Goal: Task Accomplishment & Management: Manage account settings

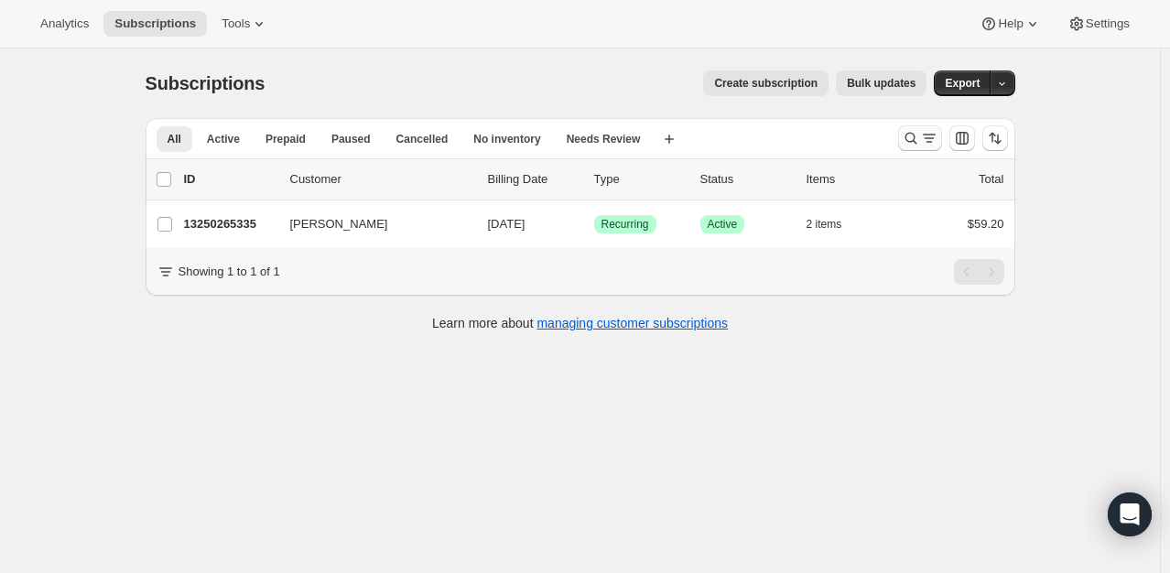
click at [912, 138] on icon "Search and filter results" at bounding box center [911, 138] width 18 height 18
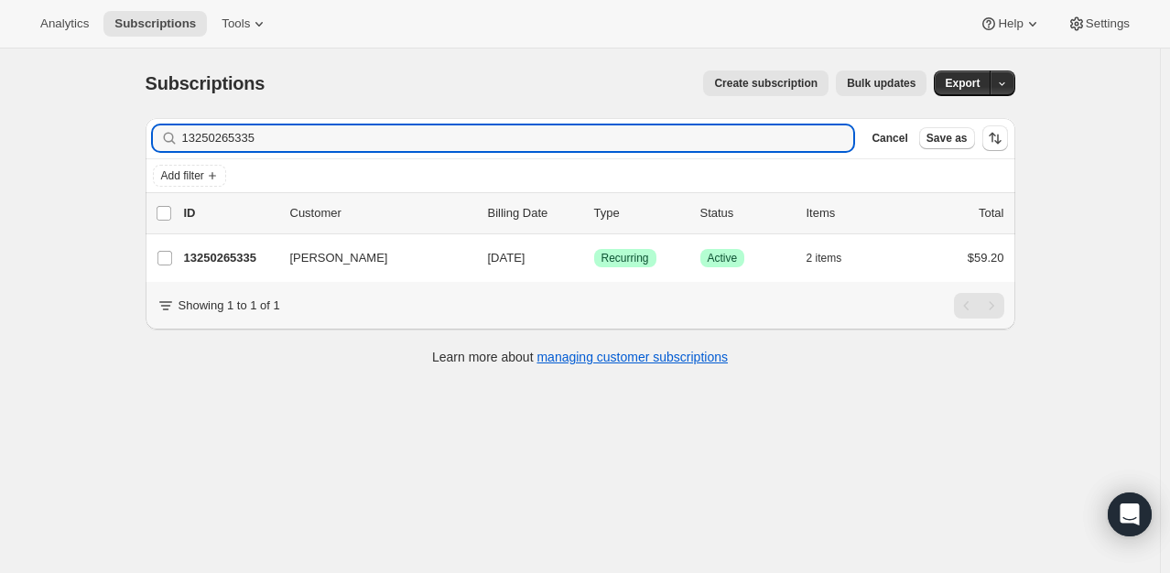
drag, startPoint x: 304, startPoint y: 133, endPoint x: 73, endPoint y: 109, distance: 232.0
click at [73, 109] on div "Subscriptions. This page is ready Subscriptions Create subscription Bulk update…" at bounding box center [580, 335] width 1160 height 573
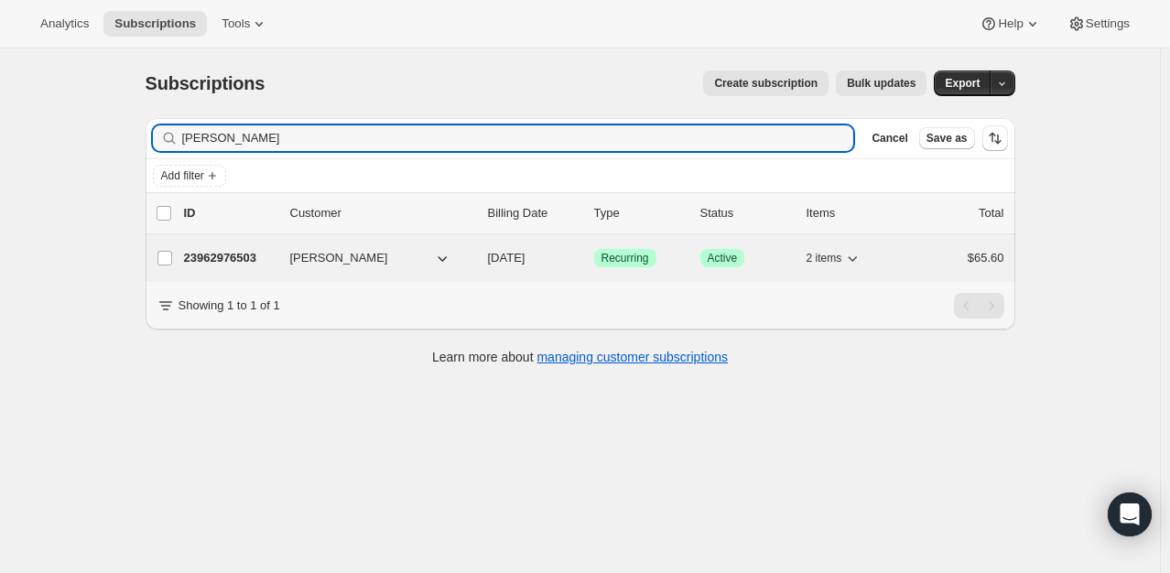
type input "[PERSON_NAME]"
click at [245, 265] on p "23962976503" at bounding box center [230, 258] width 92 height 18
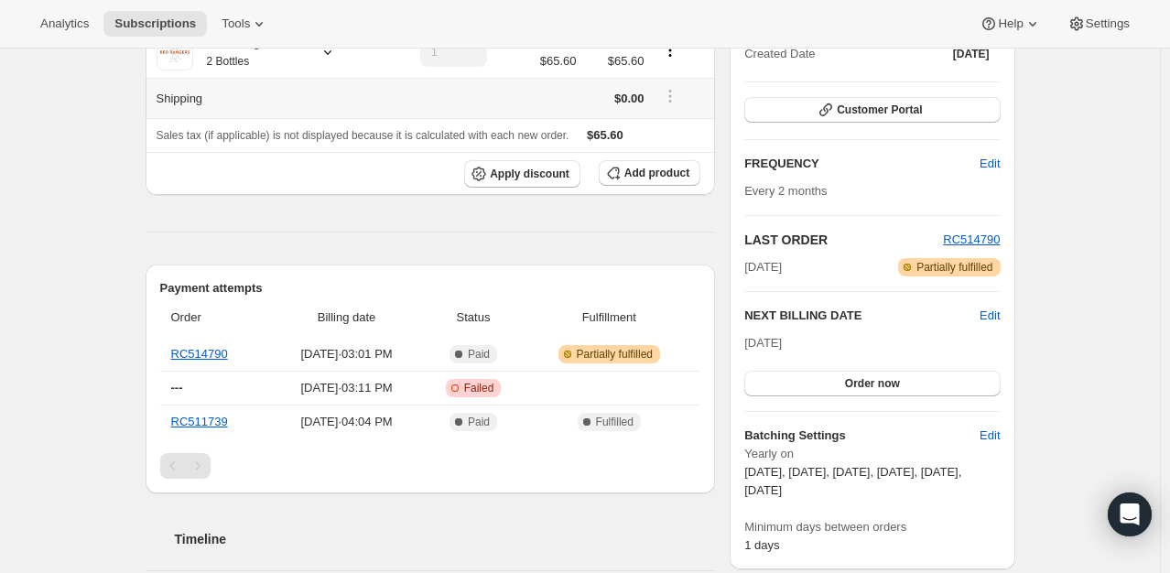
scroll to position [275, 0]
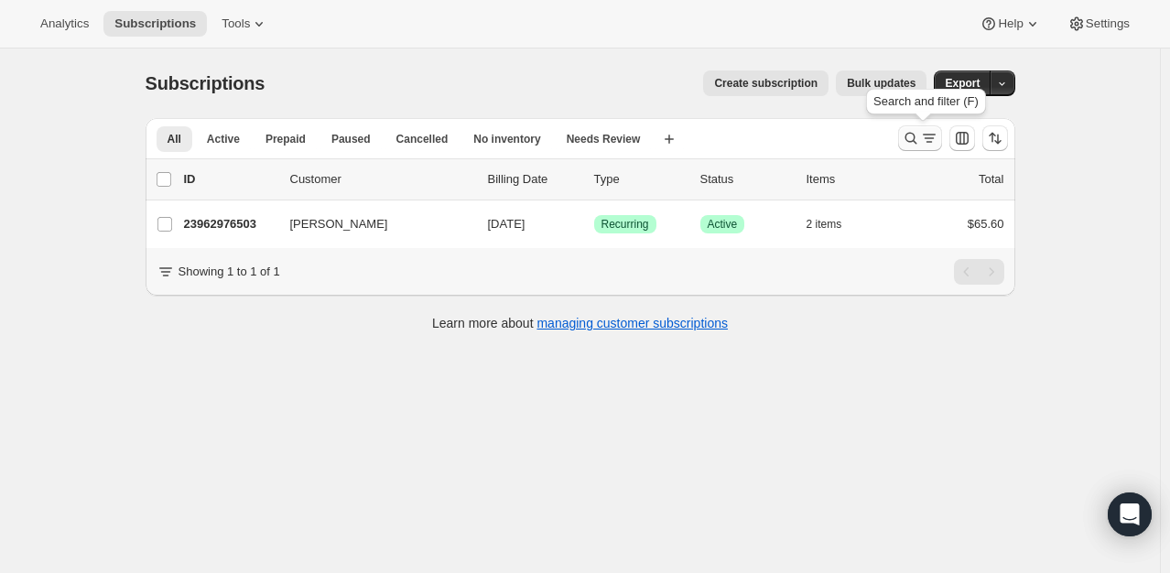
click at [905, 134] on icon "Search and filter results" at bounding box center [911, 138] width 18 height 18
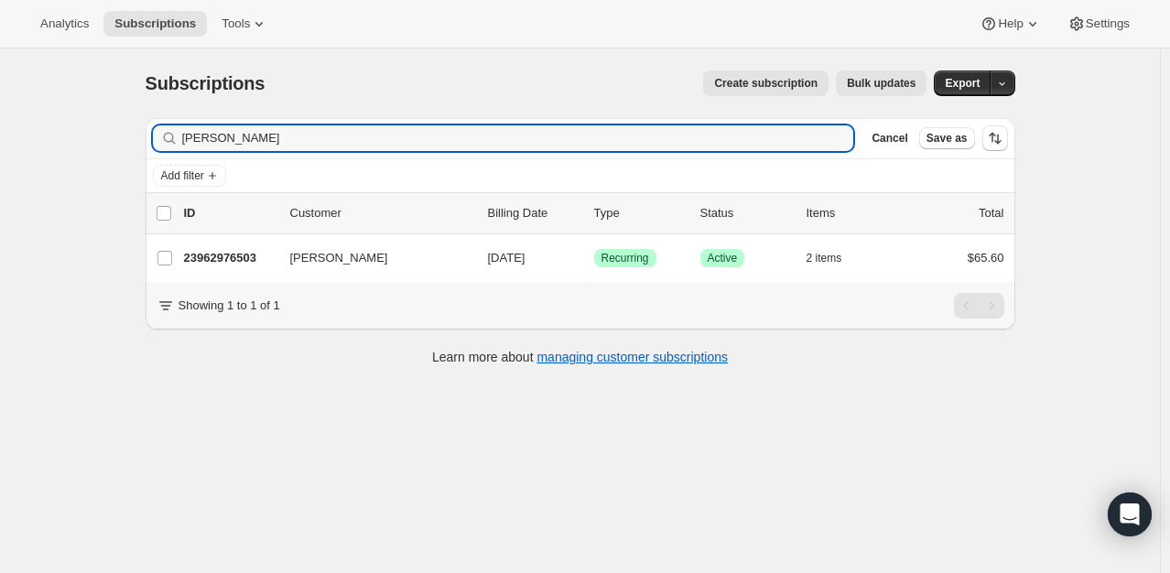
drag, startPoint x: 295, startPoint y: 133, endPoint x: 26, endPoint y: 122, distance: 269.5
click at [50, 126] on div "Subscriptions. This page is ready Subscriptions Create subscription Bulk update…" at bounding box center [580, 335] width 1160 height 573
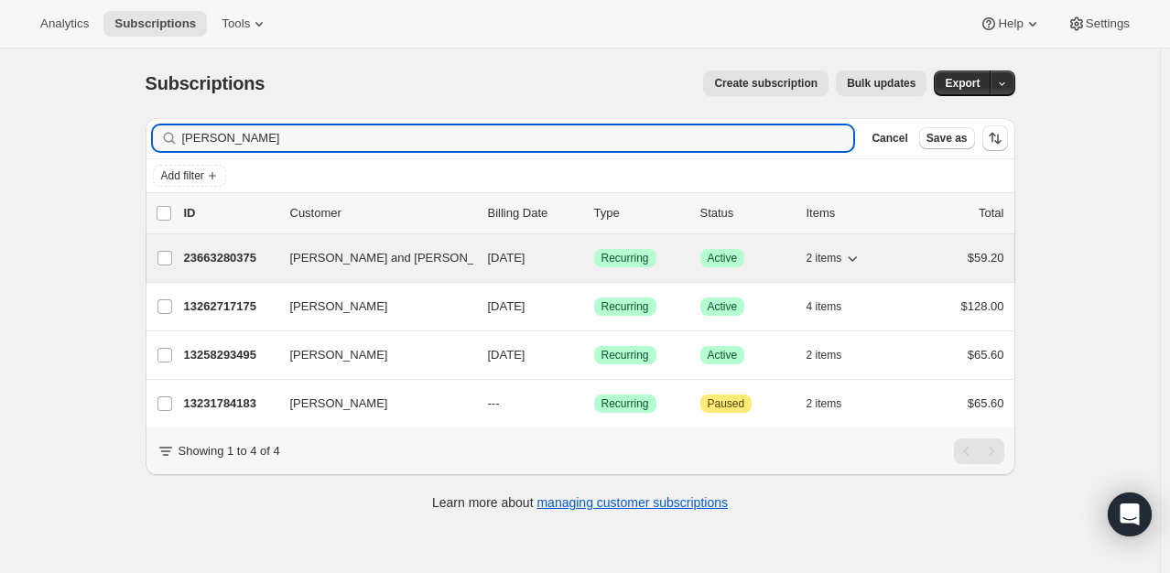
type input "[PERSON_NAME]"
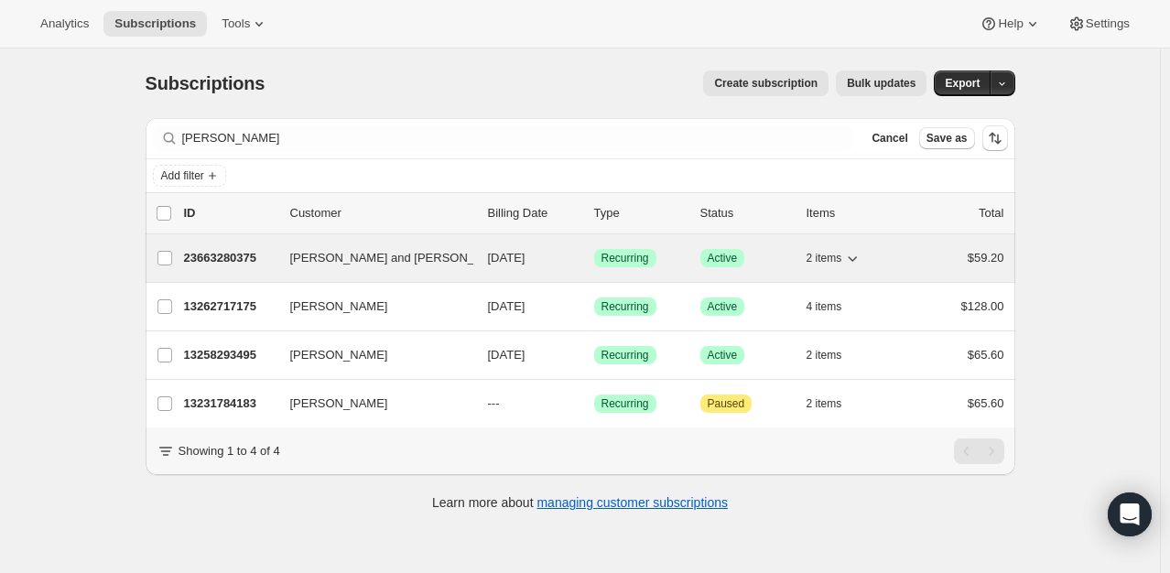
click at [215, 251] on p "23663280375" at bounding box center [230, 258] width 92 height 18
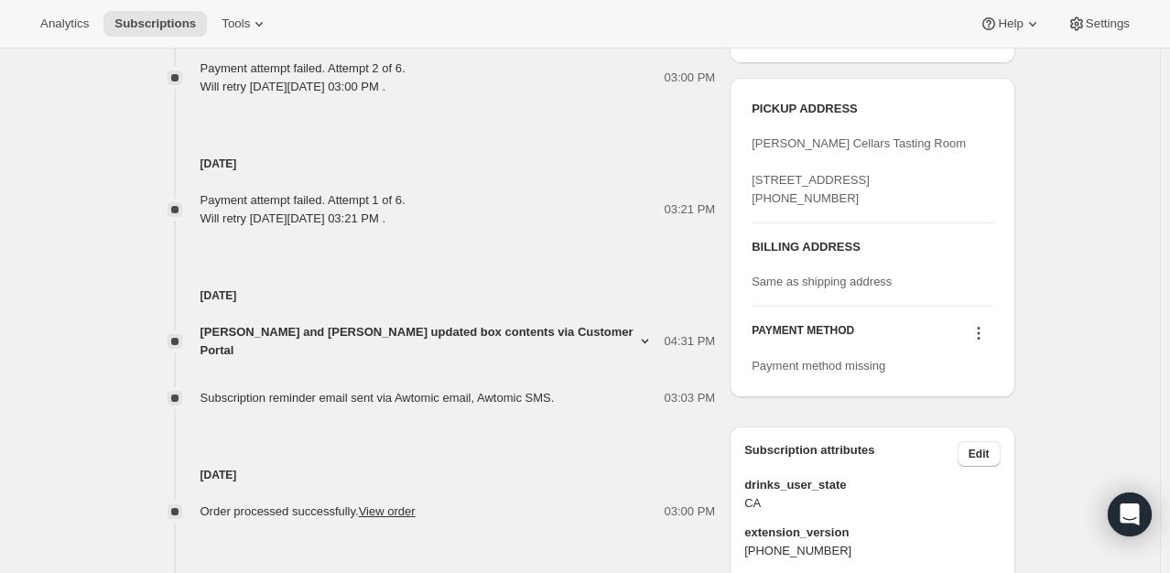
scroll to position [982, 0]
click at [981, 342] on icon at bounding box center [979, 332] width 18 height 18
click at [985, 408] on span "Select payment method" at bounding box center [982, 402] width 125 height 14
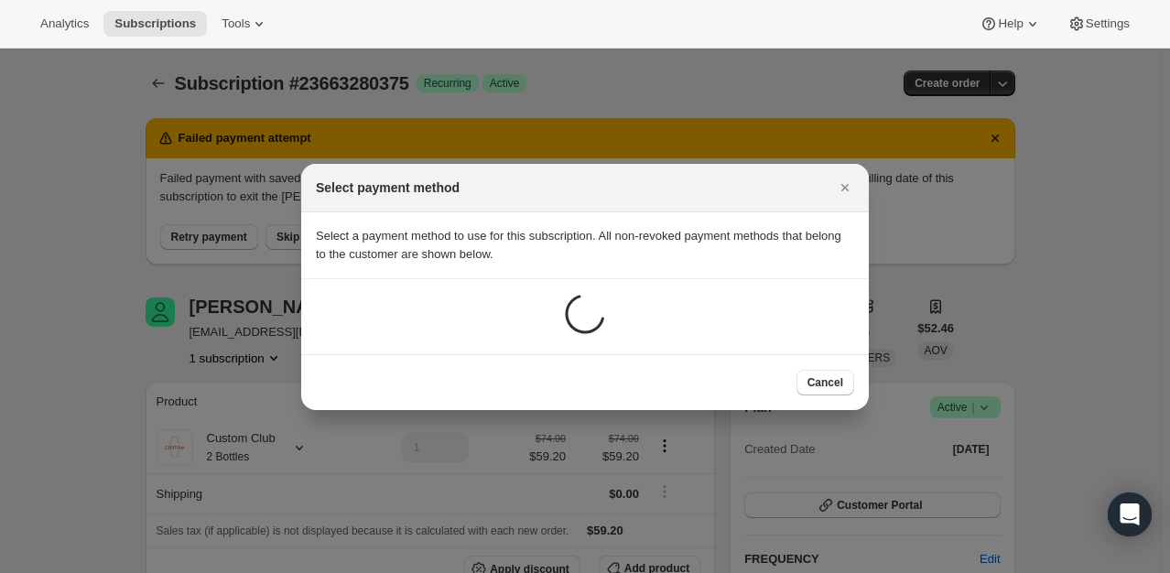
scroll to position [0, 0]
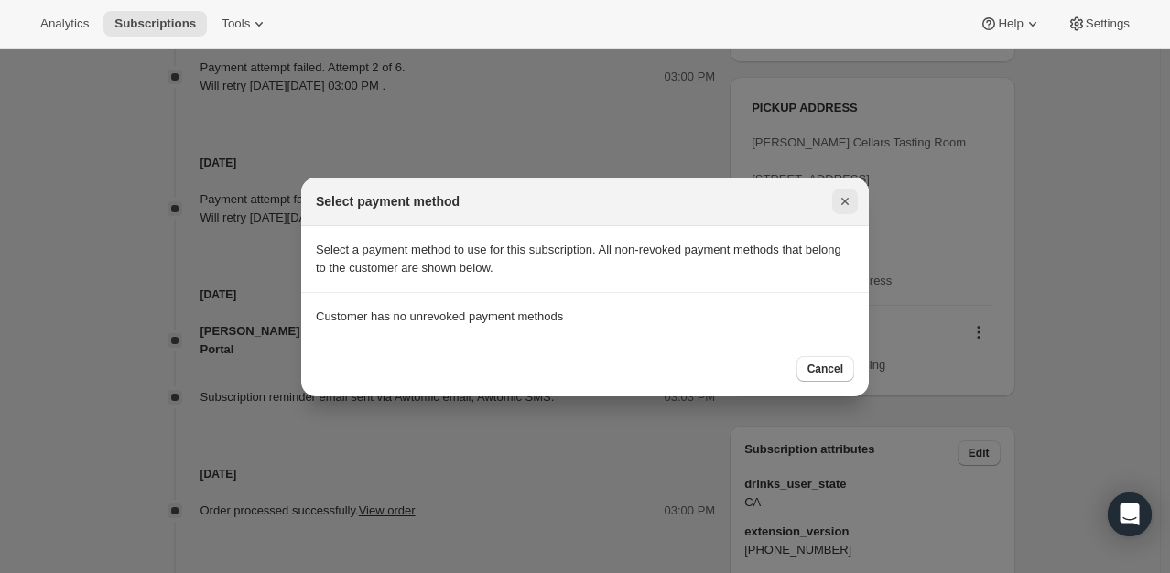
click at [846, 201] on icon "Close" at bounding box center [845, 201] width 18 height 18
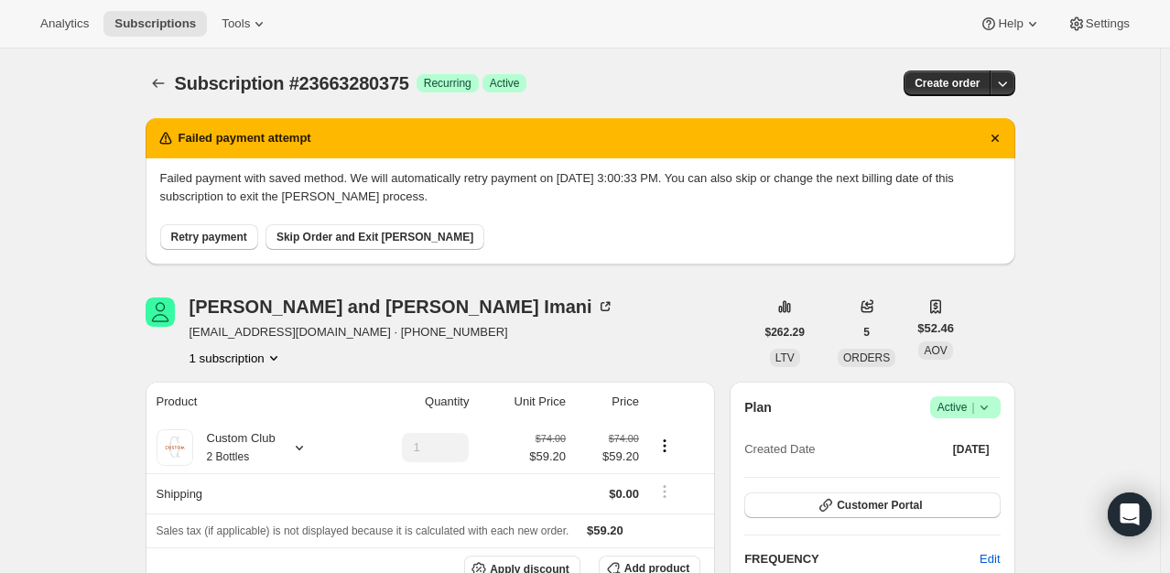
scroll to position [982, 0]
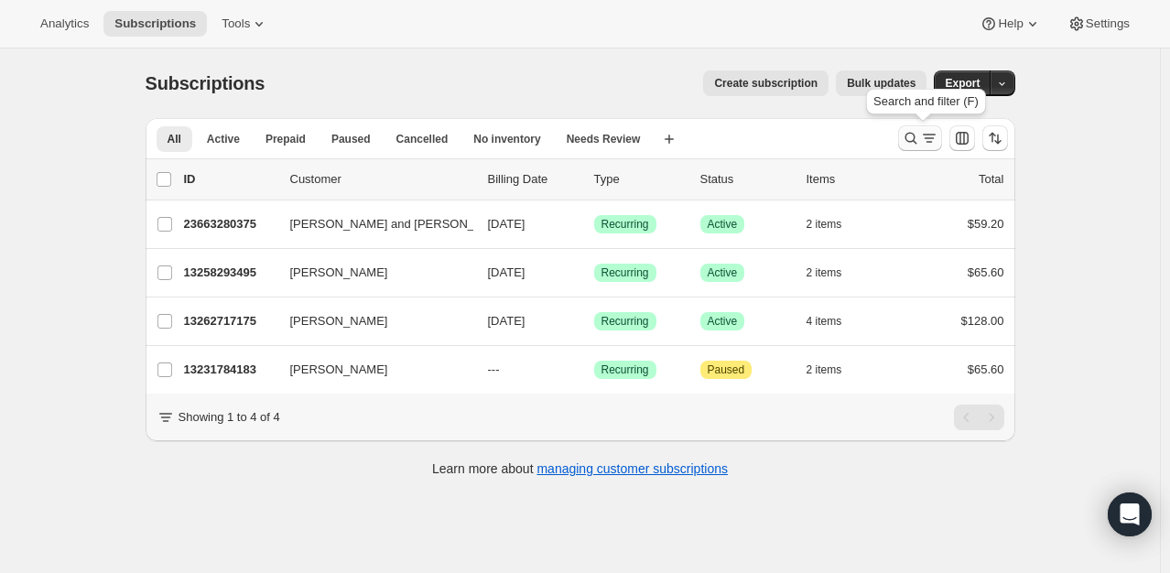
click at [913, 146] on icon "Search and filter results" at bounding box center [911, 138] width 18 height 18
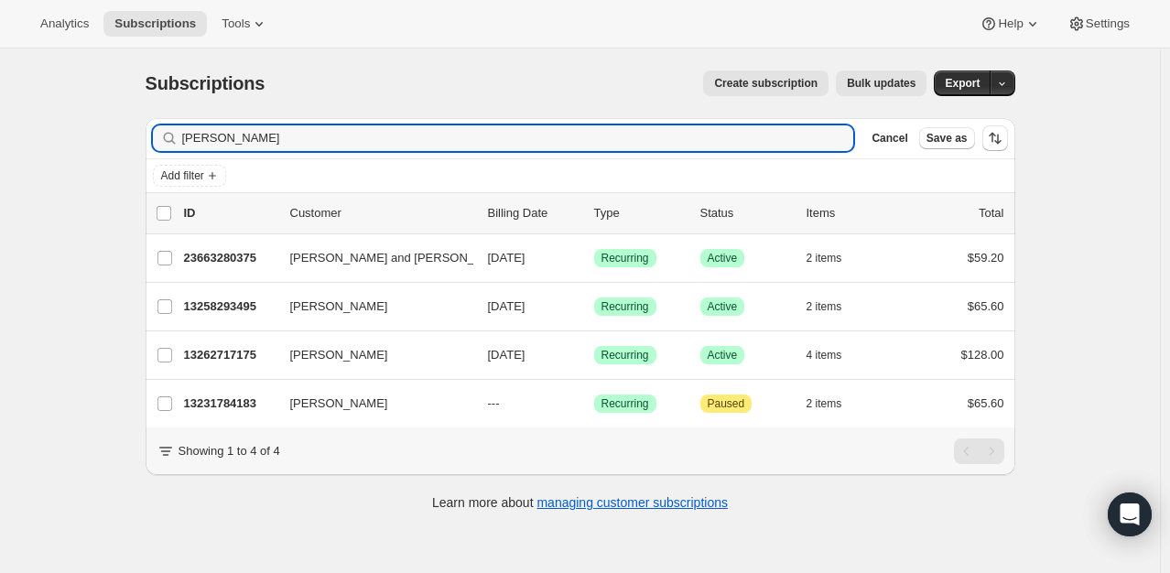
drag, startPoint x: 257, startPoint y: 139, endPoint x: 55, endPoint y: 120, distance: 203.3
click at [55, 120] on div "Subscriptions. This page is ready Subscriptions Create subscription Bulk update…" at bounding box center [580, 335] width 1160 height 573
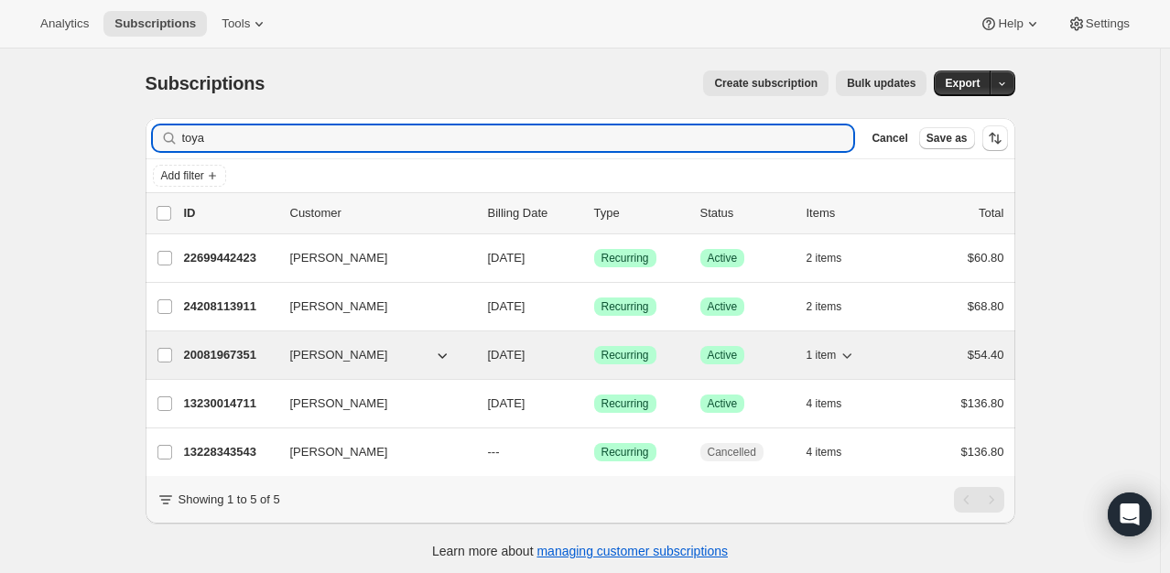
type input "toya"
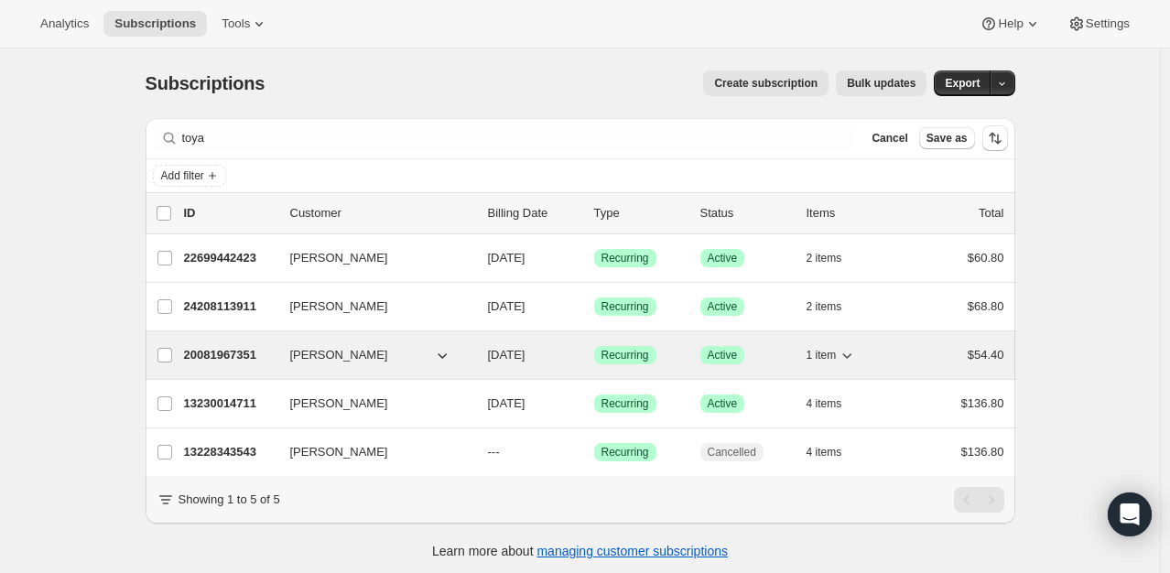
click at [252, 350] on p "20081967351" at bounding box center [230, 355] width 92 height 18
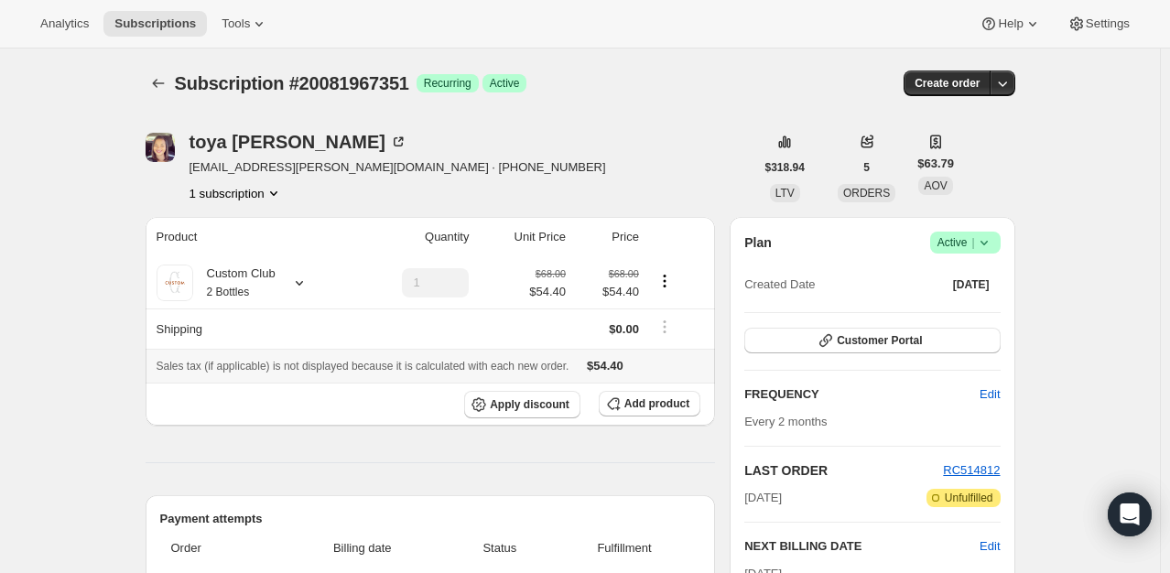
scroll to position [234, 0]
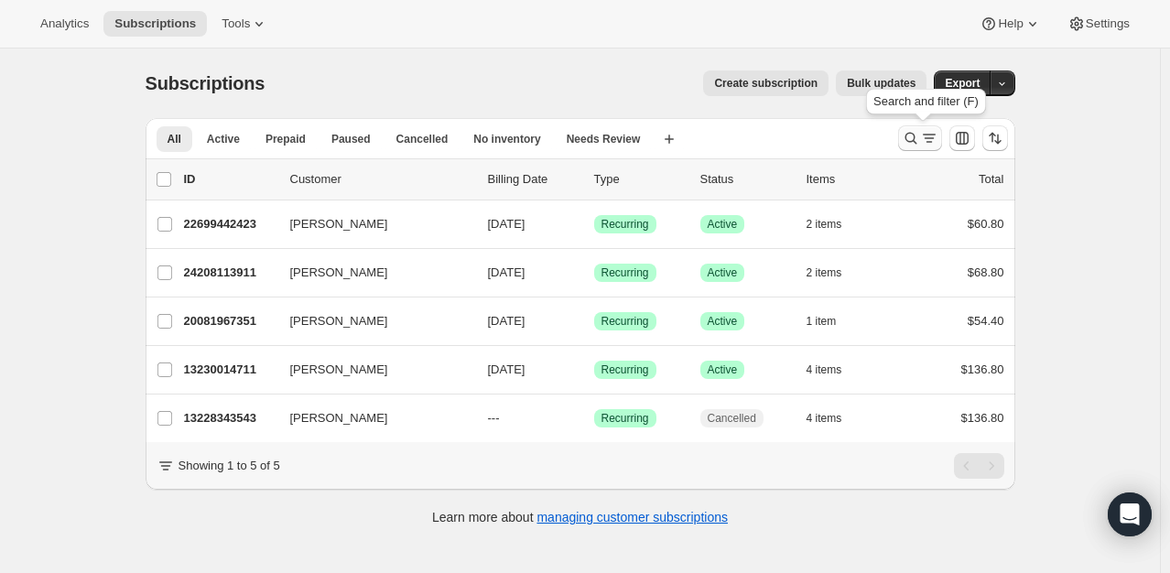
click at [917, 137] on icon "Search and filter results" at bounding box center [911, 139] width 12 height 12
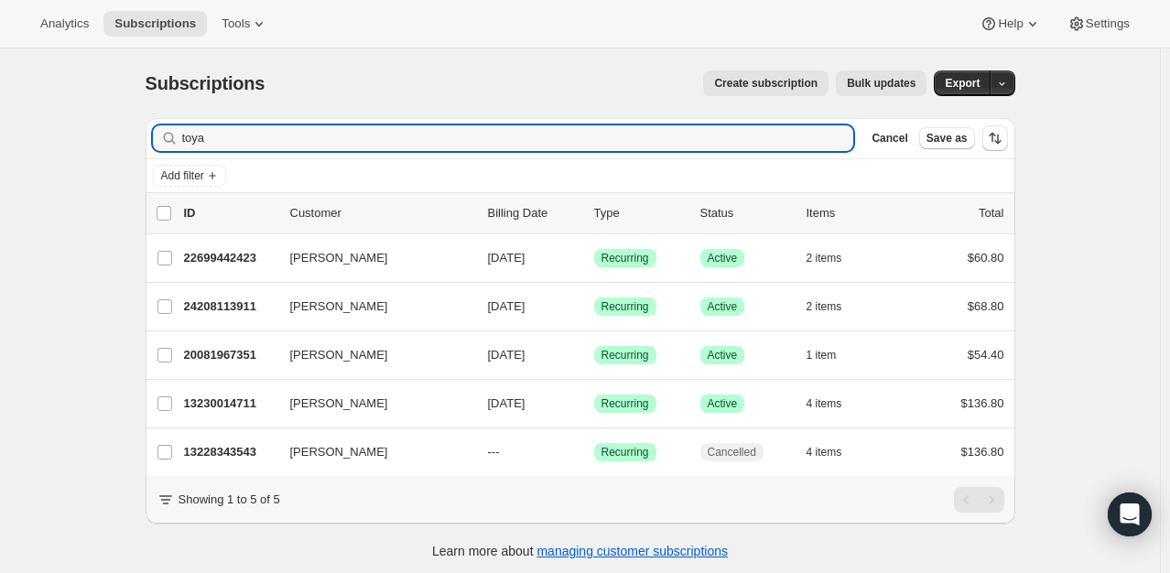
drag, startPoint x: 228, startPoint y: 131, endPoint x: -24, endPoint y: 123, distance: 252.0
click at [0, 123] on html "Analytics Subscriptions Tools Help Settings Skip to content Subscriptions. This…" at bounding box center [585, 286] width 1170 height 573
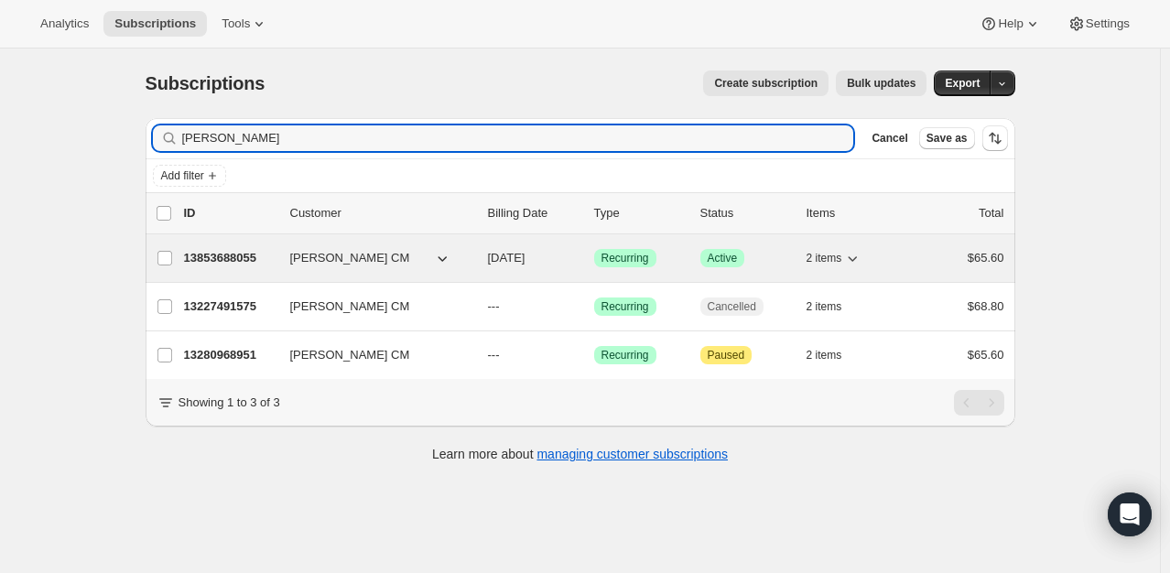
type input "[PERSON_NAME]"
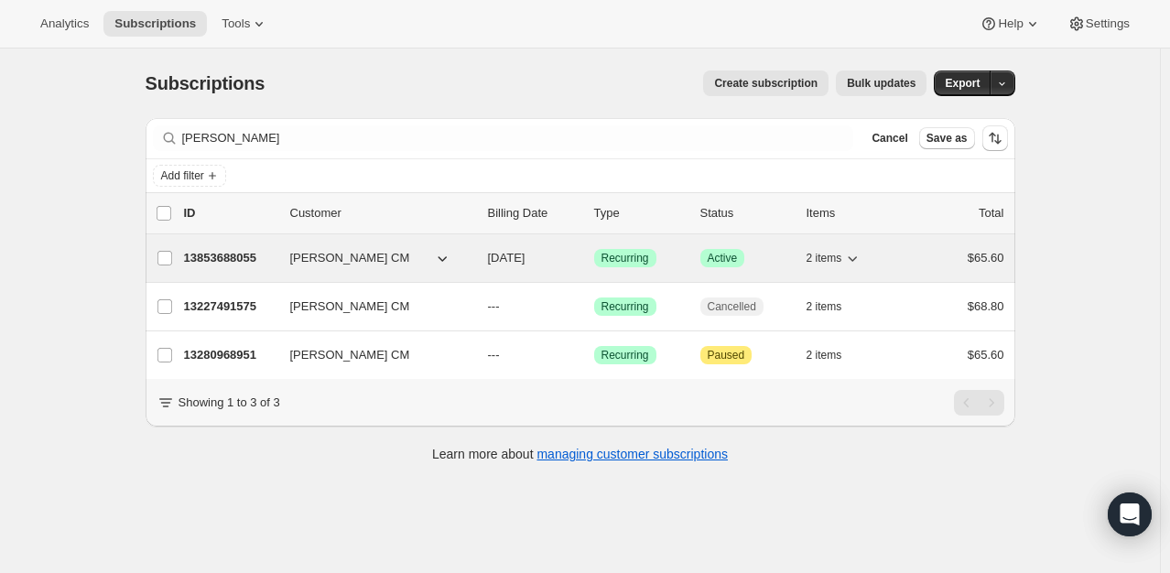
click at [213, 252] on p "13853688055" at bounding box center [230, 258] width 92 height 18
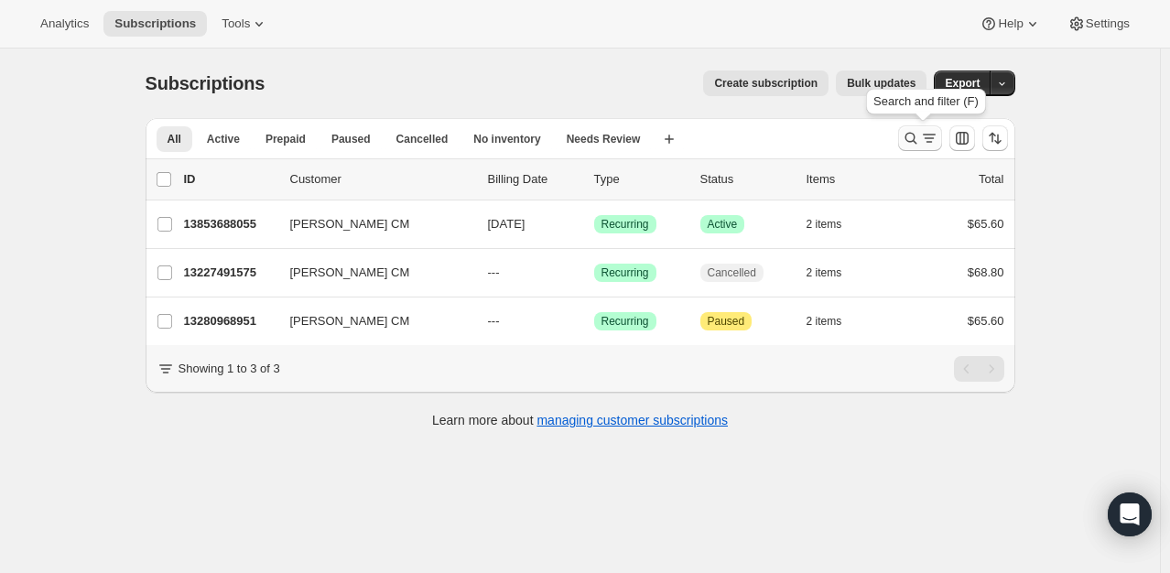
click at [909, 136] on icon "Search and filter results" at bounding box center [911, 139] width 12 height 12
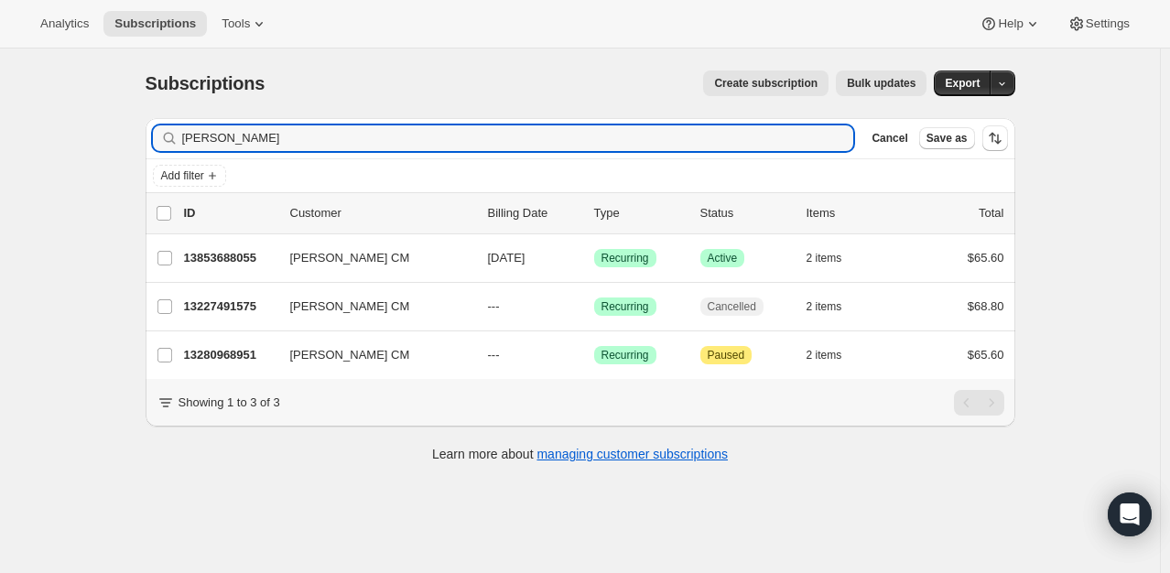
drag, startPoint x: 285, startPoint y: 136, endPoint x: -82, endPoint y: 139, distance: 366.3
click at [0, 139] on html "Analytics Subscriptions Tools Help Settings Skip to content Subscriptions. This…" at bounding box center [585, 286] width 1170 height 573
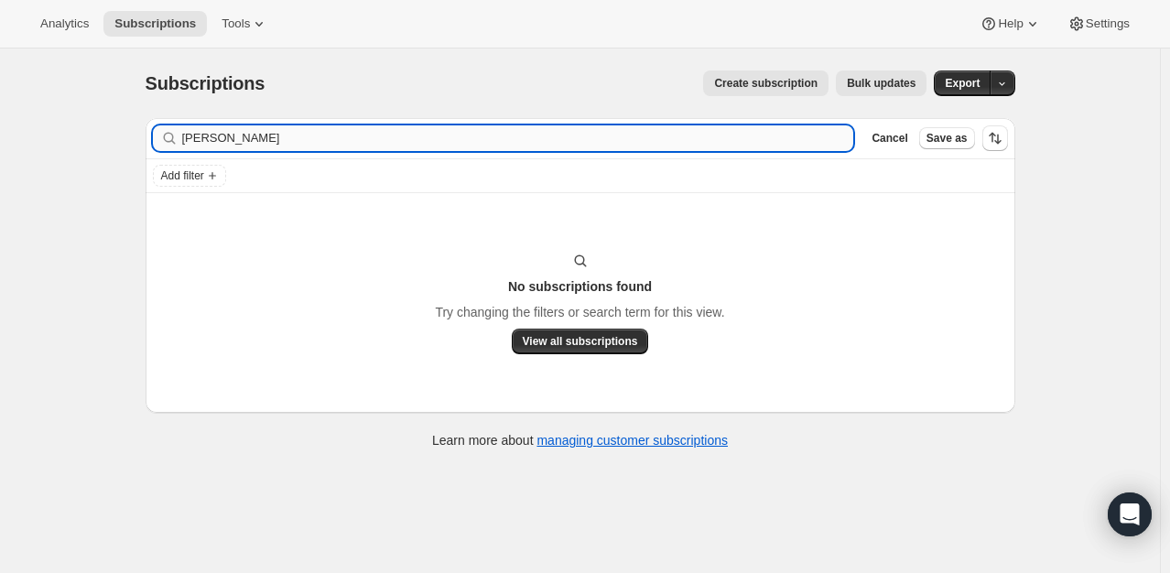
type input "[PERSON_NAME]"
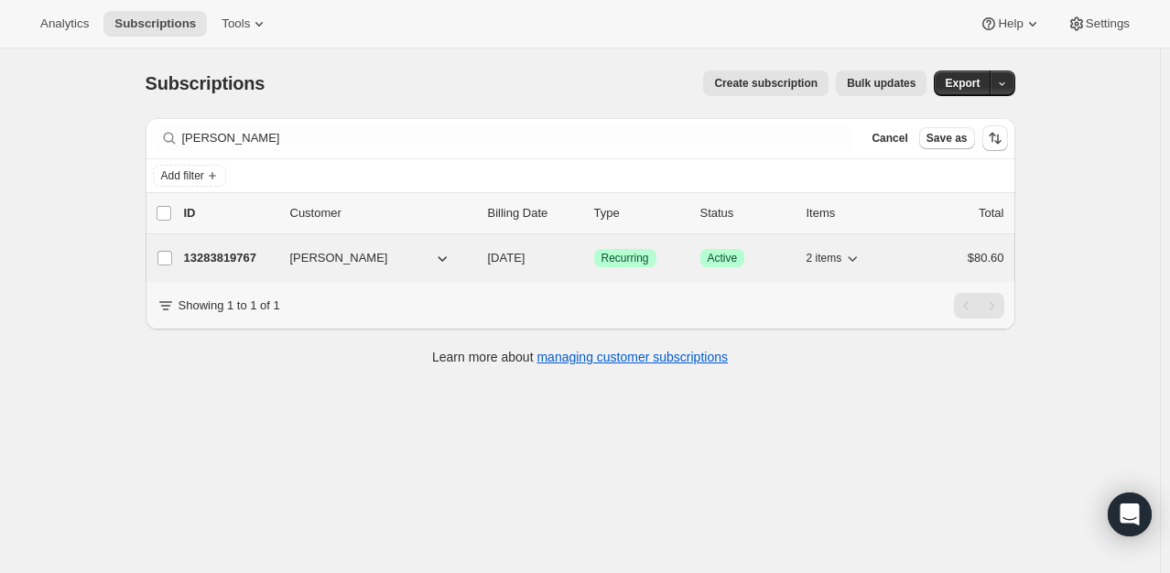
click at [255, 255] on p "13283819767" at bounding box center [230, 258] width 92 height 18
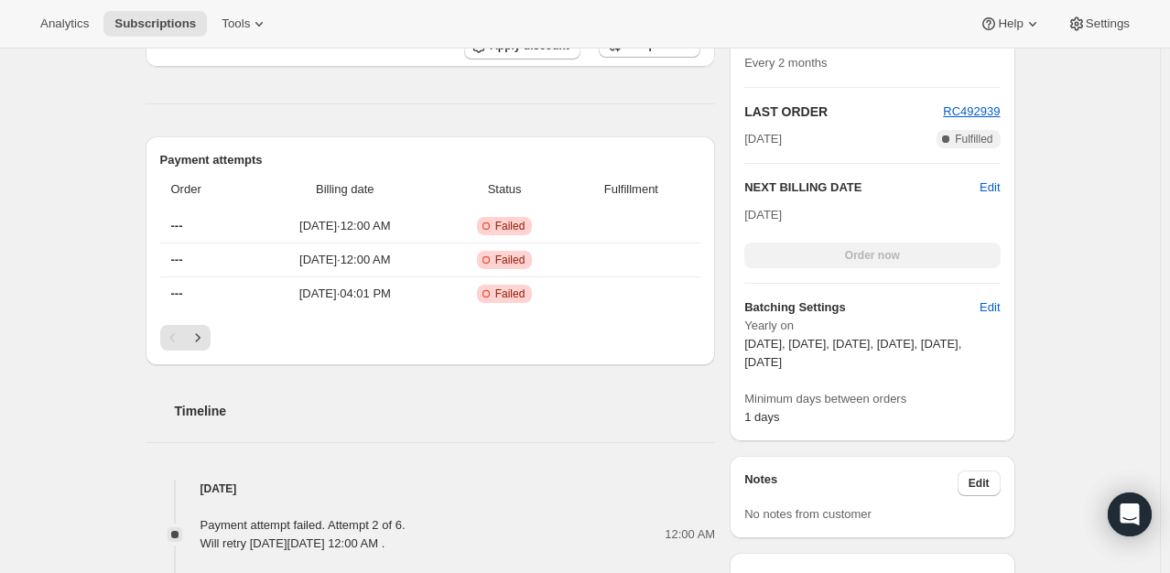
scroll to position [523, 0]
click at [205, 328] on button "Next" at bounding box center [198, 339] width 26 height 26
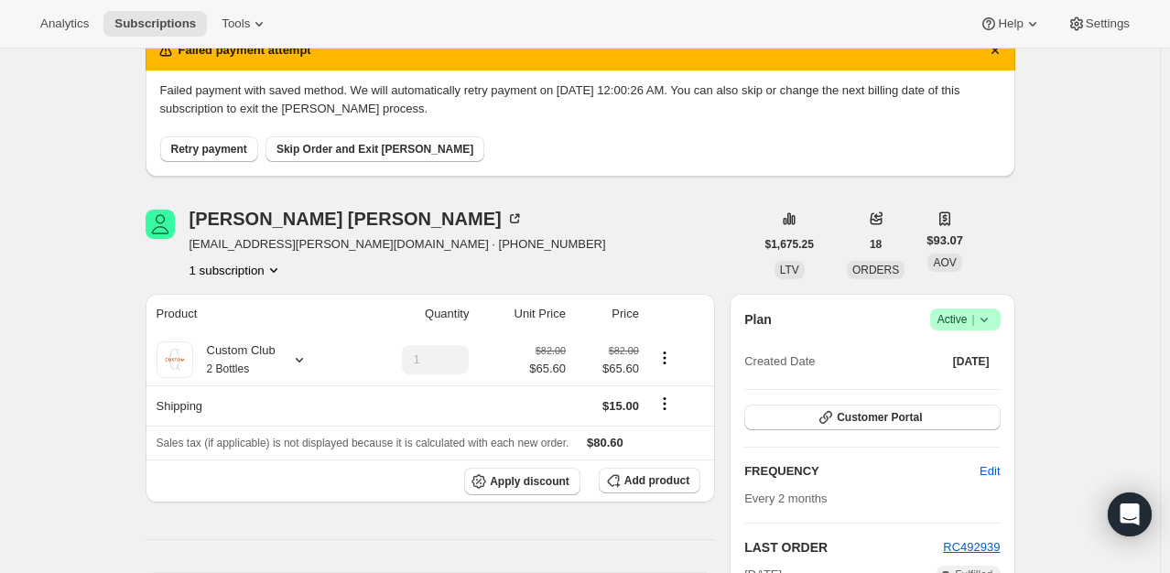
scroll to position [0, 0]
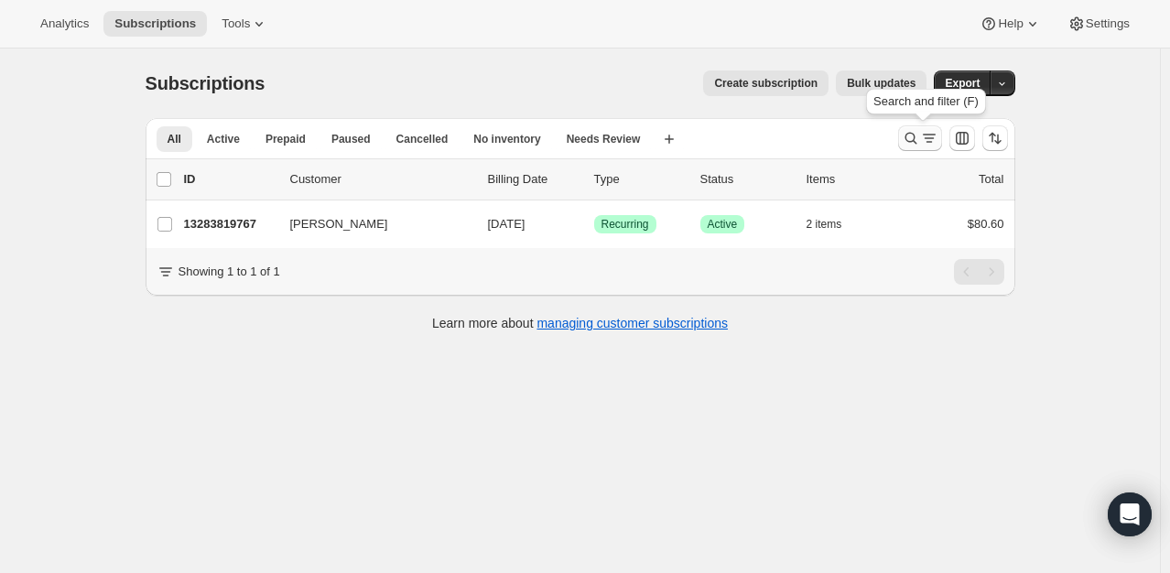
click at [919, 134] on icon "Search and filter results" at bounding box center [911, 138] width 18 height 18
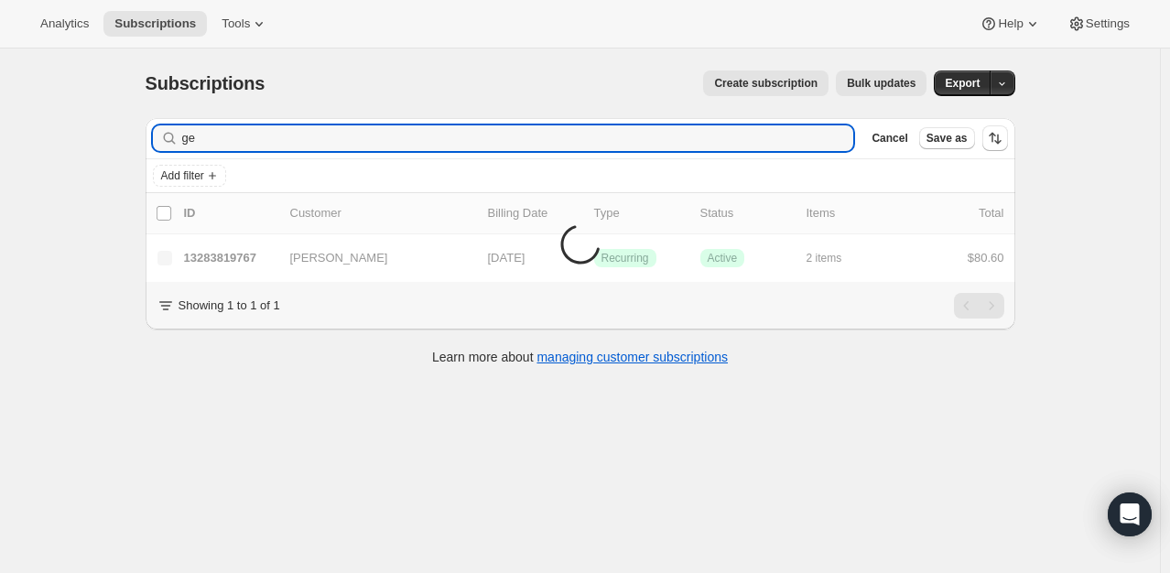
type input "g"
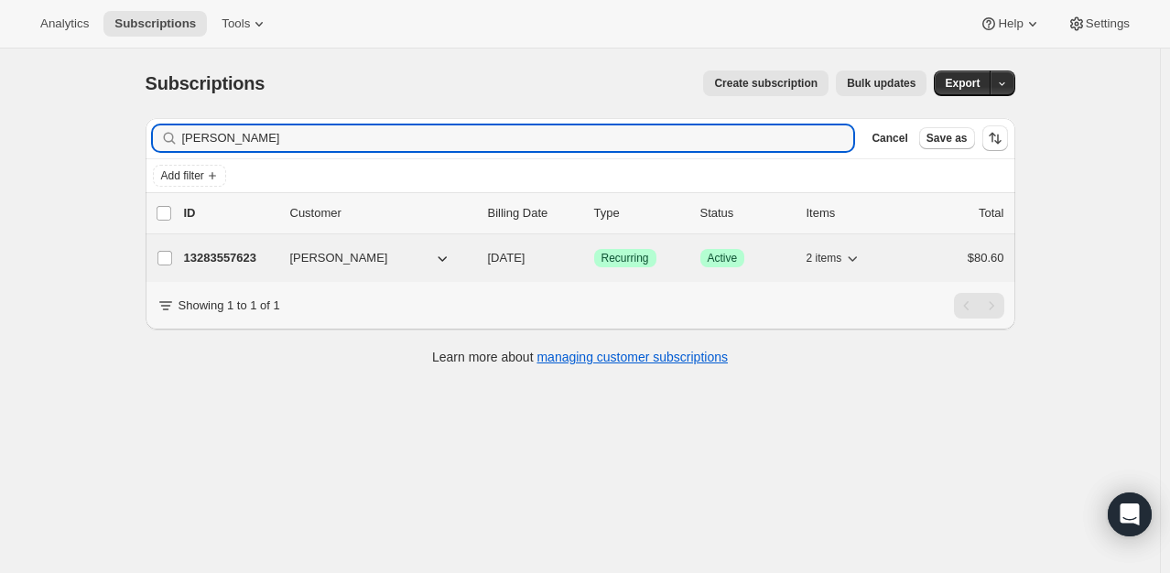
type input "[PERSON_NAME]"
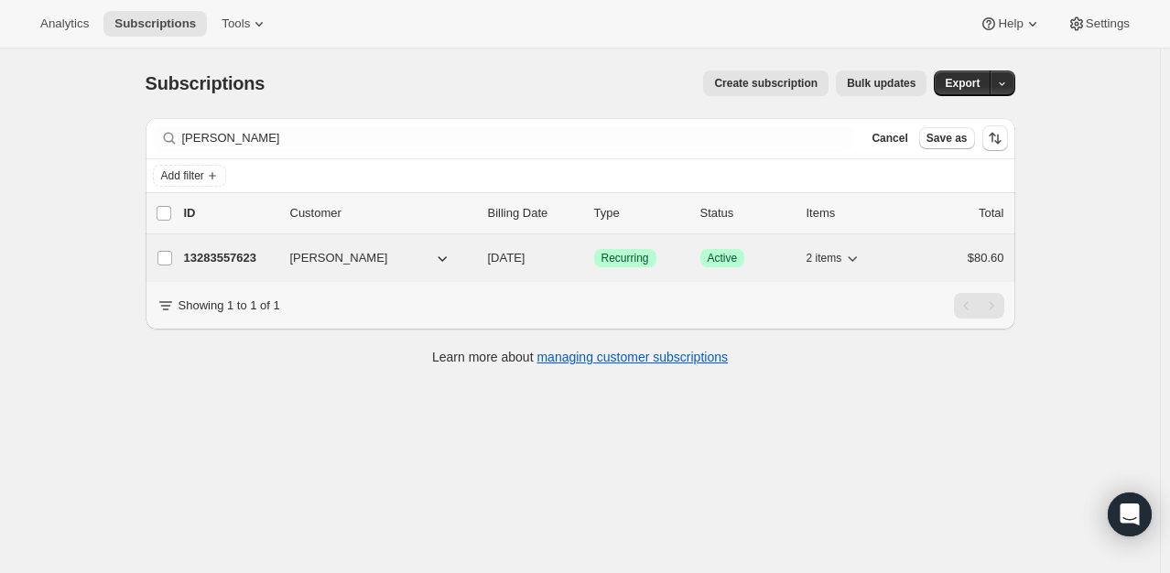
click at [254, 255] on p "13283557623" at bounding box center [230, 258] width 92 height 18
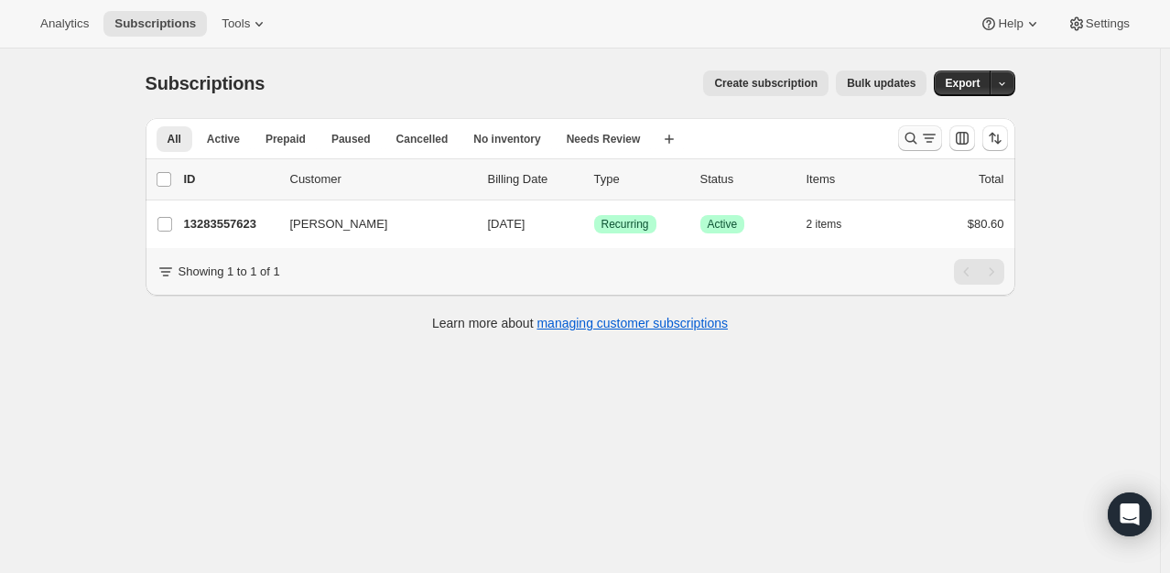
click at [901, 137] on div at bounding box center [953, 138] width 125 height 37
click at [910, 137] on icon "Search and filter results" at bounding box center [911, 139] width 12 height 12
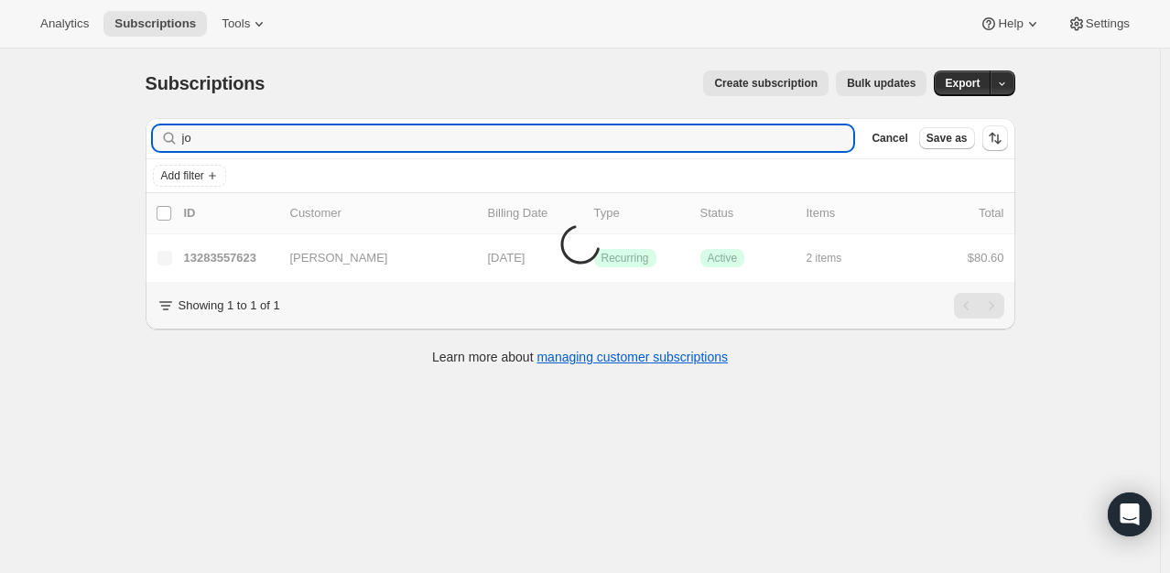
type input "j"
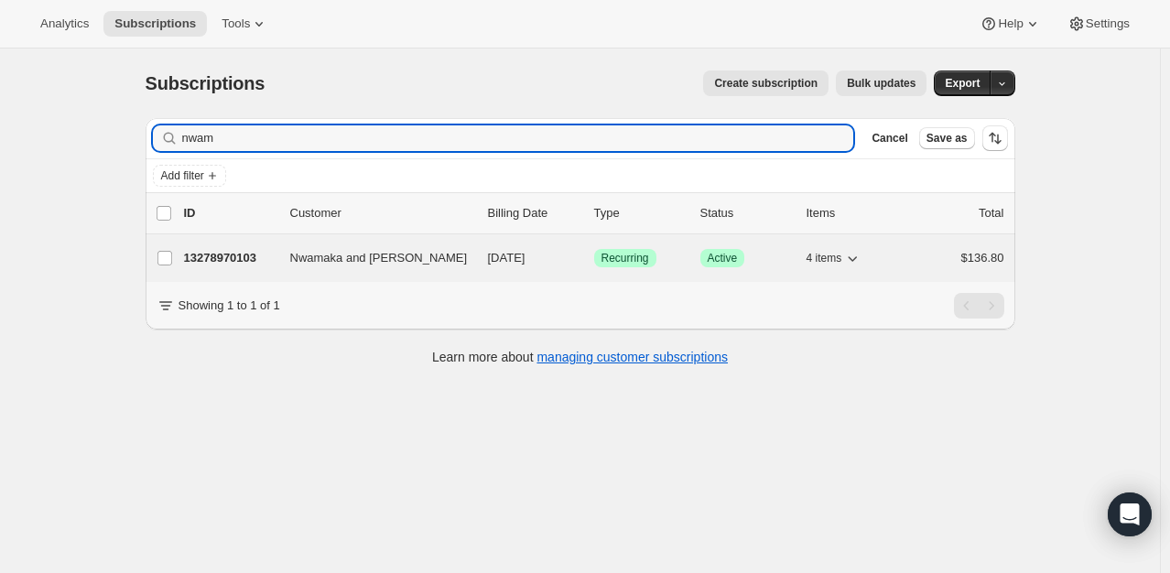
type input "nwam"
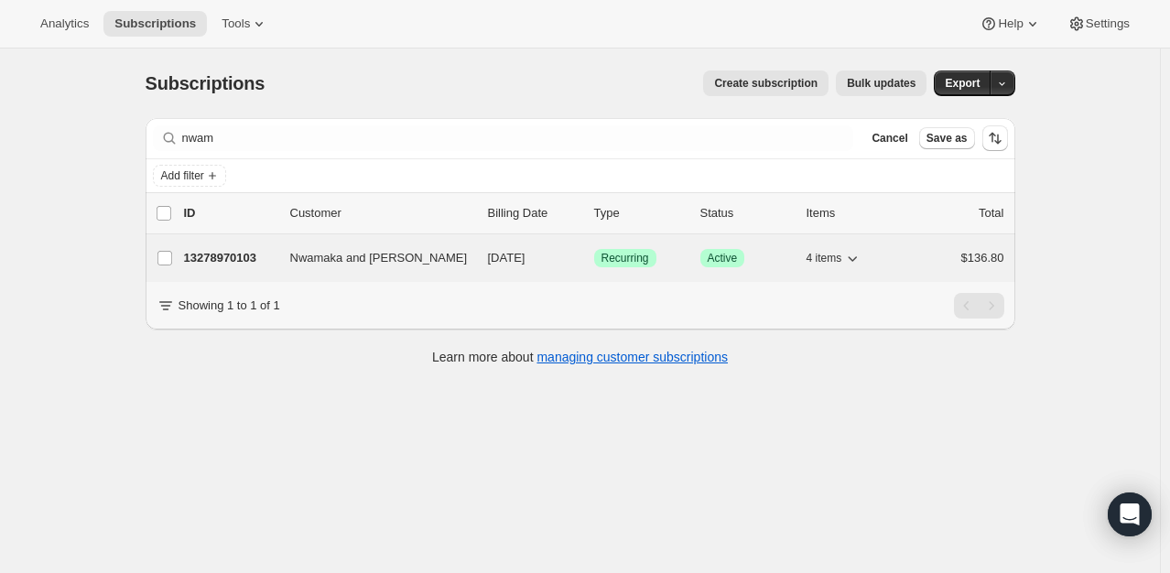
click at [236, 267] on div "13278970103 [PERSON_NAME] and [PERSON_NAME] [DATE] Success Recurring Success Ac…" at bounding box center [594, 258] width 821 height 26
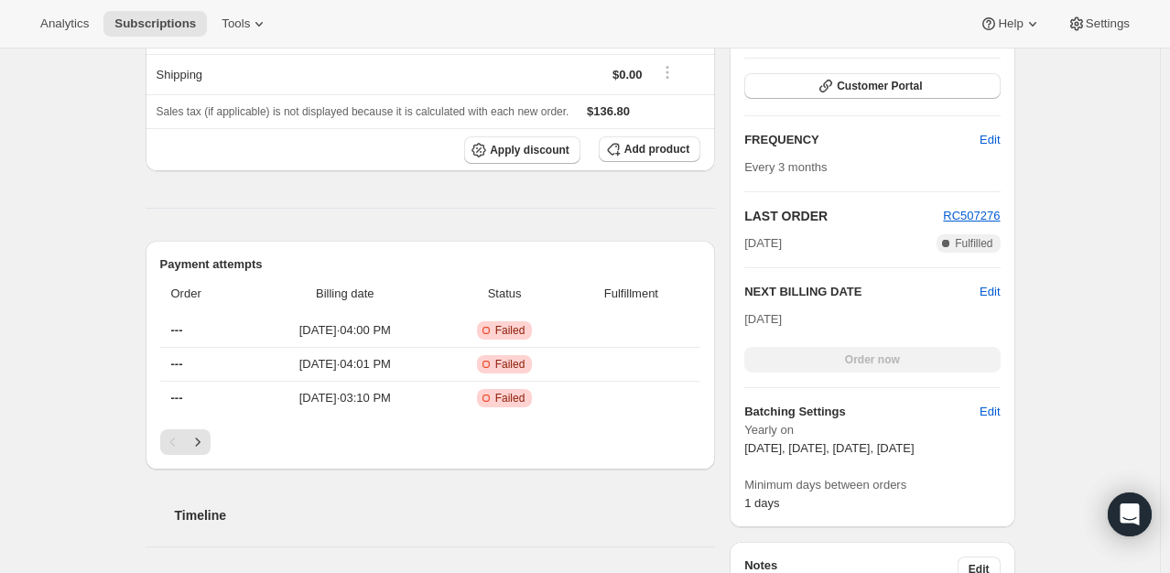
scroll to position [429, 0]
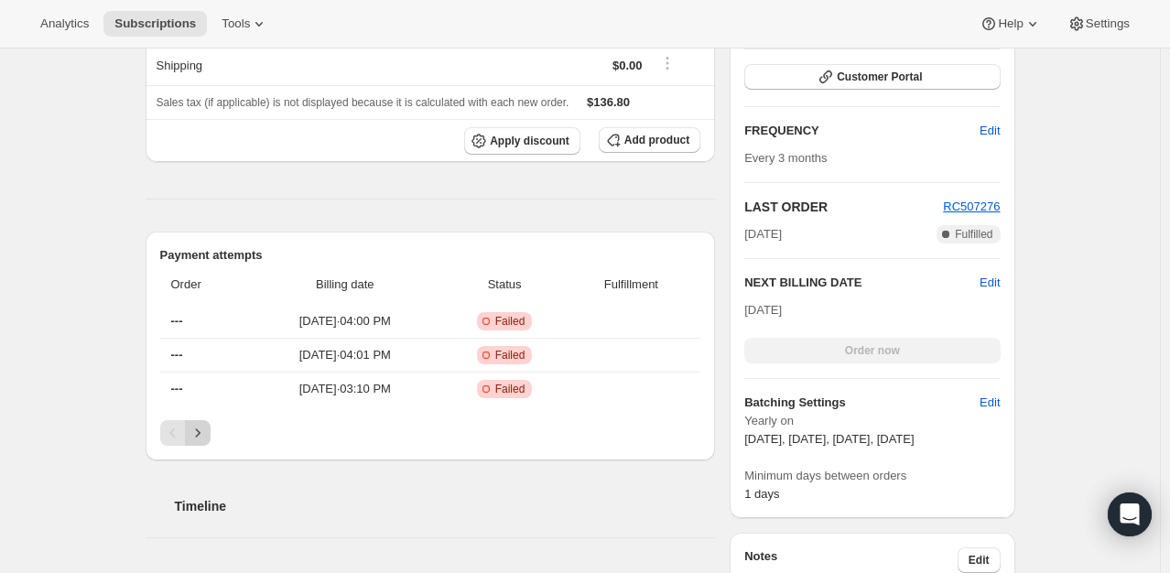
click at [200, 426] on icon "Next" at bounding box center [198, 433] width 18 height 18
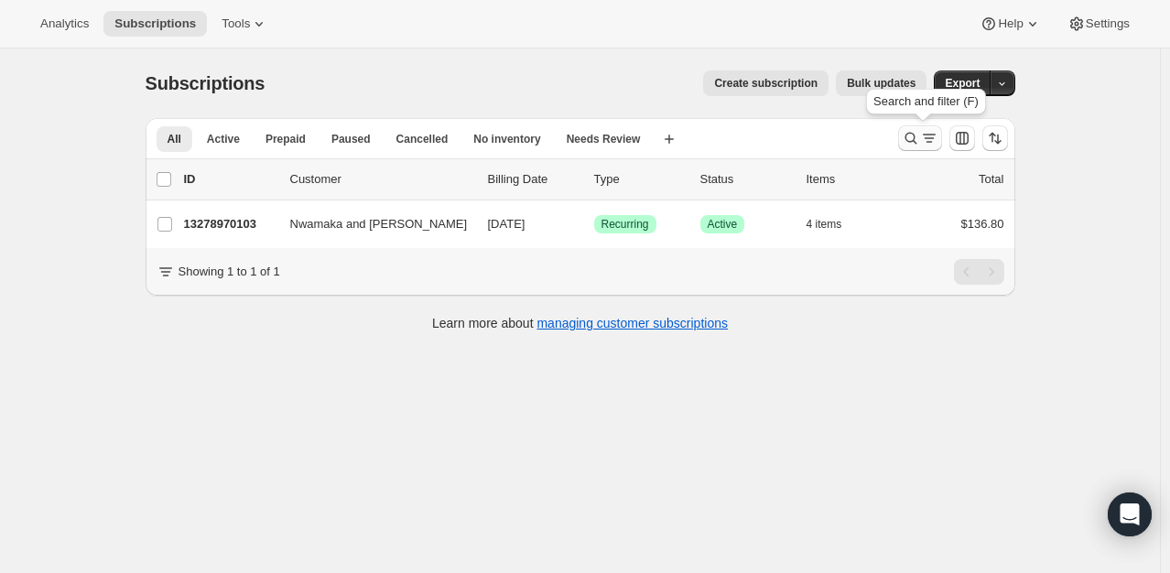
click at [912, 135] on icon "Search and filter results" at bounding box center [911, 138] width 18 height 18
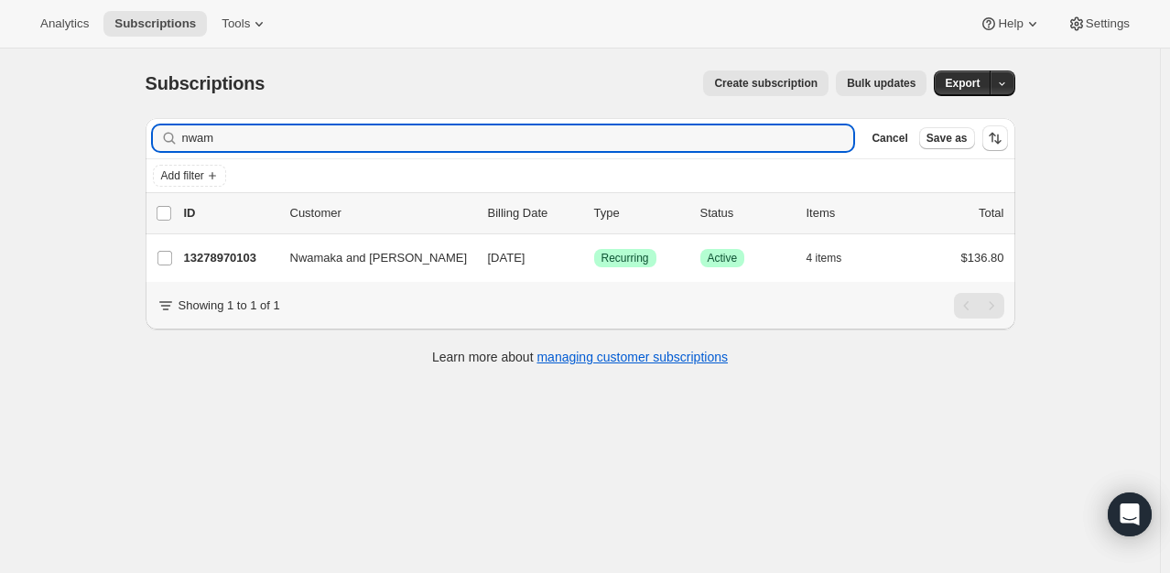
drag, startPoint x: 261, startPoint y: 134, endPoint x: 77, endPoint y: 129, distance: 184.1
click at [77, 129] on div "Subscriptions. This page is ready Subscriptions Create subscription Bulk update…" at bounding box center [580, 335] width 1160 height 573
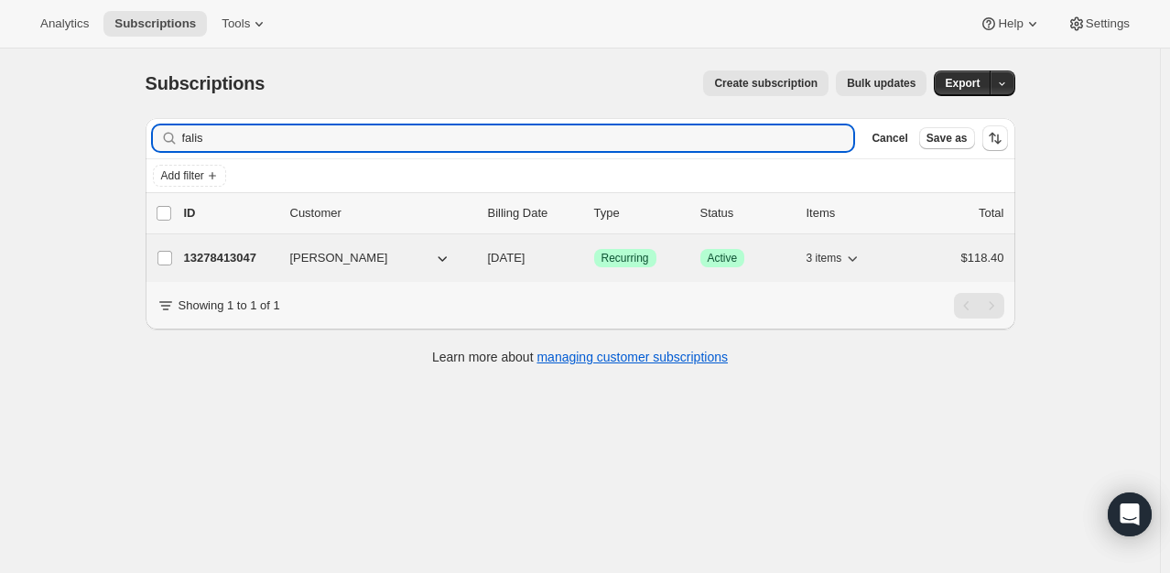
type input "falis"
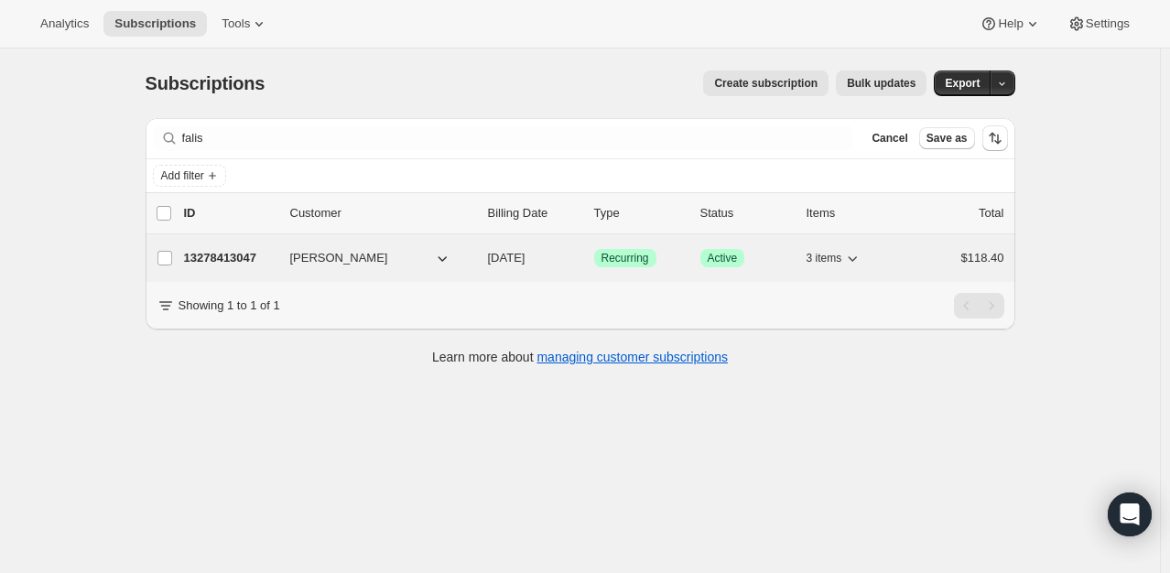
click at [252, 261] on p "13278413047" at bounding box center [230, 258] width 92 height 18
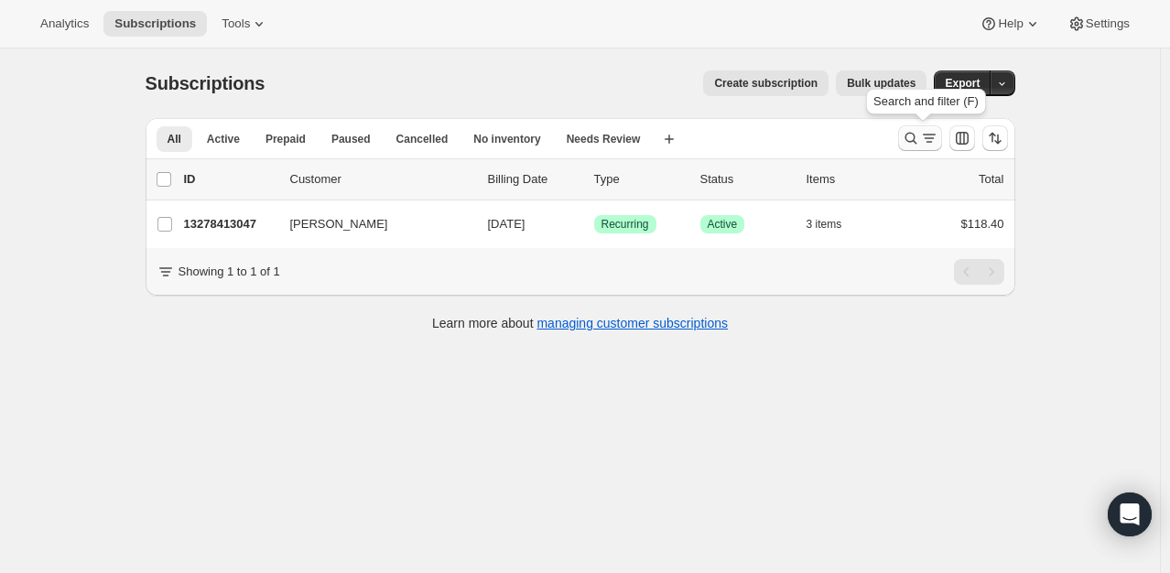
click at [913, 142] on icon "Search and filter results" at bounding box center [911, 138] width 18 height 18
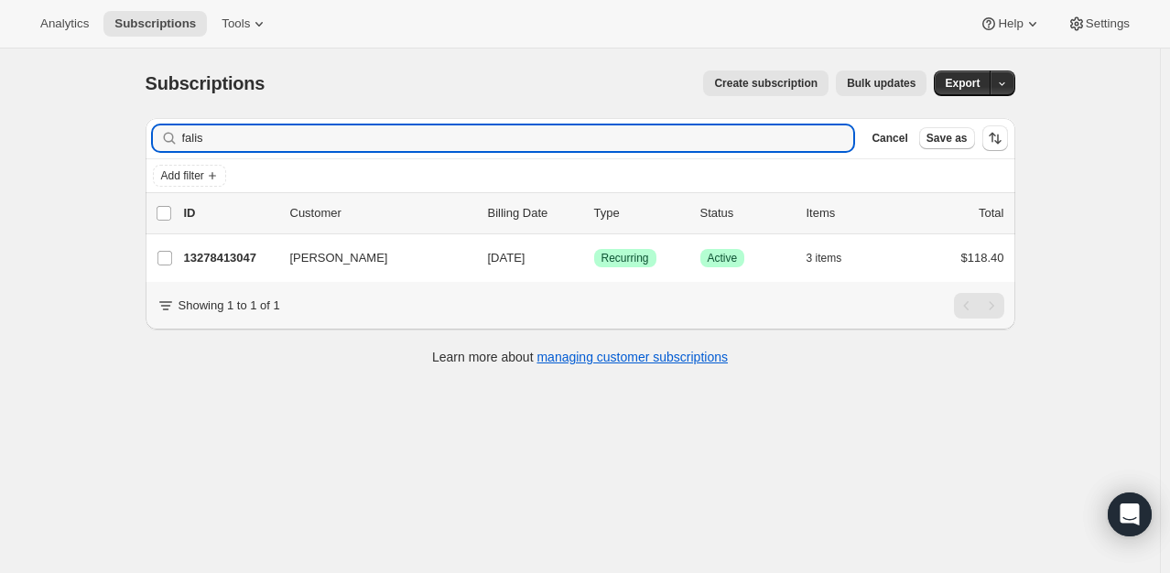
drag, startPoint x: 234, startPoint y: 141, endPoint x: 75, endPoint y: 112, distance: 161.1
click at [75, 112] on div "Subscriptions. This page is ready Subscriptions Create subscription Bulk update…" at bounding box center [580, 335] width 1160 height 573
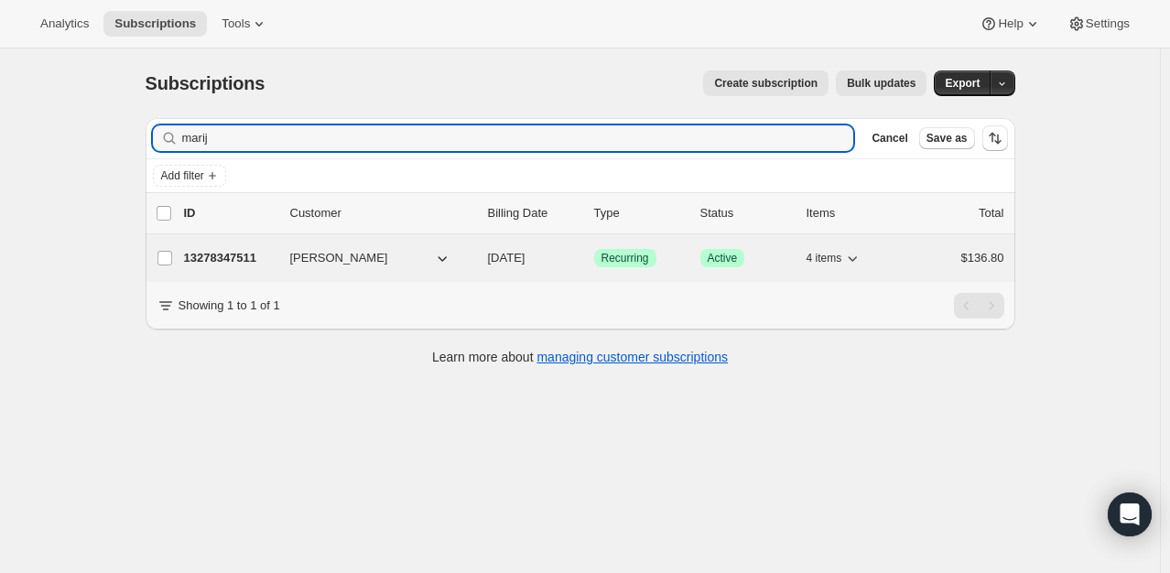
type input "marij"
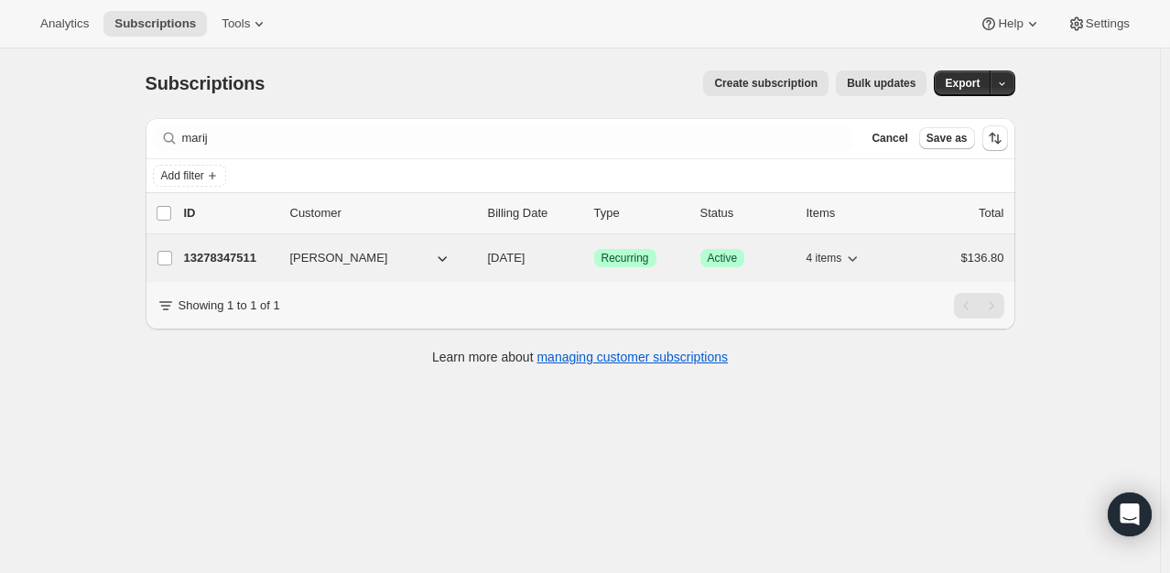
click at [223, 258] on p "13278347511" at bounding box center [230, 258] width 92 height 18
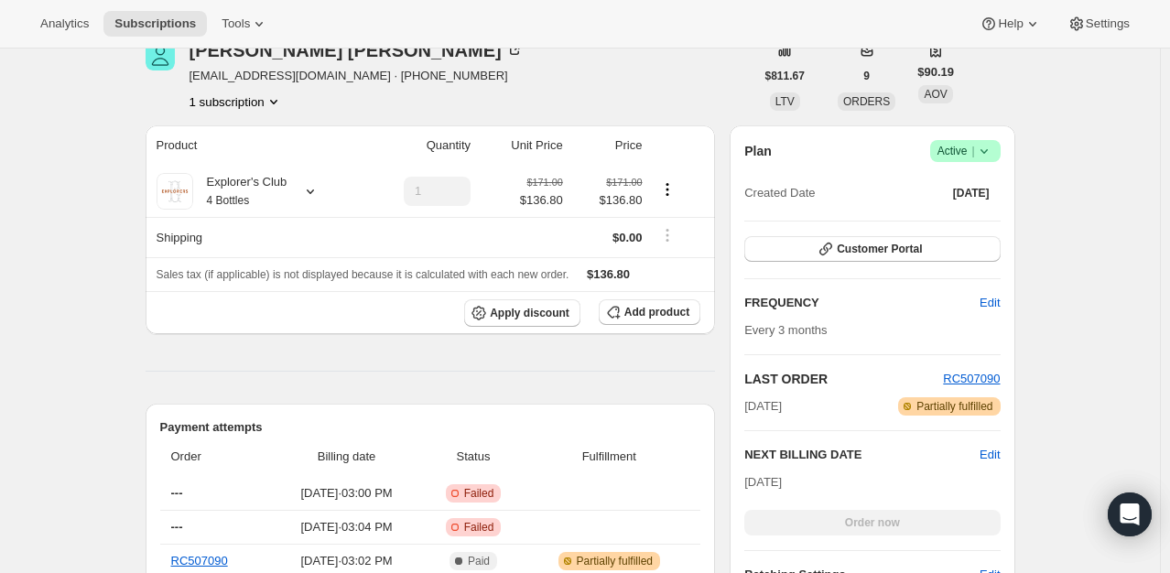
scroll to position [293, 0]
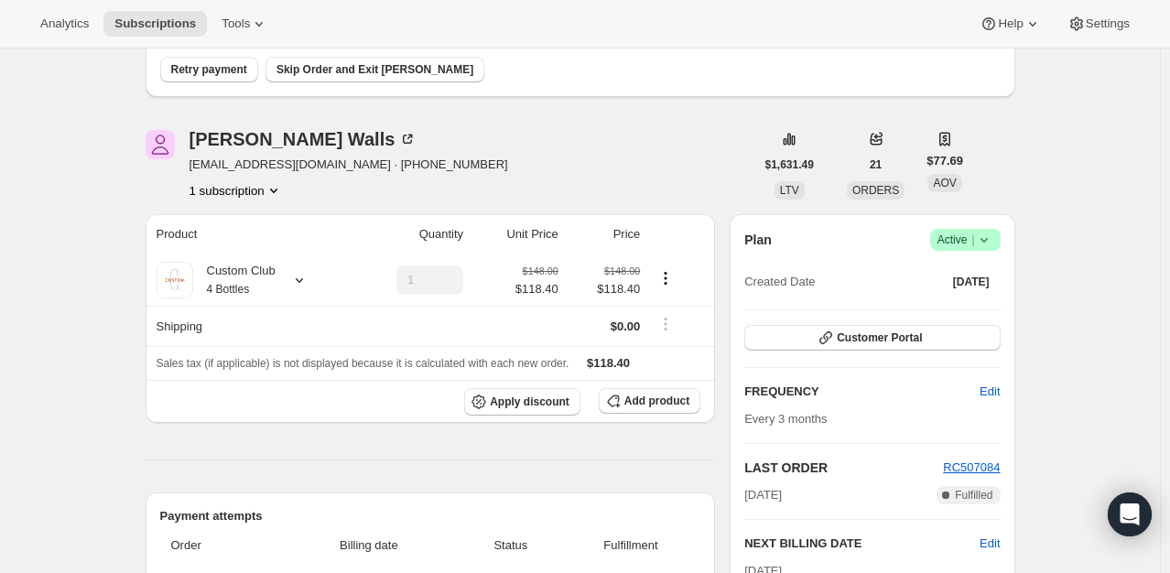
scroll to position [337, 0]
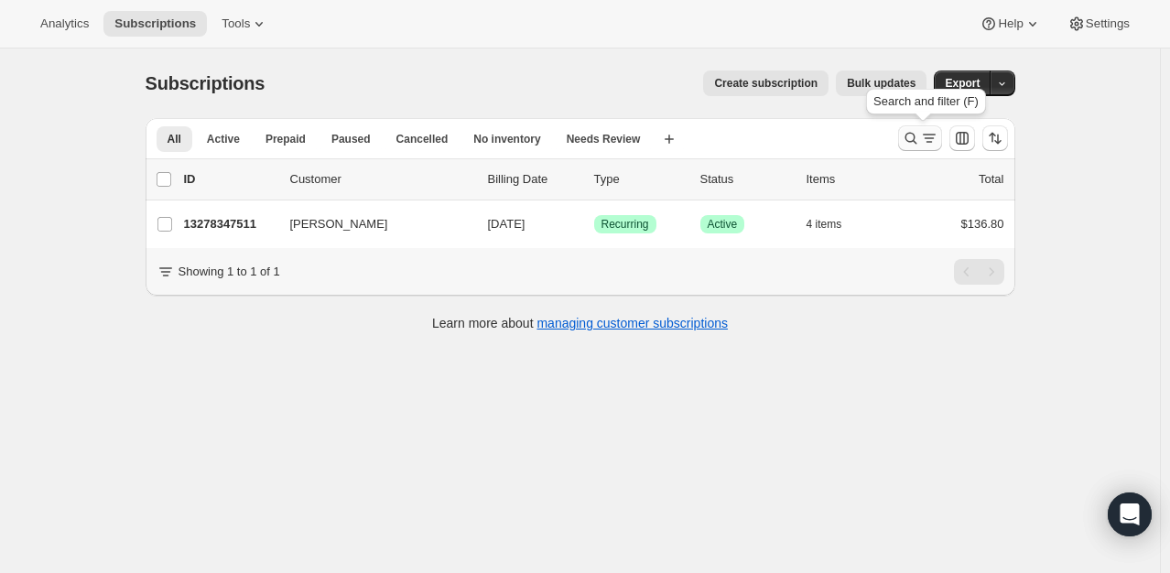
click at [914, 130] on icon "Search and filter results" at bounding box center [911, 138] width 18 height 18
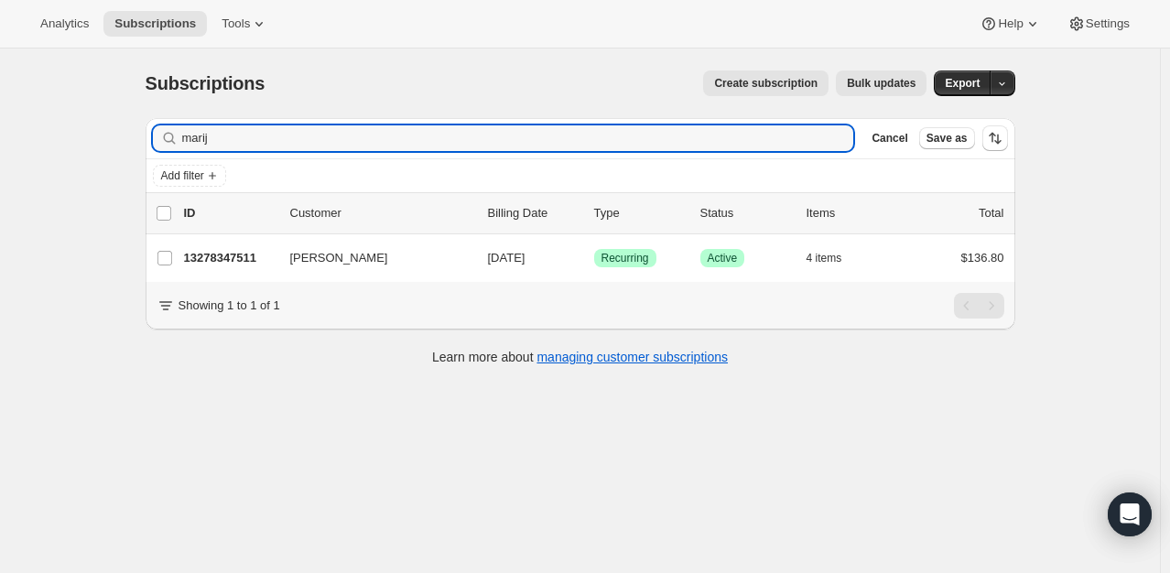
drag, startPoint x: 216, startPoint y: 126, endPoint x: 62, endPoint y: 125, distance: 153.8
click at [62, 125] on div "Subscriptions. This page is ready Subscriptions Create subscription Bulk update…" at bounding box center [580, 335] width 1160 height 573
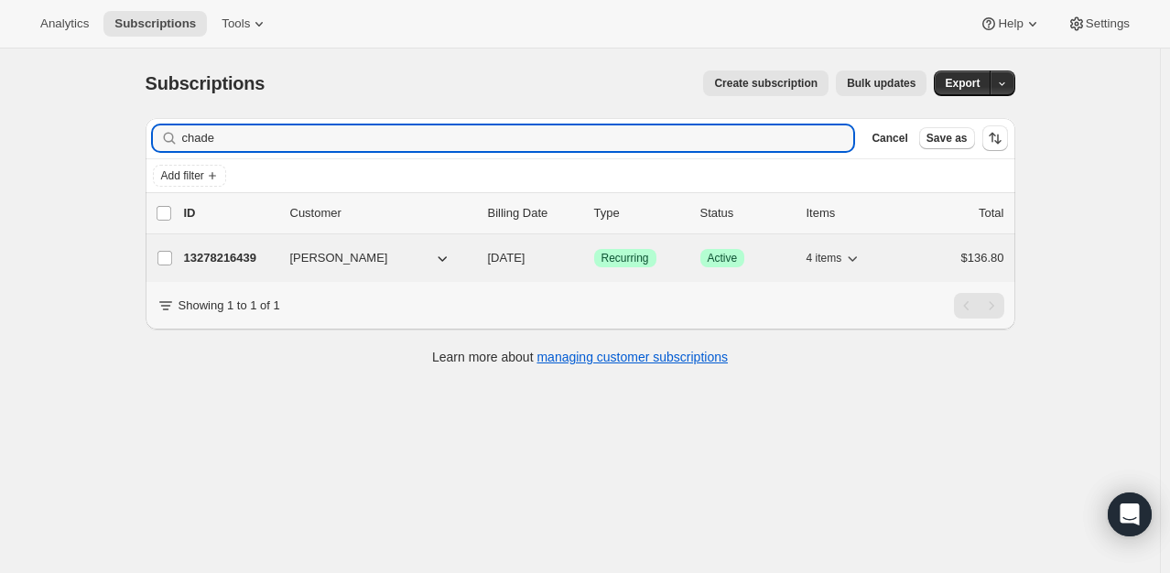
type input "chade"
click at [220, 264] on p "13278216439" at bounding box center [230, 258] width 92 height 18
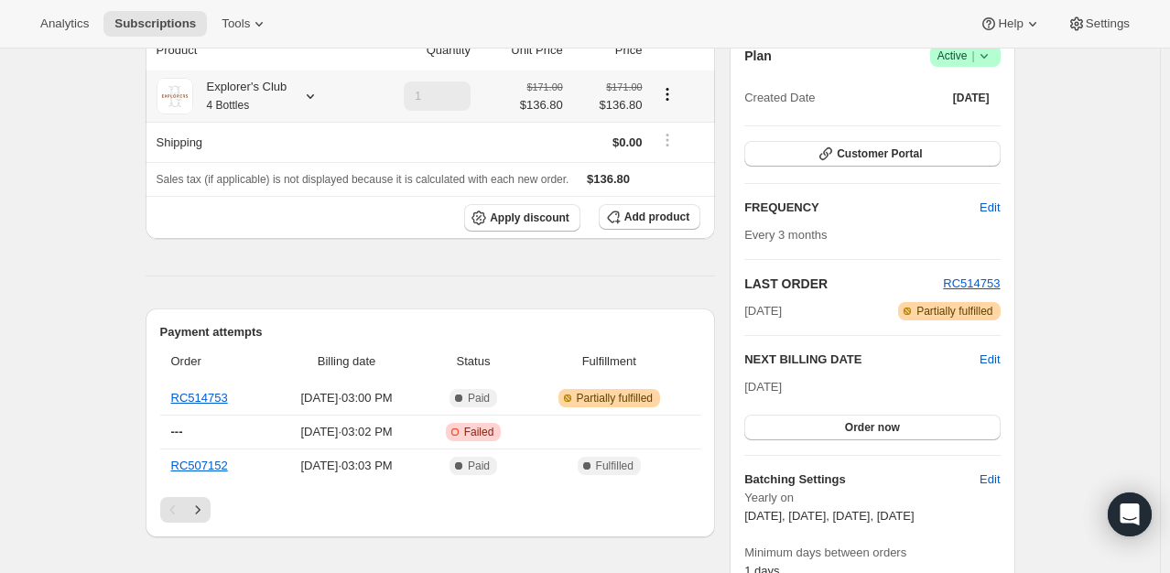
scroll to position [187, 0]
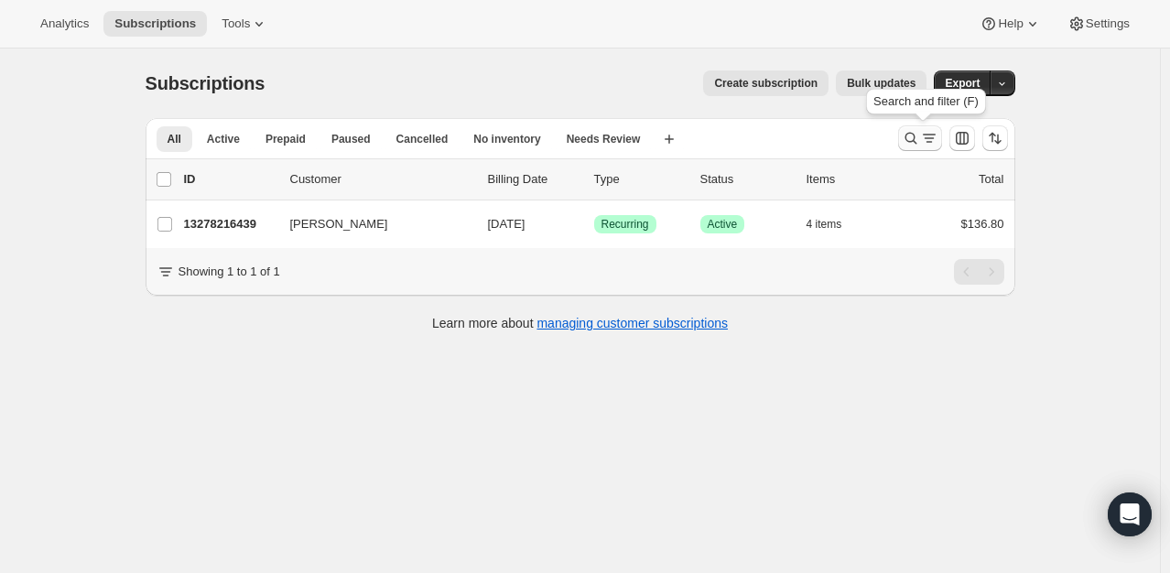
click at [917, 148] on button "Search and filter results" at bounding box center [920, 138] width 44 height 26
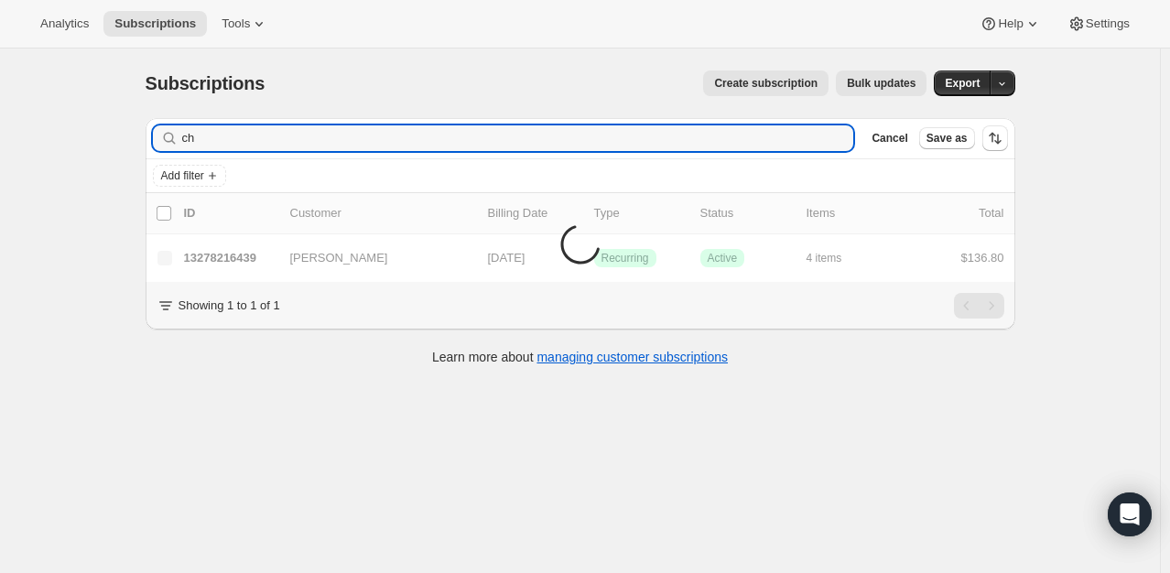
type input "c"
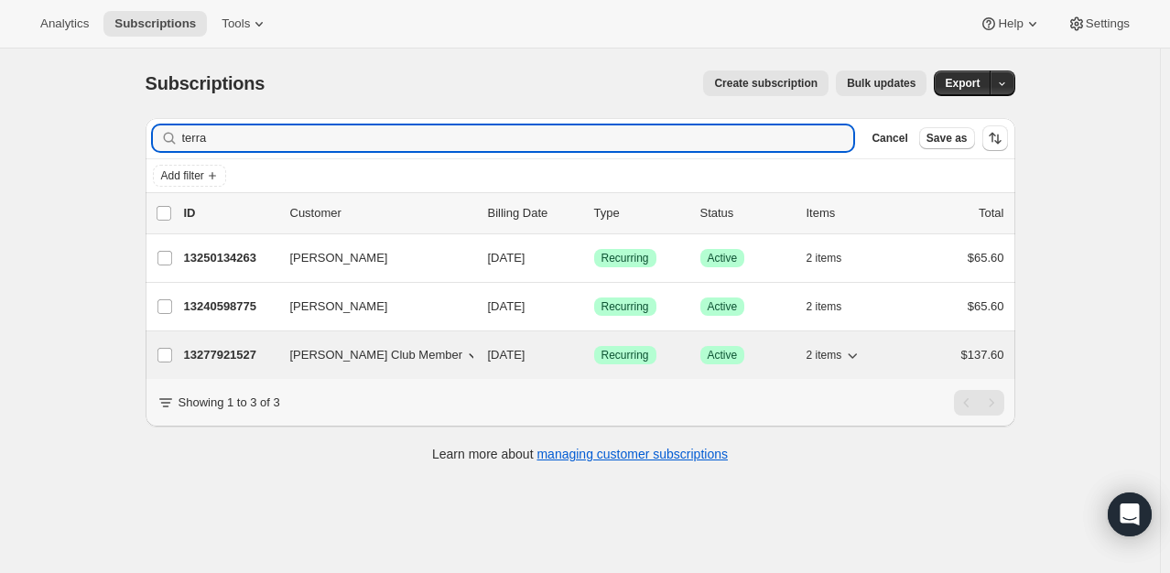
type input "terra"
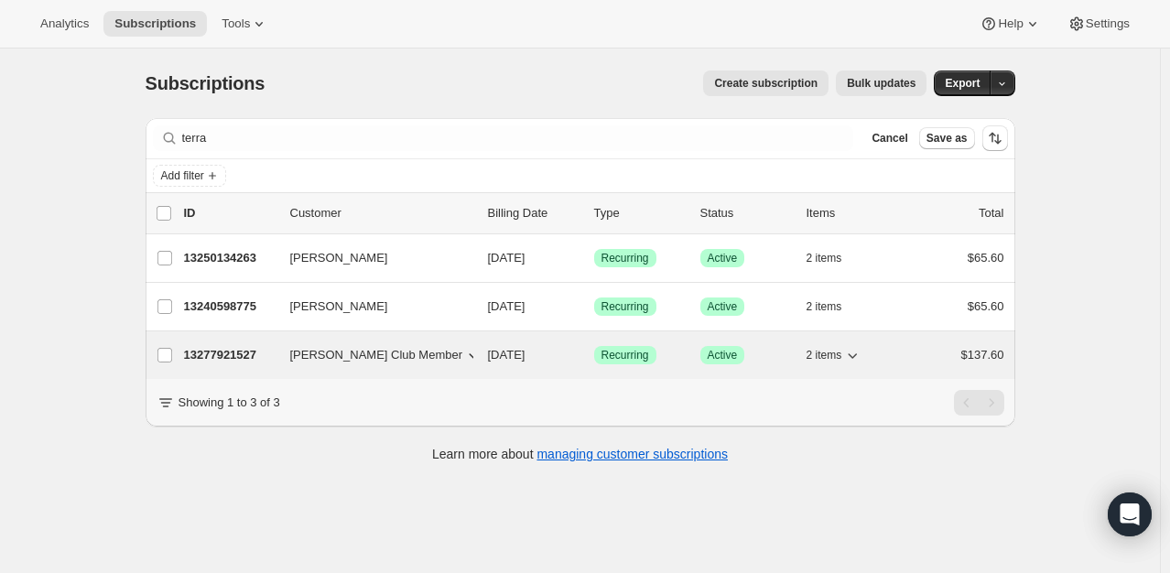
click at [238, 355] on p "13277921527" at bounding box center [230, 355] width 92 height 18
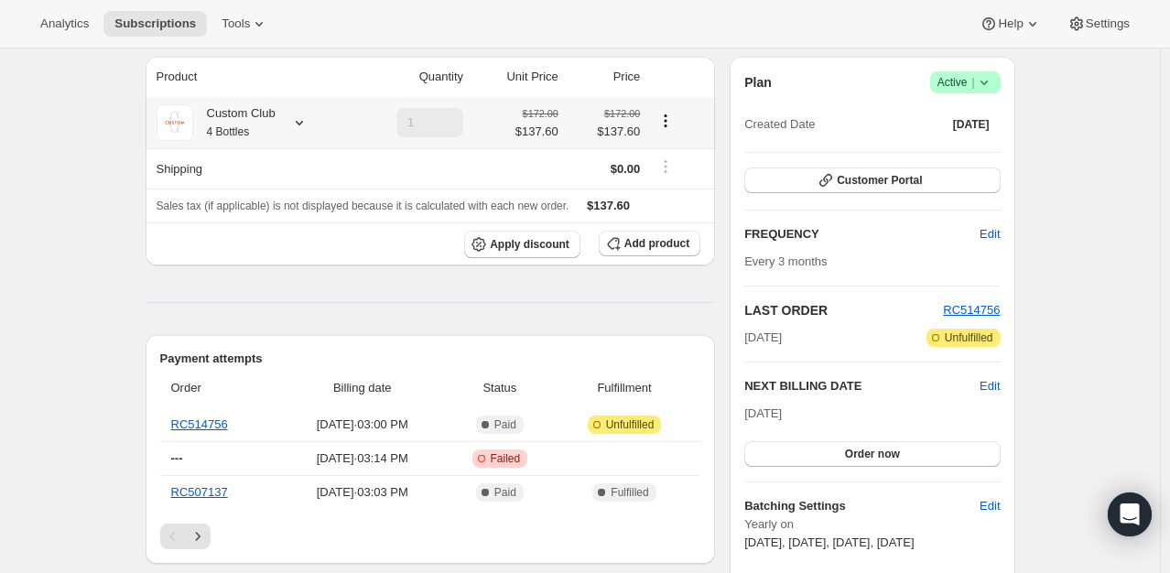
scroll to position [161, 0]
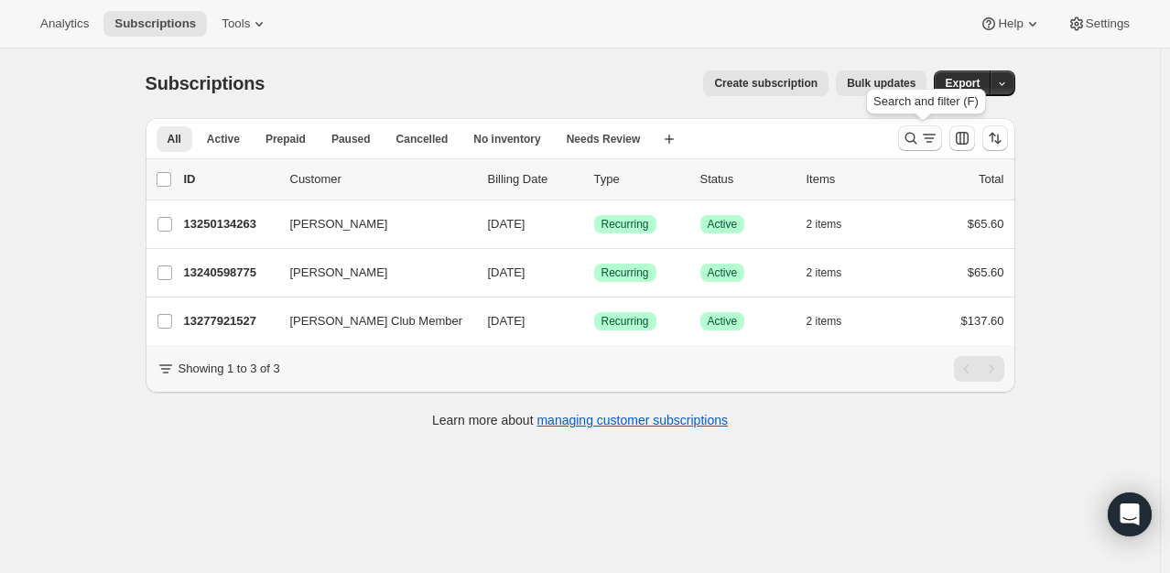
click at [917, 142] on icon "Search and filter results" at bounding box center [911, 139] width 12 height 12
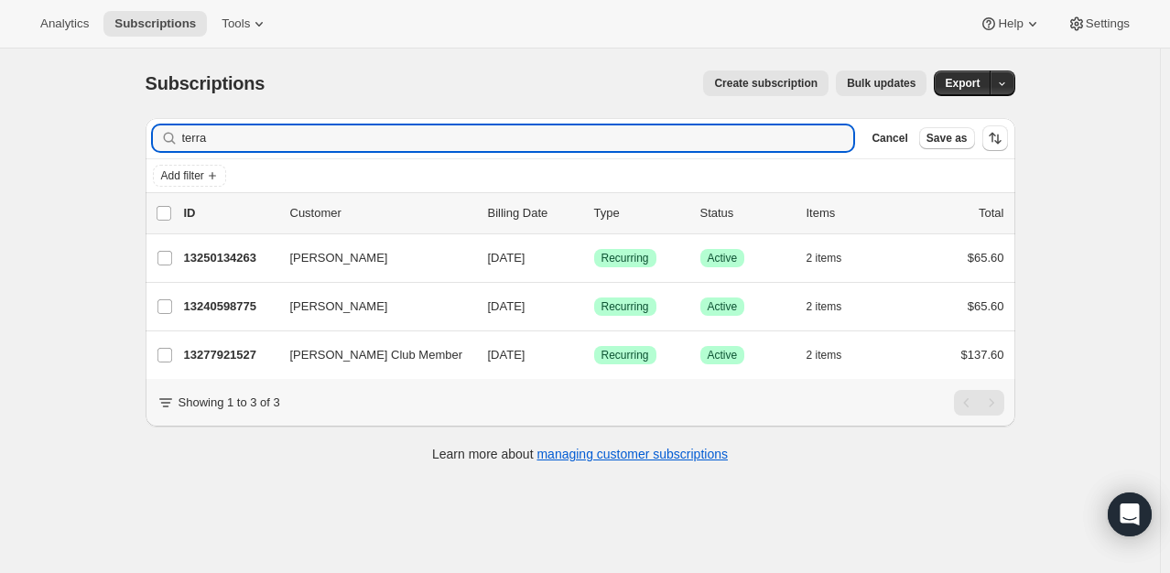
drag, startPoint x: 217, startPoint y: 136, endPoint x: -30, endPoint y: -11, distance: 287.9
click at [0, 0] on html "Analytics Subscriptions Tools Help Settings Skip to content Subscriptions. This…" at bounding box center [585, 286] width 1170 height 573
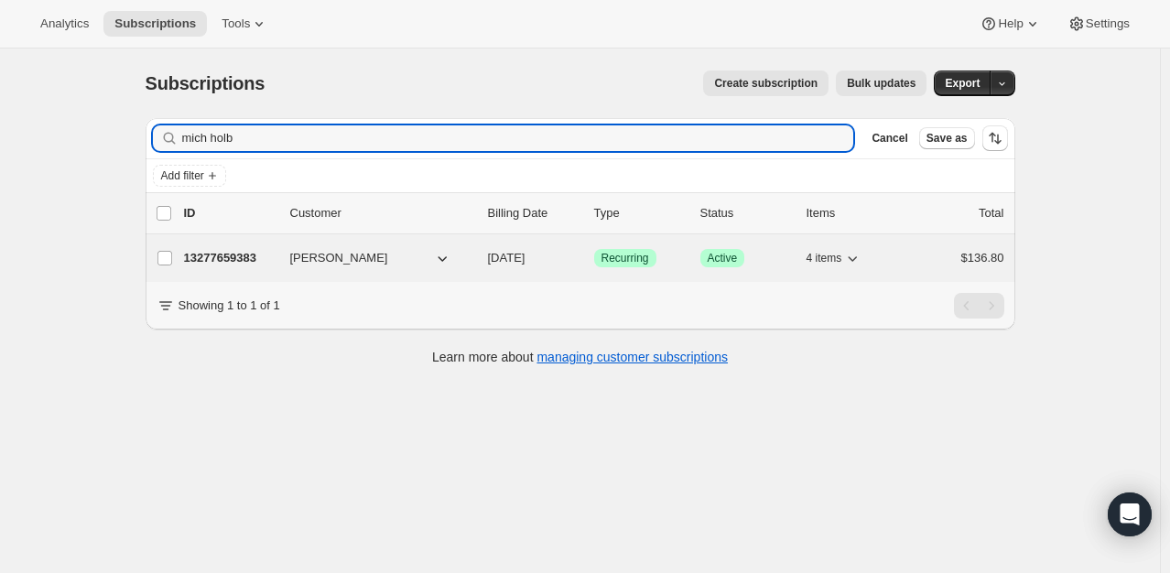
type input "mich holb"
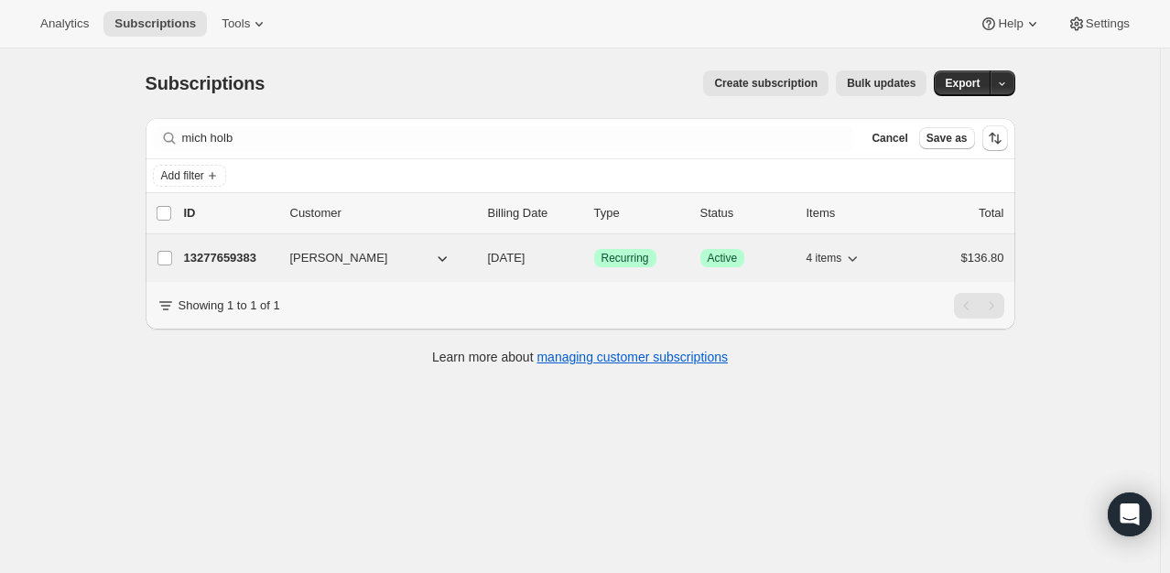
click at [242, 262] on p "13277659383" at bounding box center [230, 258] width 92 height 18
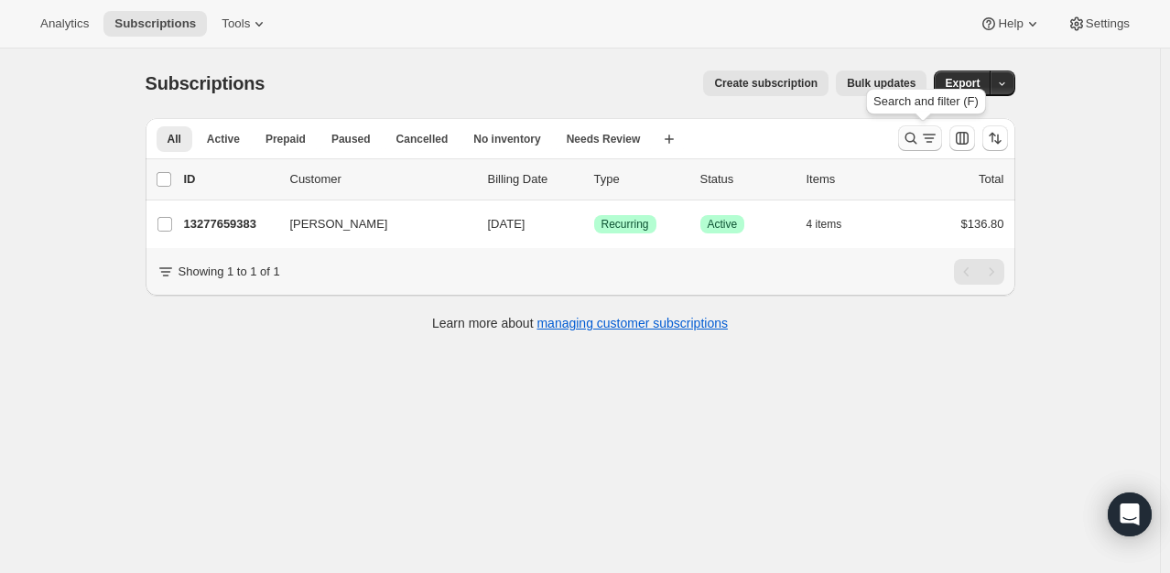
click at [915, 139] on icon "Search and filter results" at bounding box center [911, 138] width 18 height 18
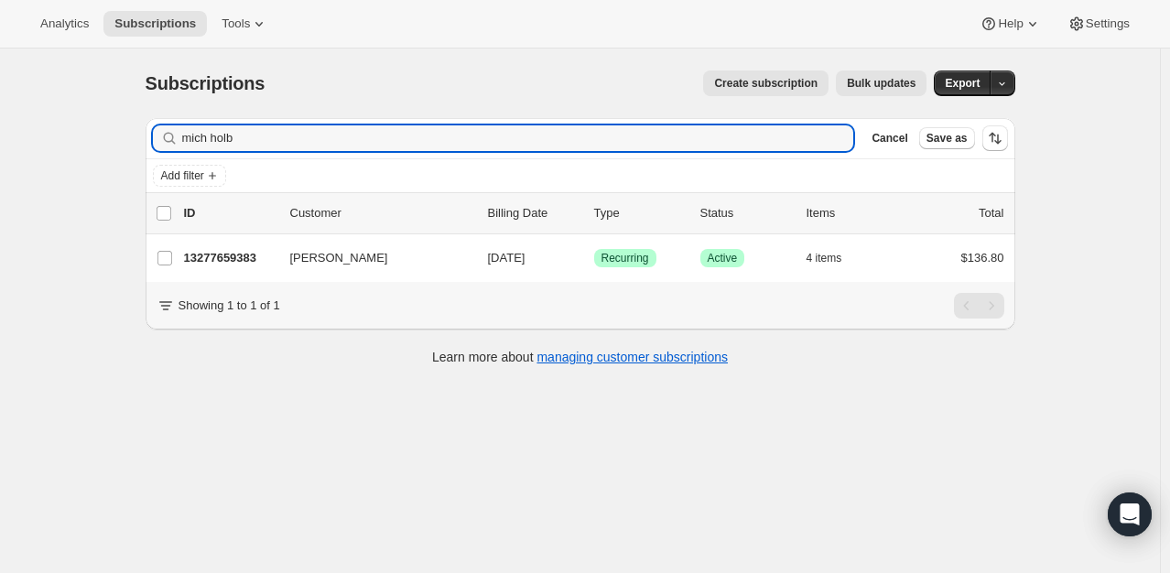
drag, startPoint x: 296, startPoint y: 132, endPoint x: -5, endPoint y: 67, distance: 308.2
click at [0, 67] on html "Analytics Subscriptions Tools Help Settings Skip to content Subscriptions. This…" at bounding box center [585, 286] width 1170 height 573
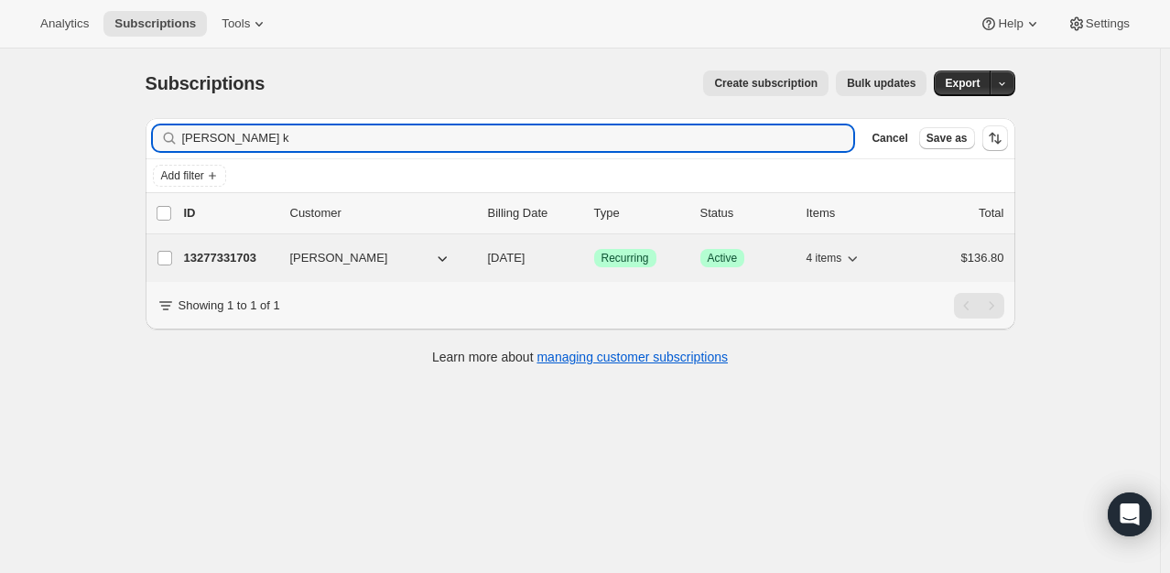
type input "[PERSON_NAME] k"
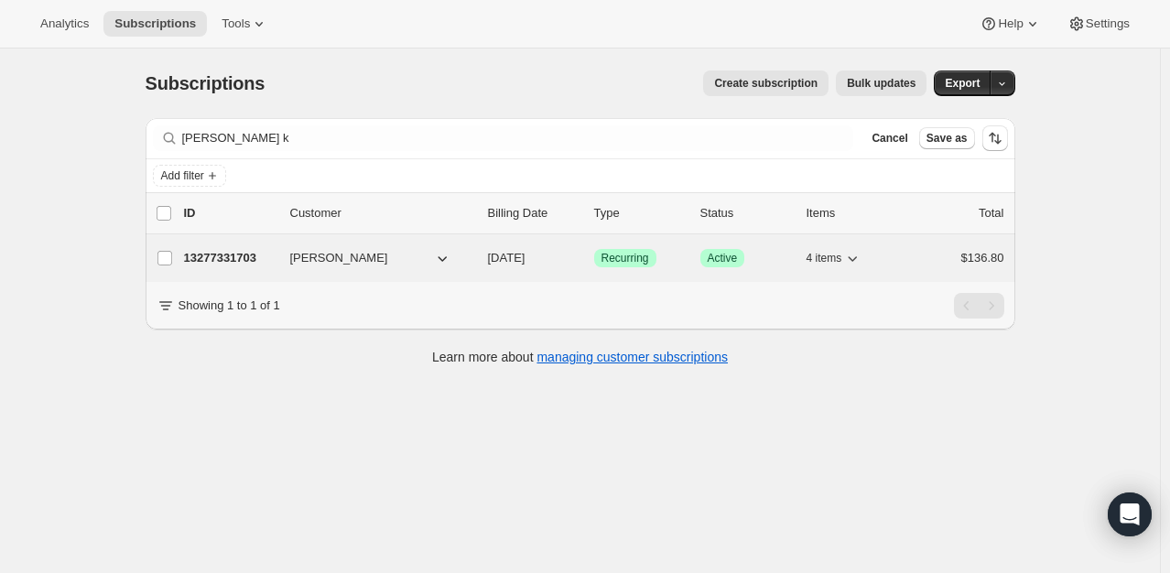
click at [220, 258] on p "13277331703" at bounding box center [230, 258] width 92 height 18
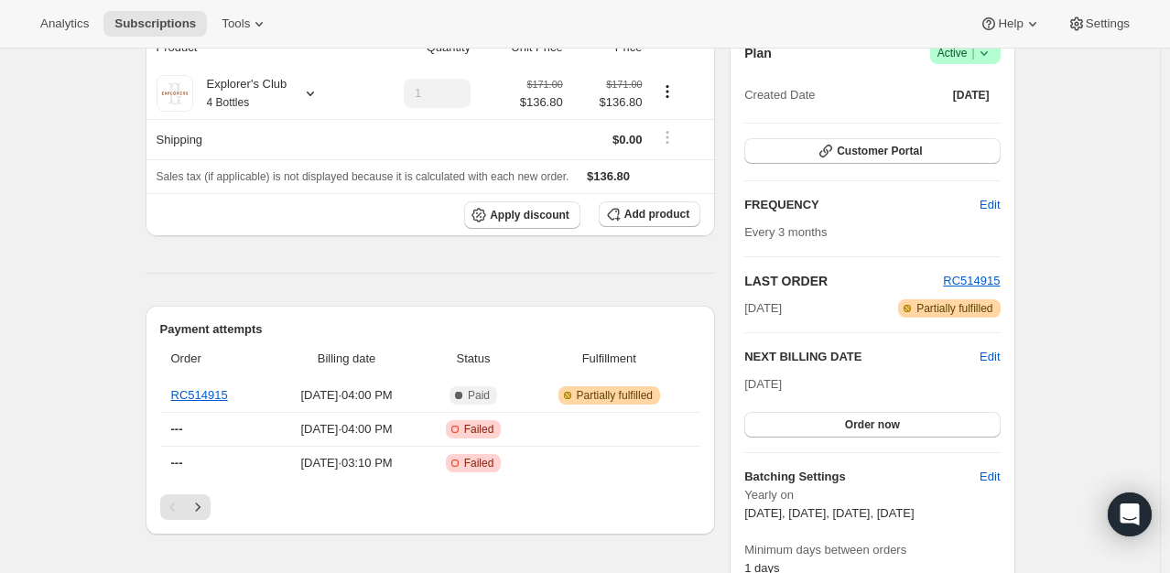
scroll to position [190, 0]
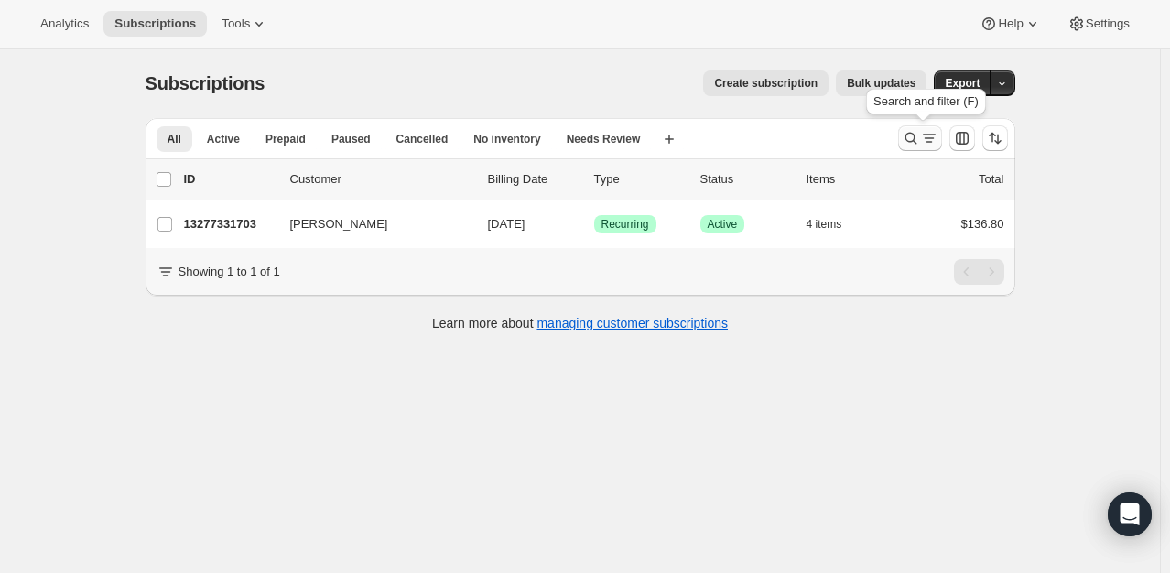
click at [920, 134] on icon "Search and filter results" at bounding box center [911, 138] width 18 height 18
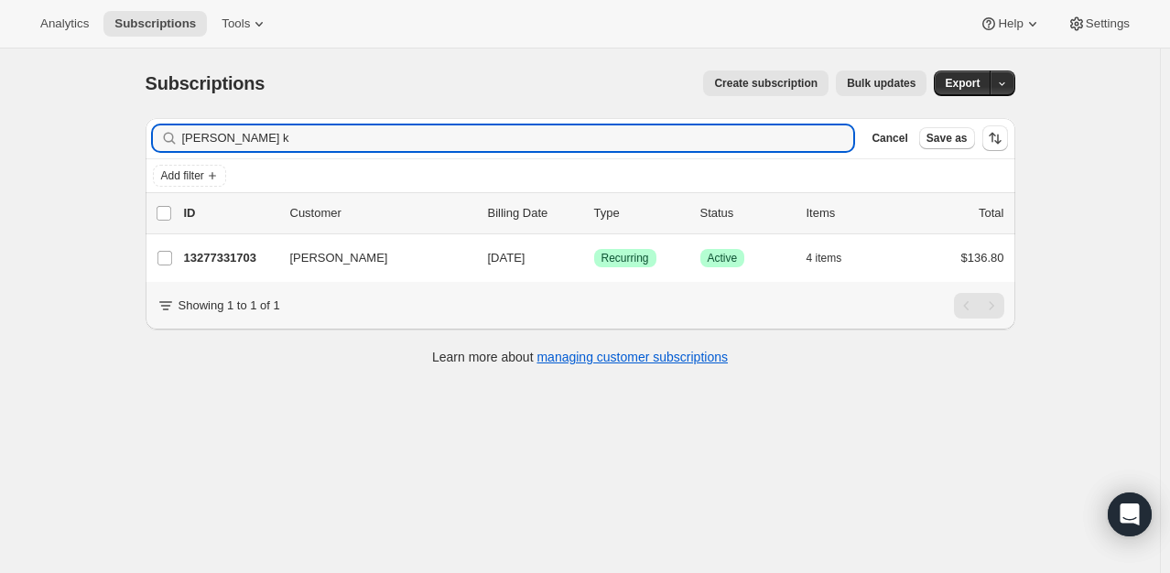
drag, startPoint x: 268, startPoint y: 141, endPoint x: 16, endPoint y: 123, distance: 252.5
click at [16, 123] on div "Subscriptions. This page is ready Subscriptions Create subscription Bulk update…" at bounding box center [580, 335] width 1160 height 573
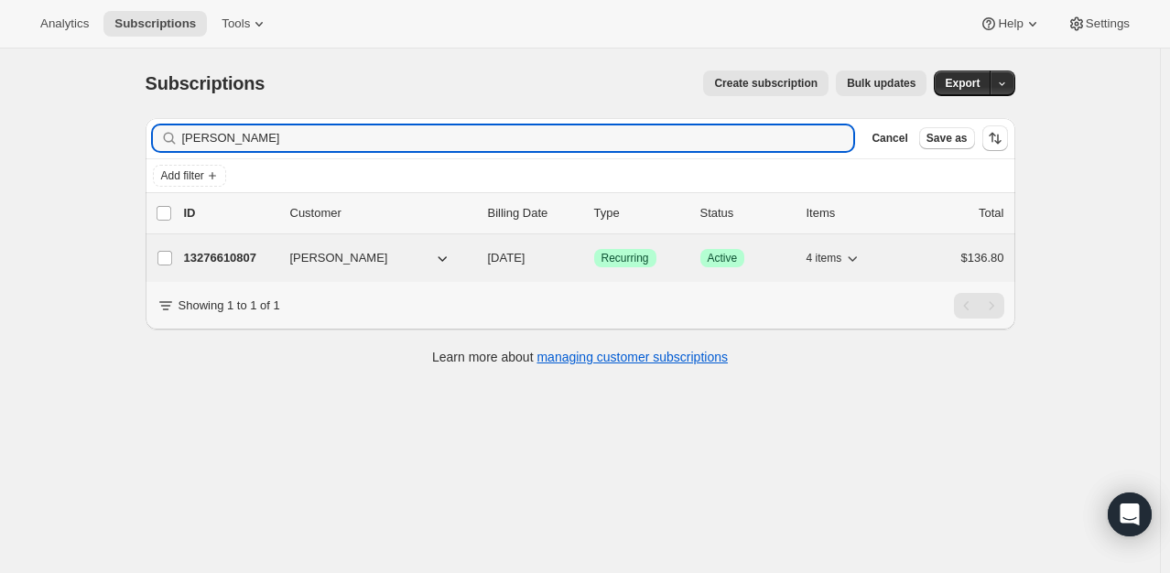
type input "[PERSON_NAME]"
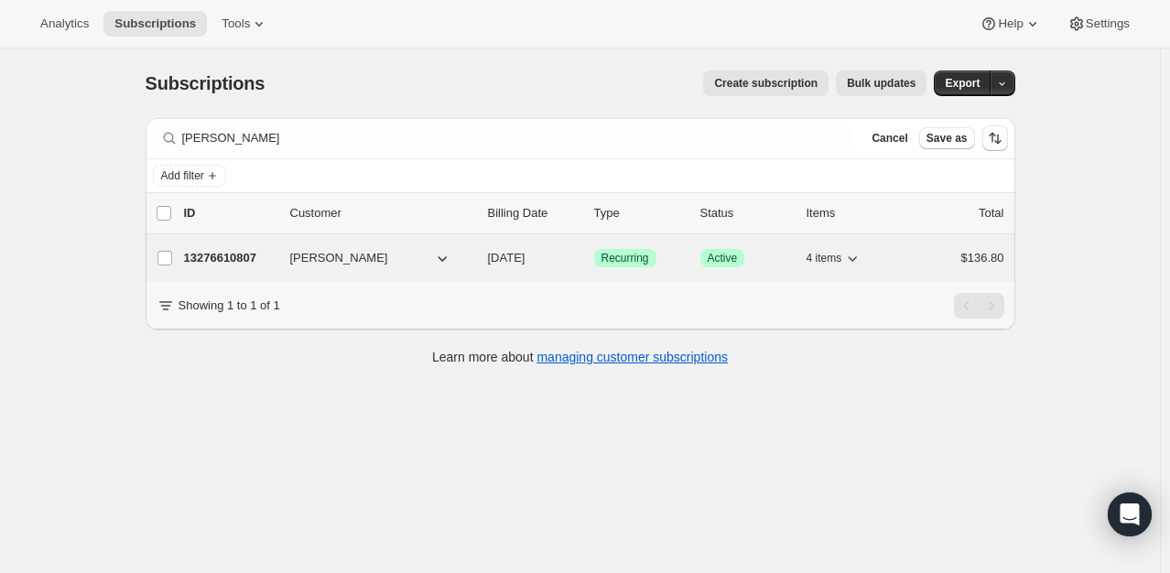
click at [250, 256] on p "13276610807" at bounding box center [230, 258] width 92 height 18
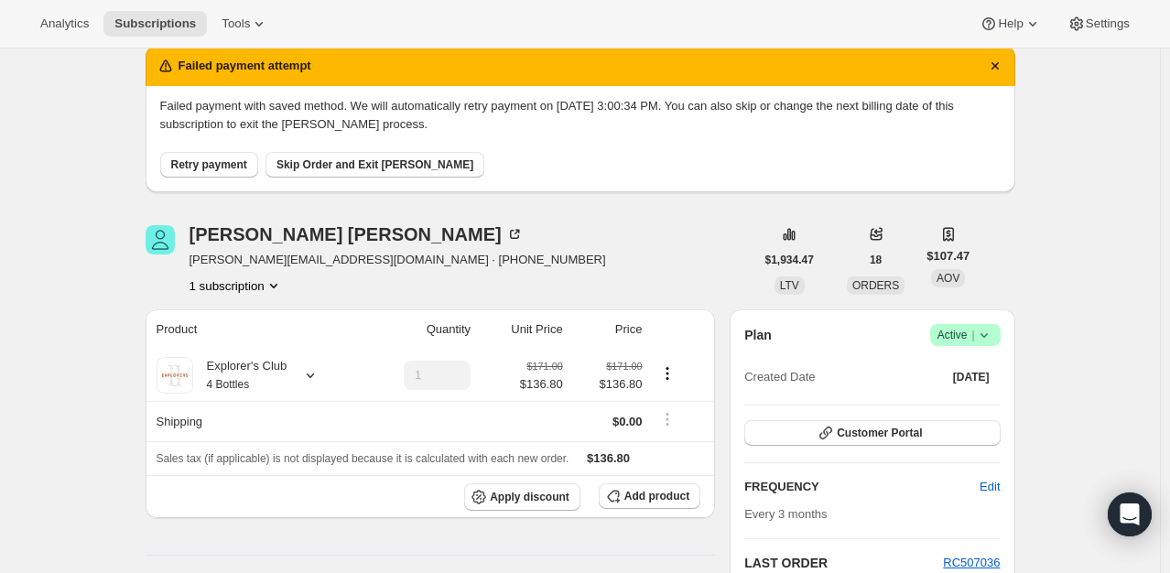
scroll to position [73, 0]
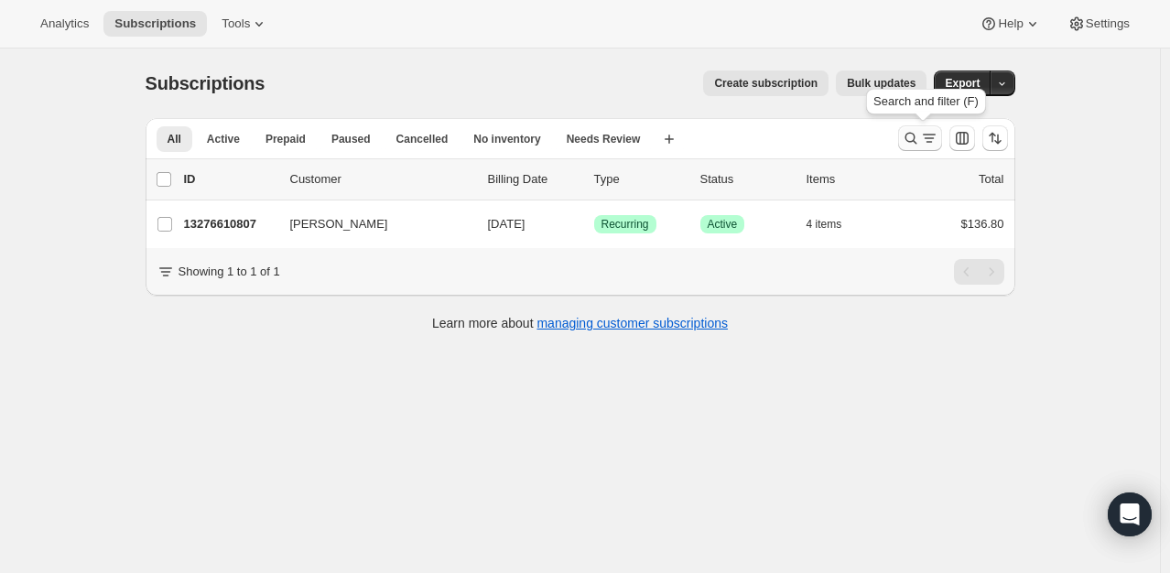
click at [912, 132] on icon "Search and filter results" at bounding box center [911, 138] width 18 height 18
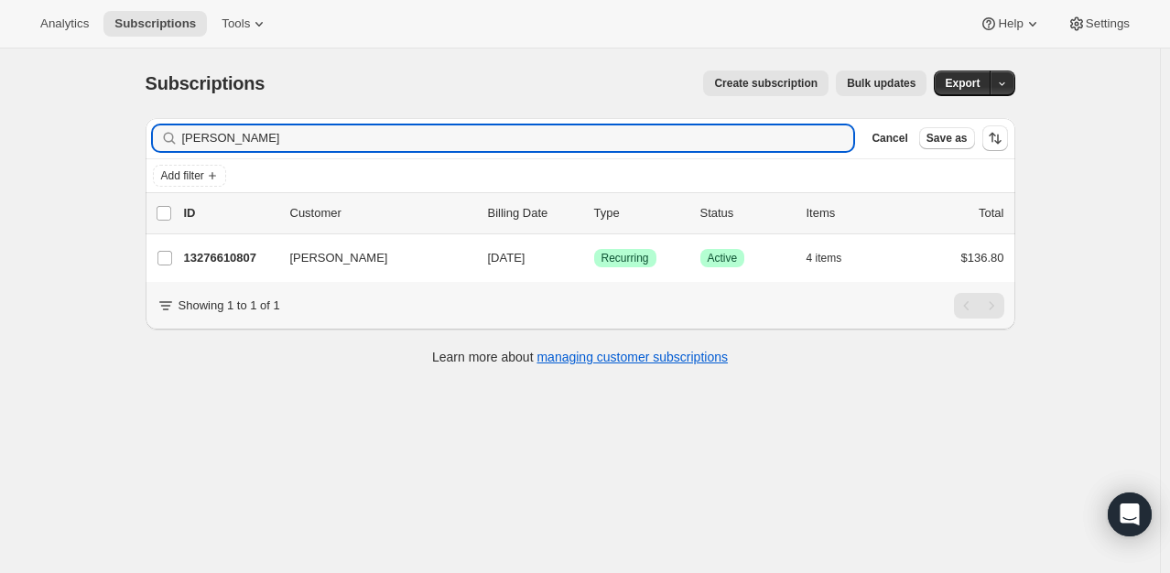
drag, startPoint x: 311, startPoint y: 129, endPoint x: -92, endPoint y: 95, distance: 404.4
click at [0, 95] on html "Analytics Subscriptions Tools Help Settings Skip to content Subscriptions. This…" at bounding box center [585, 286] width 1170 height 573
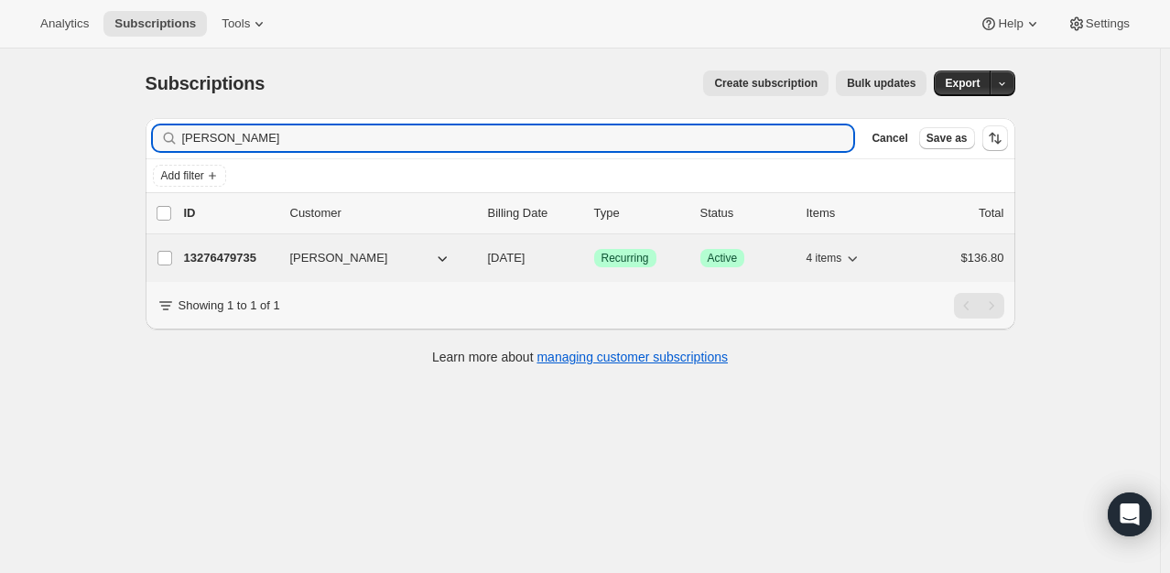
type input "[PERSON_NAME]"
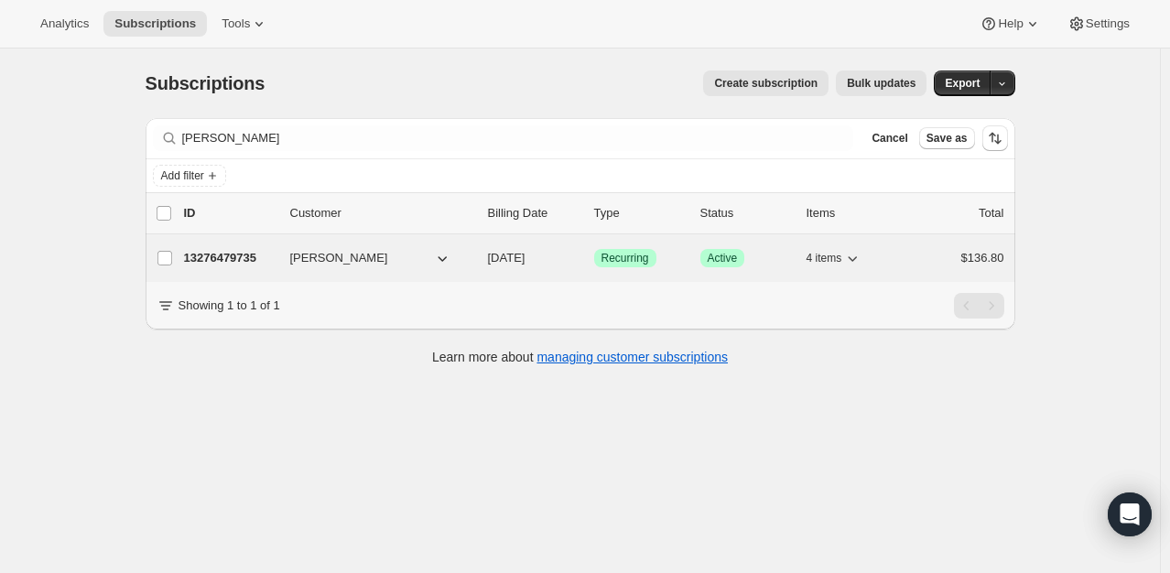
click at [235, 259] on p "13276479735" at bounding box center [230, 258] width 92 height 18
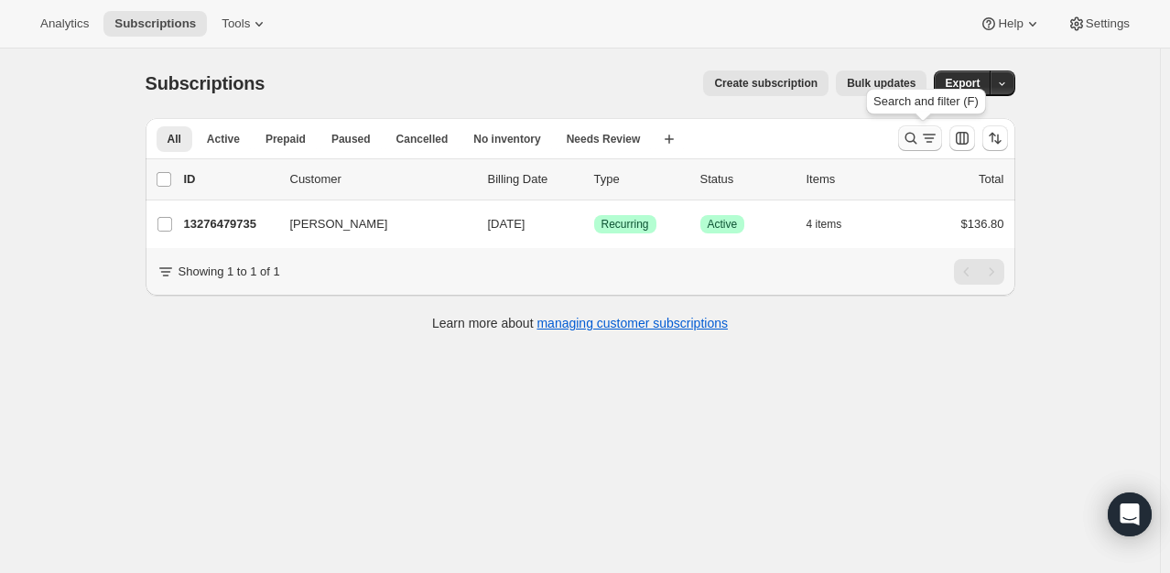
click at [907, 136] on icon "Search and filter results" at bounding box center [911, 138] width 18 height 18
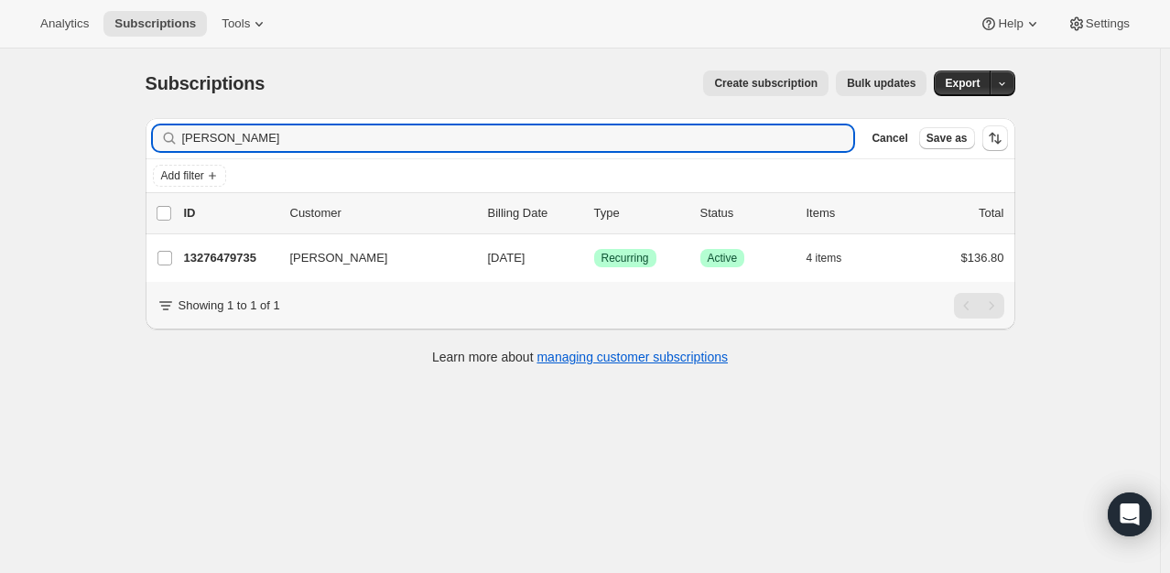
drag, startPoint x: 271, startPoint y: 148, endPoint x: -5, endPoint y: 97, distance: 280.4
click at [0, 97] on html "Analytics Subscriptions Tools Help Settings Skip to content Subscriptions. This…" at bounding box center [585, 286] width 1170 height 573
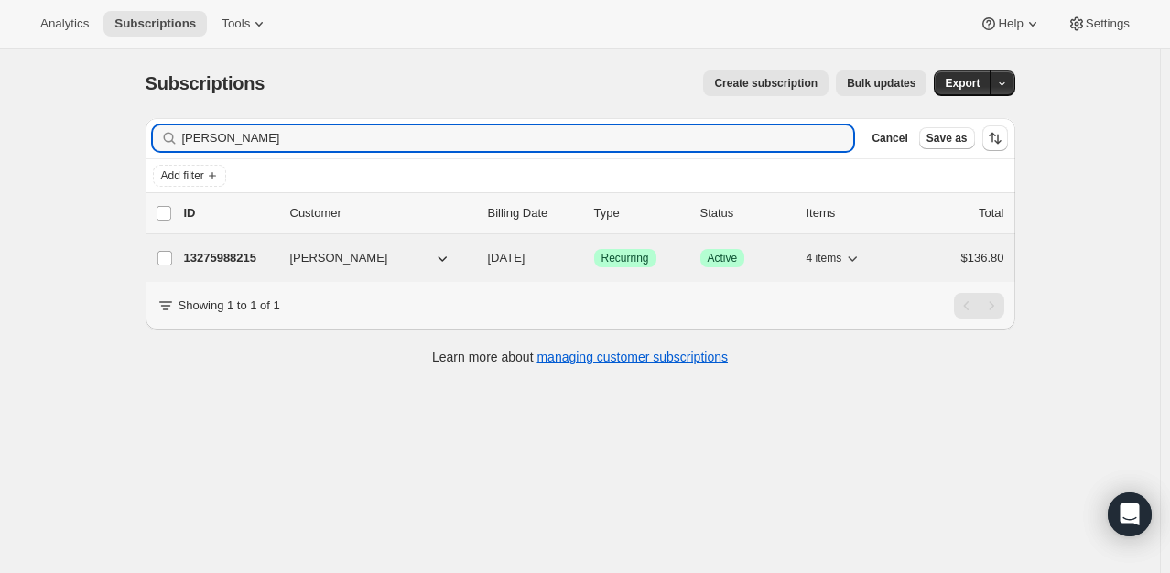
type input "[PERSON_NAME]"
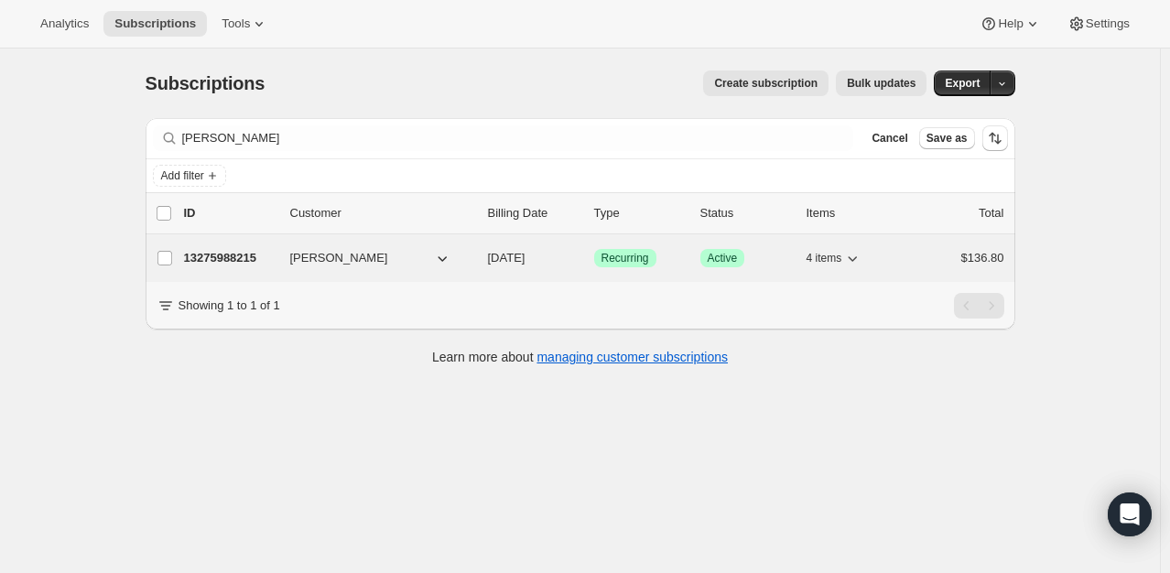
click at [218, 255] on p "13275988215" at bounding box center [230, 258] width 92 height 18
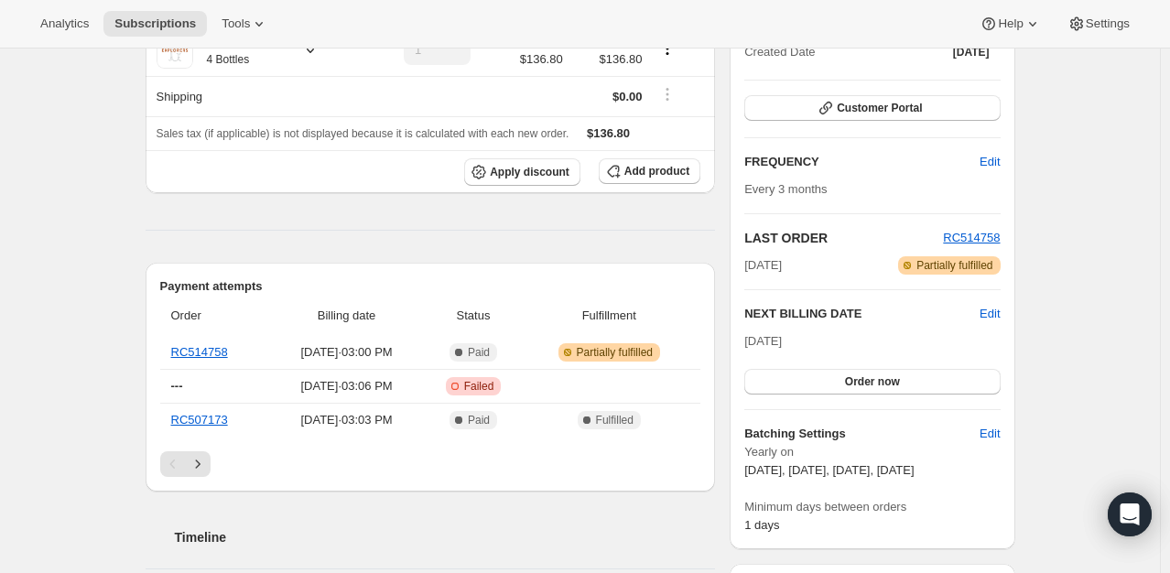
scroll to position [231, 0]
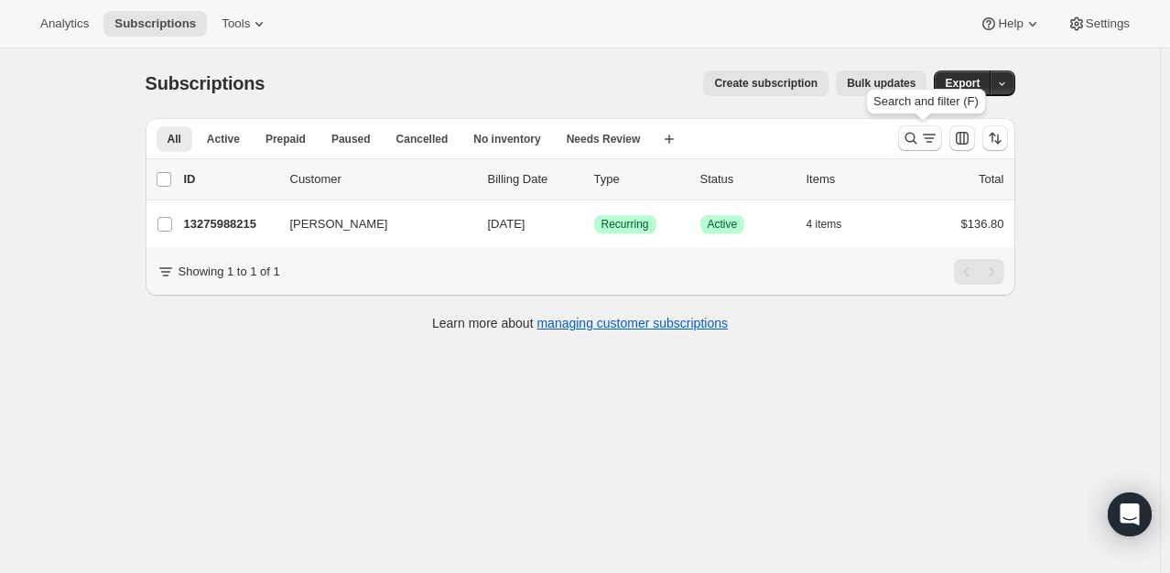
click at [924, 137] on icon "Search and filter results" at bounding box center [929, 138] width 18 height 18
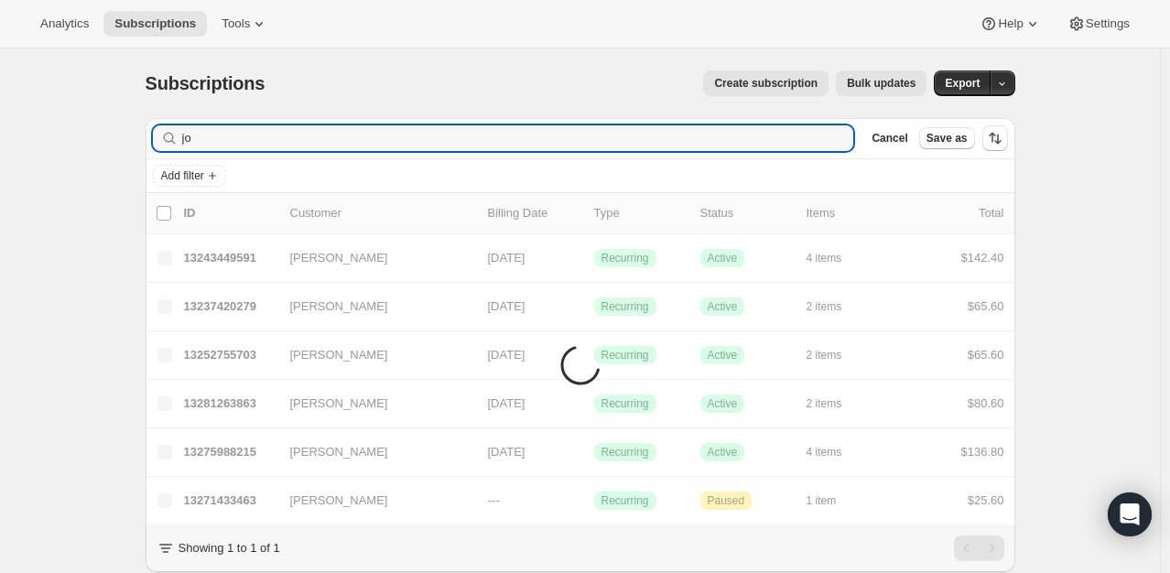
type input "j"
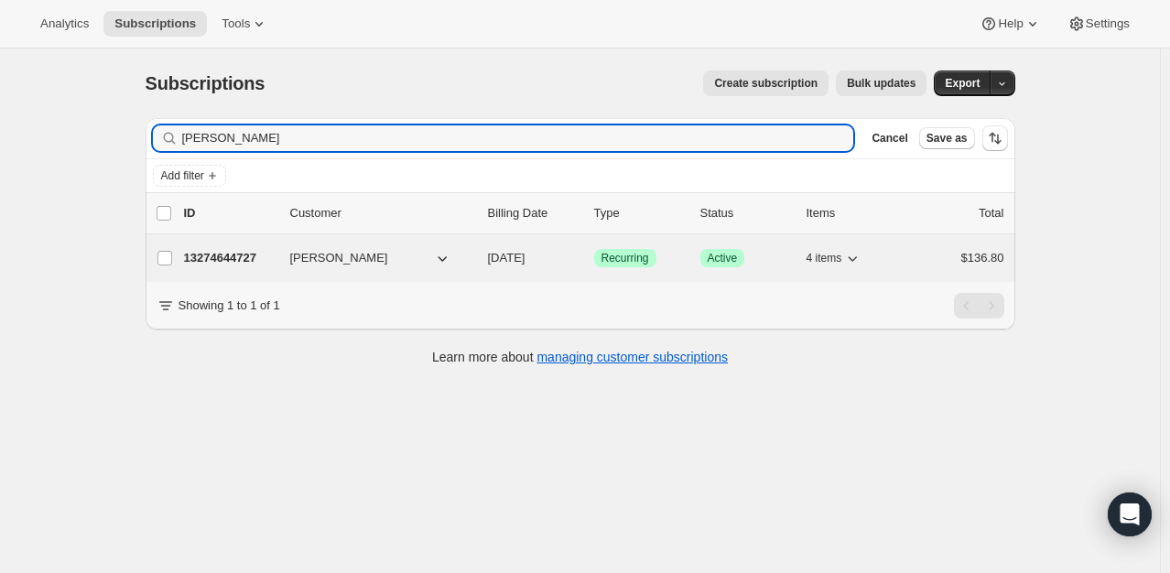
type input "[PERSON_NAME]"
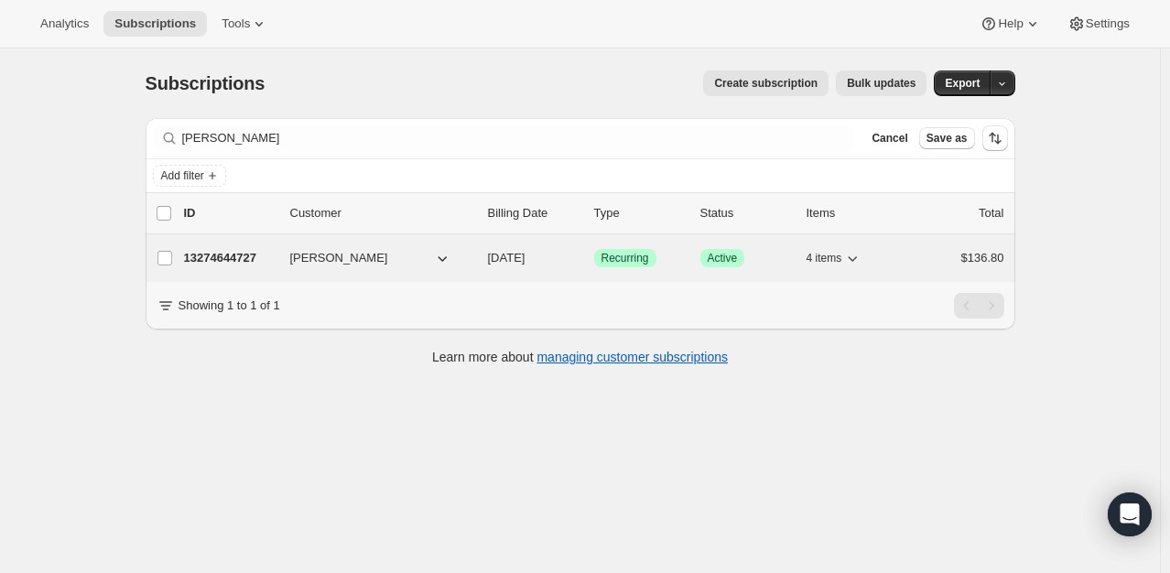
click at [256, 254] on p "13274644727" at bounding box center [230, 258] width 92 height 18
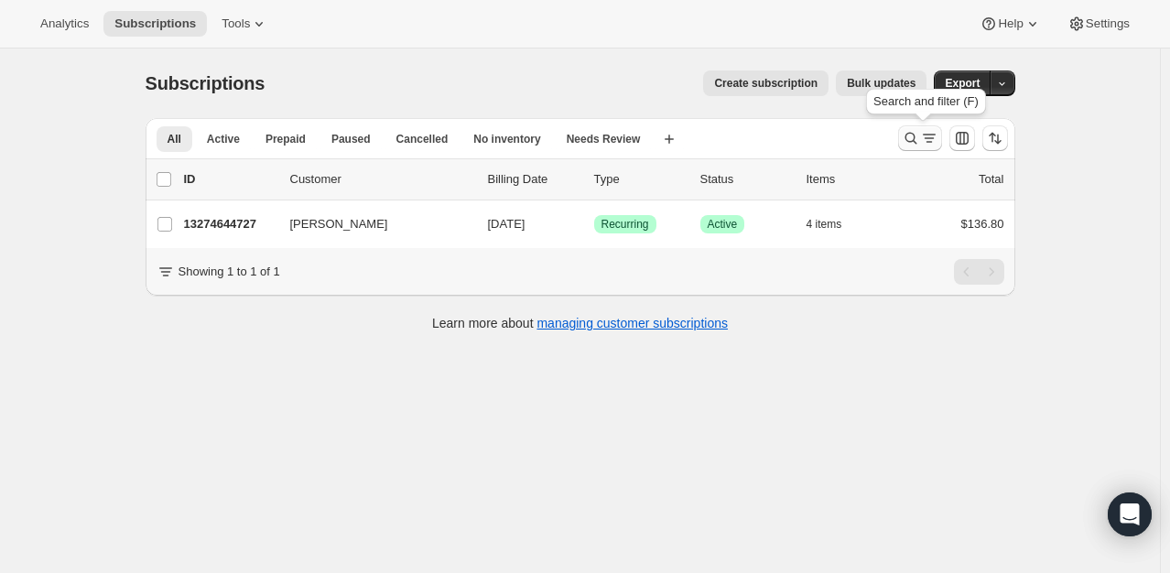
click at [920, 145] on icon "Search and filter results" at bounding box center [911, 138] width 18 height 18
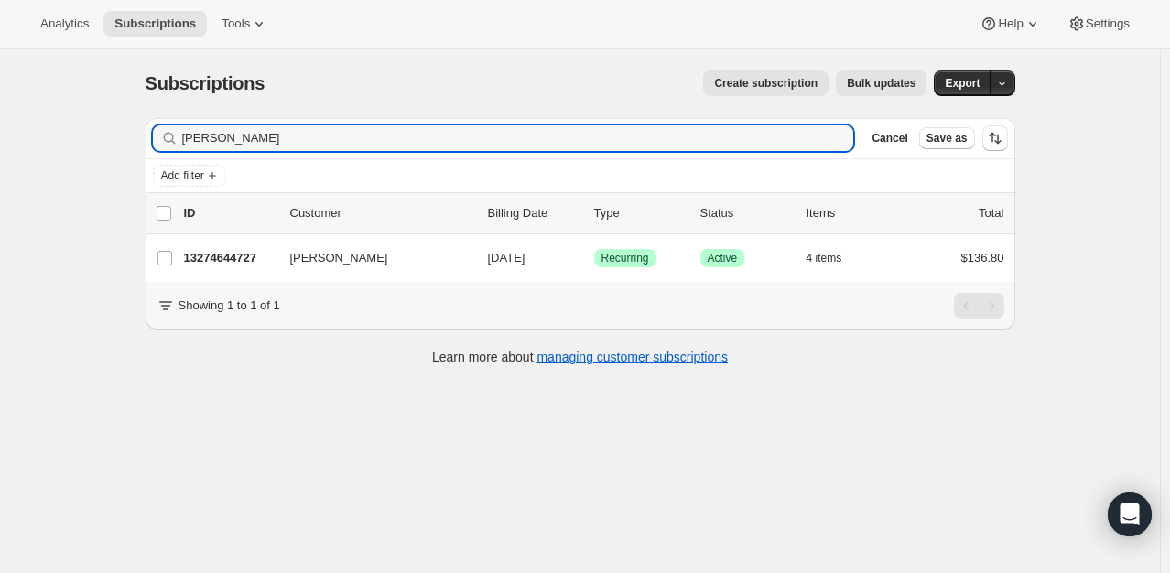
drag, startPoint x: 270, startPoint y: 142, endPoint x: -64, endPoint y: 60, distance: 344.3
click at [0, 60] on html "Analytics Subscriptions Tools Help Settings Skip to content Subscriptions. This…" at bounding box center [585, 286] width 1170 height 573
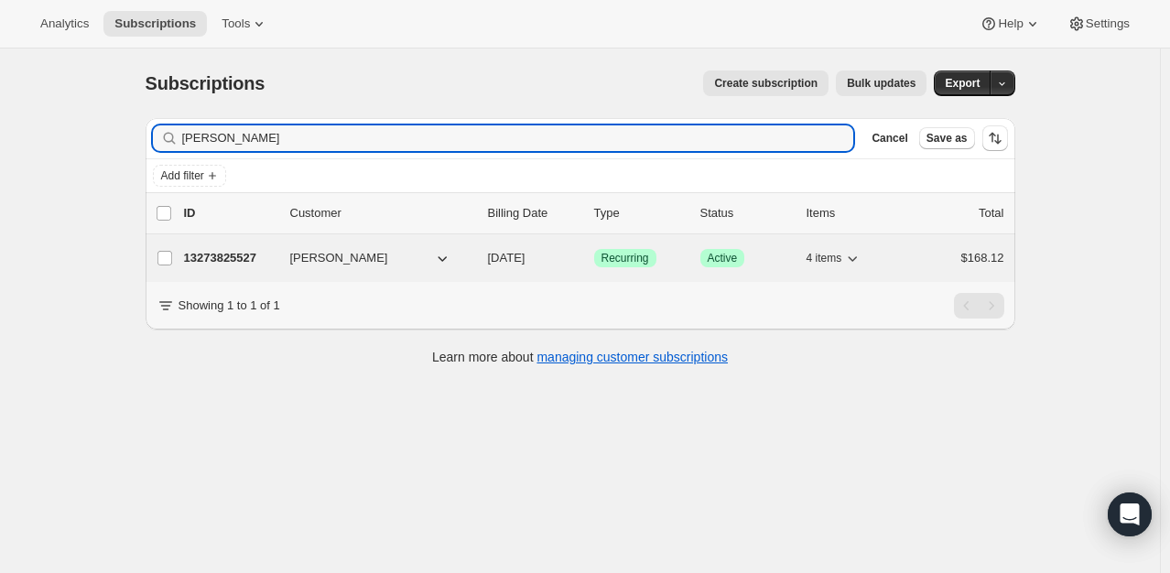
type input "[PERSON_NAME]"
click at [216, 249] on p "13273825527" at bounding box center [230, 258] width 92 height 18
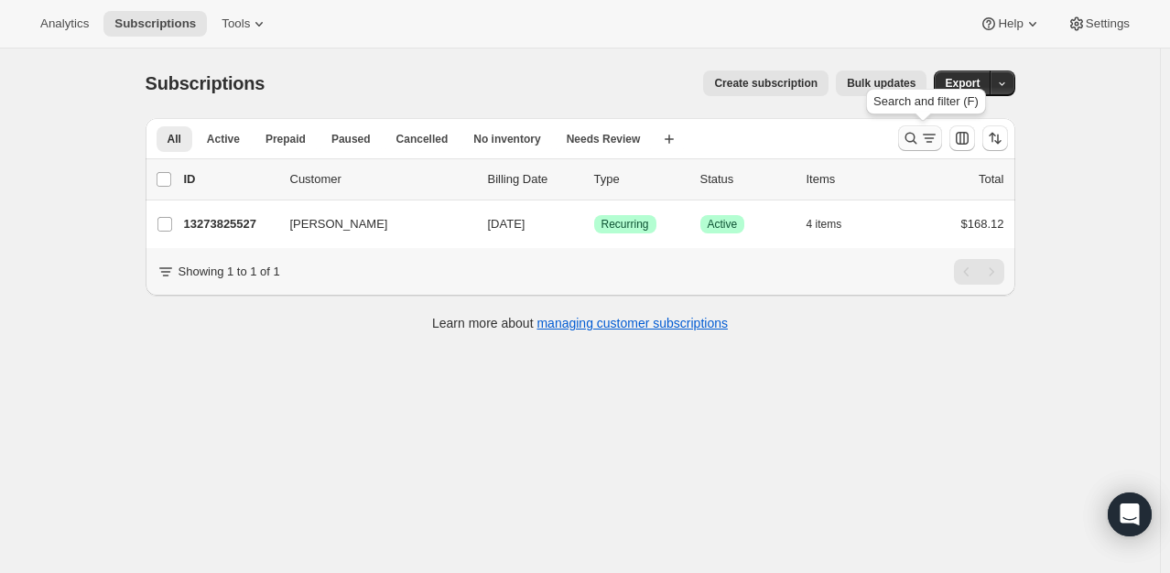
click at [912, 140] on icon "Search and filter results" at bounding box center [911, 138] width 18 height 18
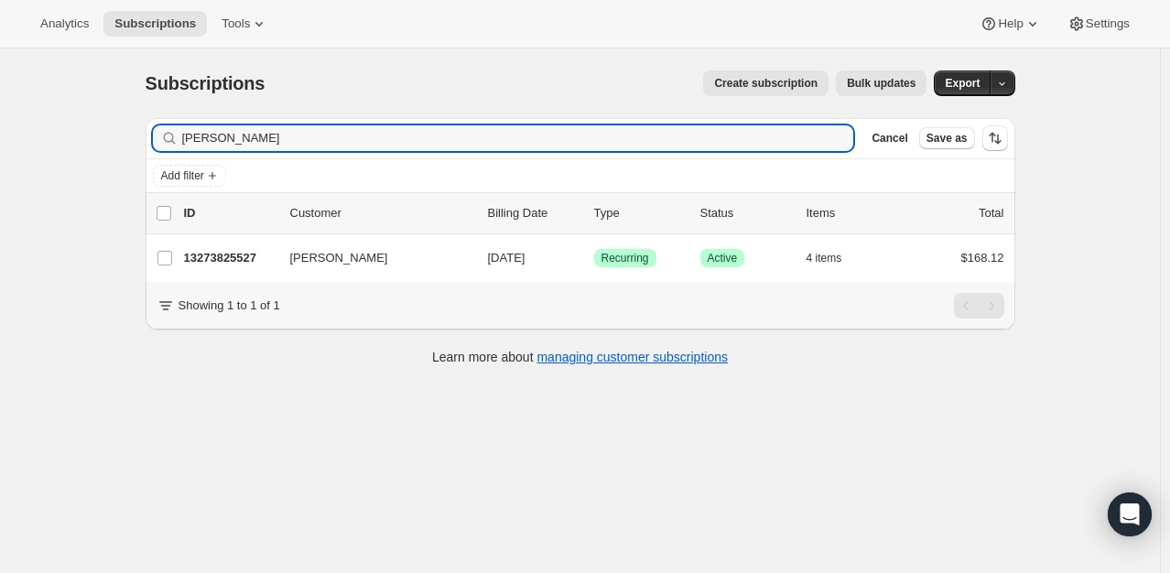
drag, startPoint x: 250, startPoint y: 139, endPoint x: 64, endPoint y: 176, distance: 189.5
click at [64, 176] on div "Subscriptions. This page is ready Subscriptions Create subscription Bulk update…" at bounding box center [580, 335] width 1160 height 573
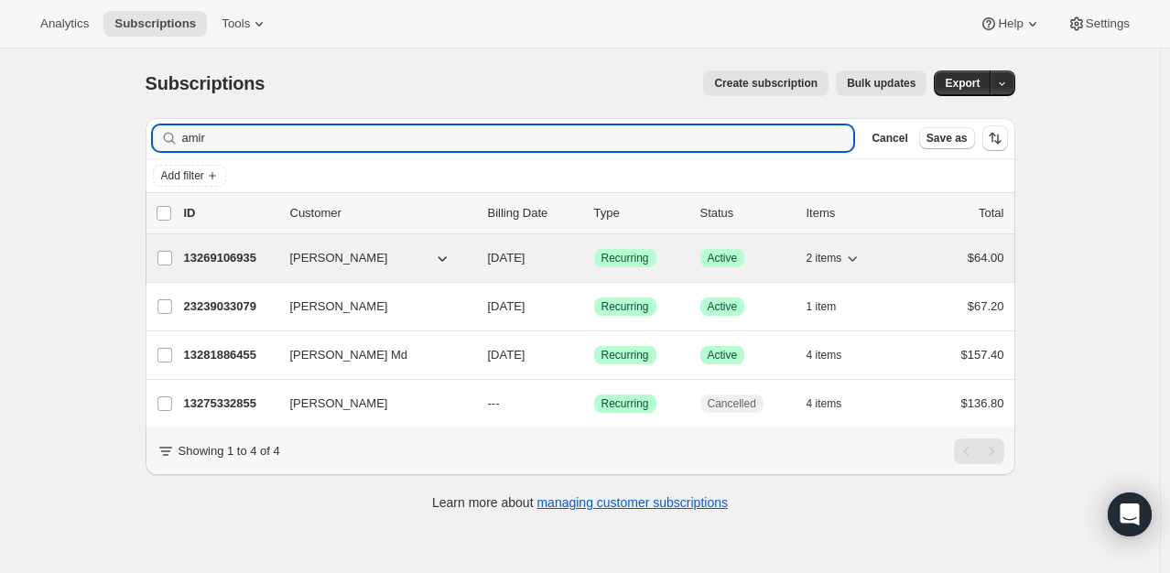
type input "amir"
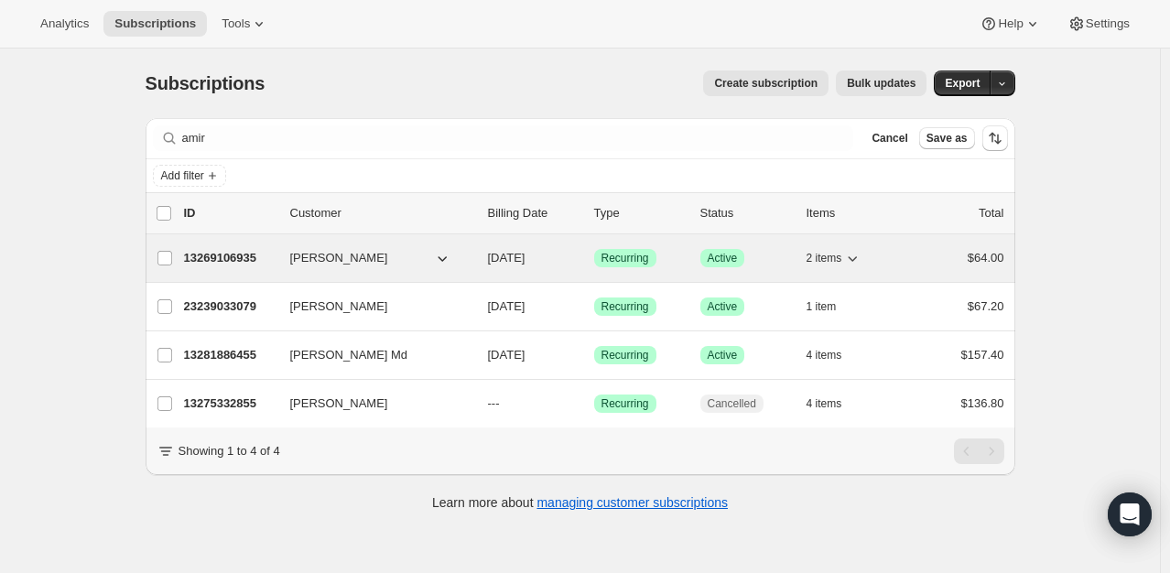
click at [248, 252] on p "13269106935" at bounding box center [230, 258] width 92 height 18
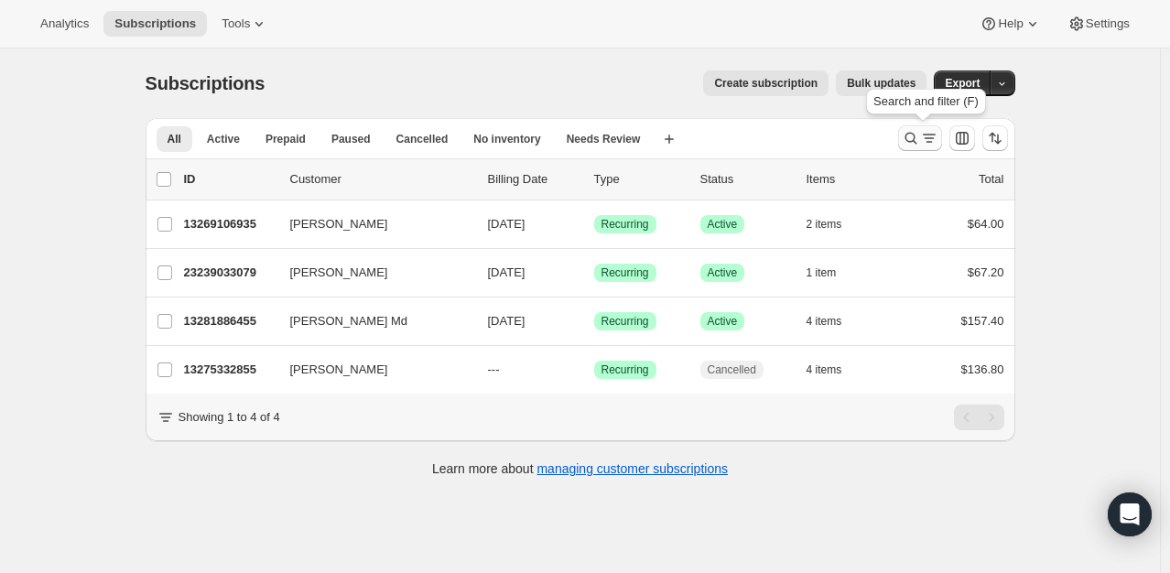
click at [909, 136] on icon "Search and filter results" at bounding box center [911, 139] width 12 height 12
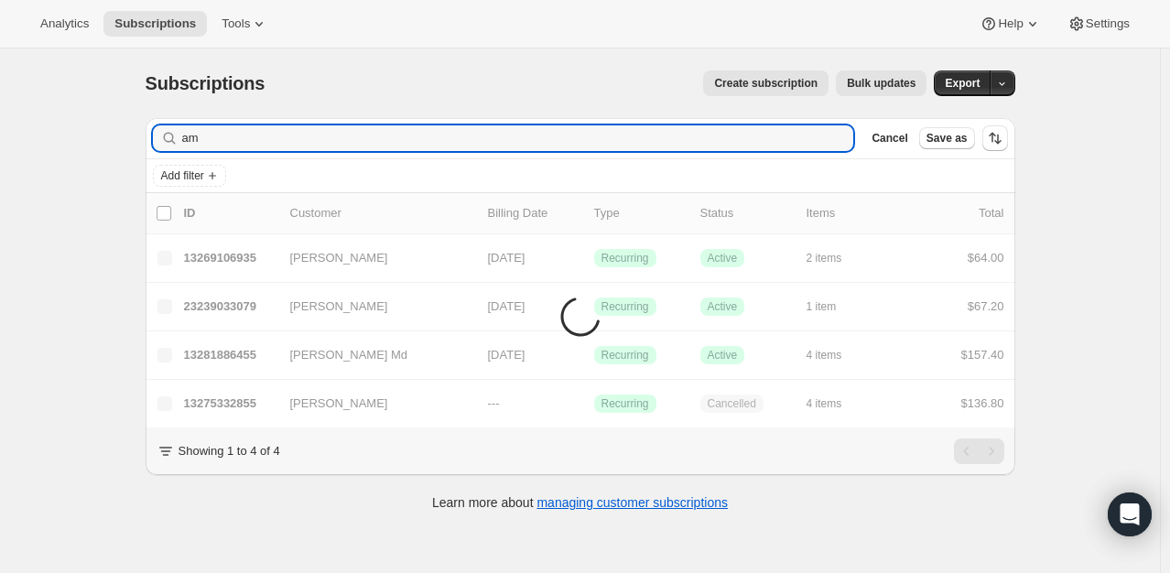
type input "a"
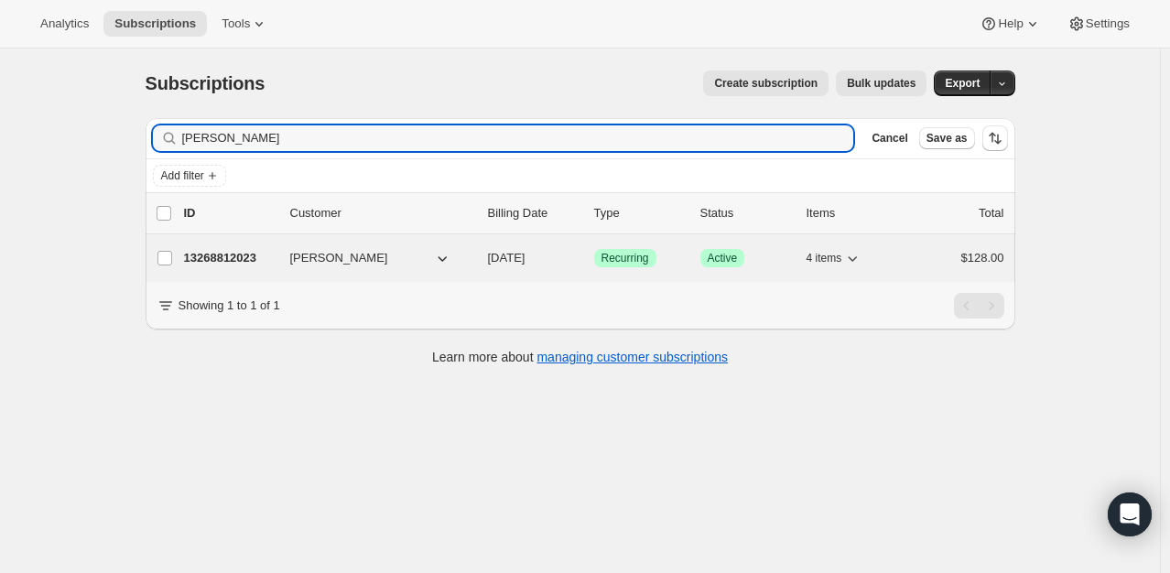
type input "[PERSON_NAME]"
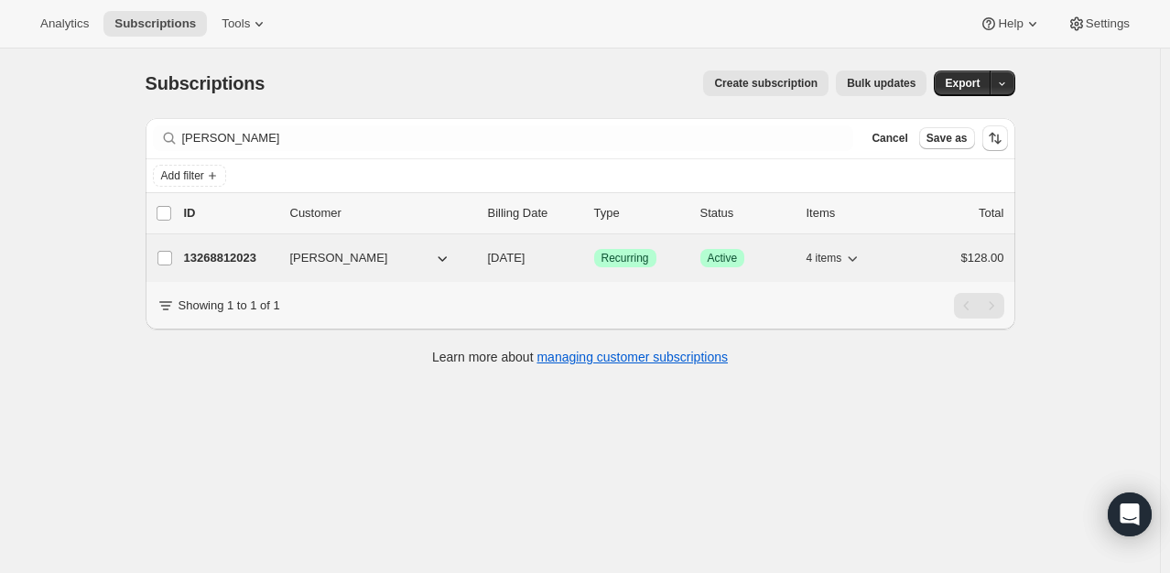
click at [238, 249] on p "13268812023" at bounding box center [230, 258] width 92 height 18
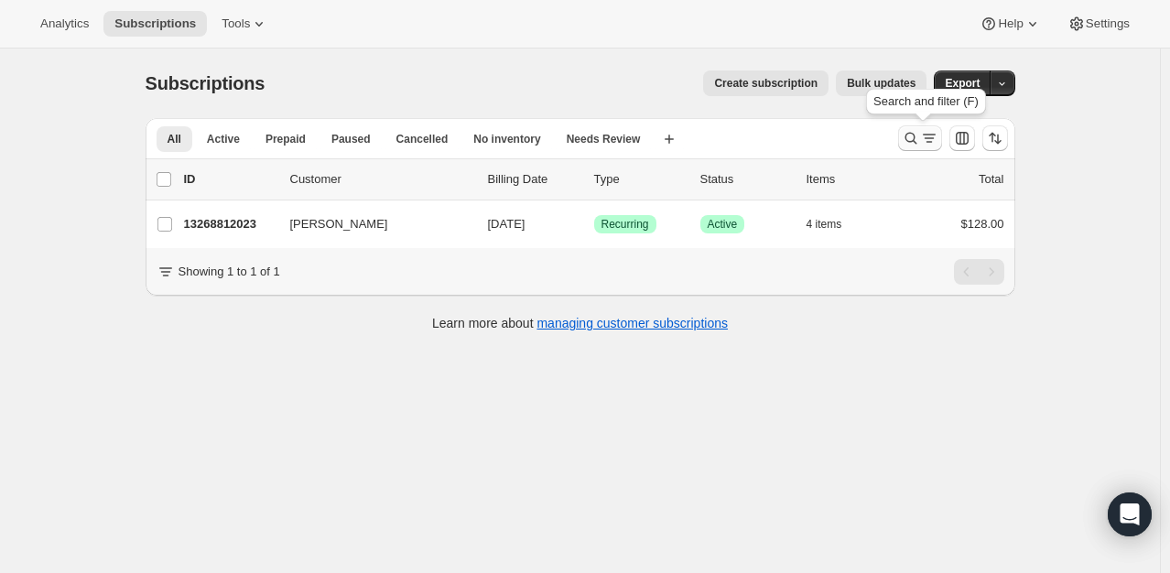
click at [913, 141] on icon "Search and filter results" at bounding box center [911, 138] width 18 height 18
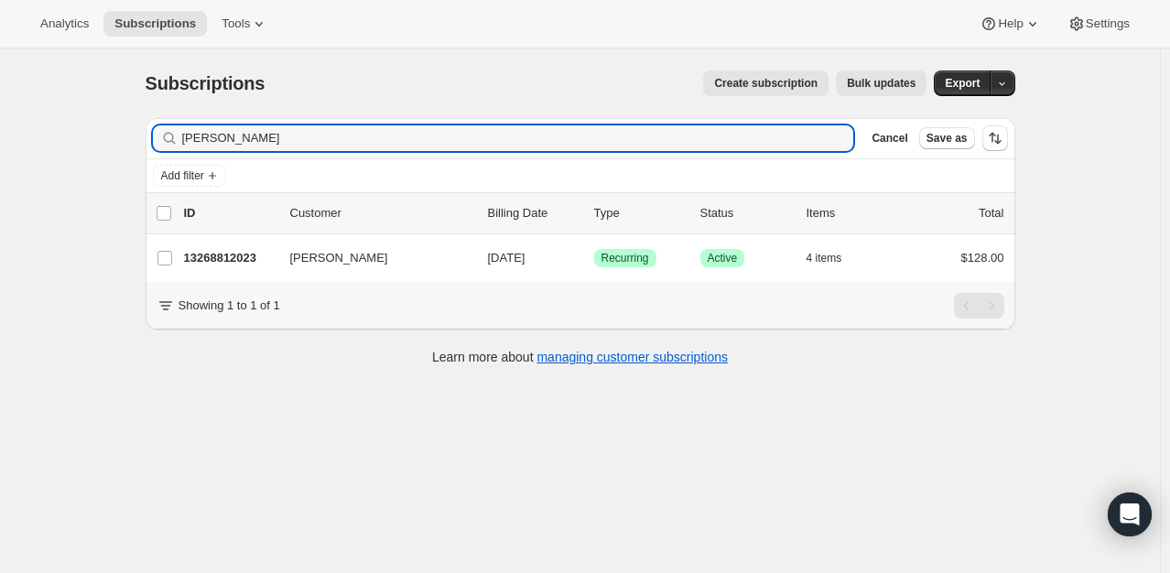
drag, startPoint x: 271, startPoint y: 132, endPoint x: -179, endPoint y: 253, distance: 466.5
click at [0, 253] on html "Analytics Subscriptions Tools Help Settings Skip to content Subscriptions. This…" at bounding box center [585, 286] width 1170 height 573
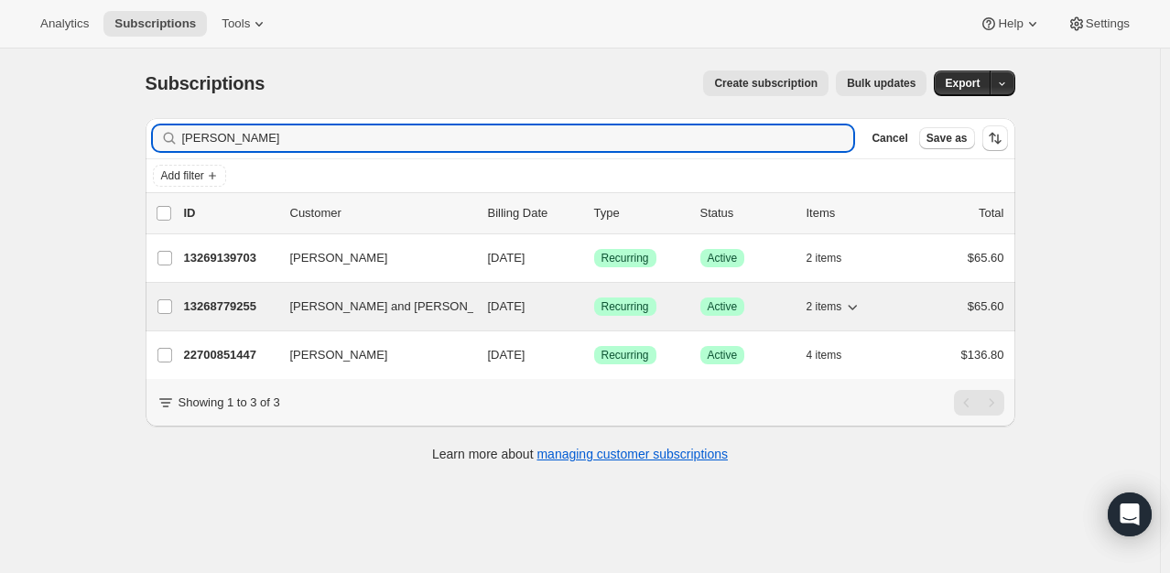
type input "[PERSON_NAME]"
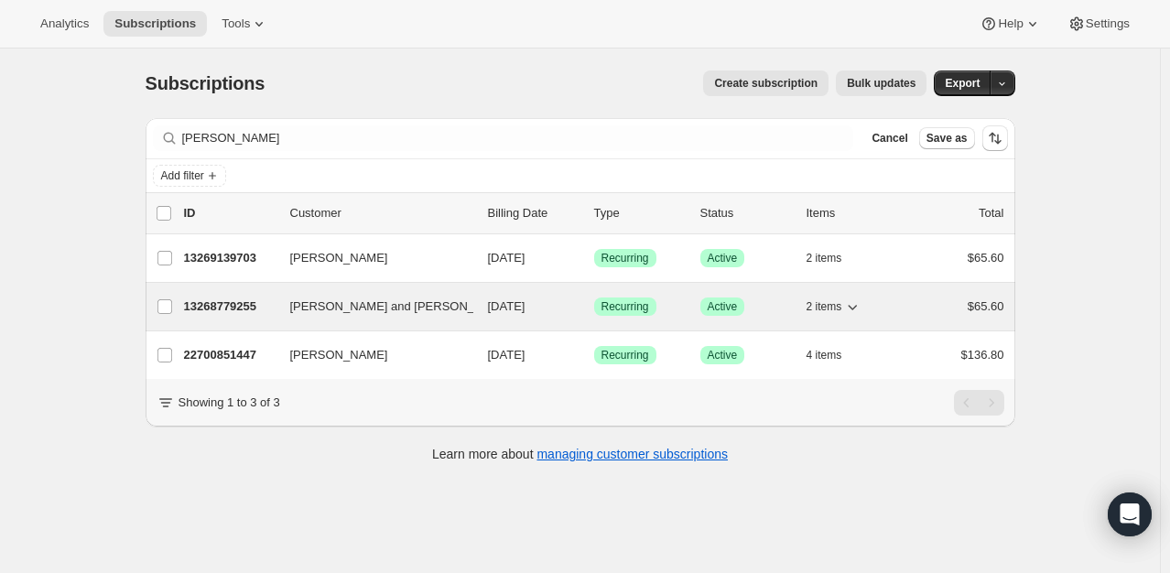
click at [243, 299] on p "13268779255" at bounding box center [230, 307] width 92 height 18
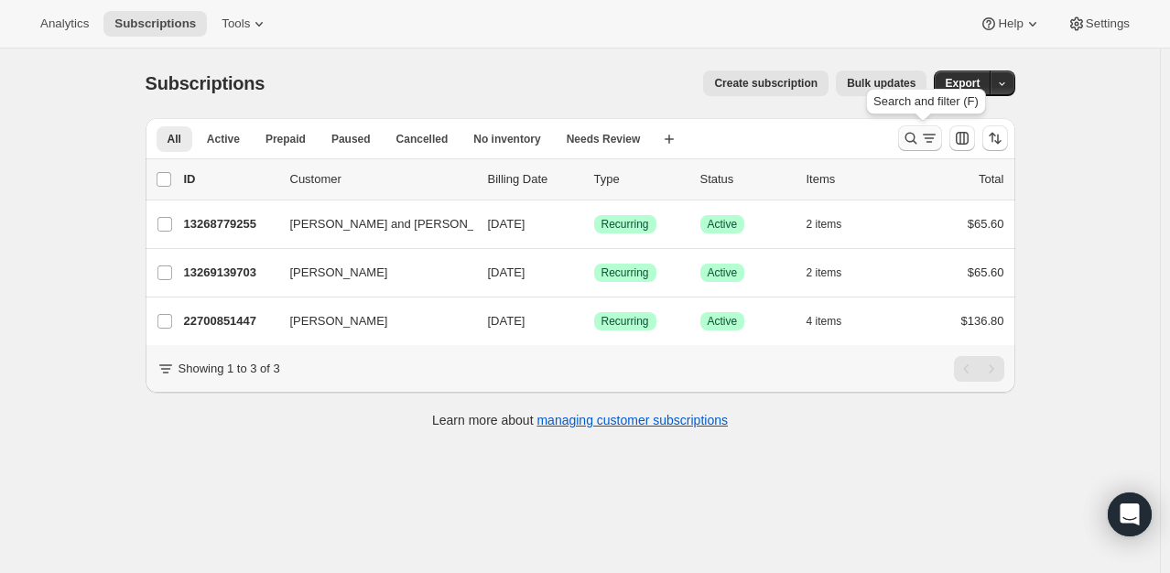
click at [906, 133] on icon "Search and filter results" at bounding box center [911, 138] width 18 height 18
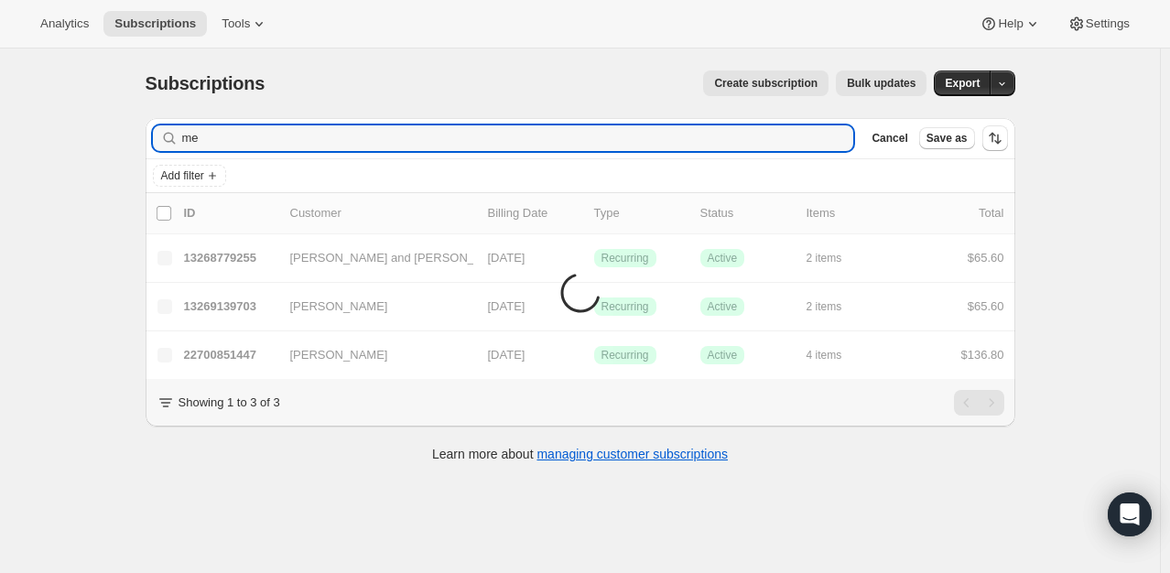
type input "m"
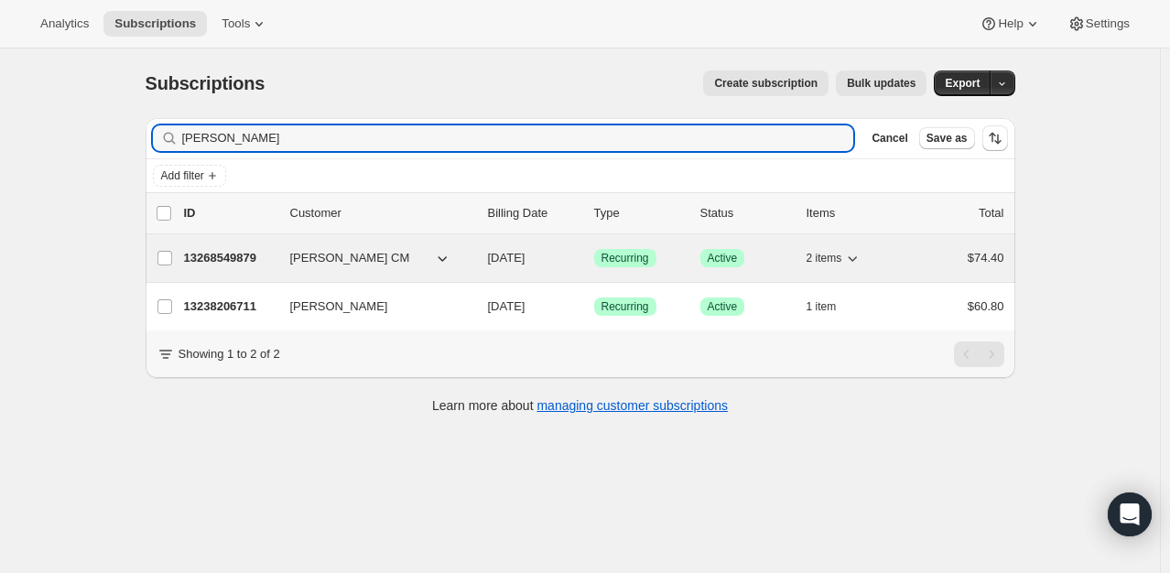
type input "[PERSON_NAME]"
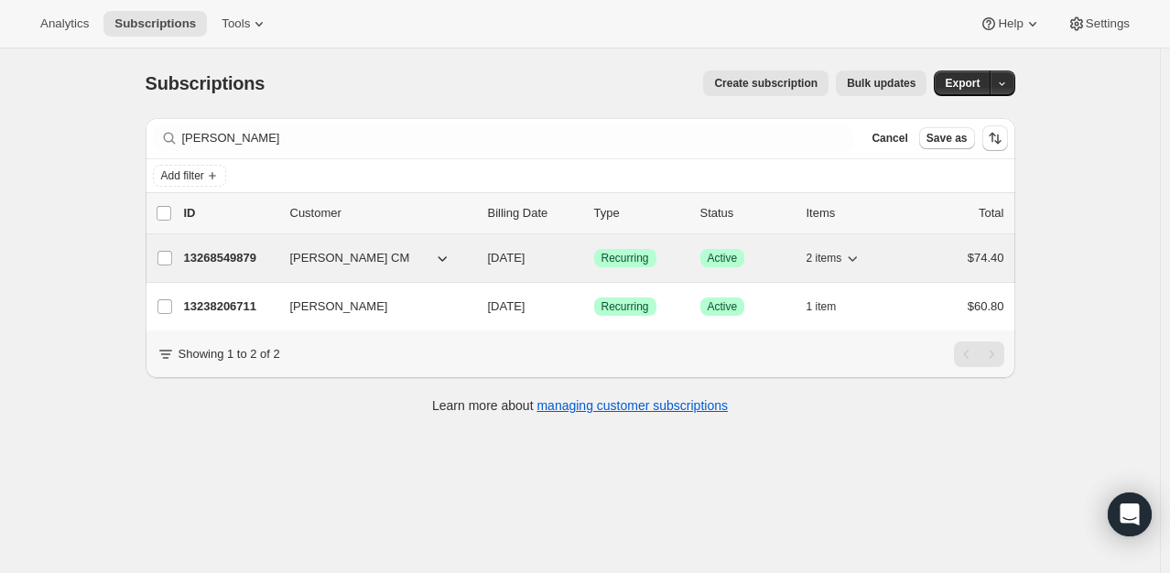
click at [220, 255] on p "13268549879" at bounding box center [230, 258] width 92 height 18
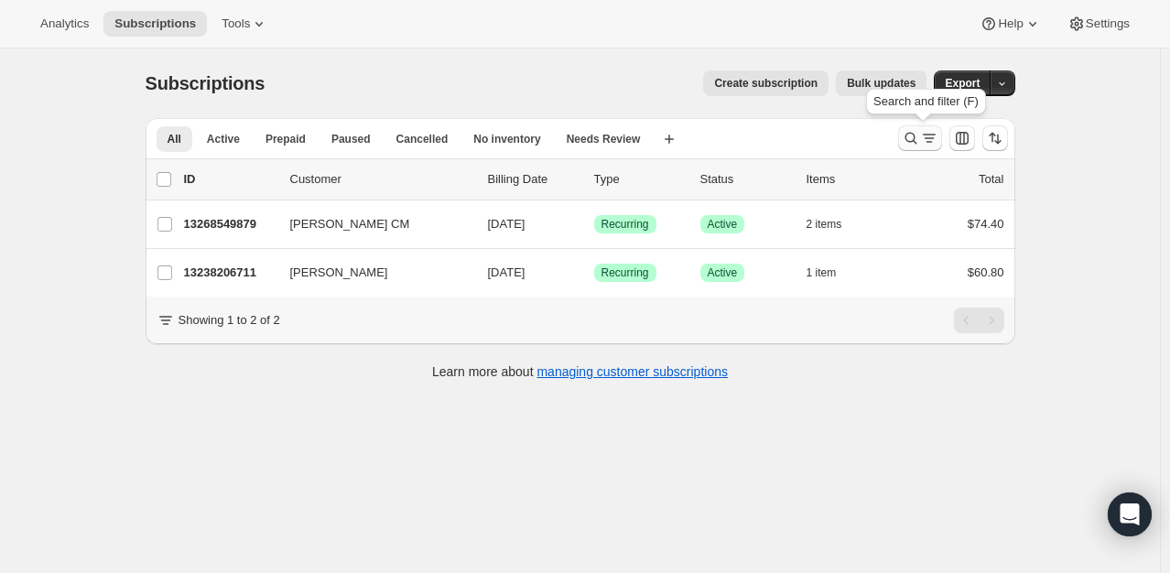
click at [923, 135] on icon "Search and filter results" at bounding box center [929, 138] width 18 height 18
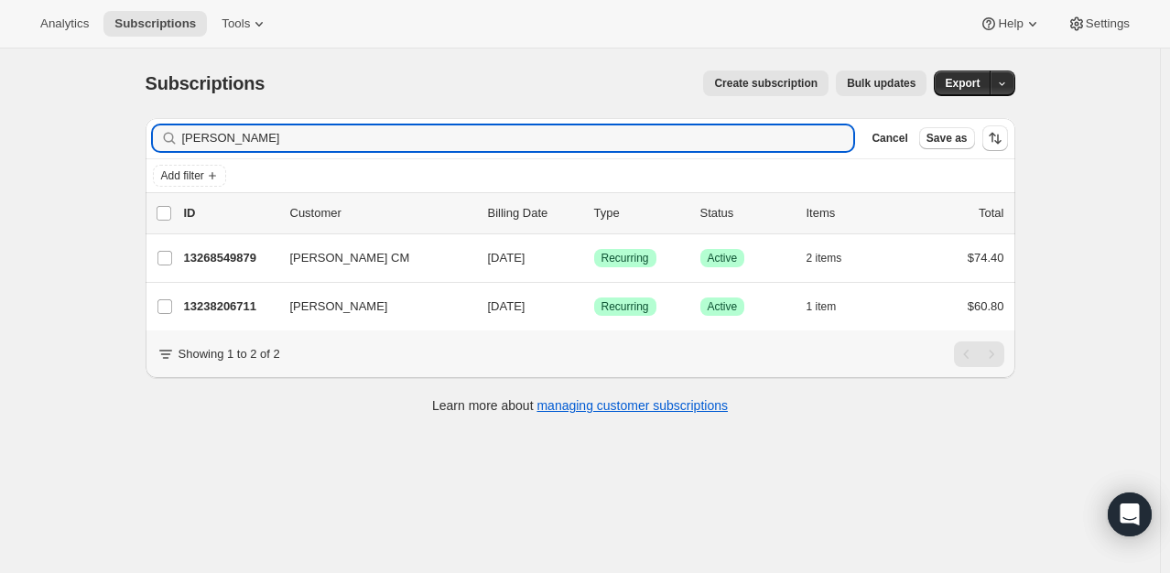
drag, startPoint x: 258, startPoint y: 130, endPoint x: 7, endPoint y: 156, distance: 252.2
click at [7, 156] on div "Subscriptions. This page is ready Subscriptions Create subscription Bulk update…" at bounding box center [580, 335] width 1160 height 573
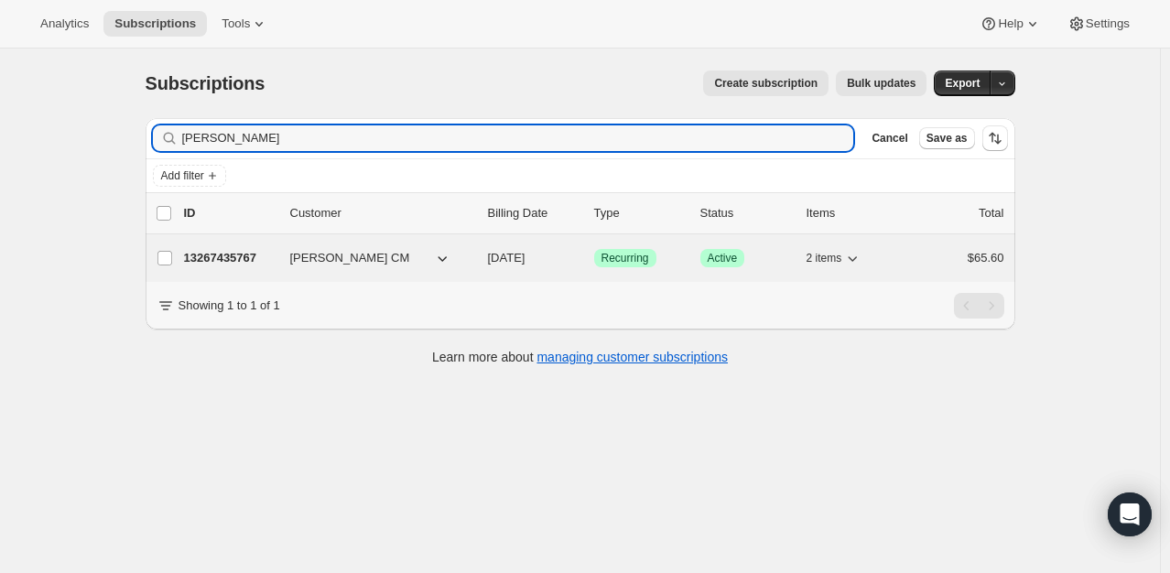
type input "[PERSON_NAME]"
click at [245, 262] on p "13267435767" at bounding box center [230, 258] width 92 height 18
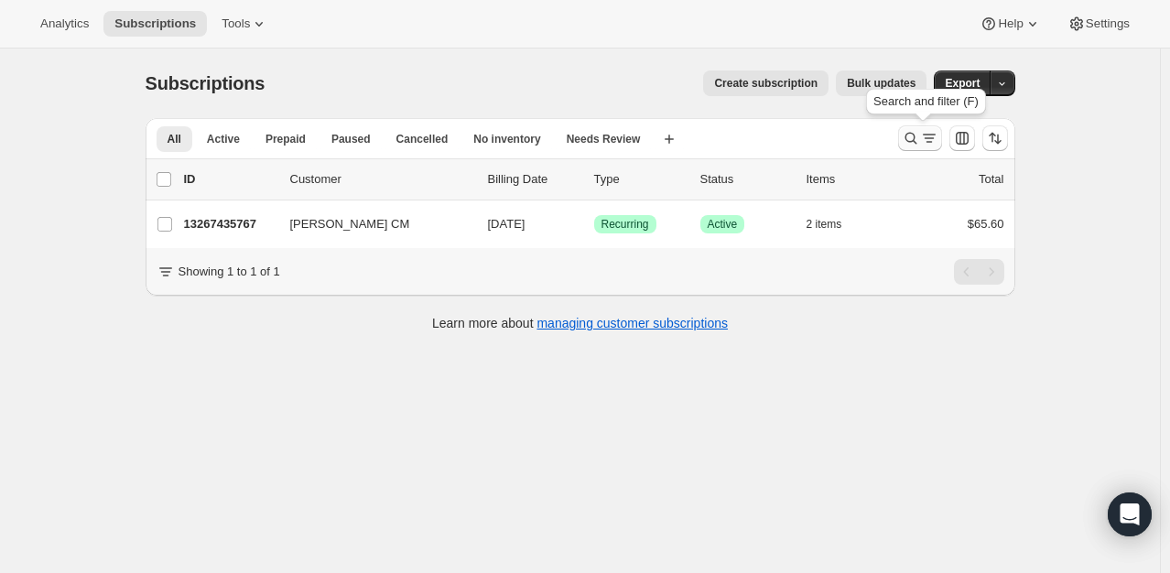
click at [920, 142] on icon "Search and filter results" at bounding box center [911, 138] width 18 height 18
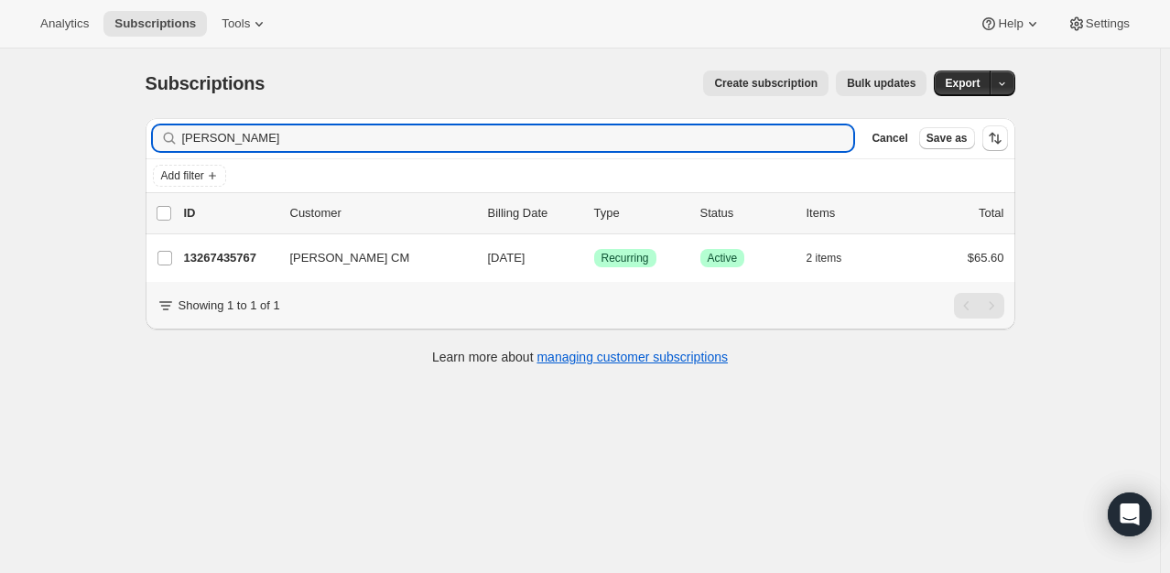
drag, startPoint x: 249, startPoint y: 143, endPoint x: -223, endPoint y: 79, distance: 476.9
click at [0, 79] on html "Analytics Subscriptions Tools Help Settings Skip to content Subscriptions. This…" at bounding box center [585, 286] width 1170 height 573
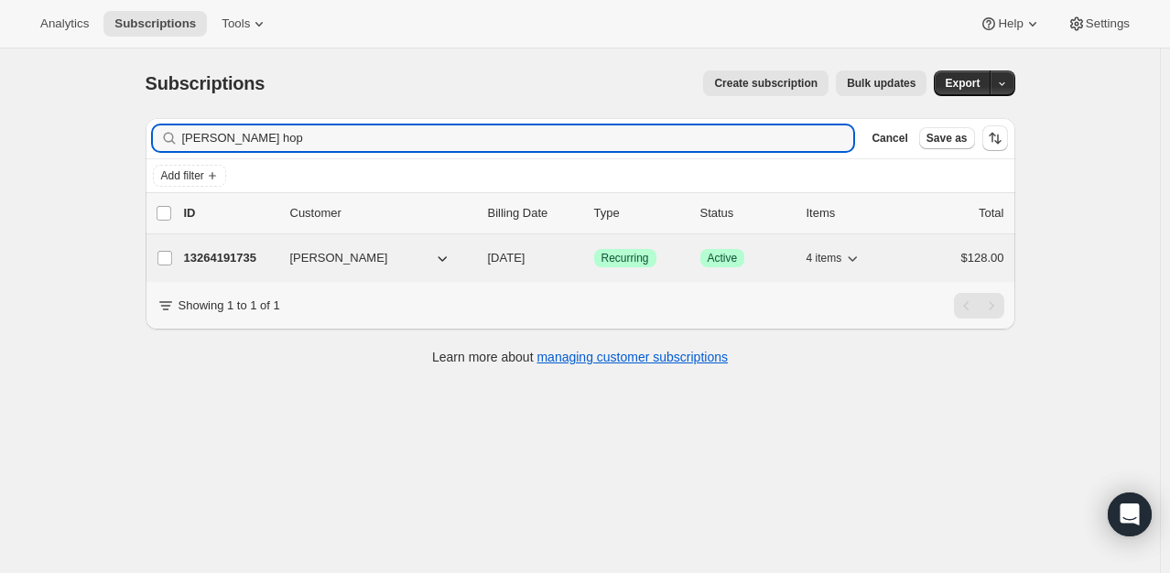
type input "[PERSON_NAME] hop"
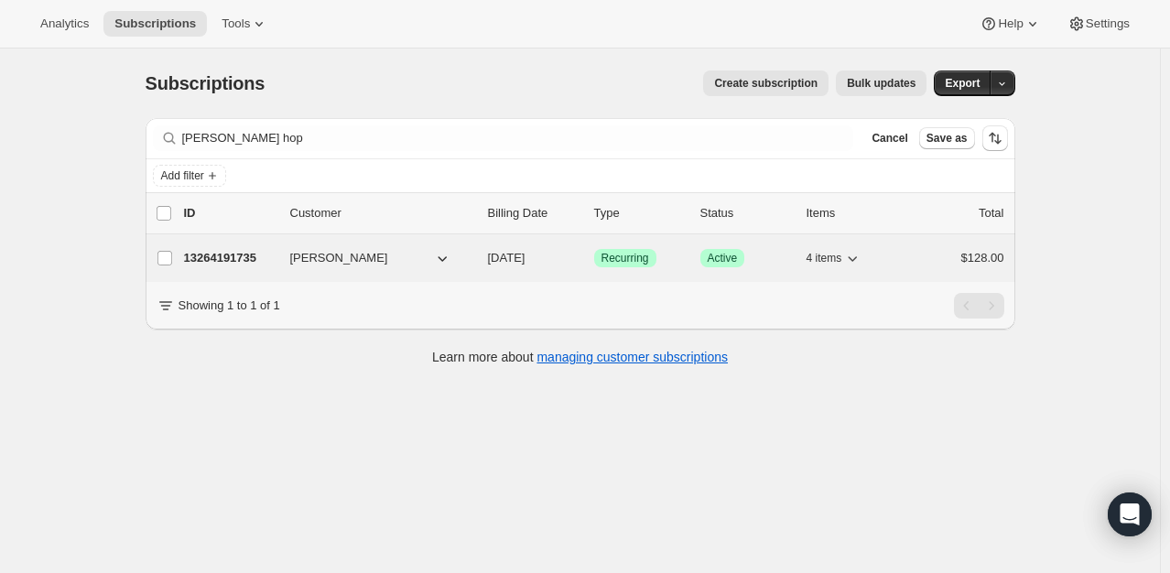
click at [203, 257] on p "13264191735" at bounding box center [230, 258] width 92 height 18
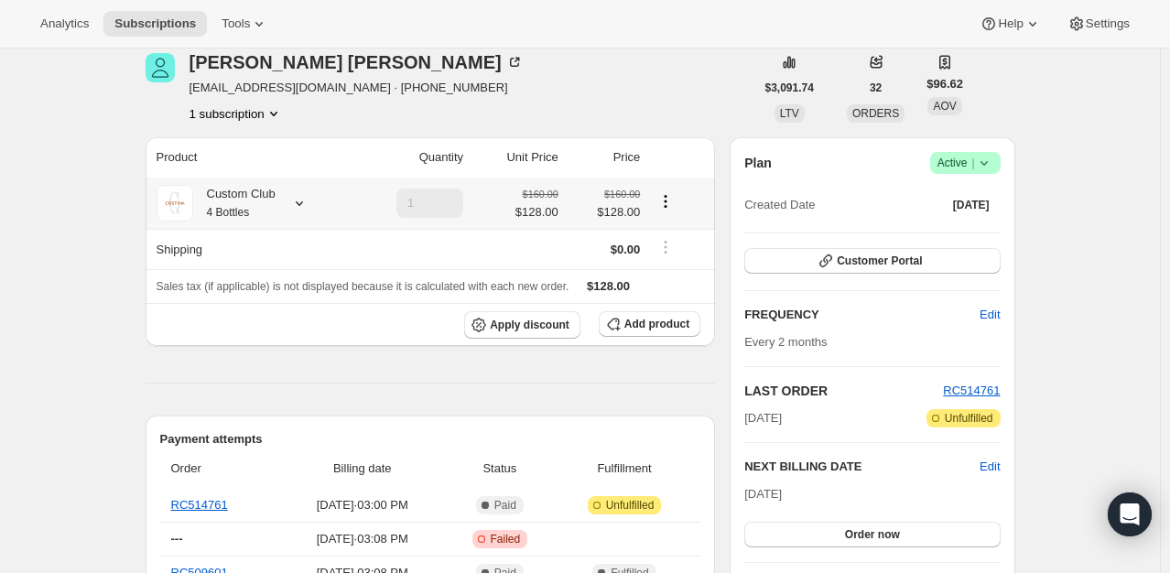
scroll to position [81, 0]
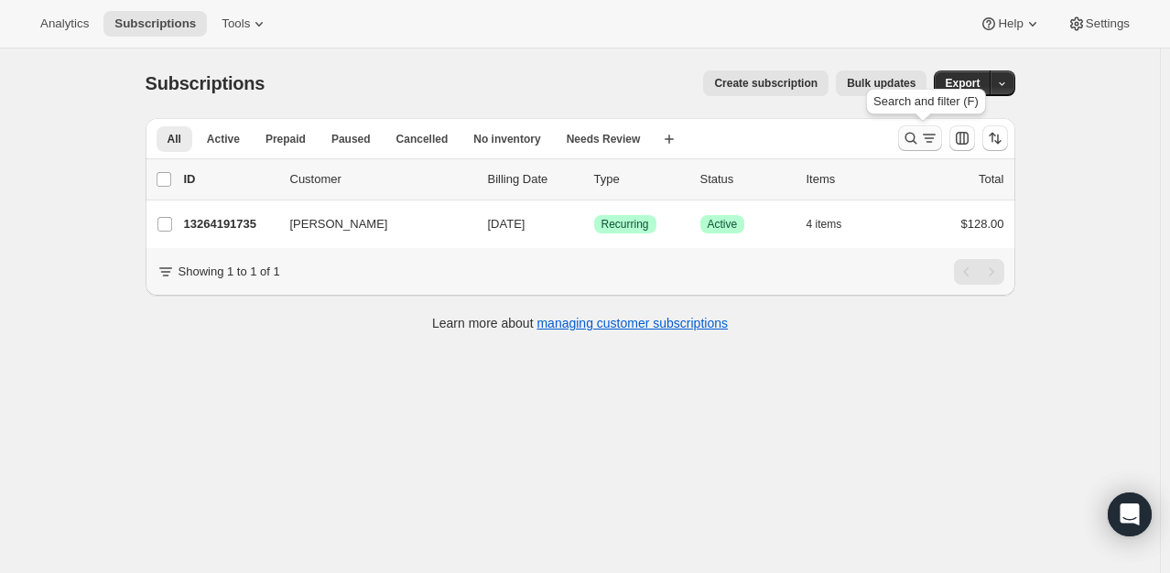
click at [912, 137] on icon "Search and filter results" at bounding box center [911, 138] width 18 height 18
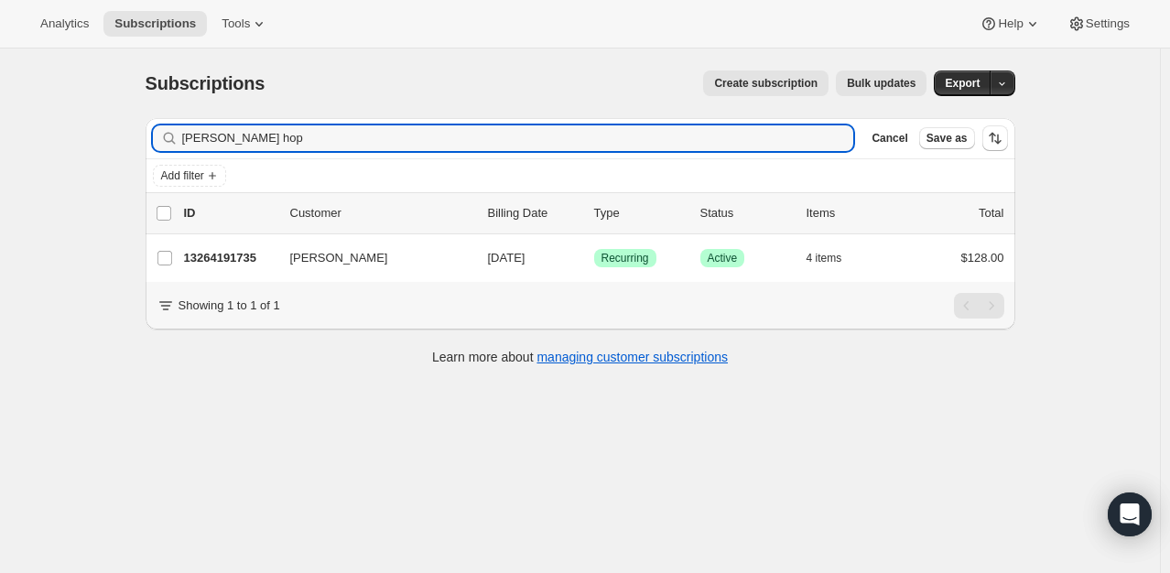
drag, startPoint x: 274, startPoint y: 147, endPoint x: -147, endPoint y: 92, distance: 424.0
click at [0, 92] on html "Analytics Subscriptions Tools Help Settings Skip to content Subscriptions. This…" at bounding box center [585, 286] width 1170 height 573
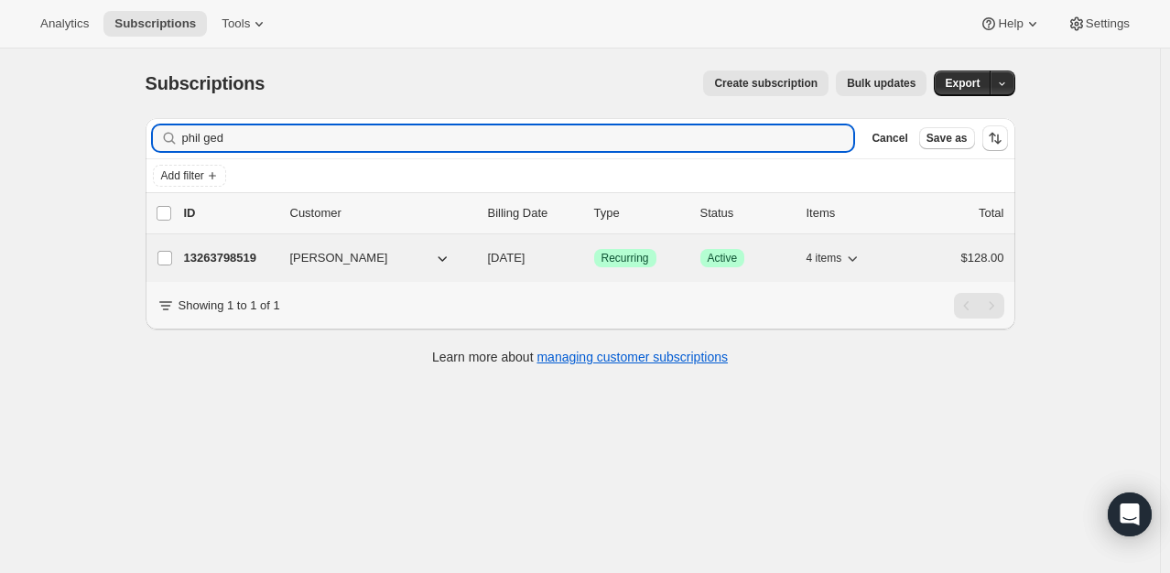
type input "phil ged"
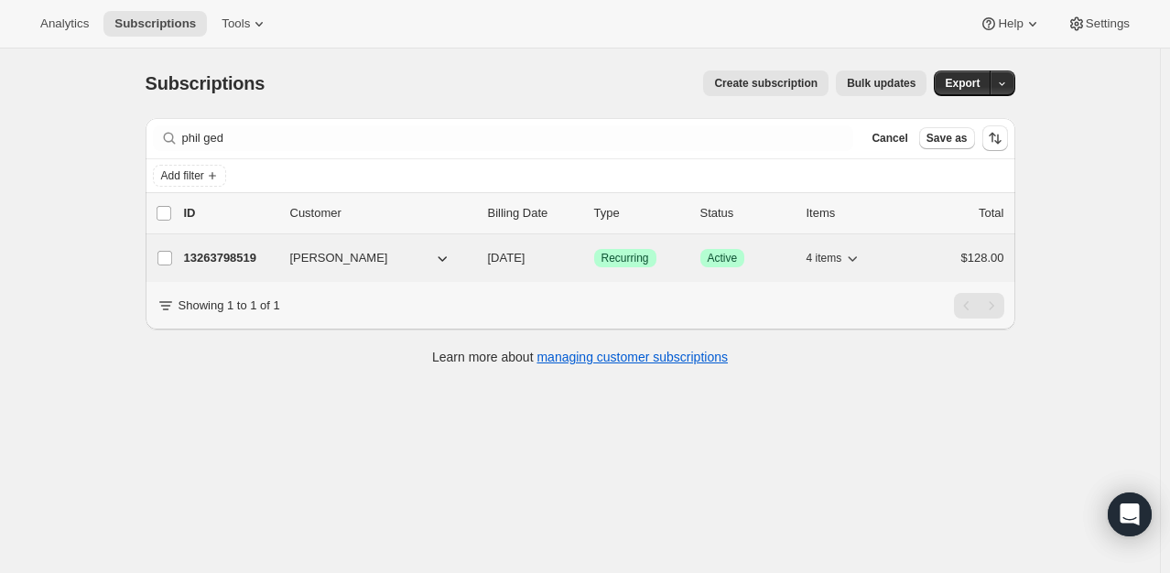
click at [218, 260] on p "13263798519" at bounding box center [230, 258] width 92 height 18
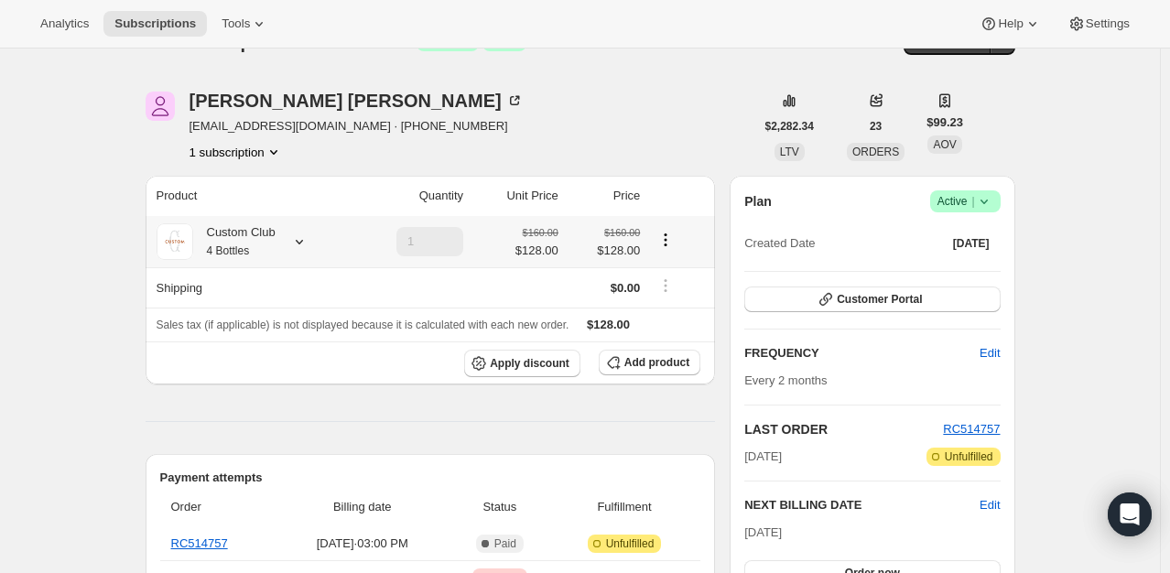
scroll to position [62, 0]
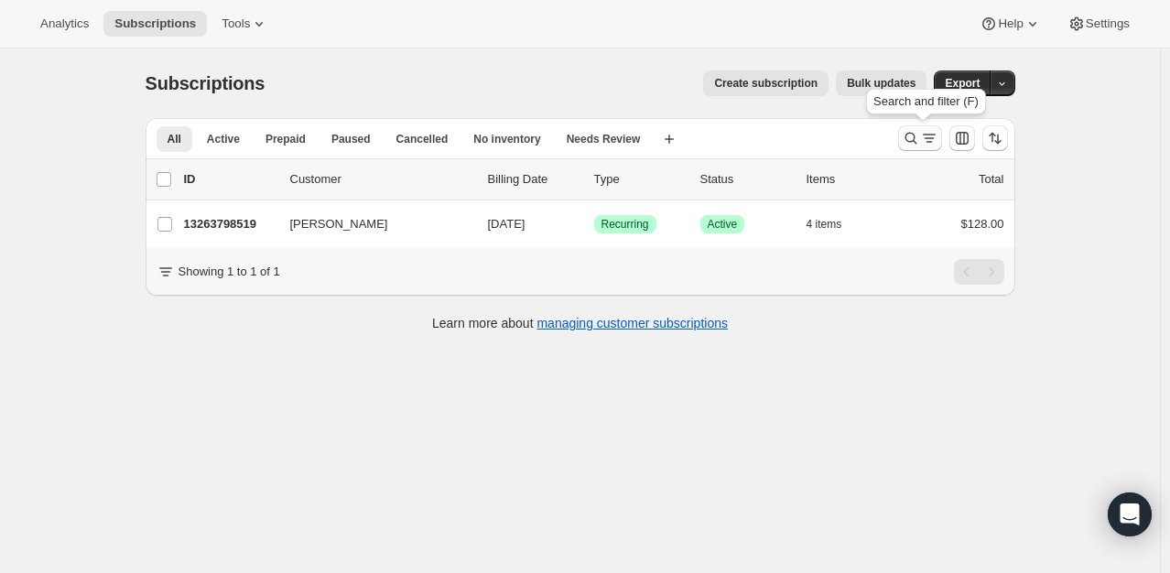
click at [917, 134] on icon "Search and filter results" at bounding box center [911, 139] width 12 height 12
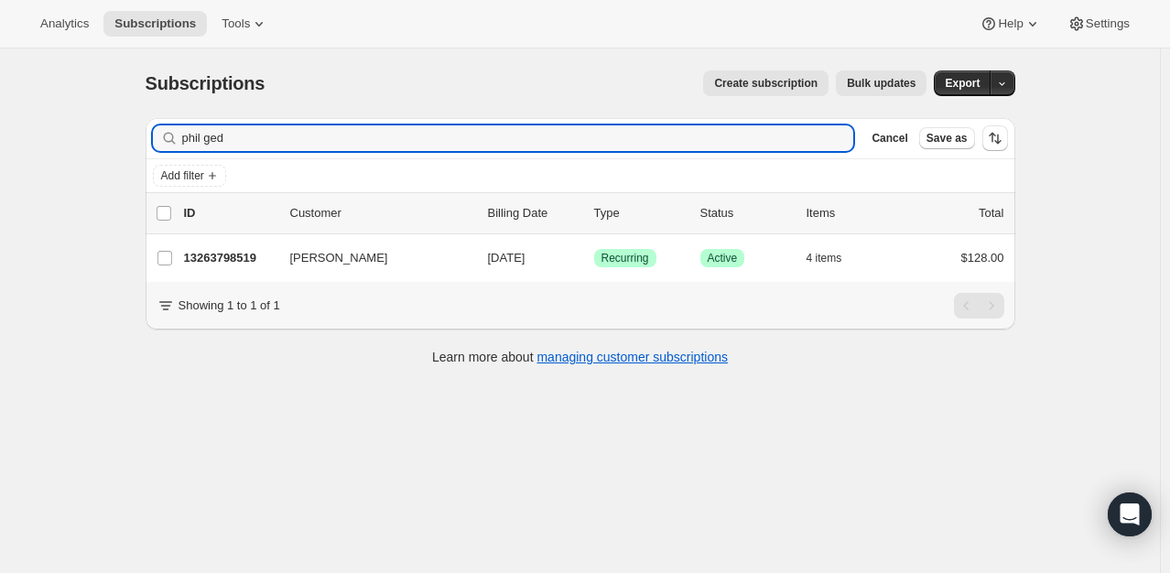
drag, startPoint x: 282, startPoint y: 129, endPoint x: 21, endPoint y: 185, distance: 266.9
click at [21, 185] on div "Subscriptions. This page is ready Subscriptions Create subscription Bulk update…" at bounding box center [580, 335] width 1160 height 573
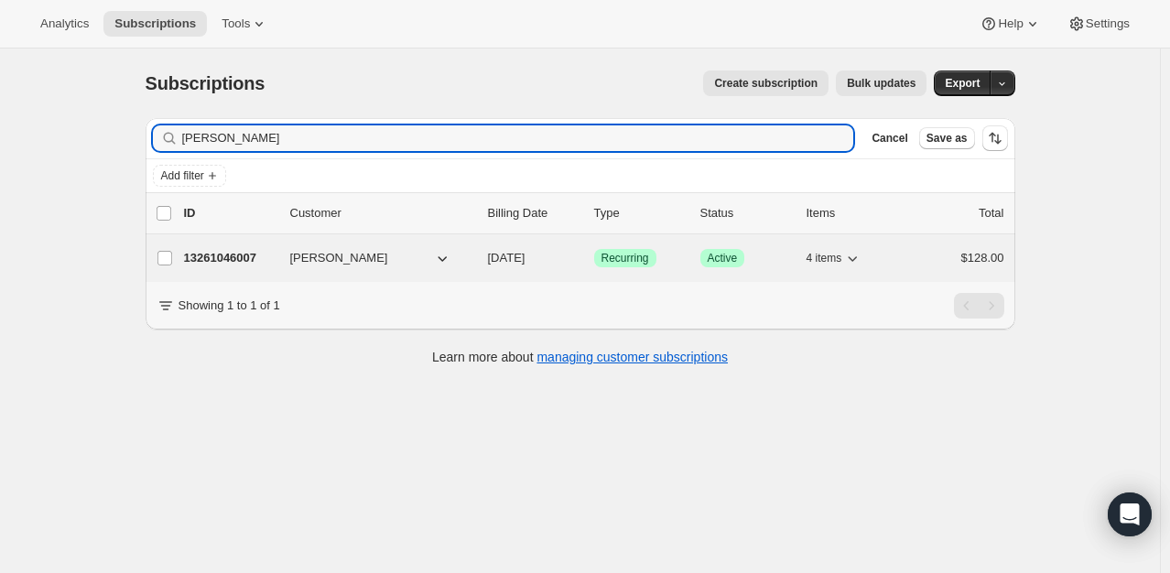
type input "[PERSON_NAME]"
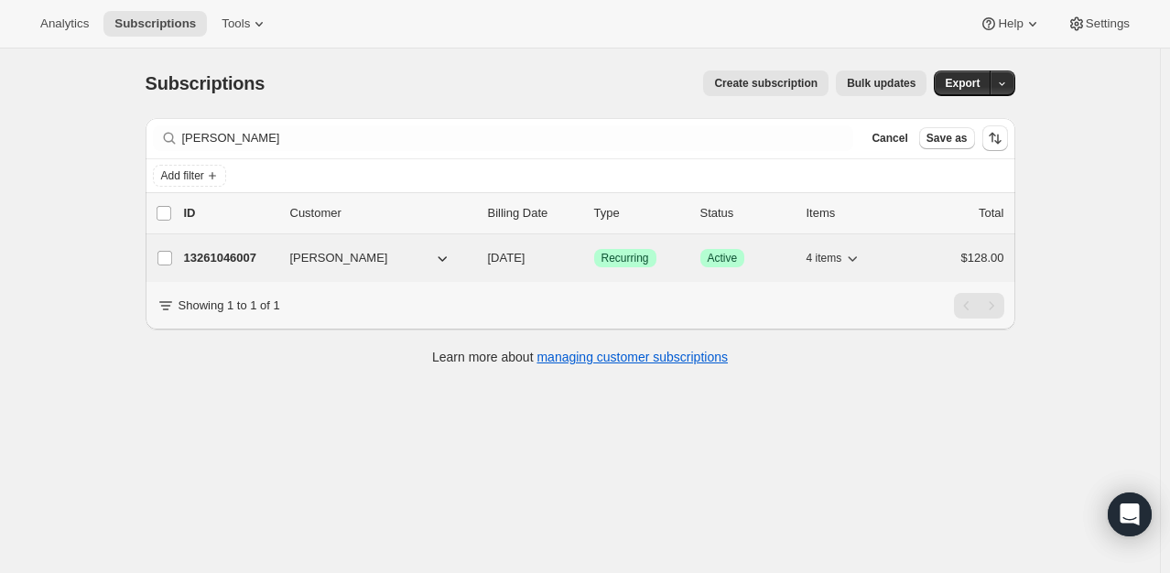
click at [247, 255] on p "13261046007" at bounding box center [230, 258] width 92 height 18
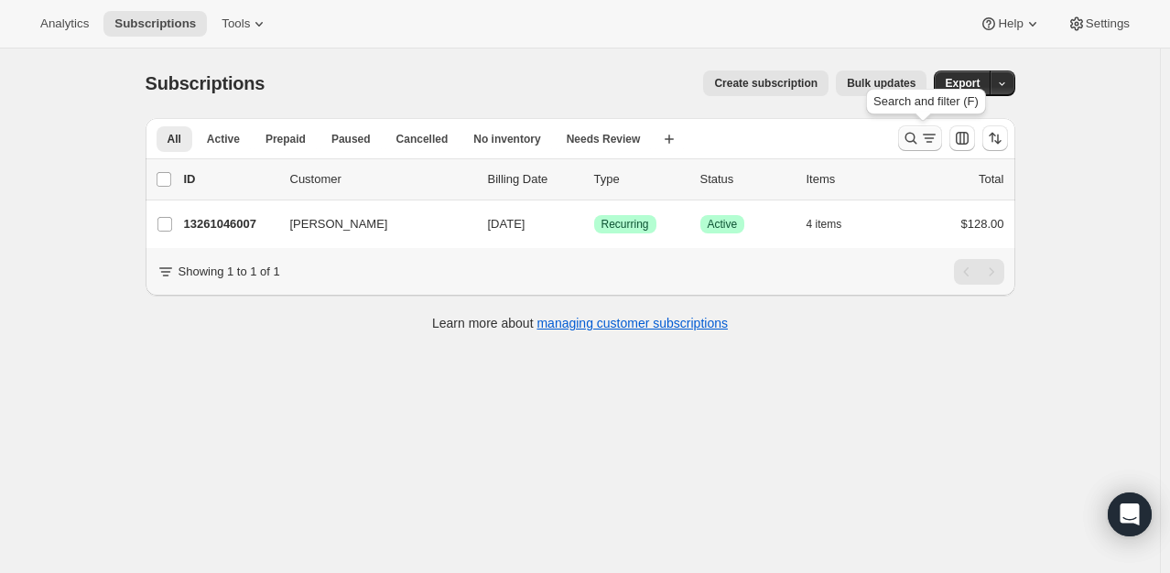
click at [904, 129] on button "Search and filter results" at bounding box center [920, 138] width 44 height 26
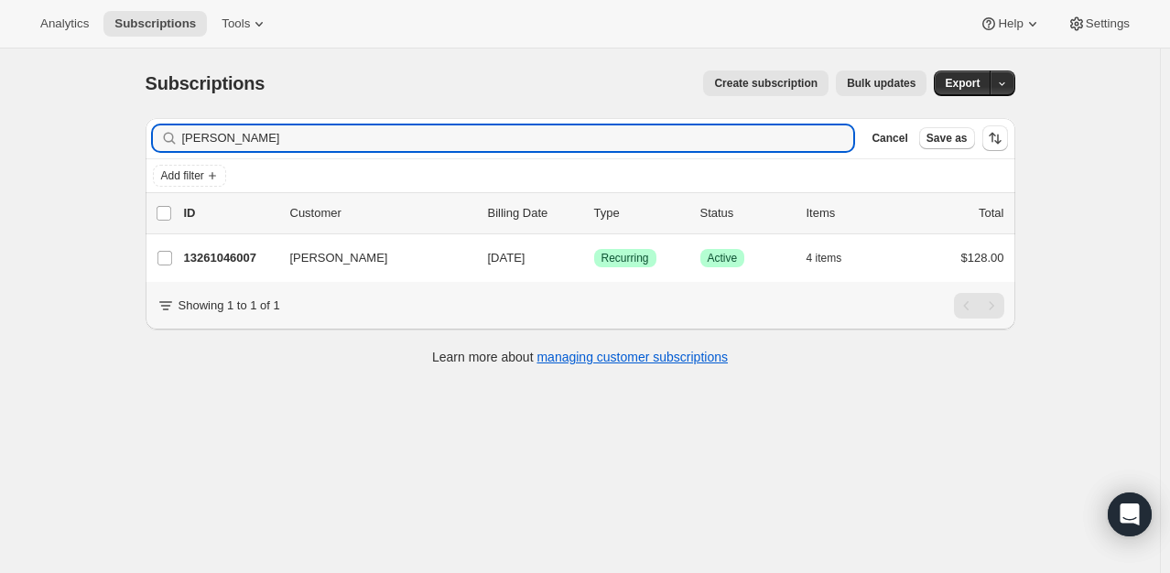
drag, startPoint x: 281, startPoint y: 133, endPoint x: -81, endPoint y: 82, distance: 365.2
click at [0, 82] on html "Analytics Subscriptions Tools Help Settings Skip to content Subscriptions. This…" at bounding box center [585, 286] width 1170 height 573
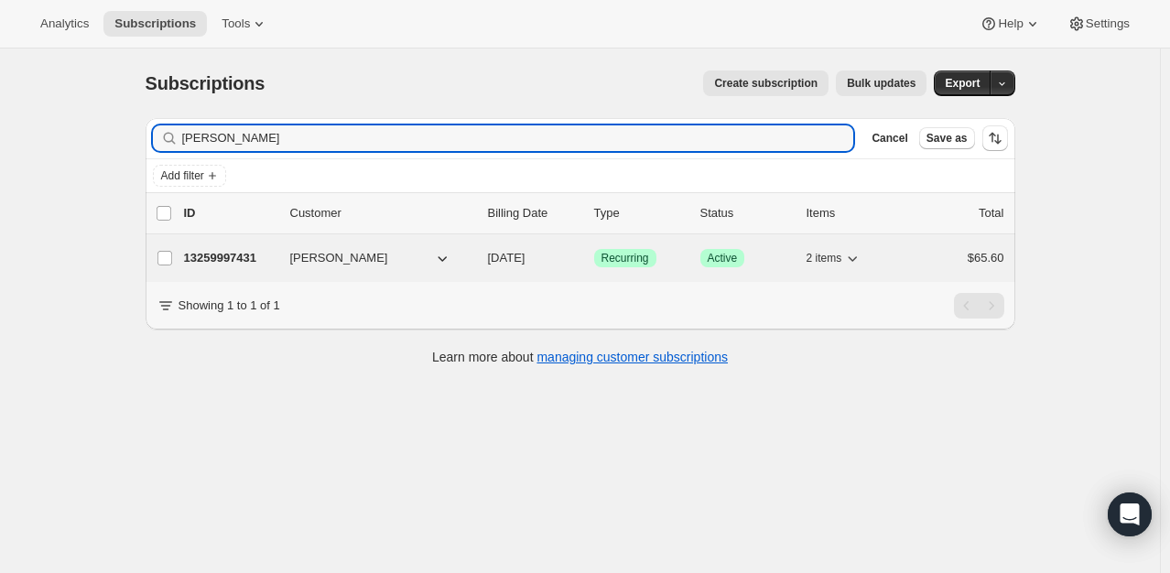
type input "[PERSON_NAME]"
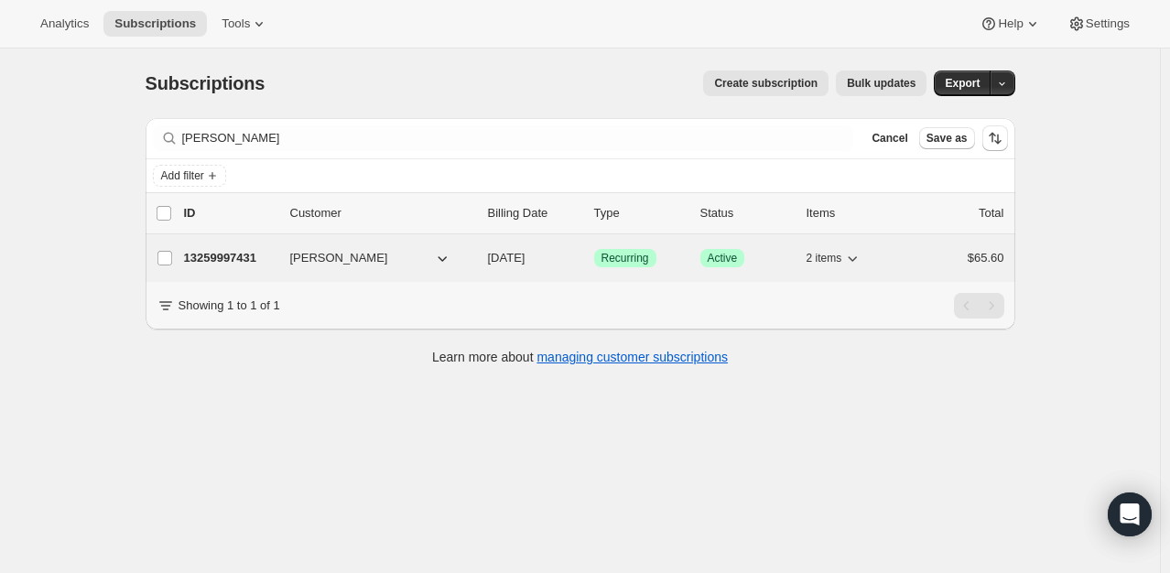
click at [225, 263] on p "13259997431" at bounding box center [230, 258] width 92 height 18
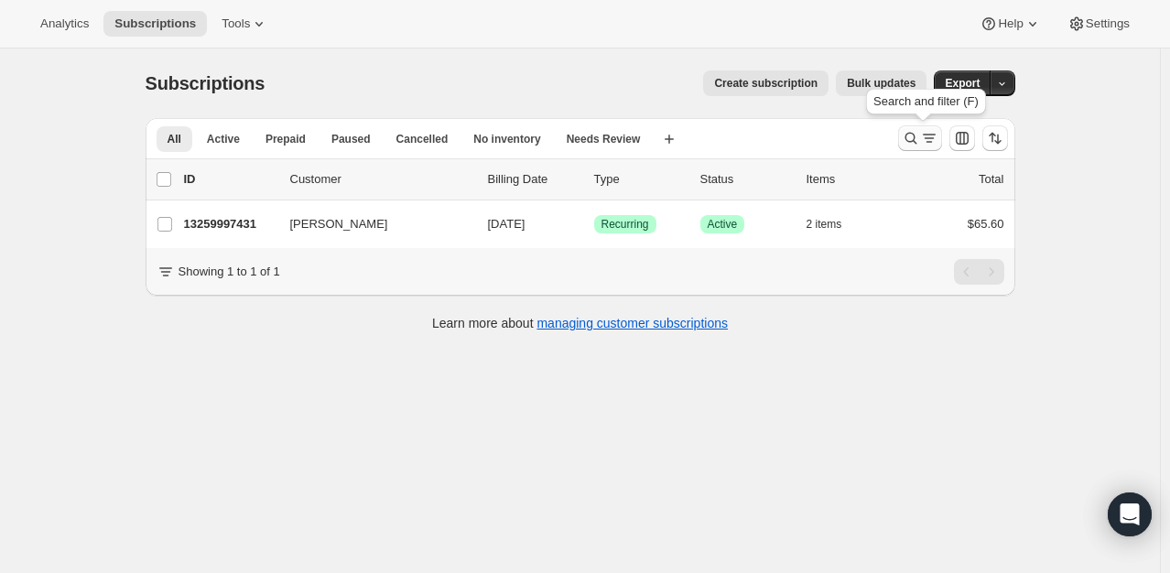
click at [916, 141] on icon "Search and filter results" at bounding box center [911, 139] width 12 height 12
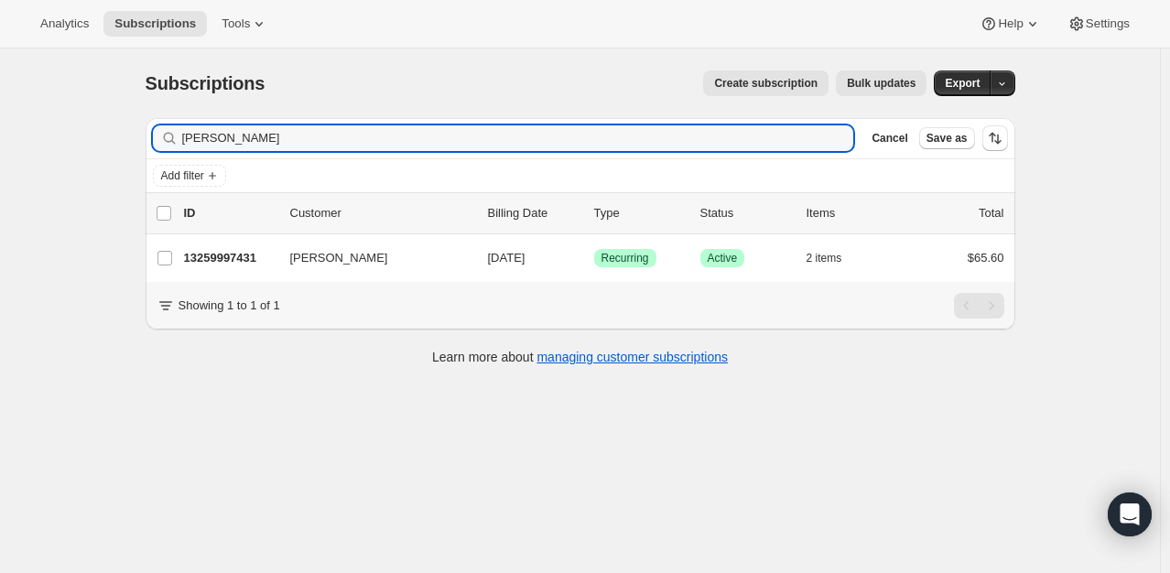
drag, startPoint x: 284, startPoint y: 145, endPoint x: -223, endPoint y: 158, distance: 507.5
click at [0, 158] on html "Analytics Subscriptions Tools Help Settings Skip to content Subscriptions. This…" at bounding box center [585, 286] width 1170 height 573
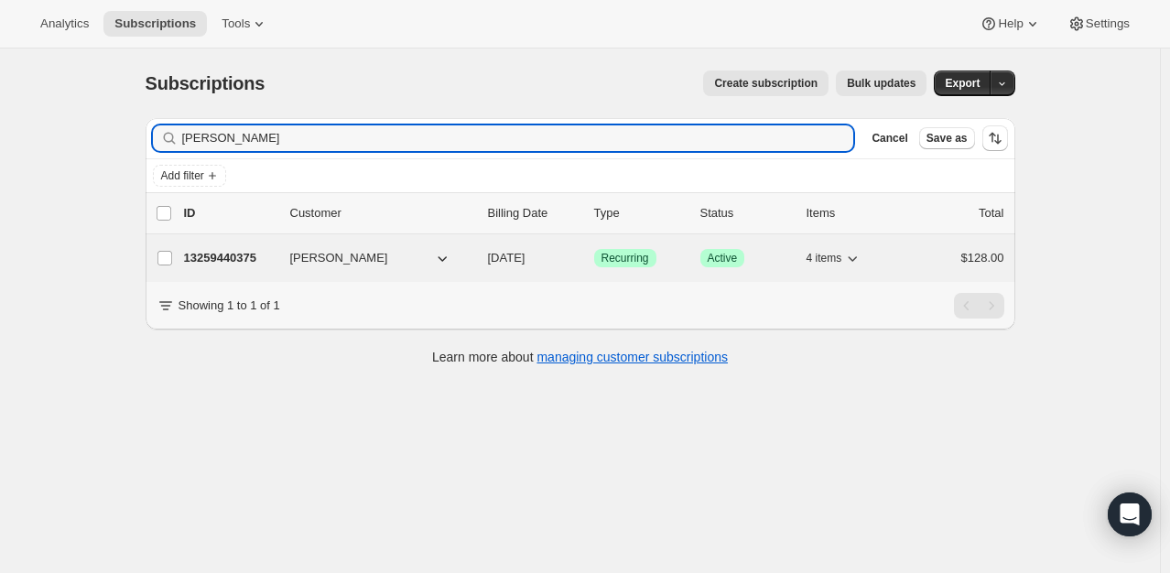
type input "[PERSON_NAME]"
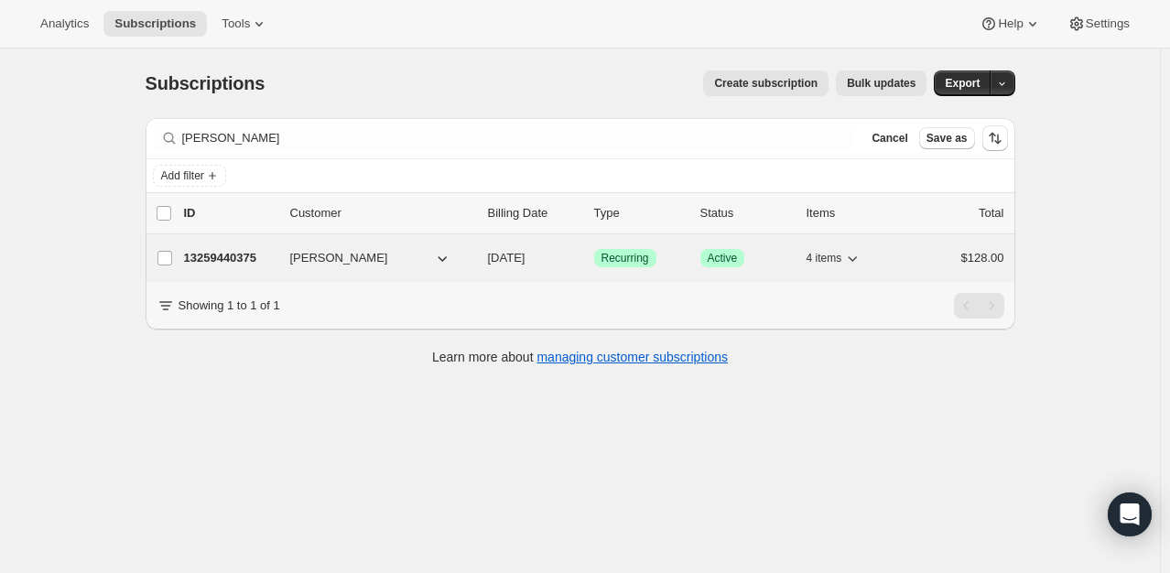
click at [219, 255] on p "13259440375" at bounding box center [230, 258] width 92 height 18
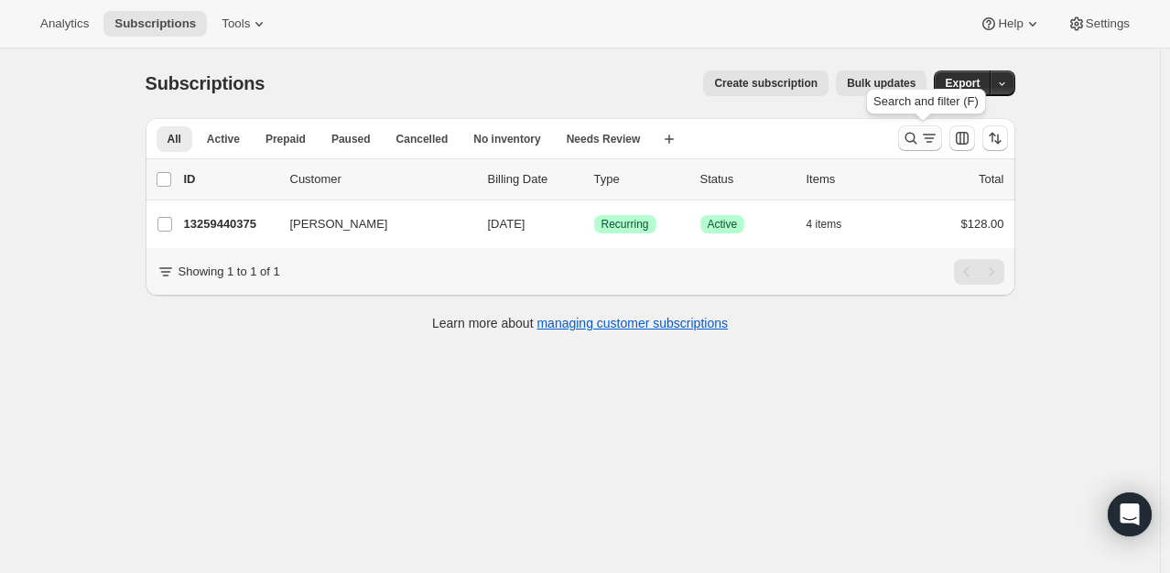
click at [905, 136] on icon "Search and filter results" at bounding box center [911, 138] width 18 height 18
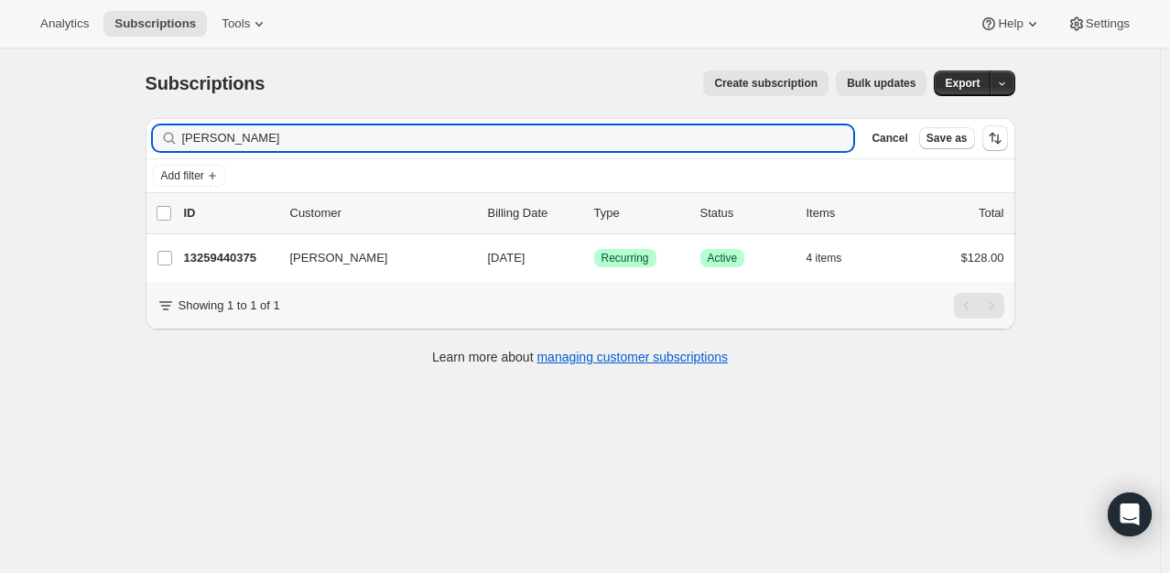
drag, startPoint x: 305, startPoint y: 140, endPoint x: -35, endPoint y: 157, distance: 340.1
click at [0, 157] on html "Analytics Subscriptions Tools Help Settings Skip to content Subscriptions. This…" at bounding box center [585, 286] width 1170 height 573
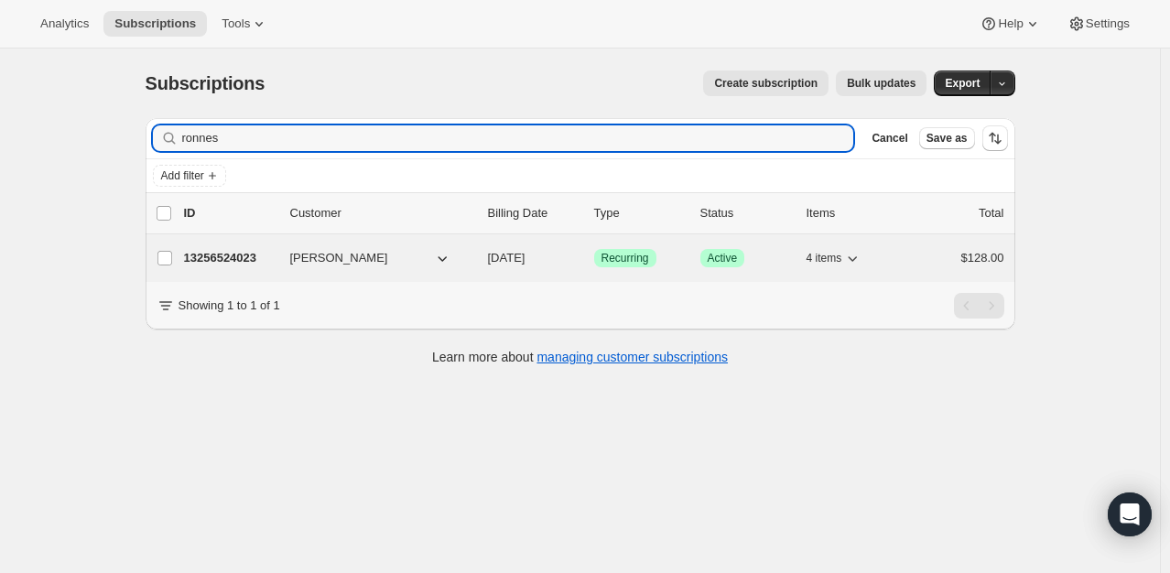
type input "ronnes"
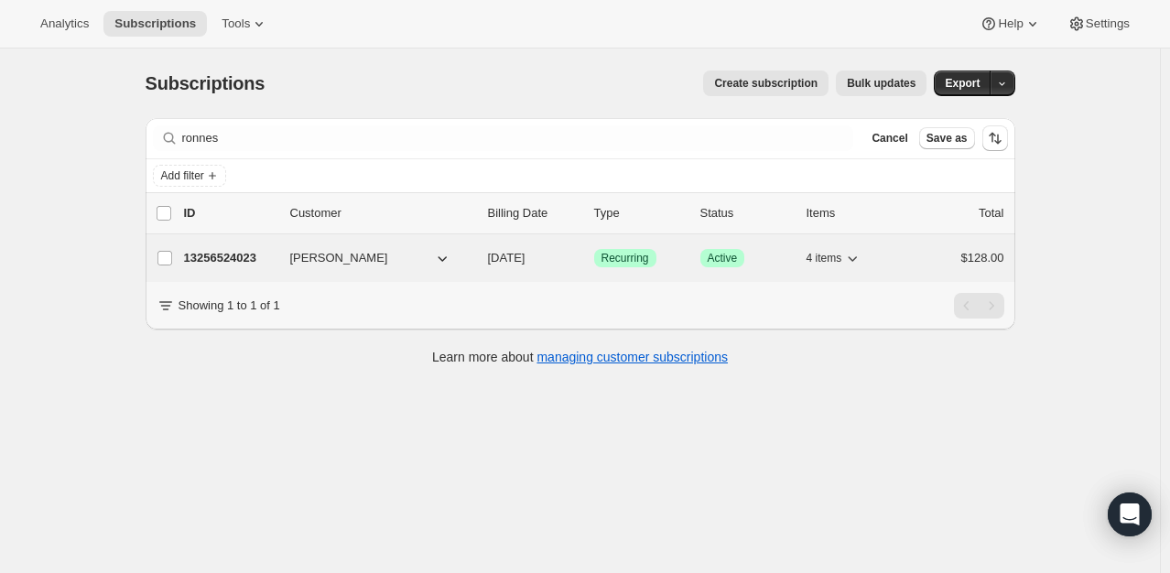
click at [262, 259] on p "13256524023" at bounding box center [230, 258] width 92 height 18
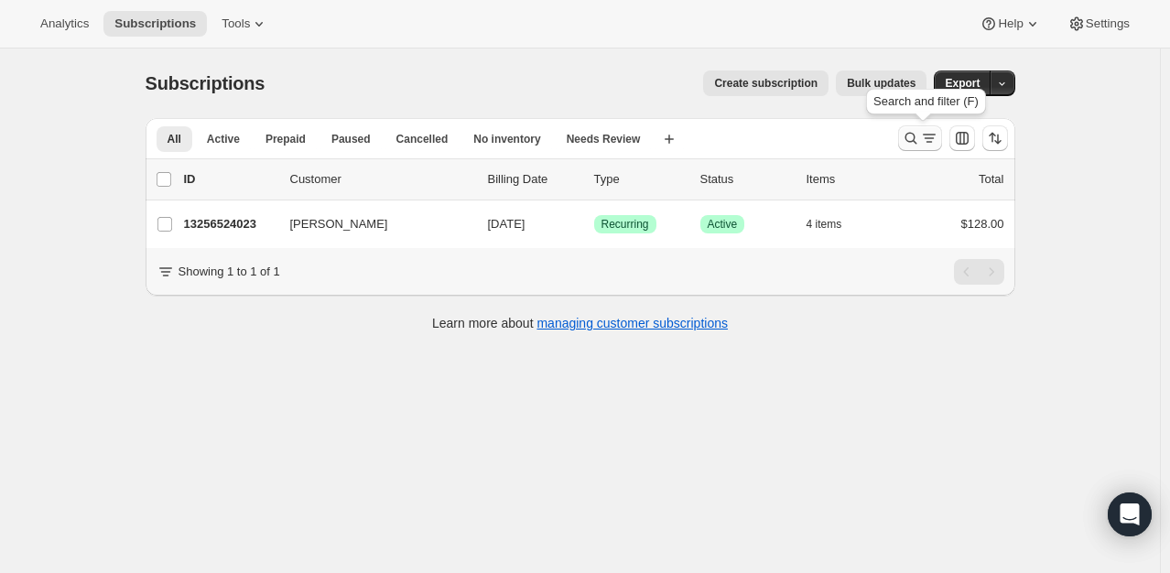
click at [911, 139] on icon "Search and filter results" at bounding box center [911, 138] width 18 height 18
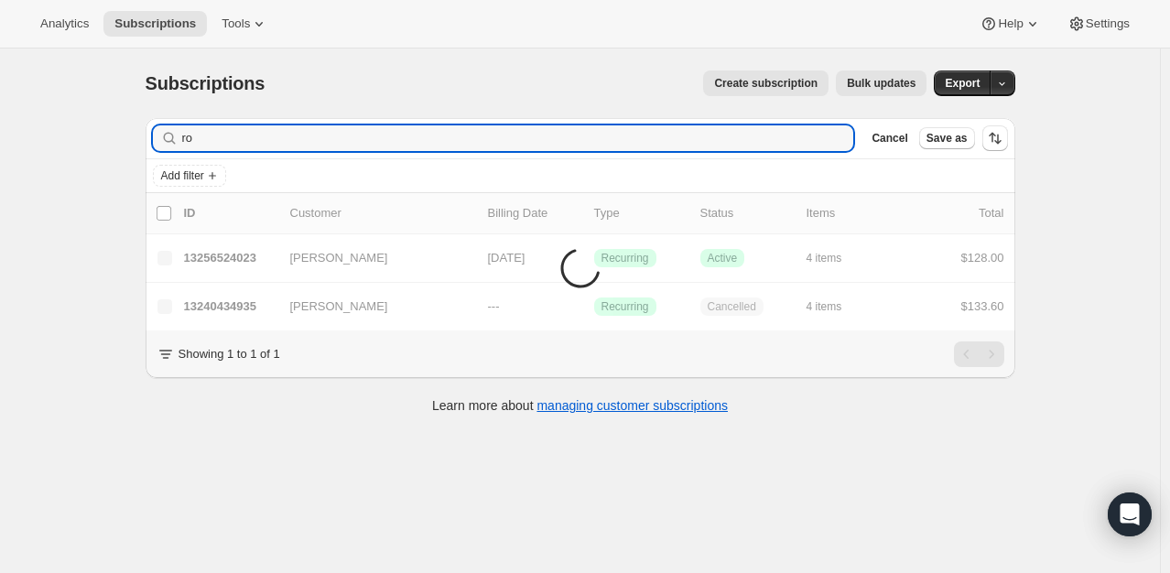
type input "r"
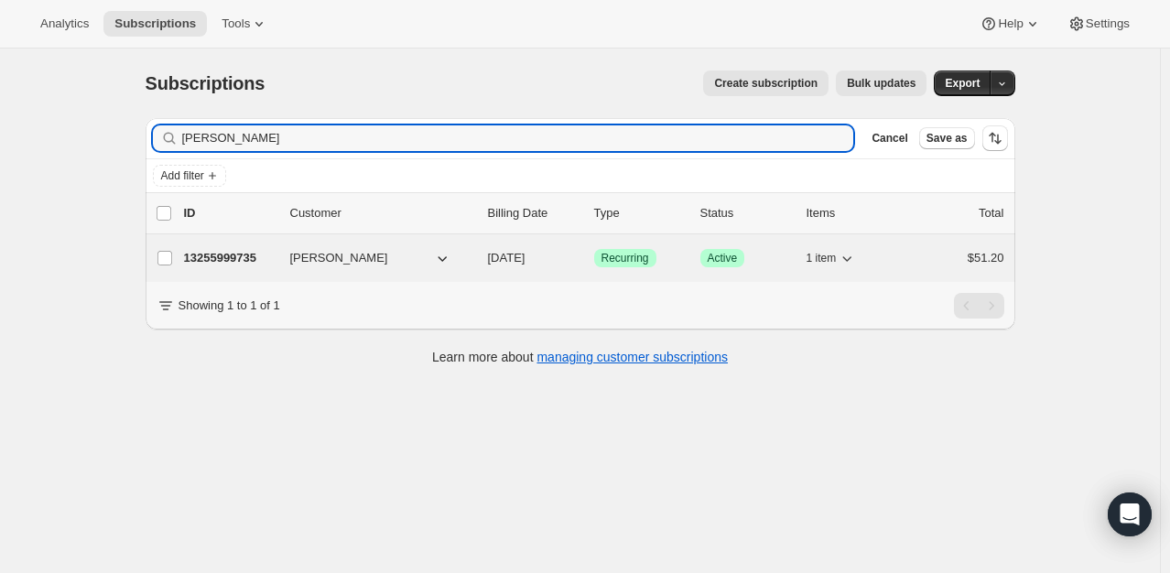
type input "[PERSON_NAME]"
click at [230, 252] on p "13255999735" at bounding box center [230, 258] width 92 height 18
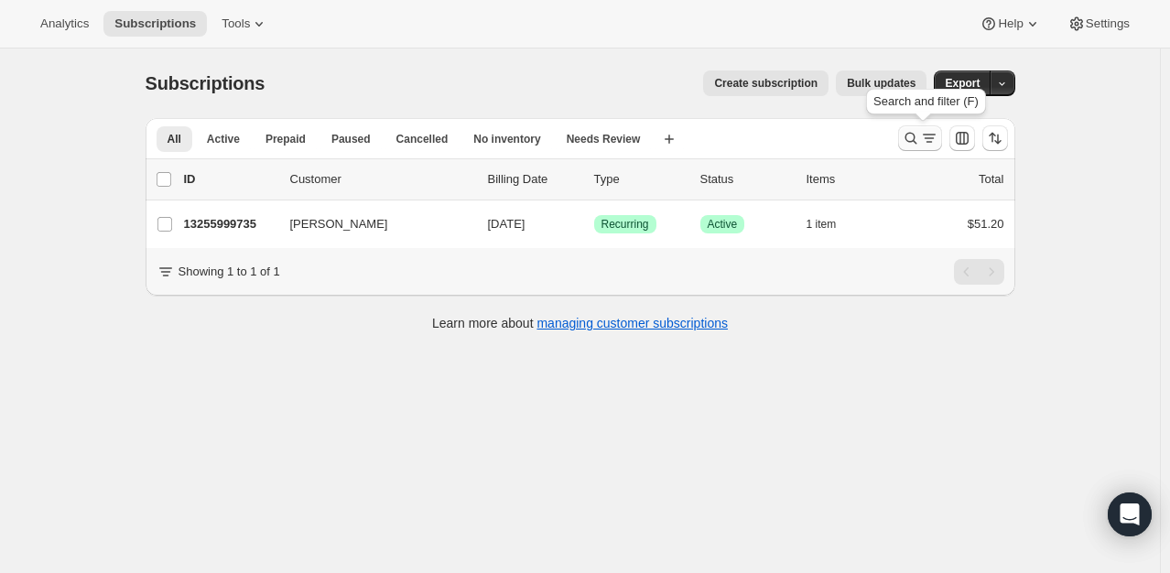
click at [905, 142] on button "Search and filter results" at bounding box center [920, 138] width 44 height 26
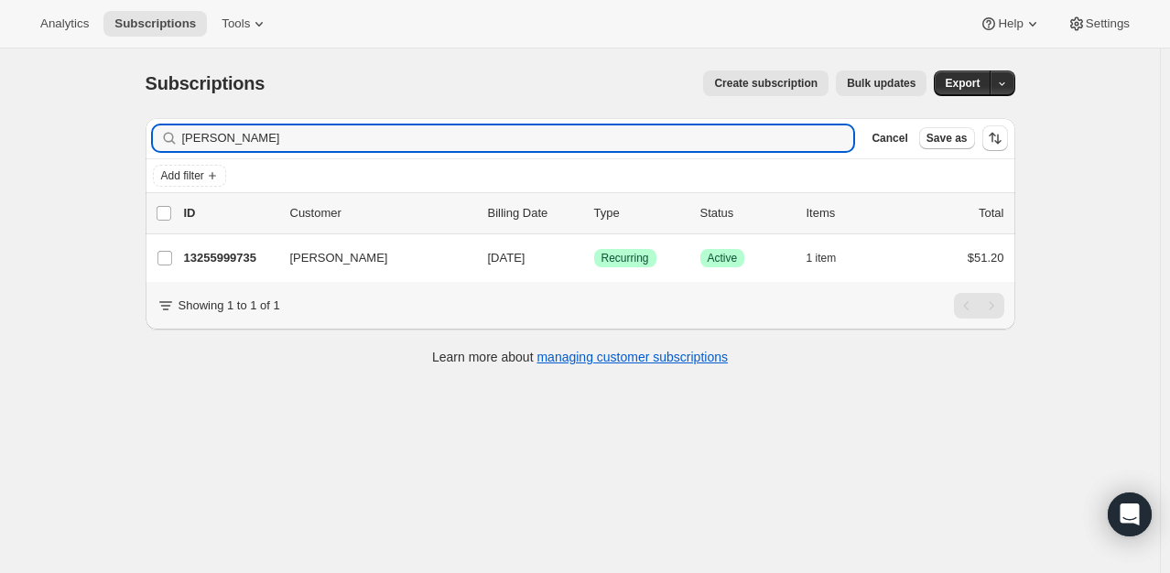
drag, startPoint x: 293, startPoint y: 138, endPoint x: -103, endPoint y: 171, distance: 397.0
click at [0, 171] on html "Analytics Subscriptions Tools Help Settings Skip to content Subscriptions. This…" at bounding box center [585, 286] width 1170 height 573
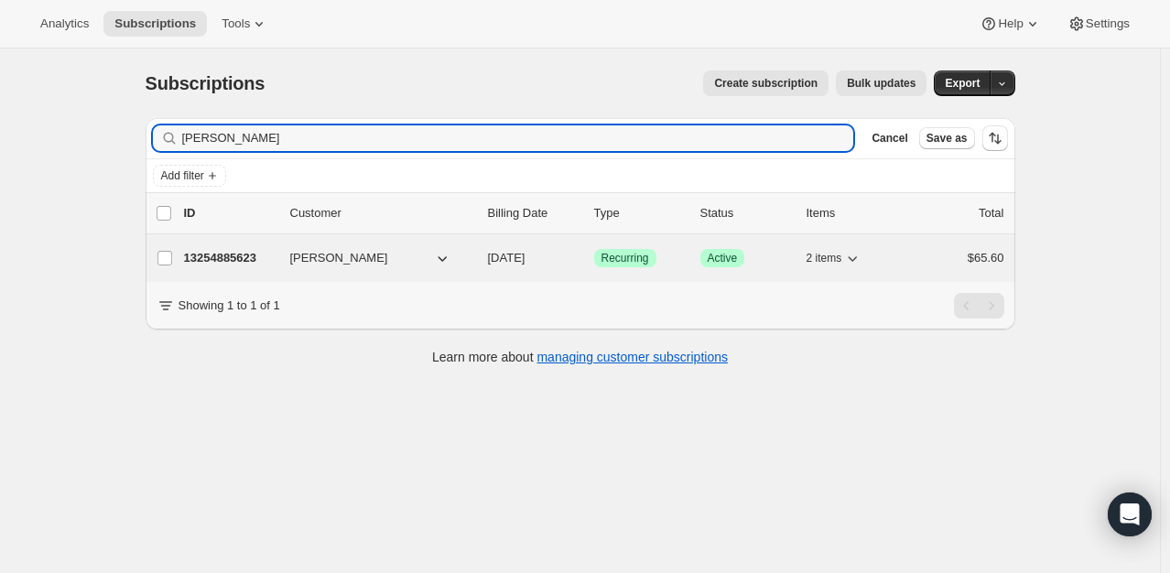
type input "[PERSON_NAME]"
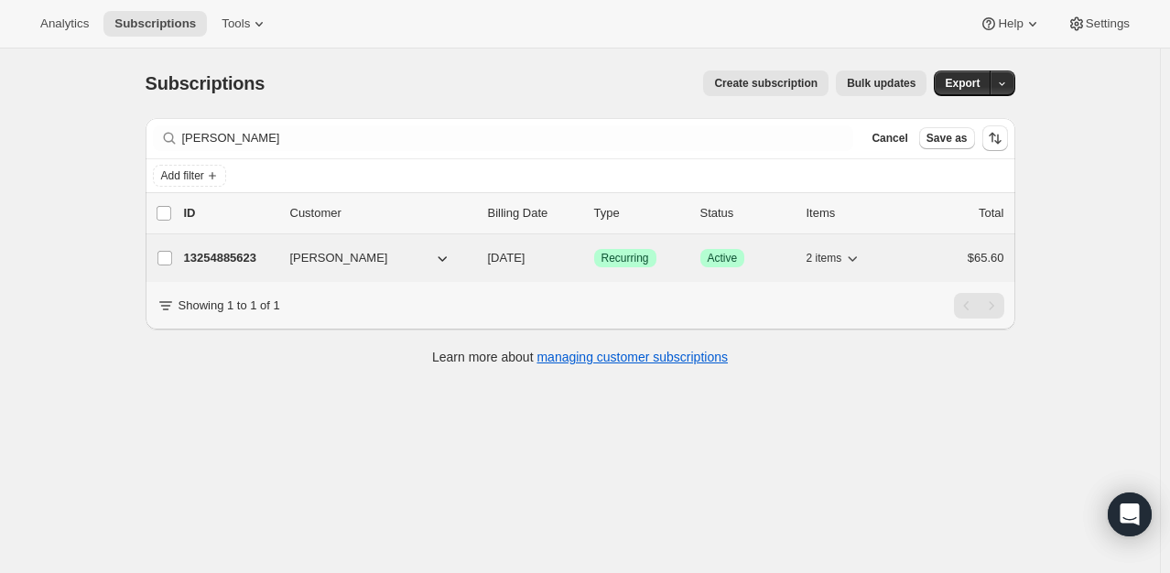
click at [244, 255] on p "13254885623" at bounding box center [230, 258] width 92 height 18
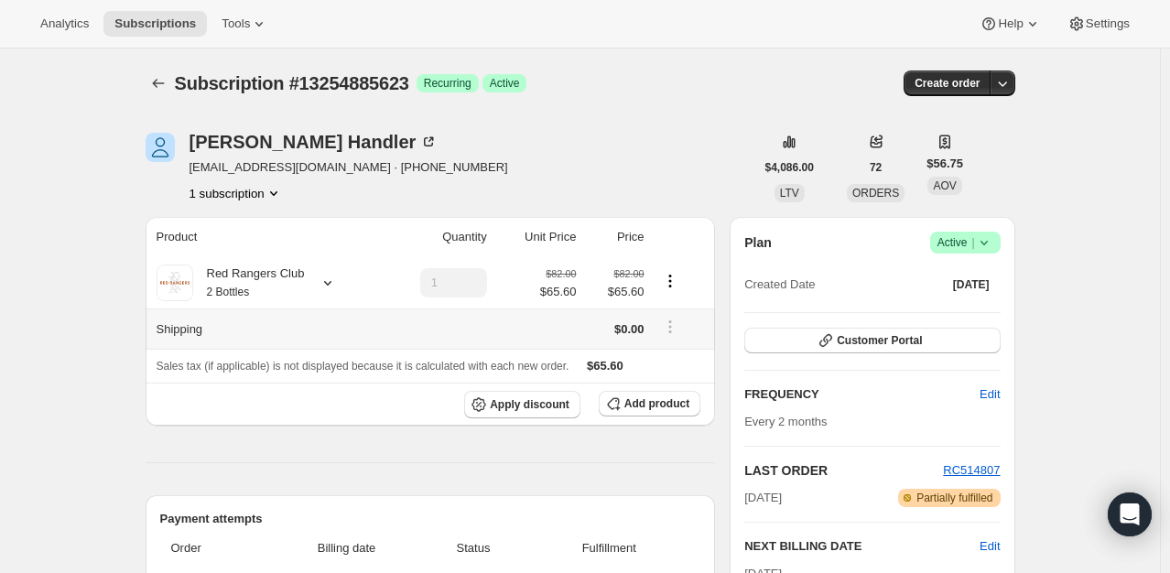
scroll to position [98, 0]
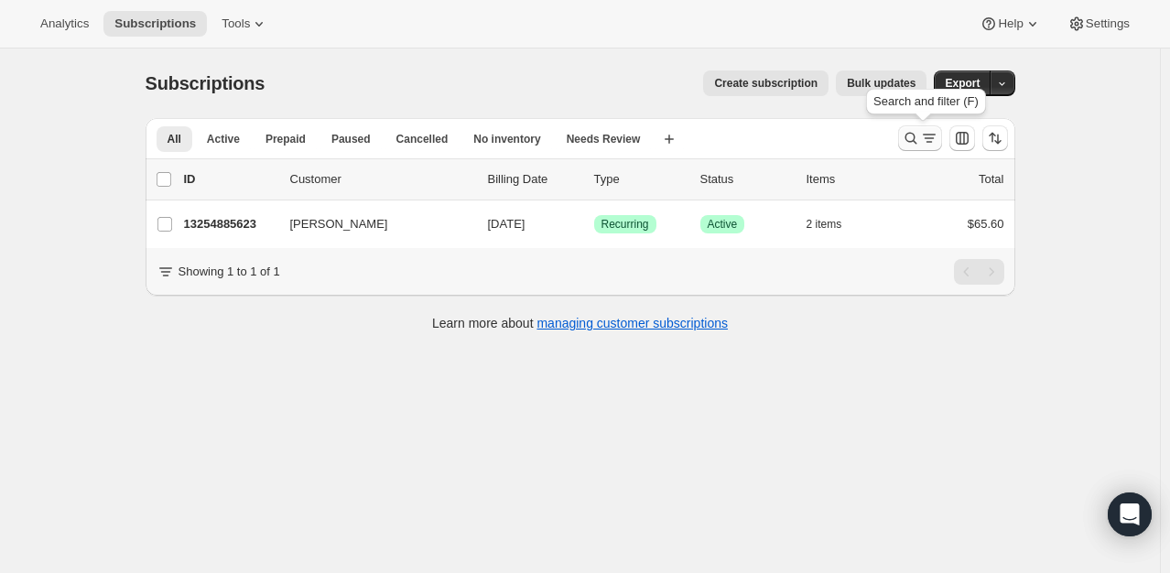
click at [911, 130] on icon "Search and filter results" at bounding box center [911, 138] width 18 height 18
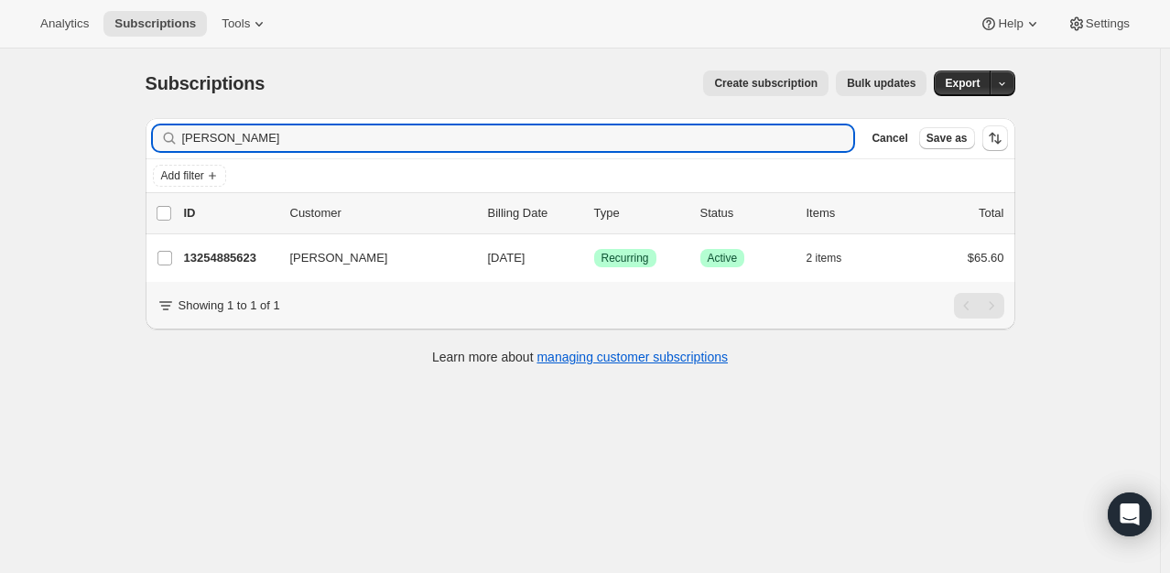
drag, startPoint x: 293, startPoint y: 130, endPoint x: -103, endPoint y: 183, distance: 400.1
click at [0, 183] on html "Analytics Subscriptions Tools Help Settings Skip to content Subscriptions. This…" at bounding box center [585, 286] width 1170 height 573
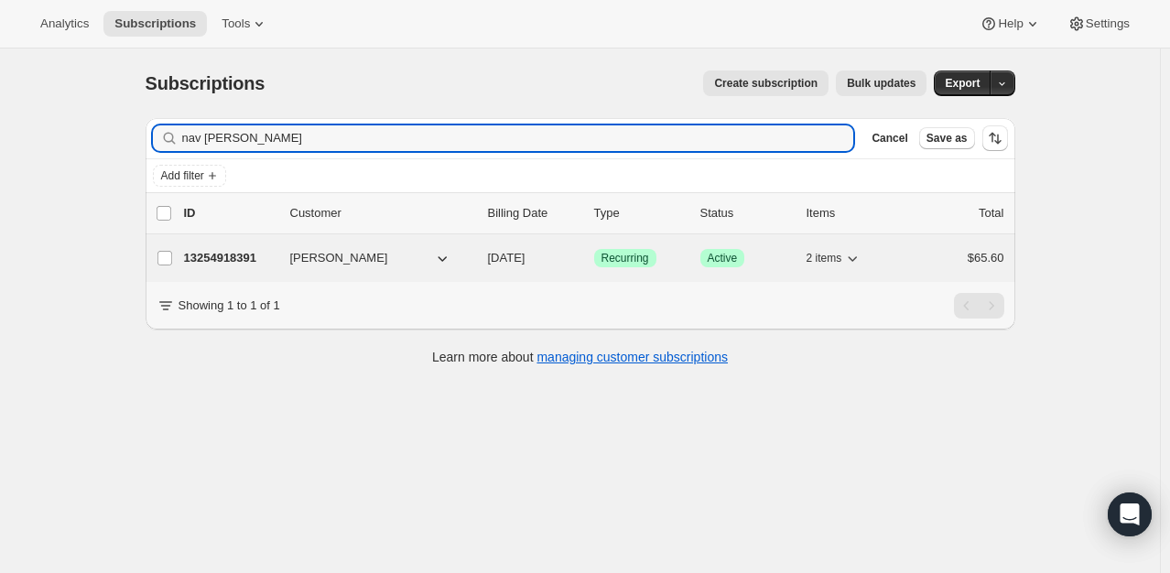
type input "nav [PERSON_NAME]"
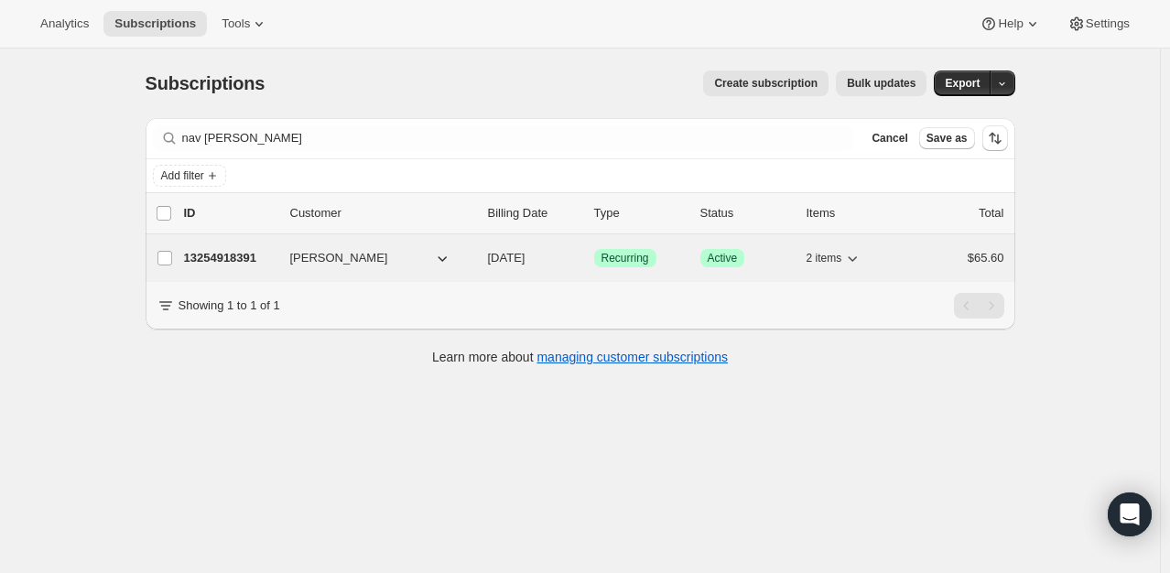
click at [208, 251] on p "13254918391" at bounding box center [230, 258] width 92 height 18
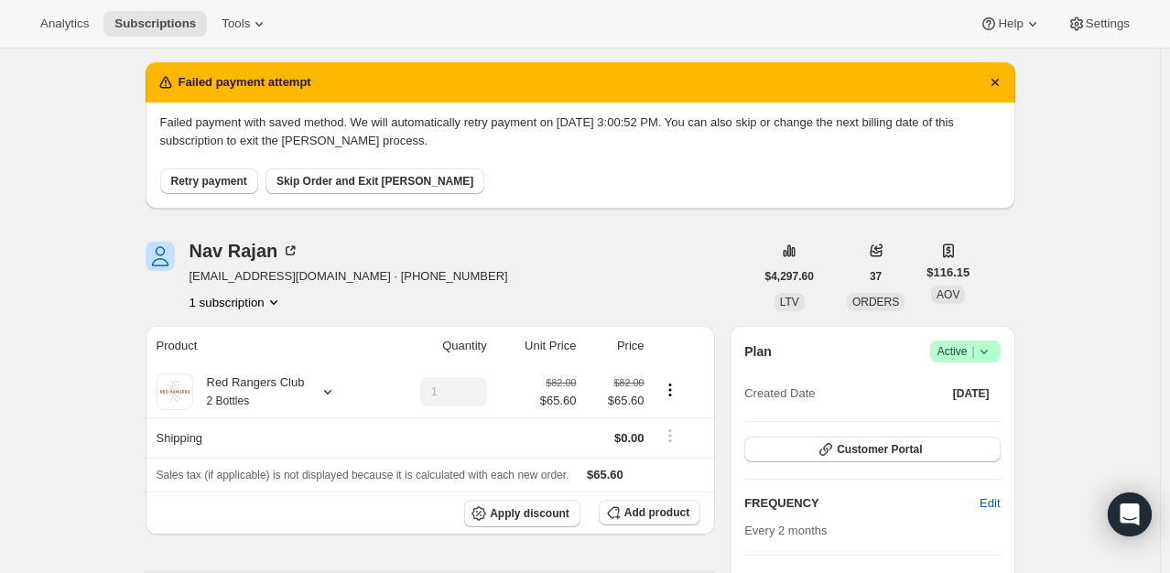
scroll to position [55, 0]
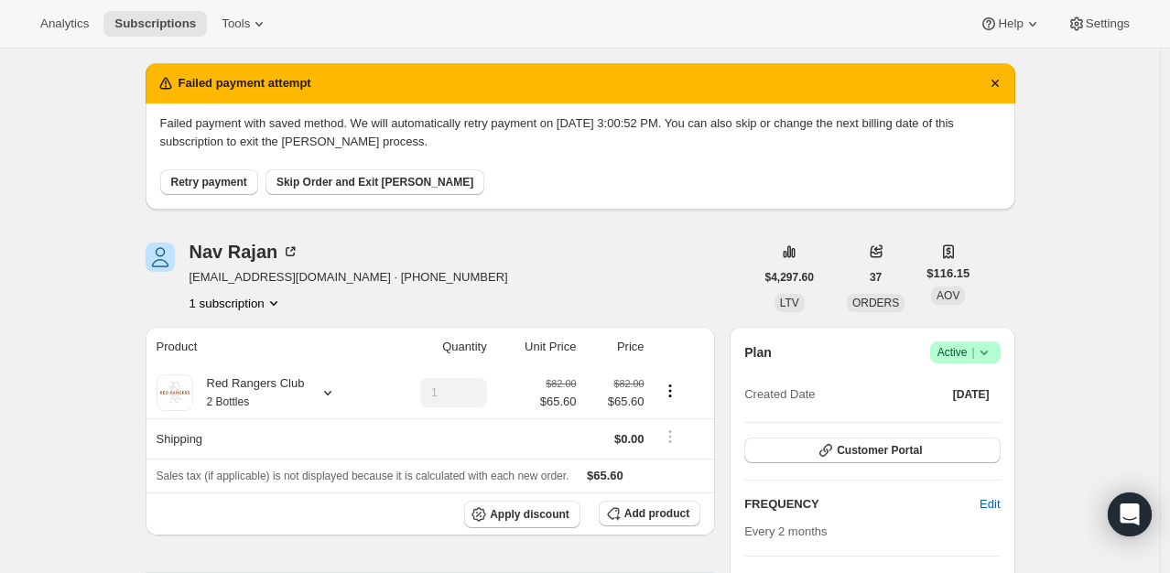
click at [381, 176] on span "Skip Order and Exit [PERSON_NAME]" at bounding box center [375, 182] width 197 height 15
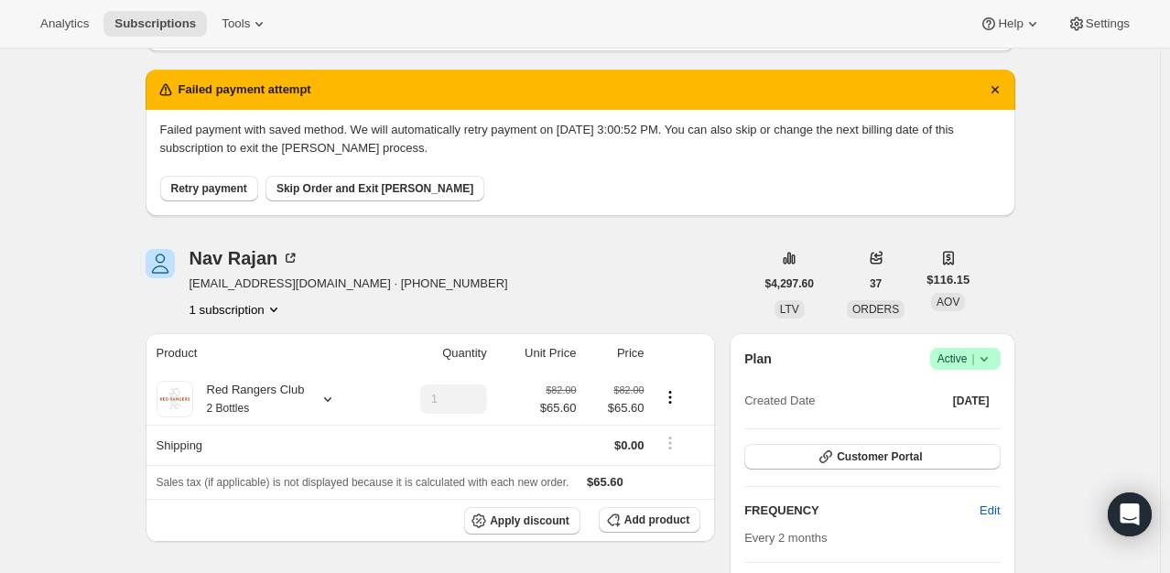
scroll to position [0, 0]
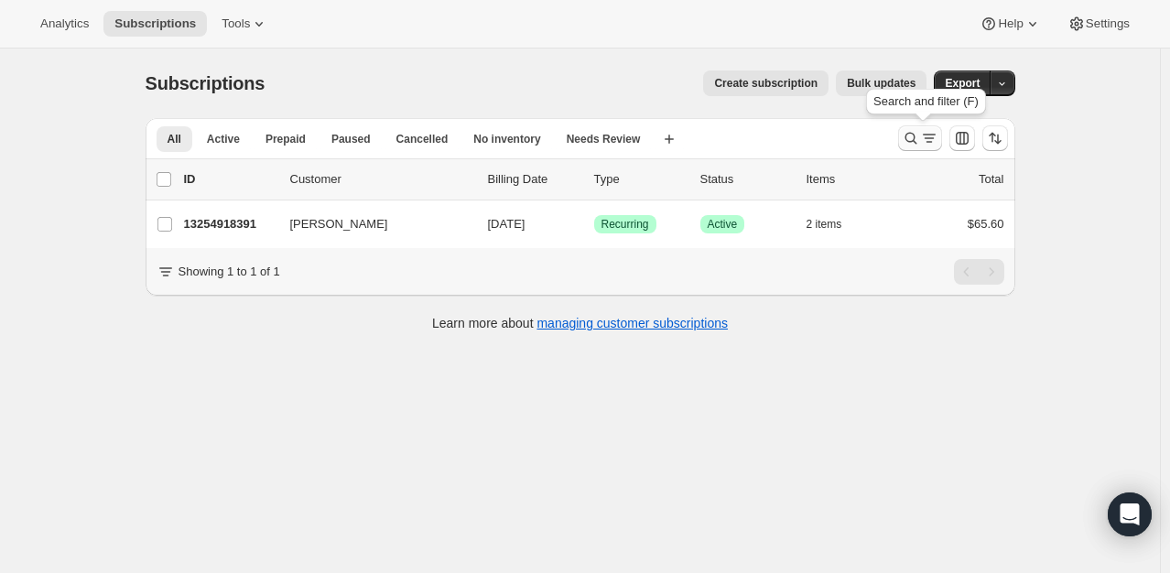
click at [911, 141] on icon "Search and filter results" at bounding box center [911, 138] width 18 height 18
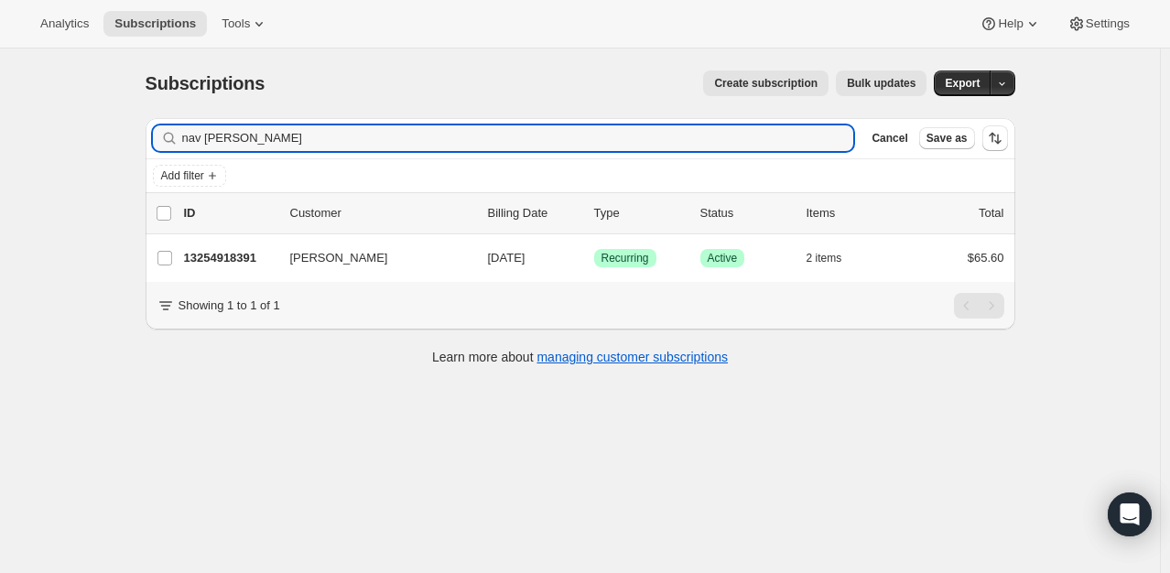
drag, startPoint x: 246, startPoint y: 137, endPoint x: 12, endPoint y: 136, distance: 234.4
click at [12, 136] on div "Subscriptions. This page is ready Subscriptions Create subscription Bulk update…" at bounding box center [580, 335] width 1160 height 573
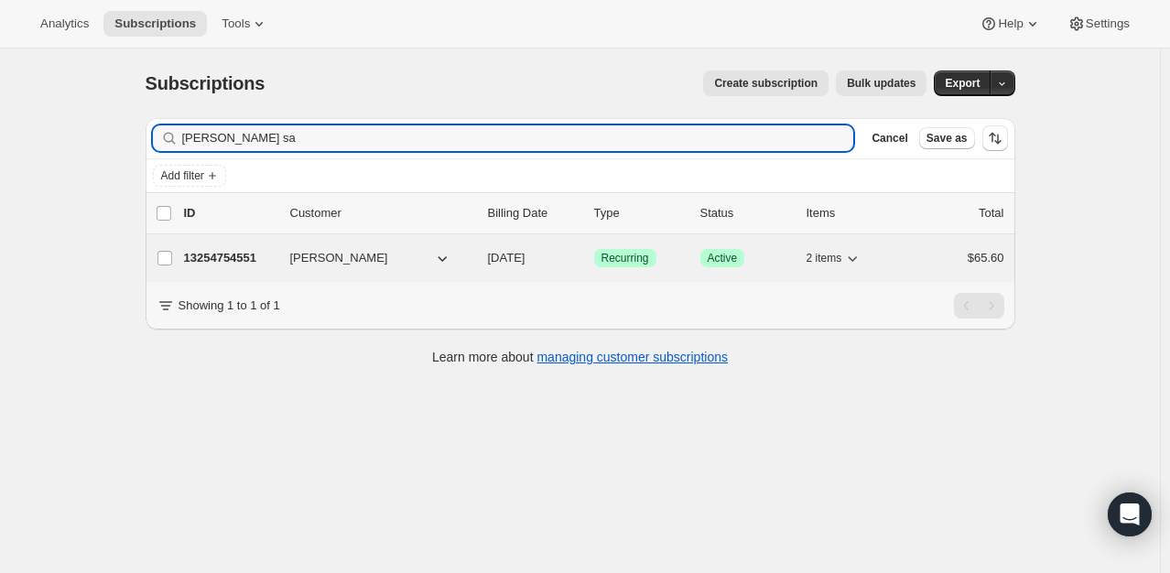
type input "[PERSON_NAME] sa"
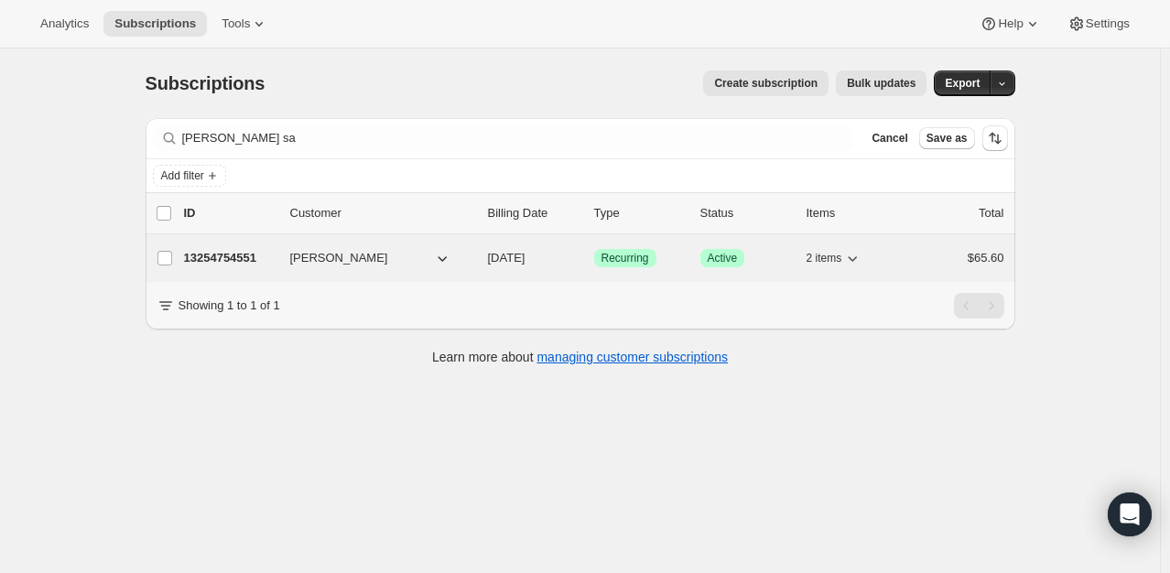
click at [253, 257] on p "13254754551" at bounding box center [230, 258] width 92 height 18
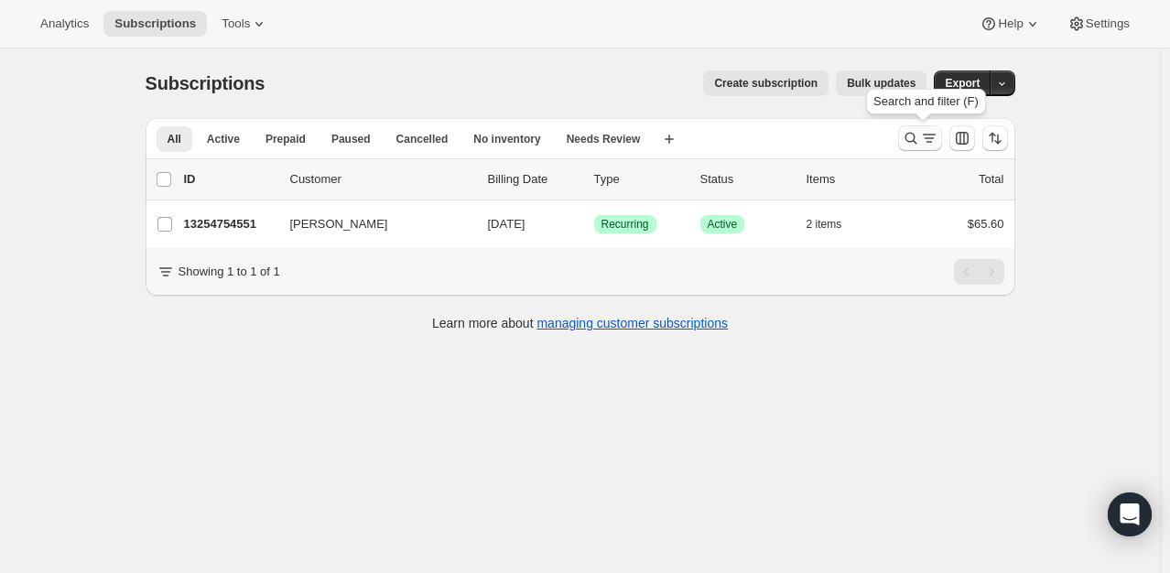
click at [905, 130] on icon "Search and filter results" at bounding box center [911, 138] width 18 height 18
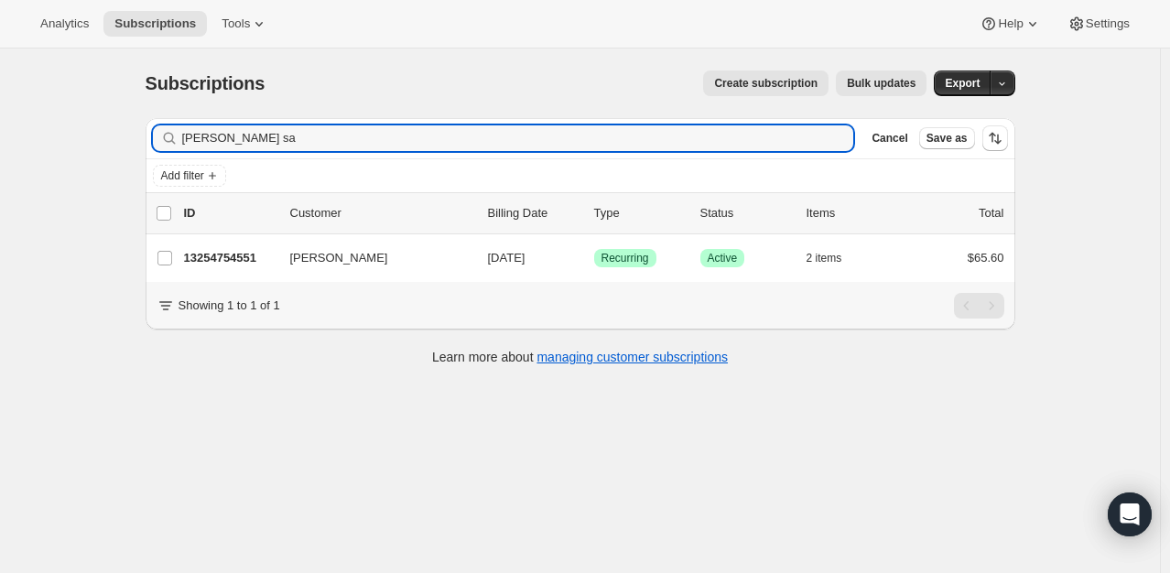
drag, startPoint x: 260, startPoint y: 150, endPoint x: -5, endPoint y: 147, distance: 265.6
click at [0, 147] on html "Analytics Subscriptions Tools Help Settings Skip to content Subscriptions. This…" at bounding box center [585, 286] width 1170 height 573
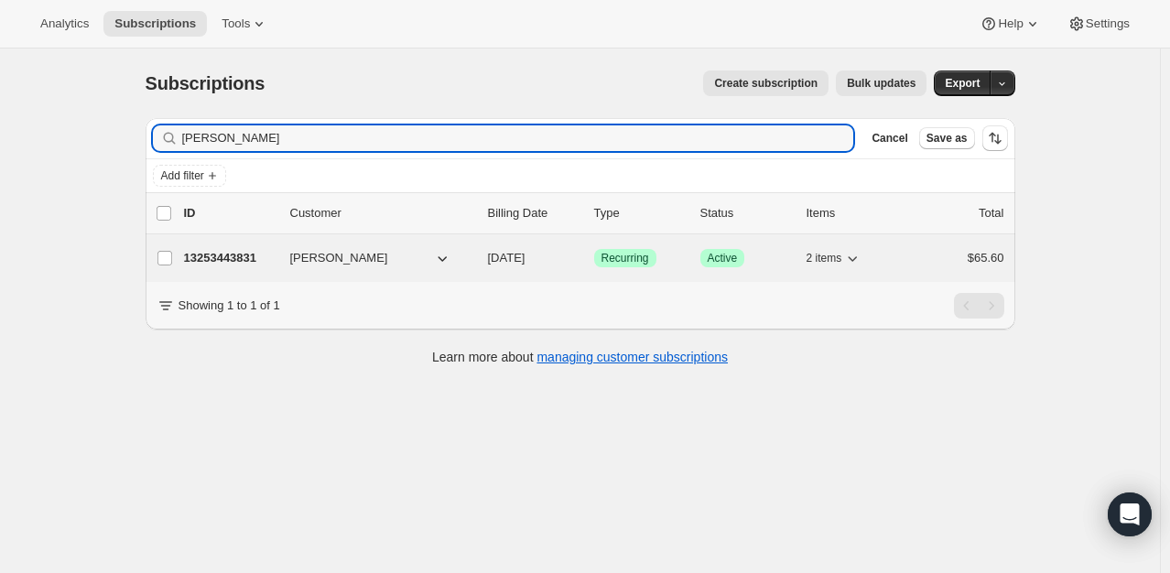
type input "[PERSON_NAME]"
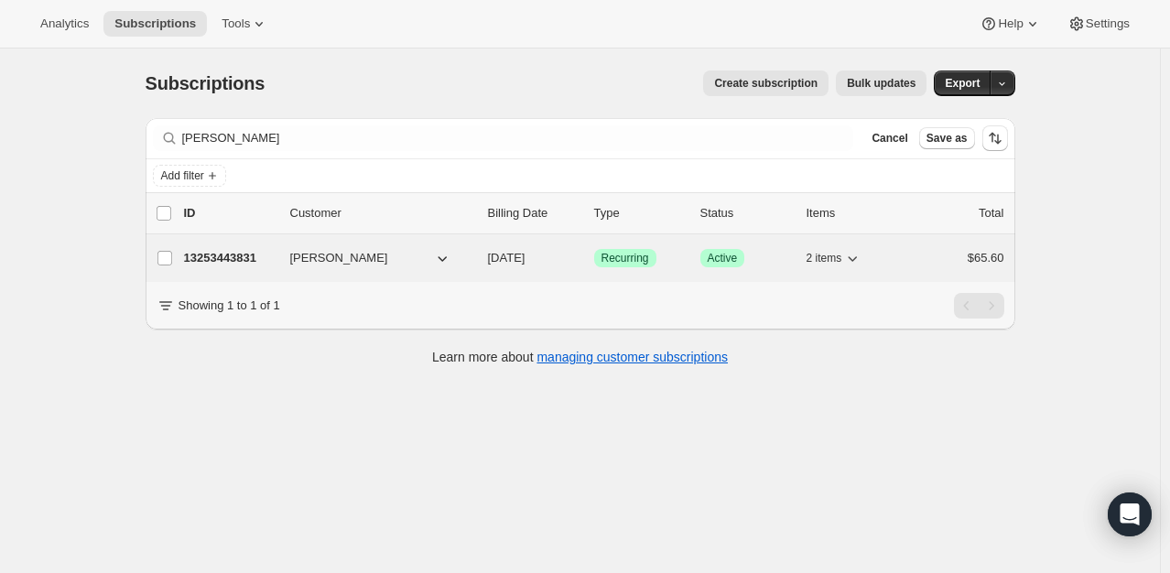
click at [245, 255] on p "13253443831" at bounding box center [230, 258] width 92 height 18
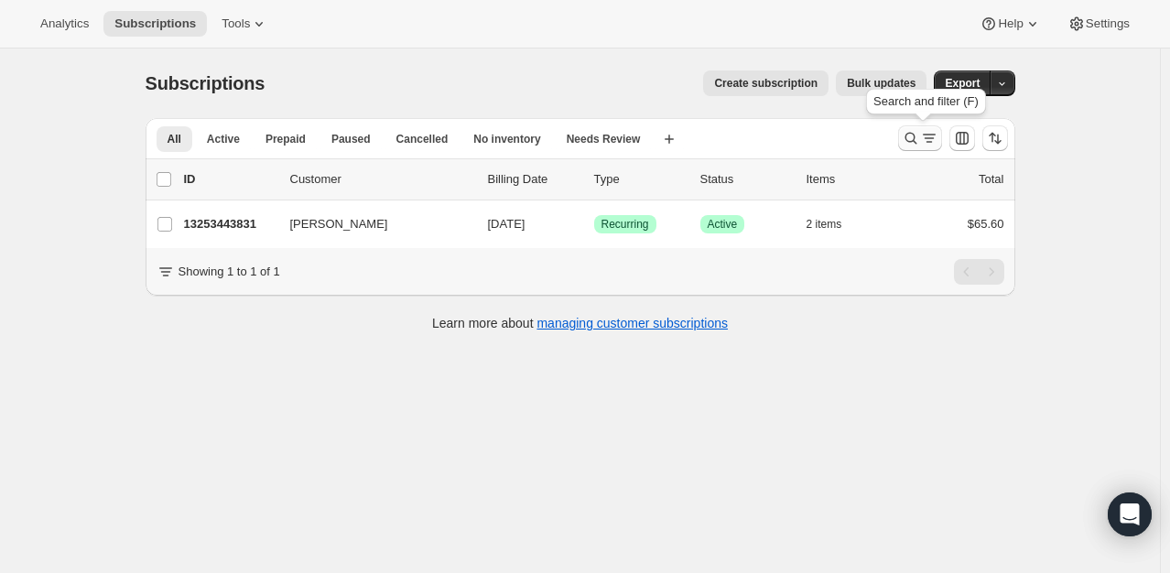
click at [914, 145] on icon "Search and filter results" at bounding box center [911, 138] width 18 height 18
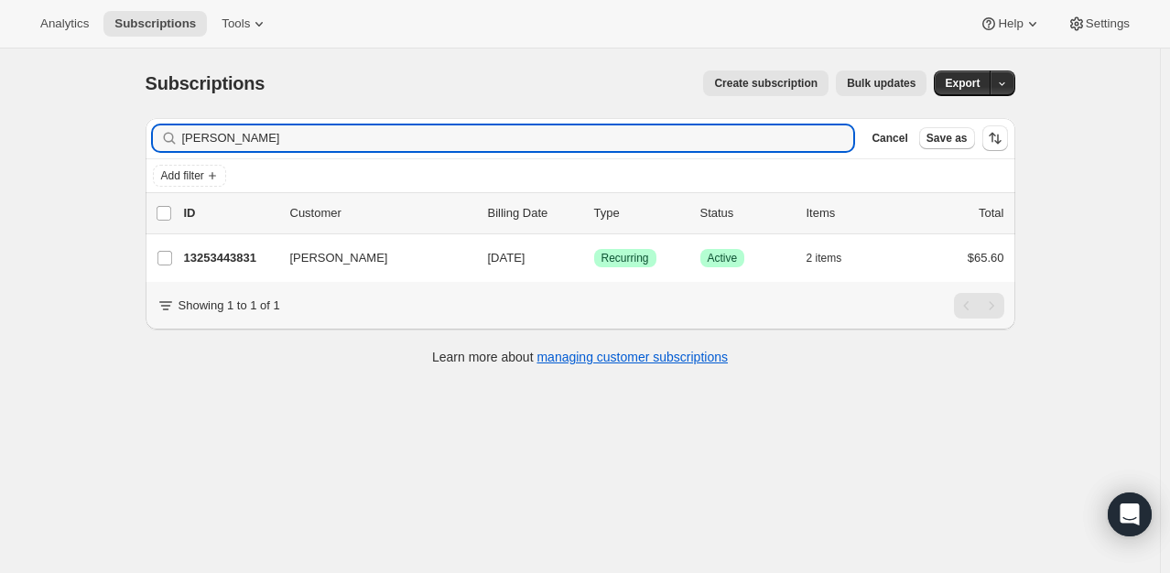
drag, startPoint x: 261, startPoint y: 137, endPoint x: 32, endPoint y: 150, distance: 229.3
click at [32, 150] on div "Subscriptions. This page is ready Subscriptions Create subscription Bulk update…" at bounding box center [580, 335] width 1160 height 573
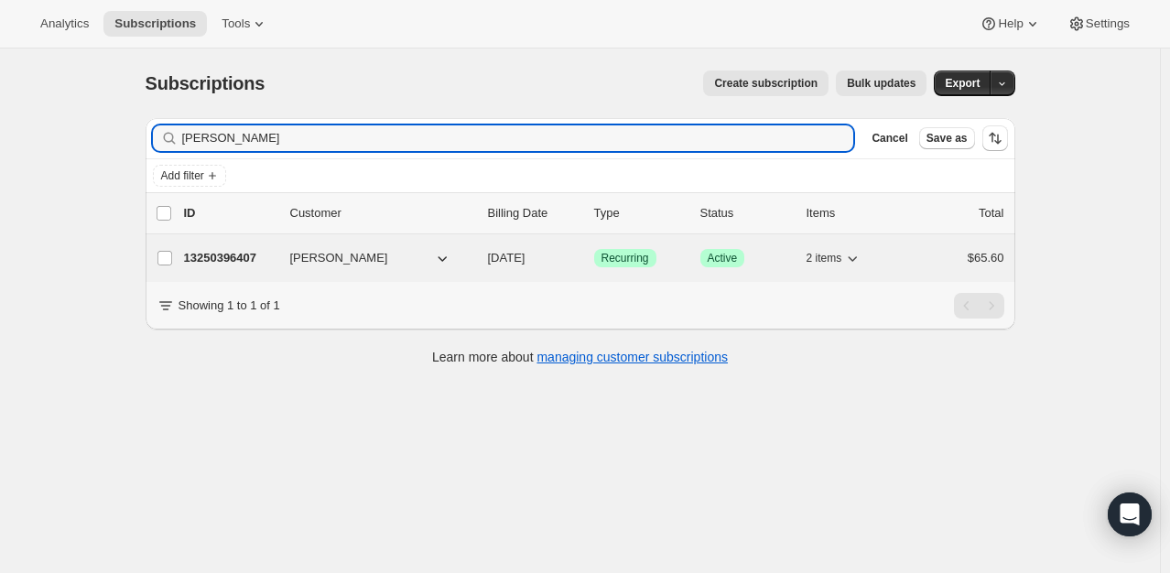
type input "[PERSON_NAME]"
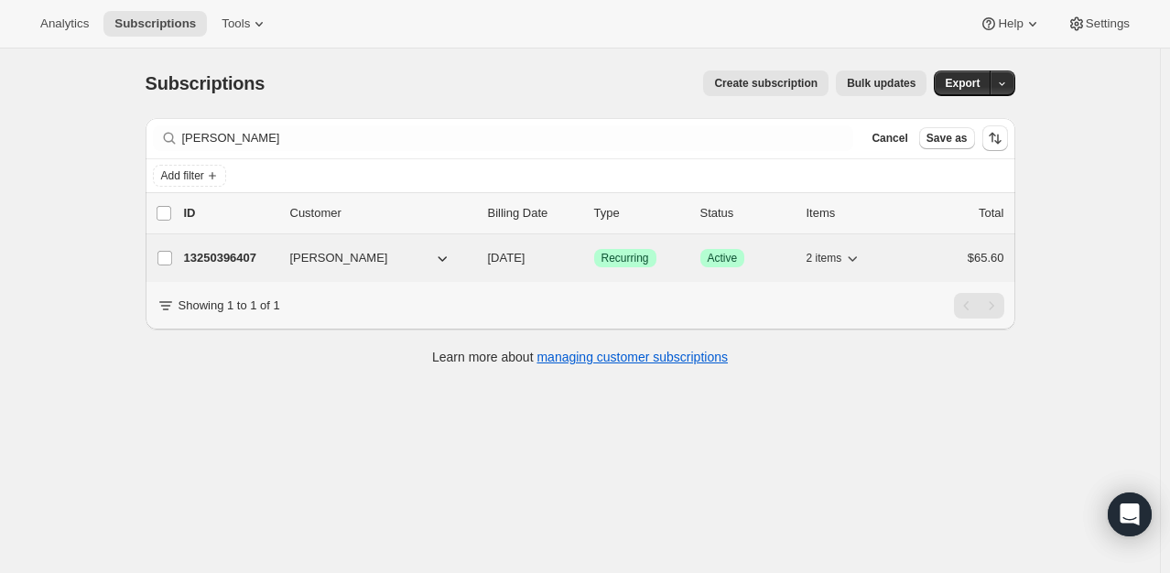
click at [229, 250] on p "13250396407" at bounding box center [230, 258] width 92 height 18
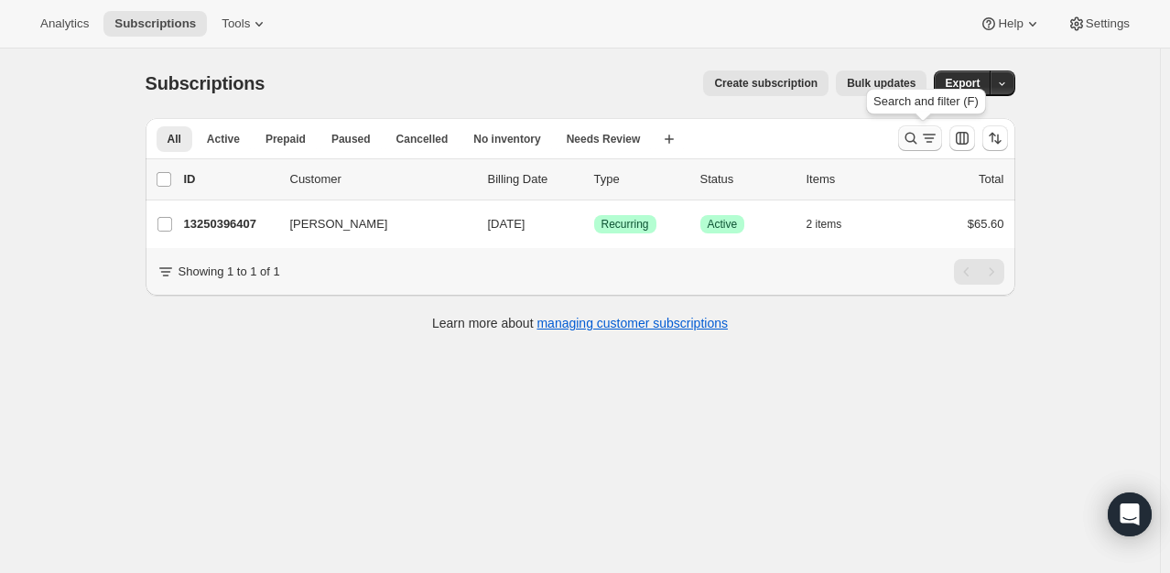
click at [920, 136] on icon "Search and filter results" at bounding box center [911, 138] width 18 height 18
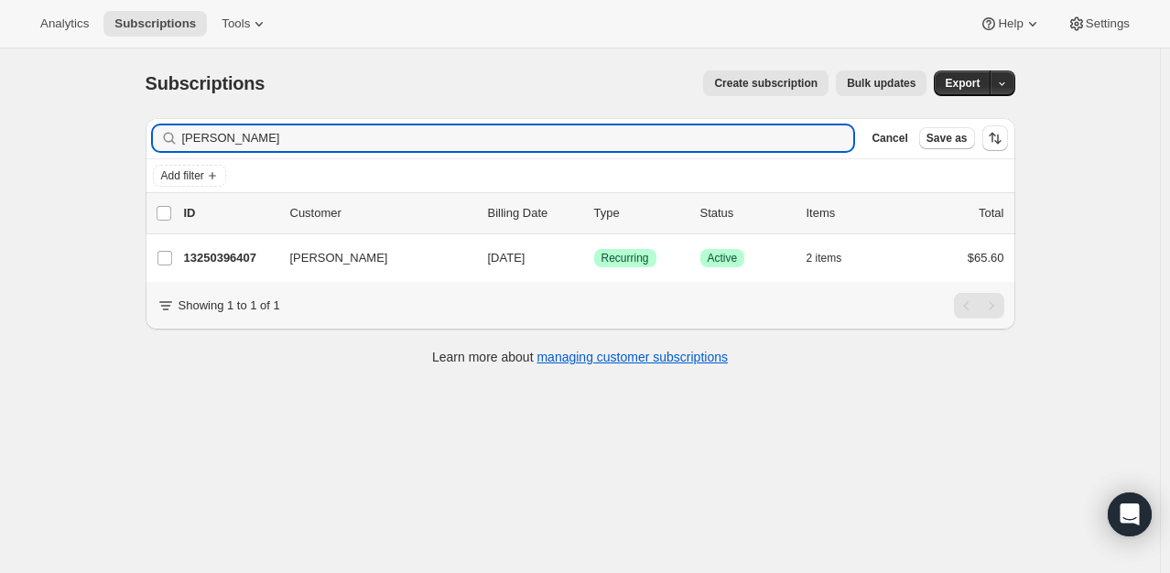
drag, startPoint x: 267, startPoint y: 141, endPoint x: 50, endPoint y: 128, distance: 217.4
click at [50, 128] on div "Subscriptions. This page is ready Subscriptions Create subscription Bulk update…" at bounding box center [580, 335] width 1160 height 573
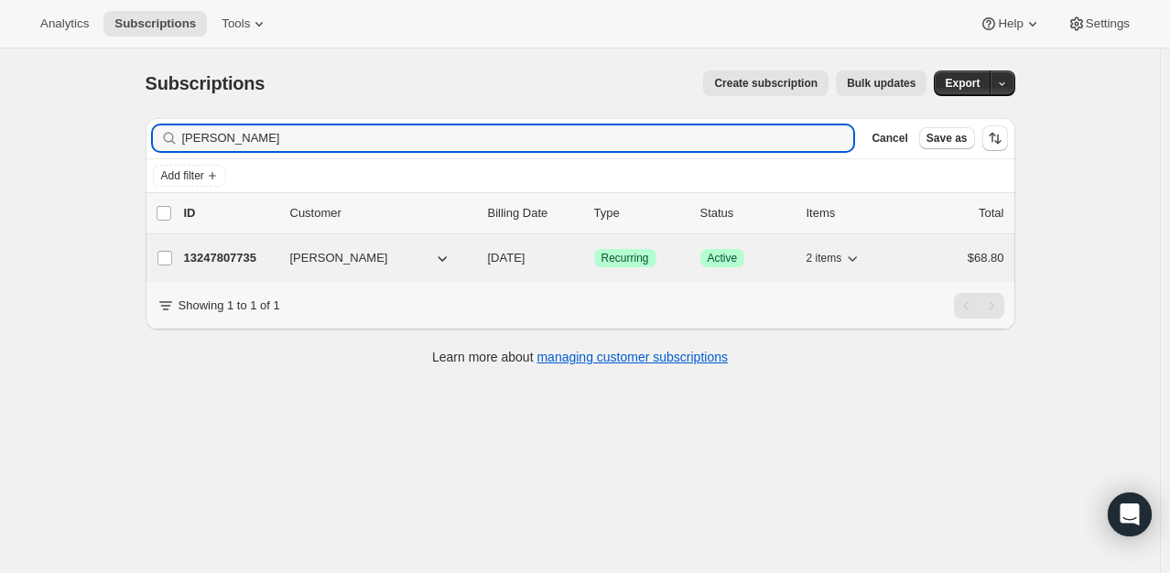
type input "[PERSON_NAME]"
click at [223, 255] on p "13247807735" at bounding box center [230, 258] width 92 height 18
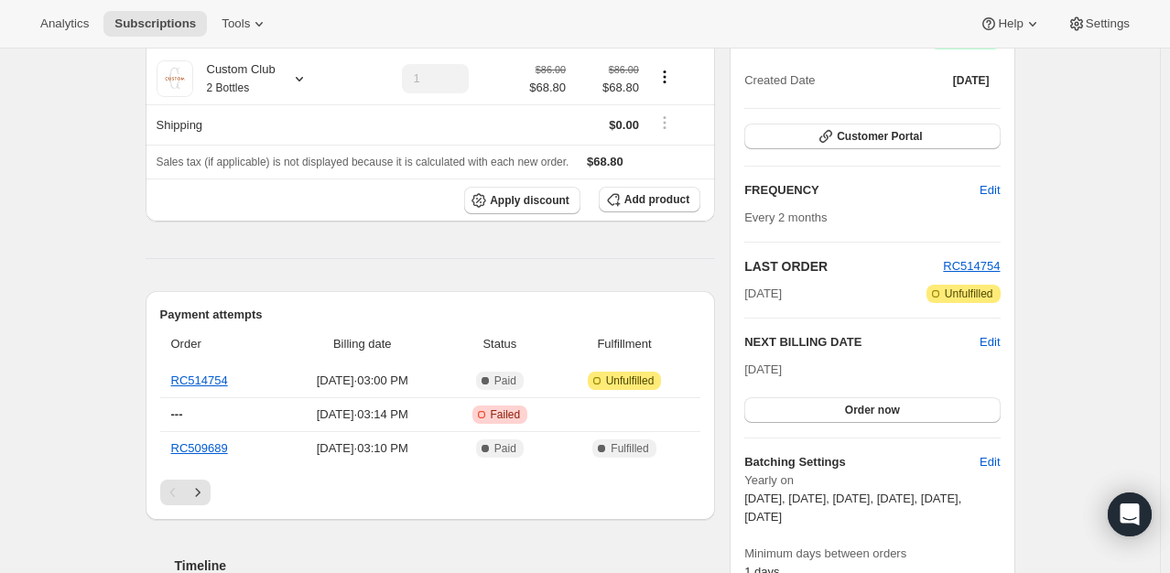
scroll to position [205, 0]
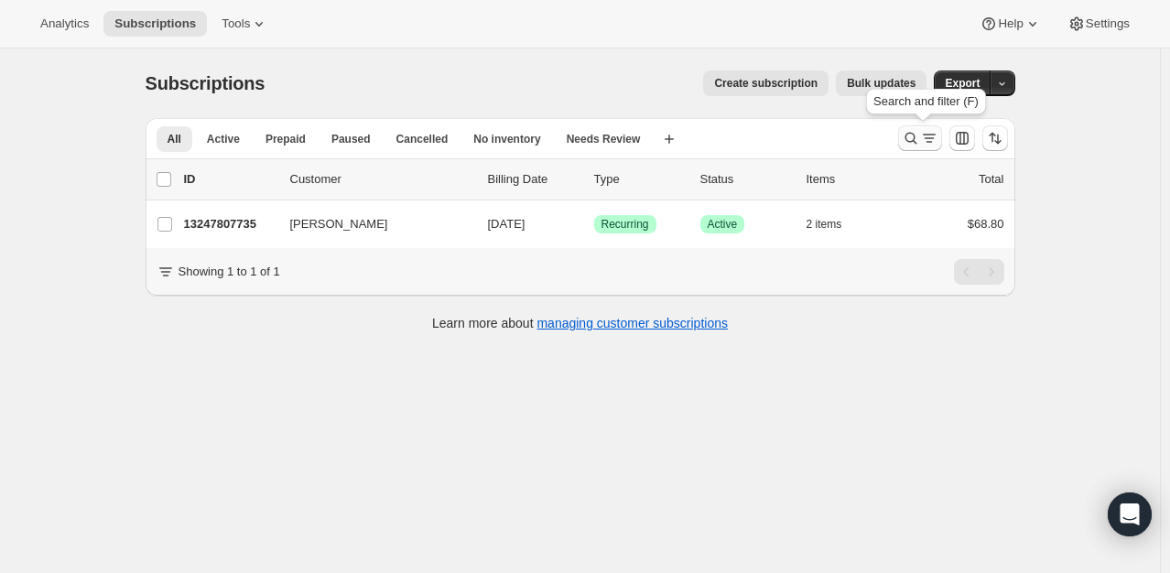
click at [912, 140] on icon "Search and filter results" at bounding box center [911, 138] width 18 height 18
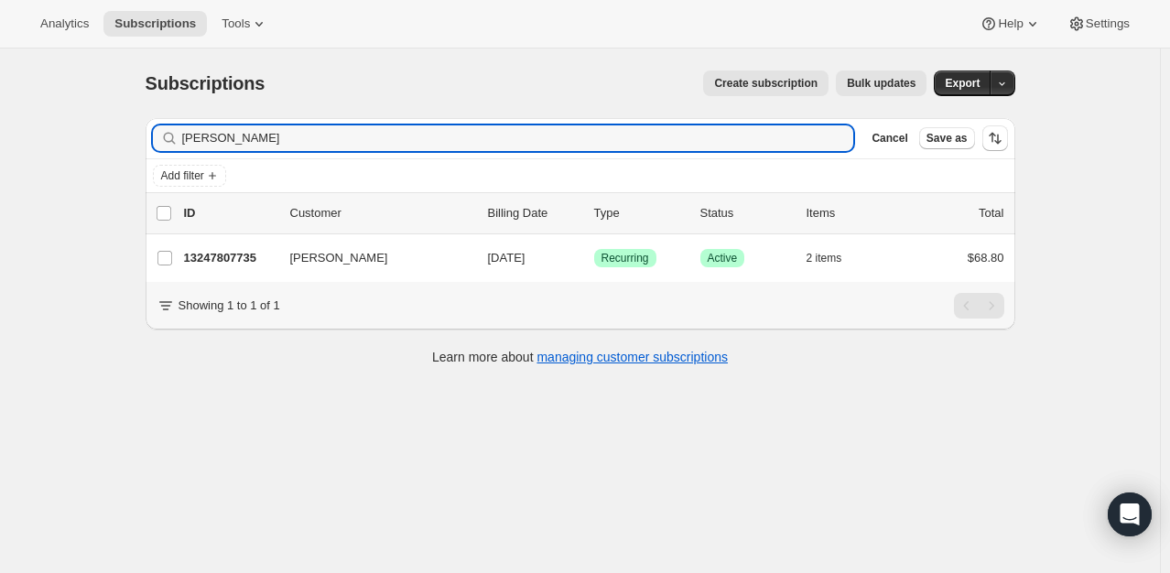
drag, startPoint x: 273, startPoint y: 140, endPoint x: -9, endPoint y: 101, distance: 284.8
click at [0, 101] on html "Analytics Subscriptions Tools Help Settings Skip to content Subscriptions. This…" at bounding box center [585, 286] width 1170 height 573
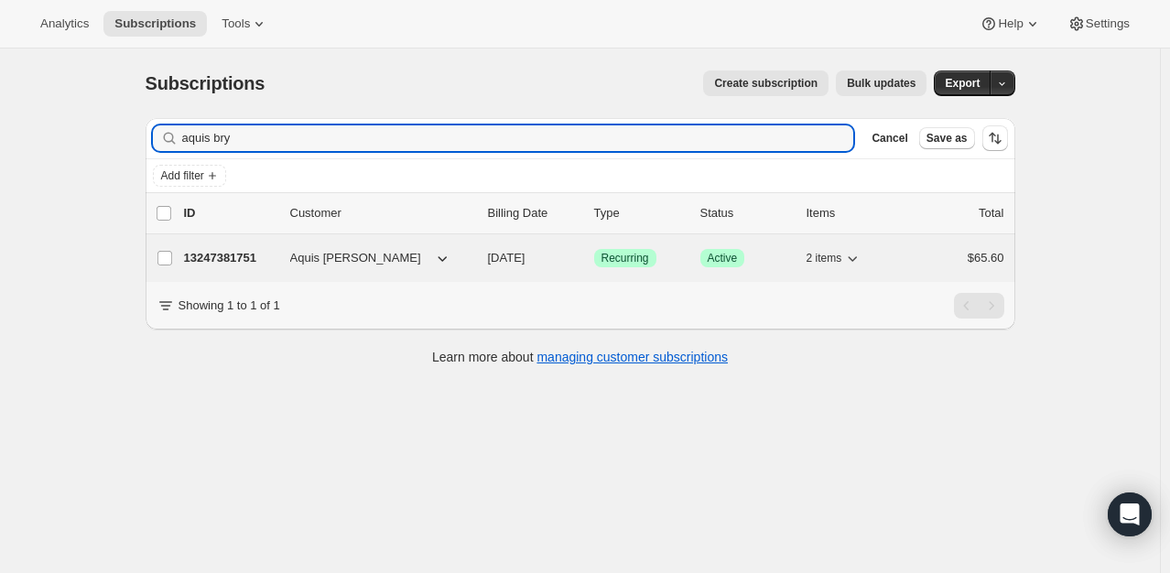
type input "aquis bry"
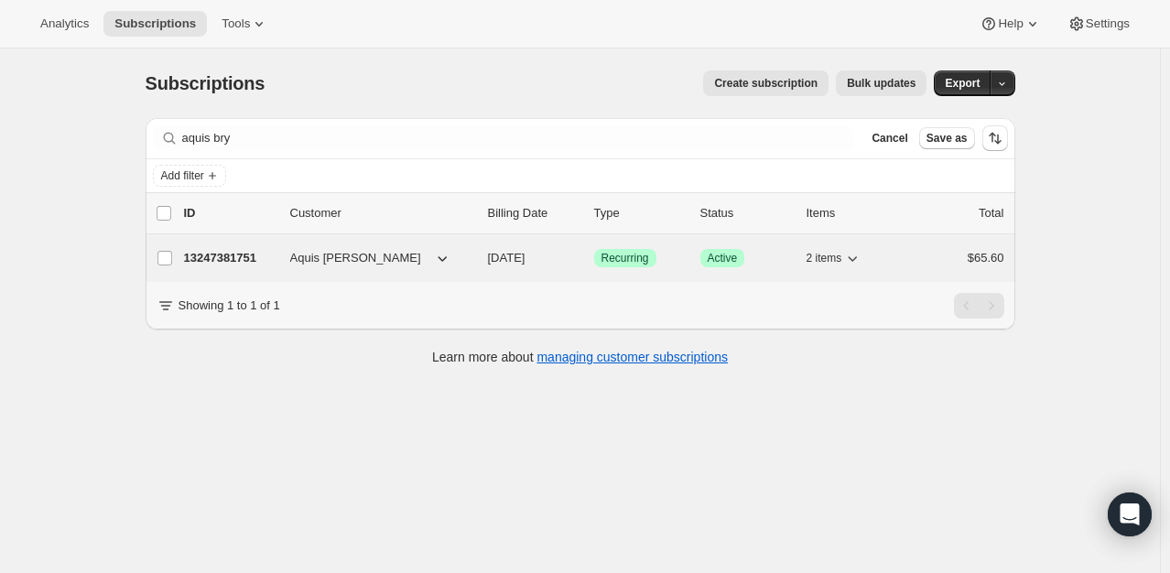
click at [256, 261] on p "13247381751" at bounding box center [230, 258] width 92 height 18
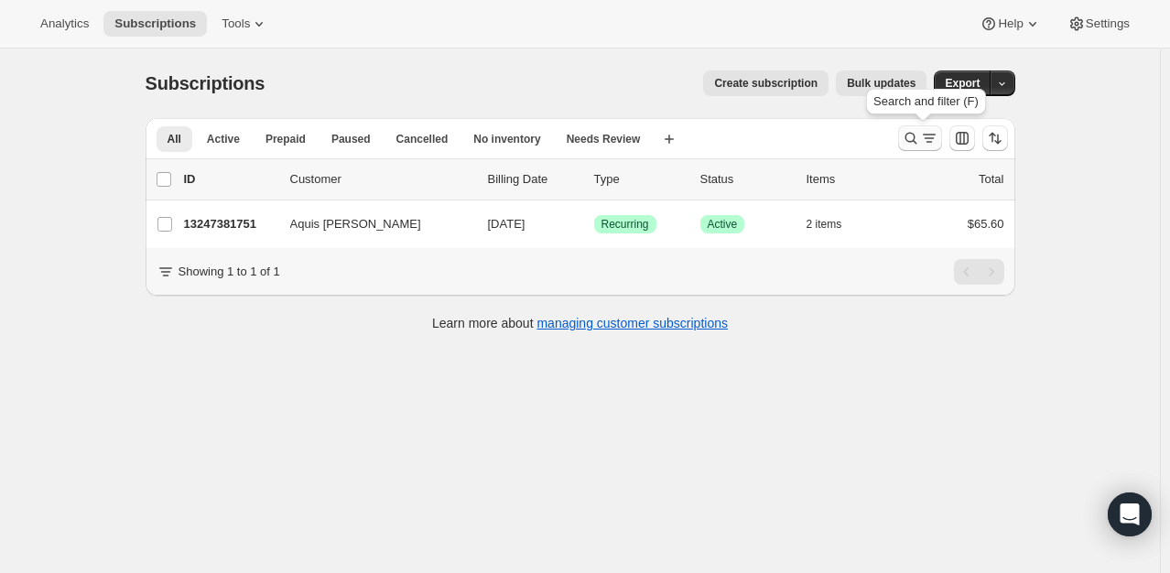
click at [908, 137] on icon "Search and filter results" at bounding box center [911, 138] width 18 height 18
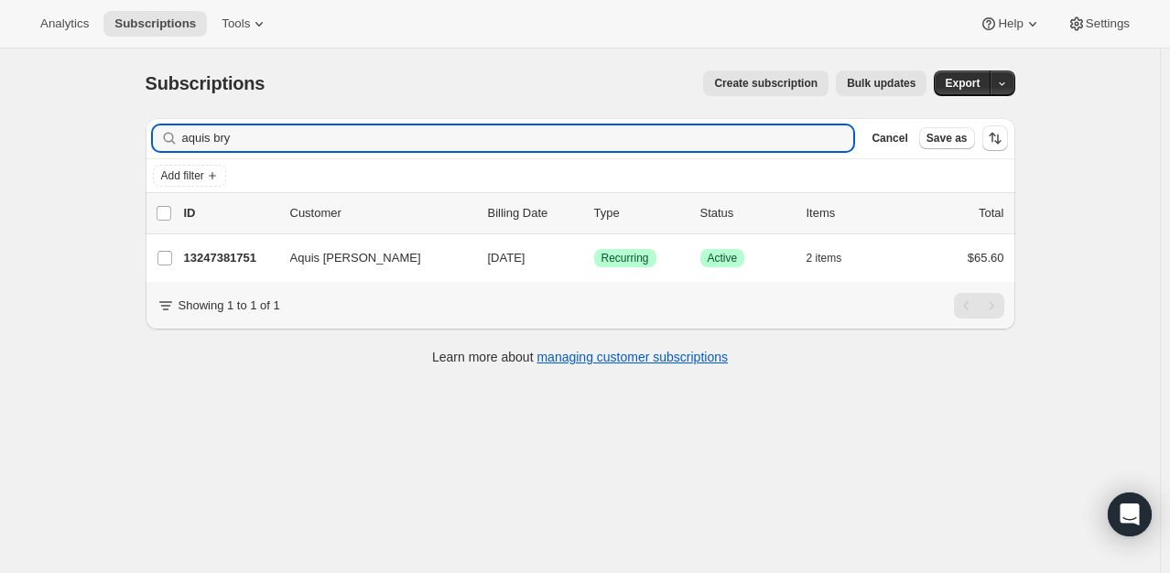
drag, startPoint x: 275, startPoint y: 139, endPoint x: 256, endPoint y: 123, distance: 24.6
click at [256, 123] on div "Filter subscribers aquis bry Clear Cancel Save as" at bounding box center [581, 138] width 870 height 40
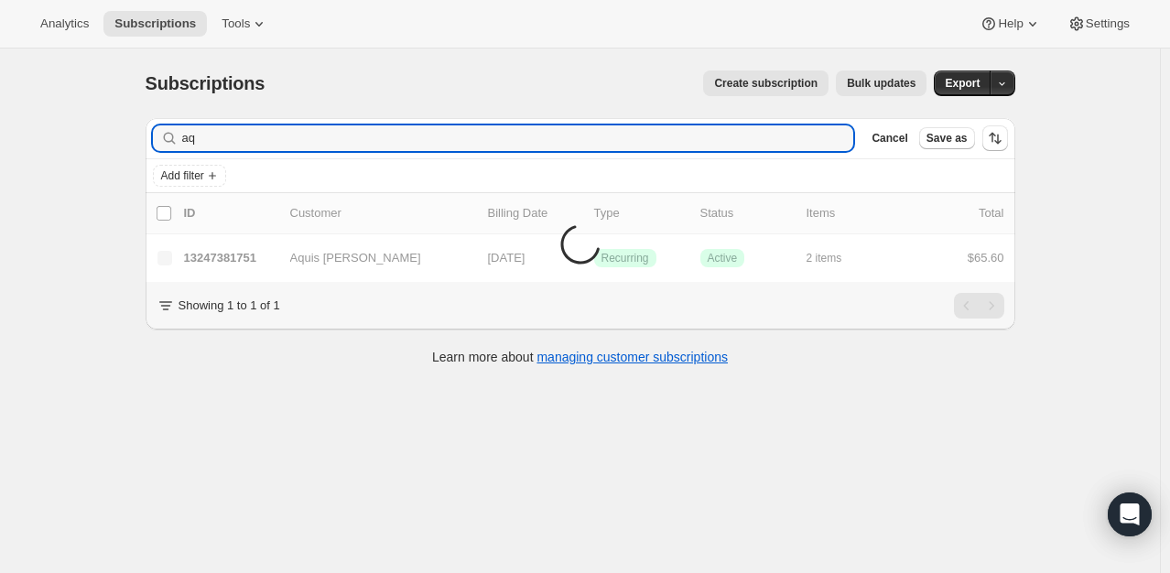
type input "a"
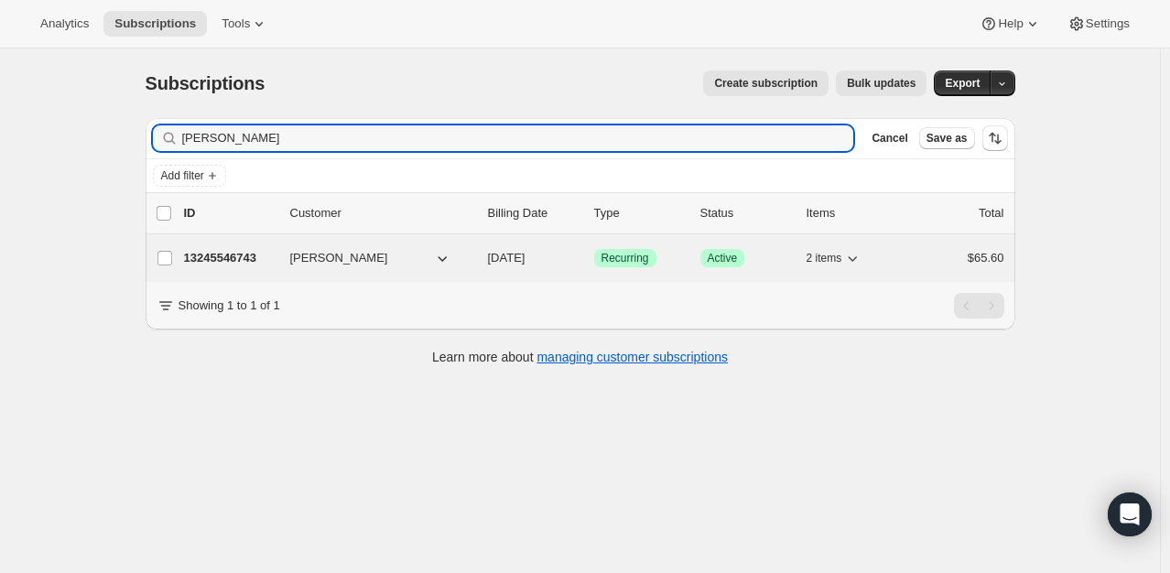
type input "[PERSON_NAME]"
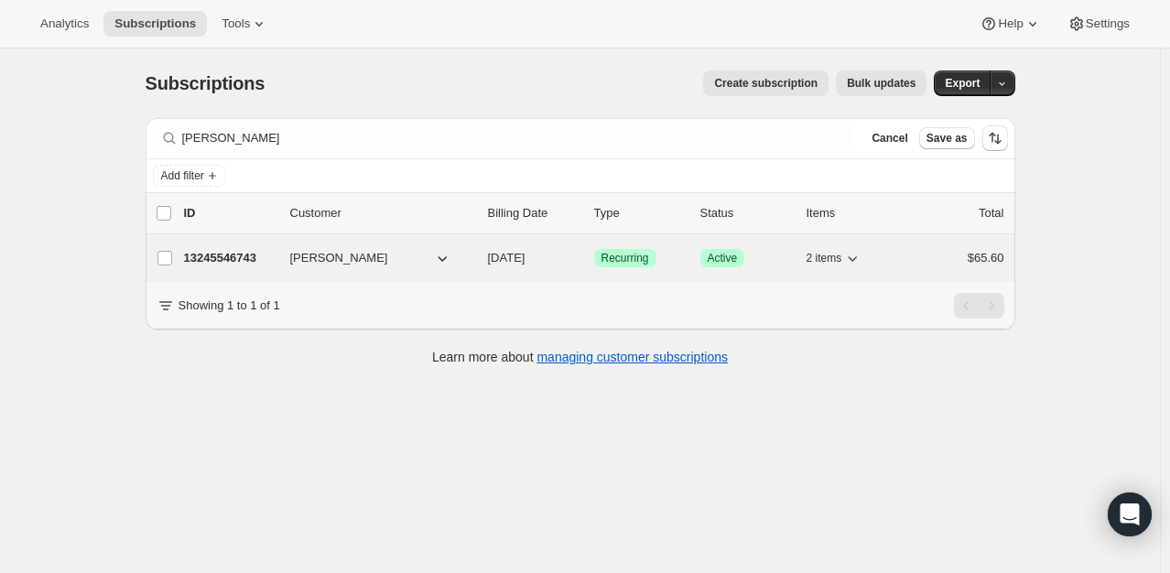
click at [232, 257] on p "13245546743" at bounding box center [230, 258] width 92 height 18
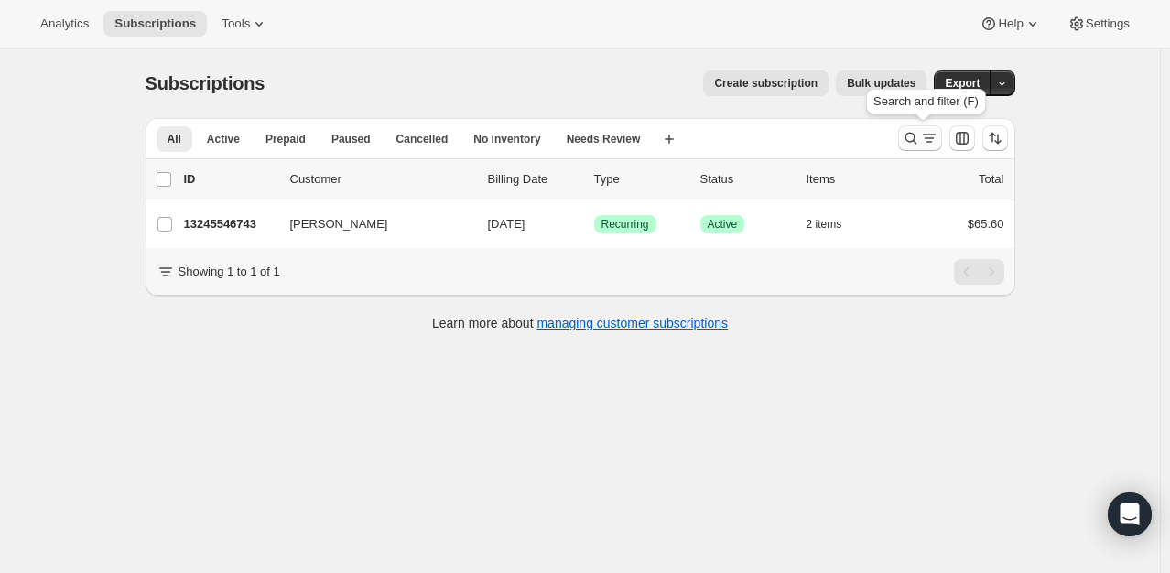
click at [915, 135] on icon "Search and filter results" at bounding box center [911, 138] width 18 height 18
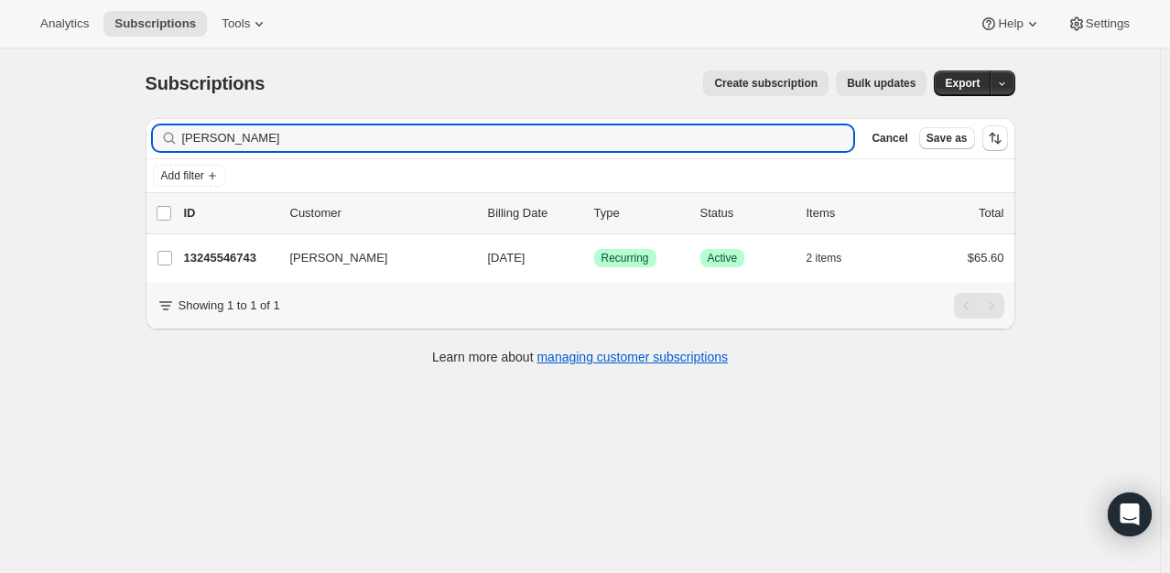
drag, startPoint x: 307, startPoint y: 136, endPoint x: -135, endPoint y: 126, distance: 441.5
click at [0, 126] on html "Analytics Subscriptions Tools Help Settings Skip to content Subscriptions. This…" at bounding box center [585, 286] width 1170 height 573
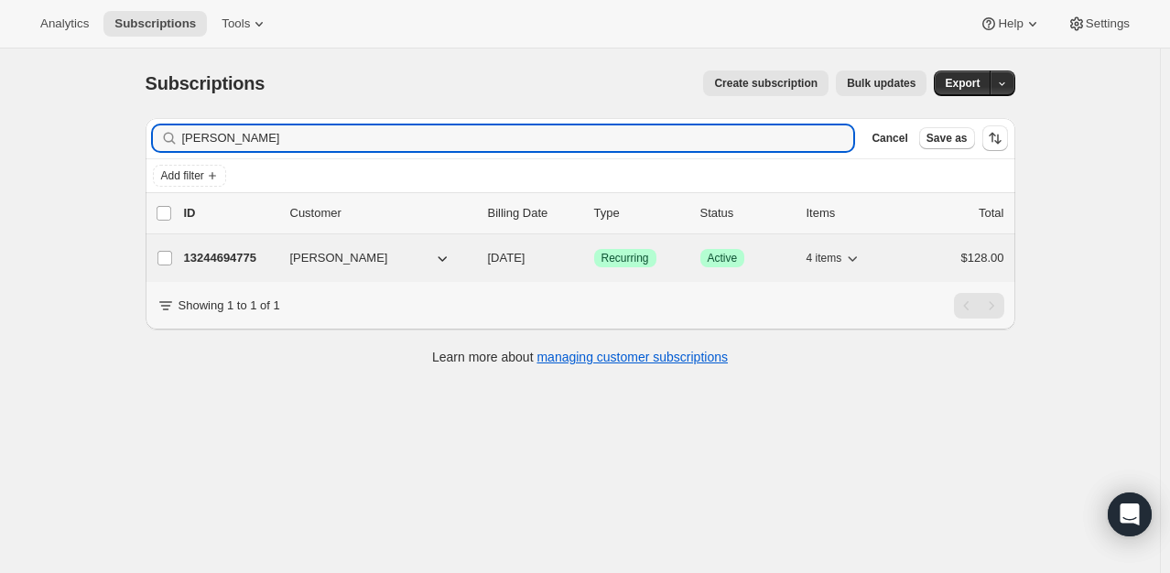
type input "[PERSON_NAME]"
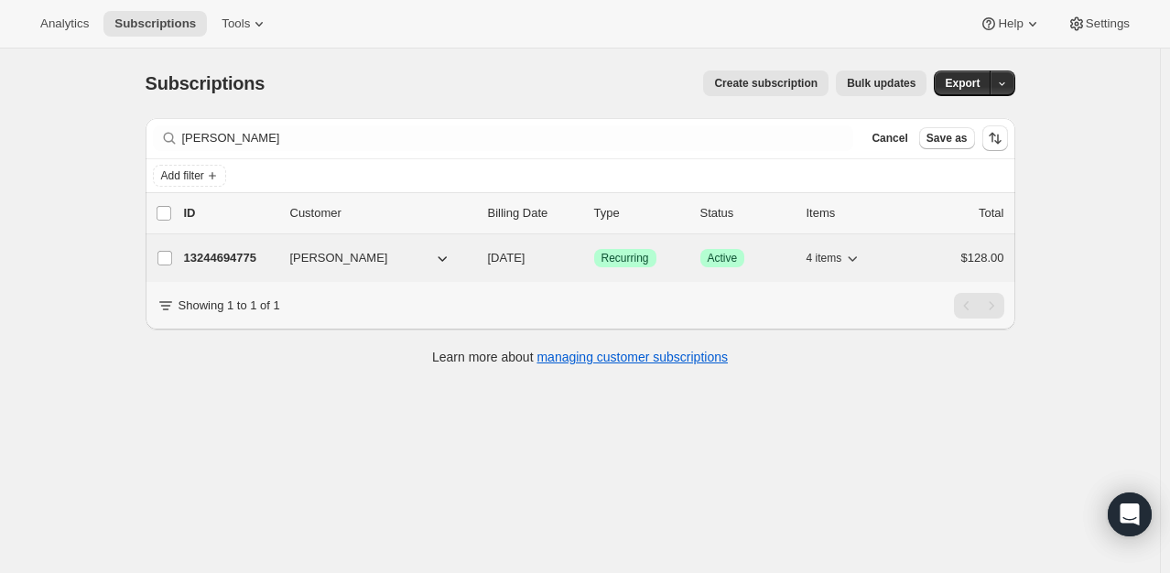
click at [249, 258] on p "13244694775" at bounding box center [230, 258] width 92 height 18
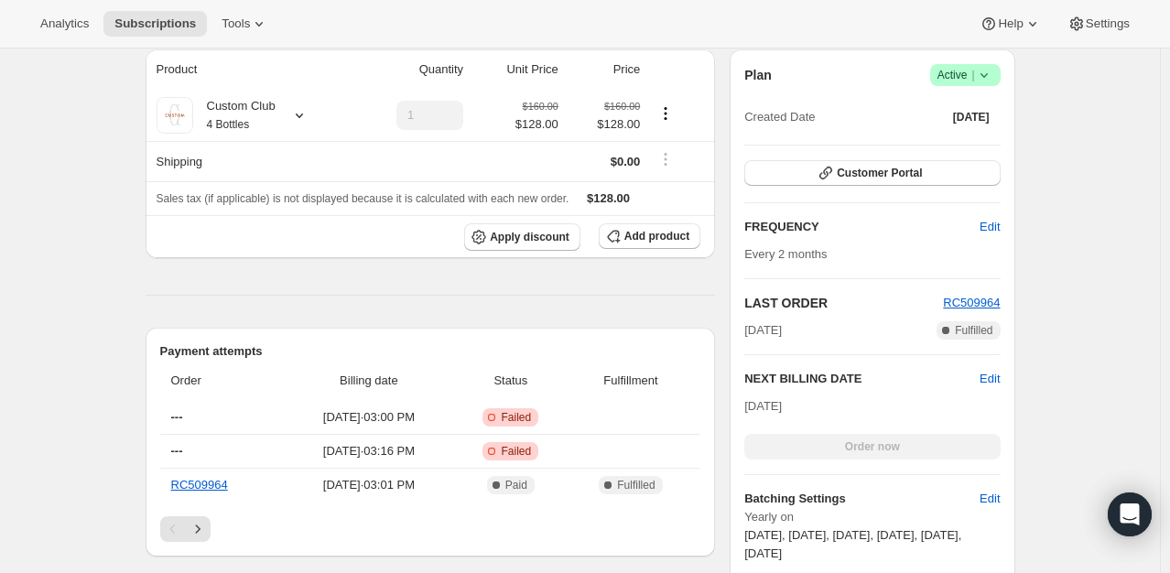
scroll to position [335, 0]
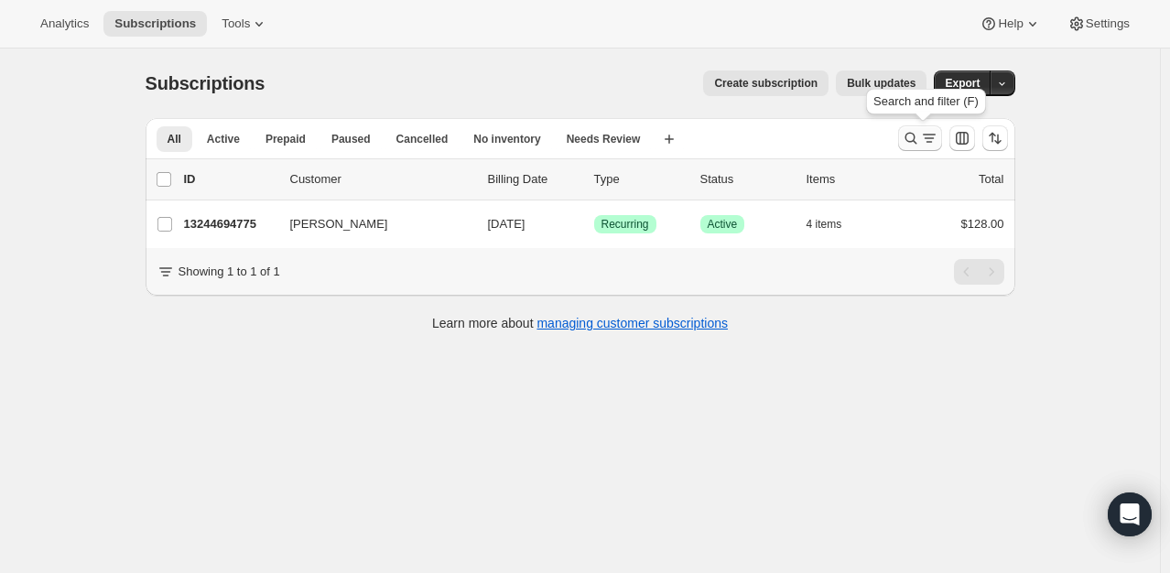
click at [920, 137] on icon "Search and filter results" at bounding box center [911, 138] width 18 height 18
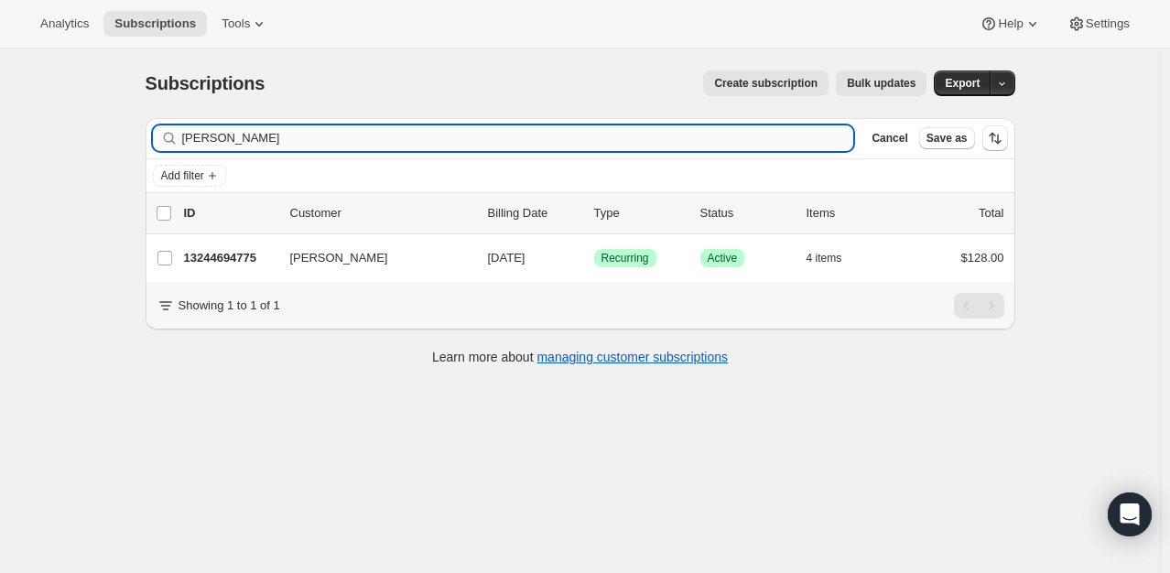
drag, startPoint x: 268, startPoint y: 145, endPoint x: 260, endPoint y: 138, distance: 10.4
click at [260, 138] on input "[PERSON_NAME]" at bounding box center [518, 138] width 672 height 26
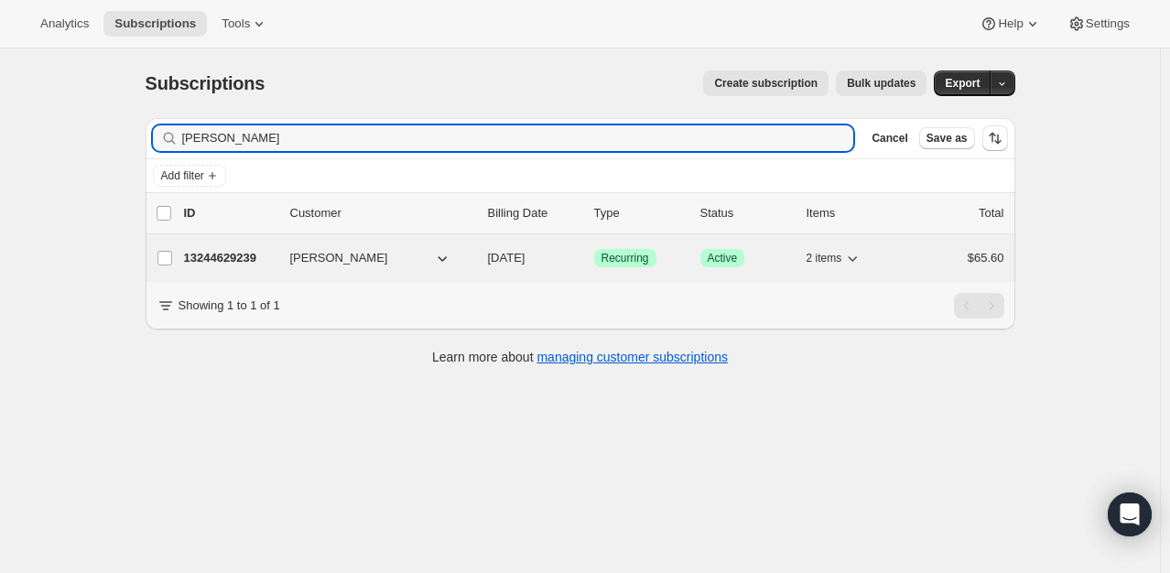
type input "[PERSON_NAME]"
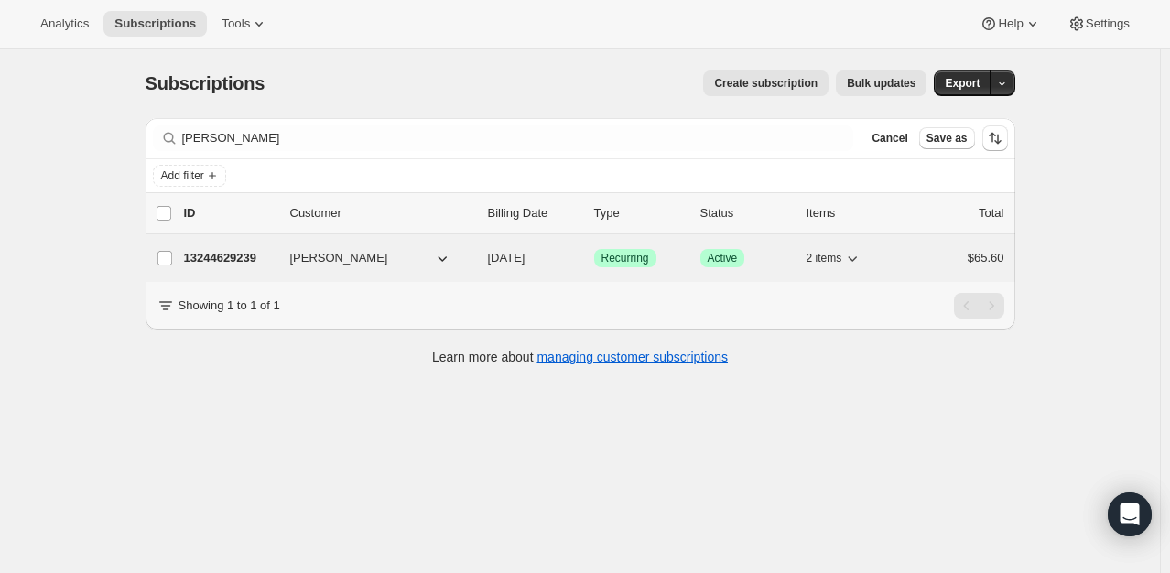
click at [250, 261] on p "13244629239" at bounding box center [230, 258] width 92 height 18
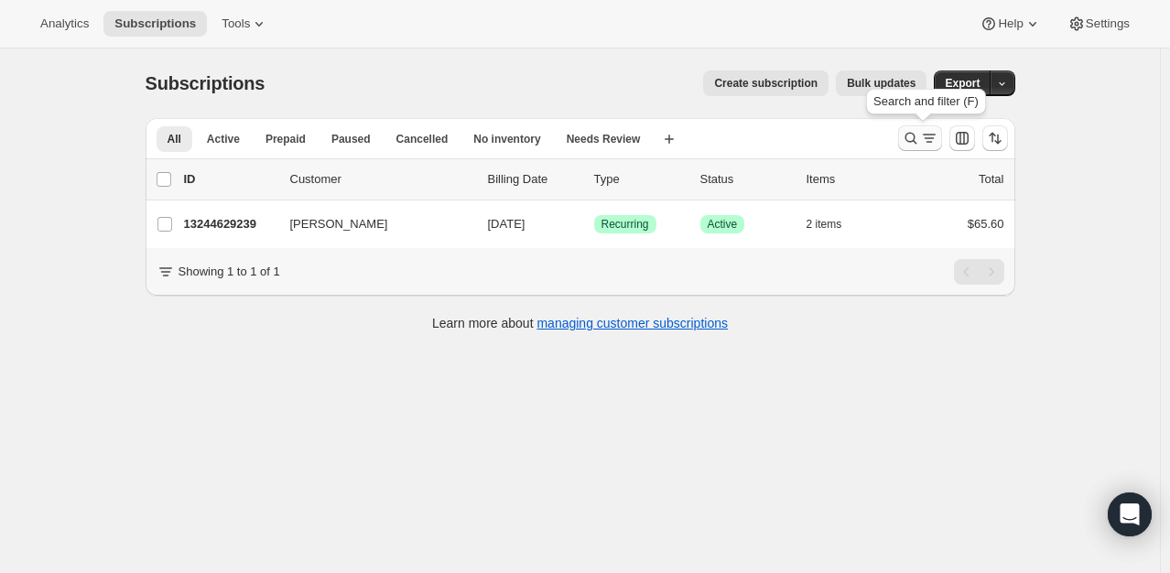
click at [917, 141] on icon "Search and filter results" at bounding box center [911, 139] width 12 height 12
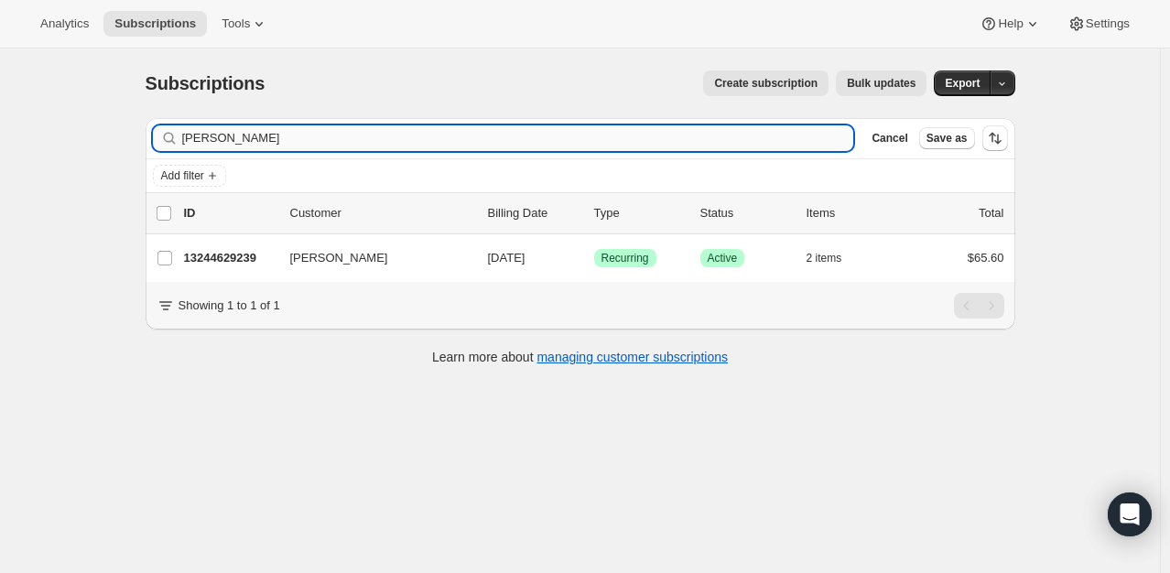
click at [265, 126] on input "[PERSON_NAME]" at bounding box center [518, 138] width 672 height 26
drag, startPoint x: 272, startPoint y: 130, endPoint x: 120, endPoint y: 134, distance: 152.1
click at [120, 134] on div "Subscriptions. This page is ready Subscriptions Create subscription Bulk update…" at bounding box center [580, 335] width 1160 height 573
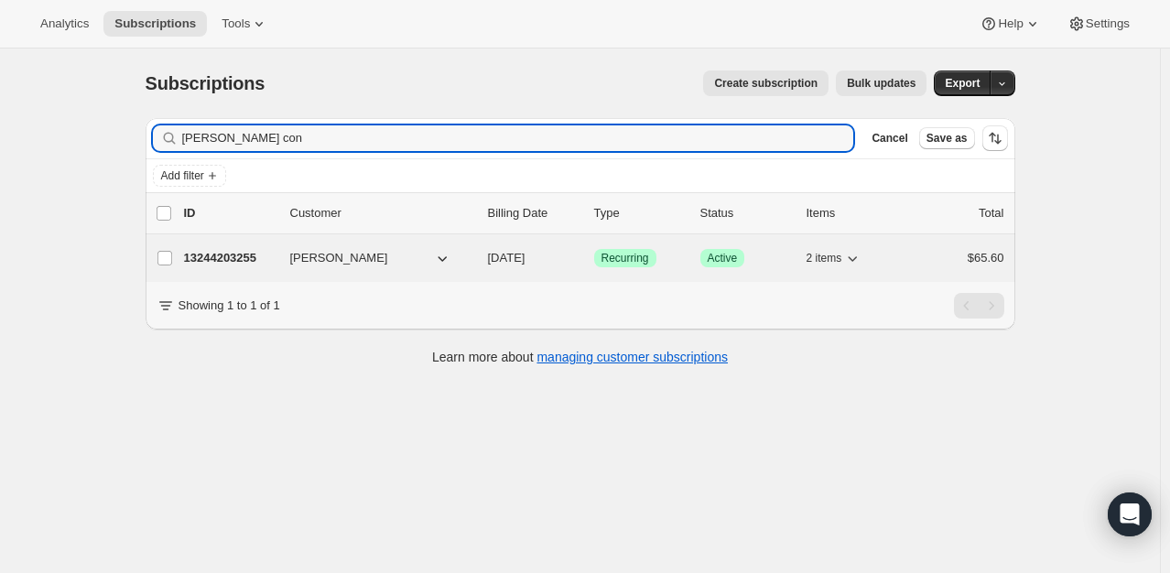
type input "[PERSON_NAME] con"
click at [246, 255] on p "13244203255" at bounding box center [230, 258] width 92 height 18
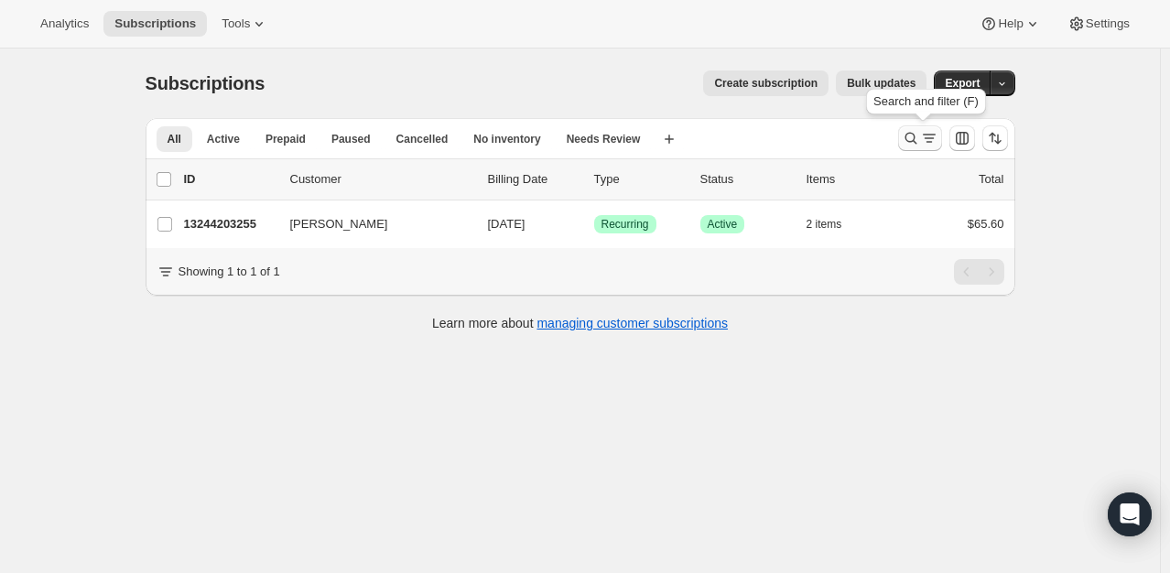
click at [906, 132] on icon "Search and filter results" at bounding box center [911, 138] width 18 height 18
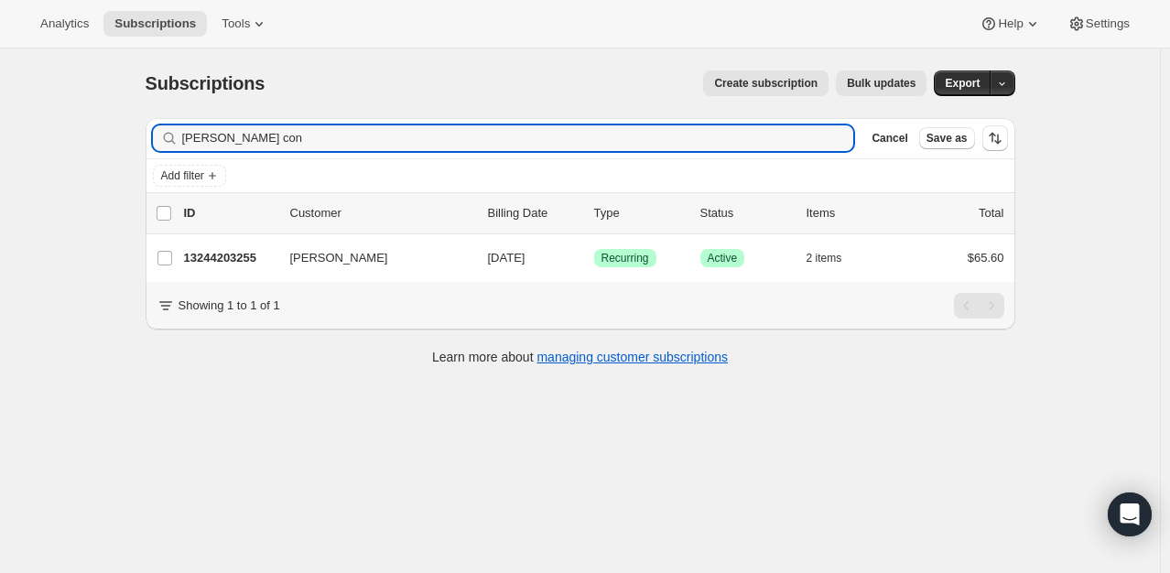
drag, startPoint x: 286, startPoint y: 141, endPoint x: 9, endPoint y: 147, distance: 276.6
click at [20, 151] on div "Subscriptions. This page is ready Subscriptions Create subscription Bulk update…" at bounding box center [580, 335] width 1160 height 573
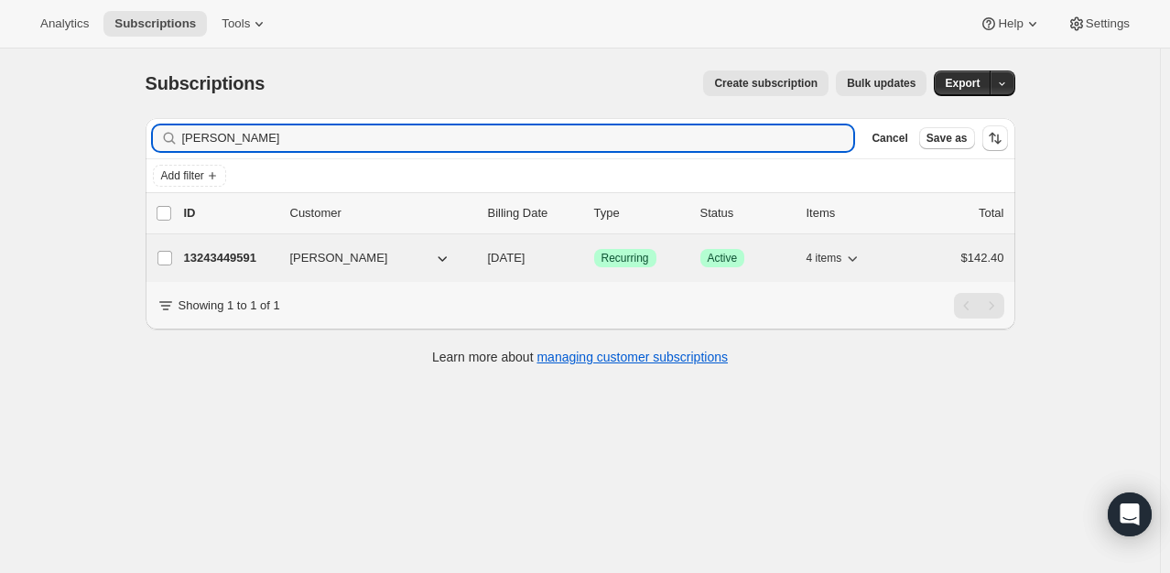
type input "[PERSON_NAME]"
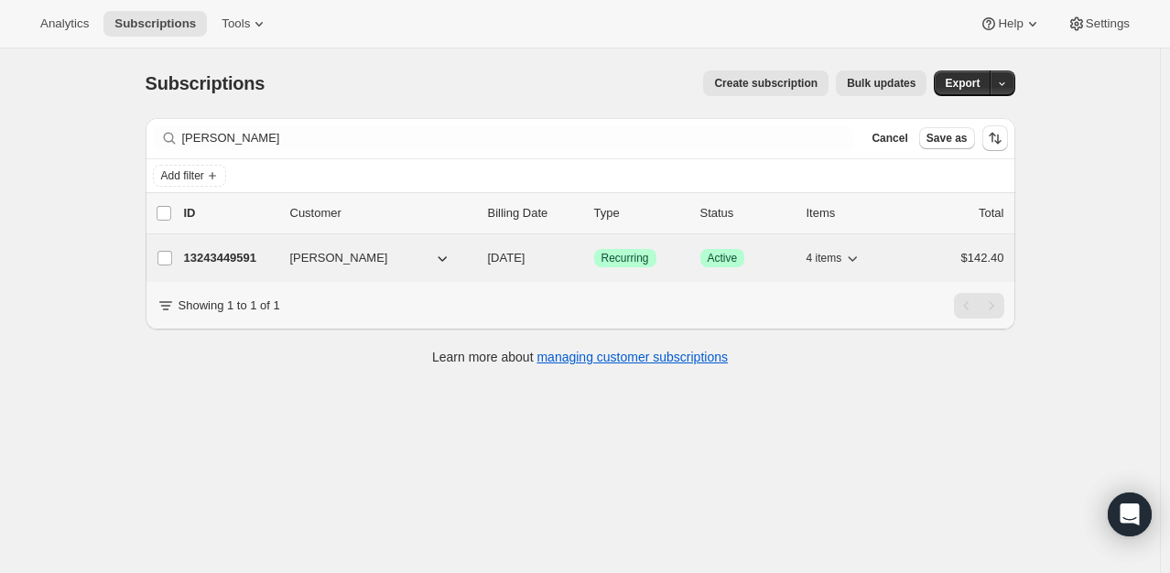
click at [340, 255] on span "[PERSON_NAME]" at bounding box center [339, 258] width 98 height 18
click at [245, 255] on p "13243449591" at bounding box center [230, 258] width 92 height 18
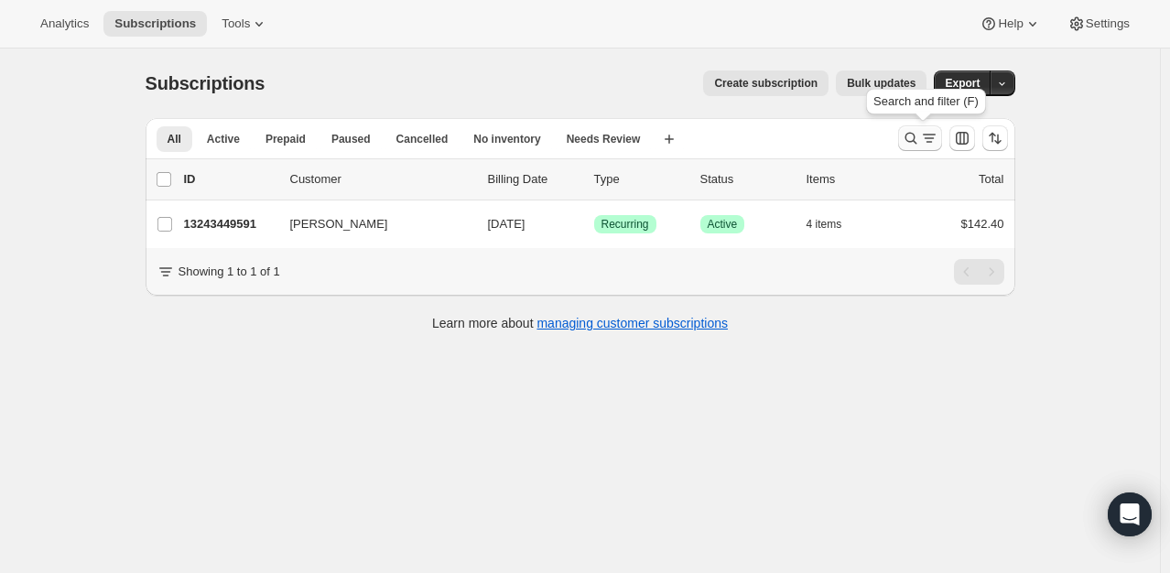
click at [920, 136] on icon "Search and filter results" at bounding box center [911, 138] width 18 height 18
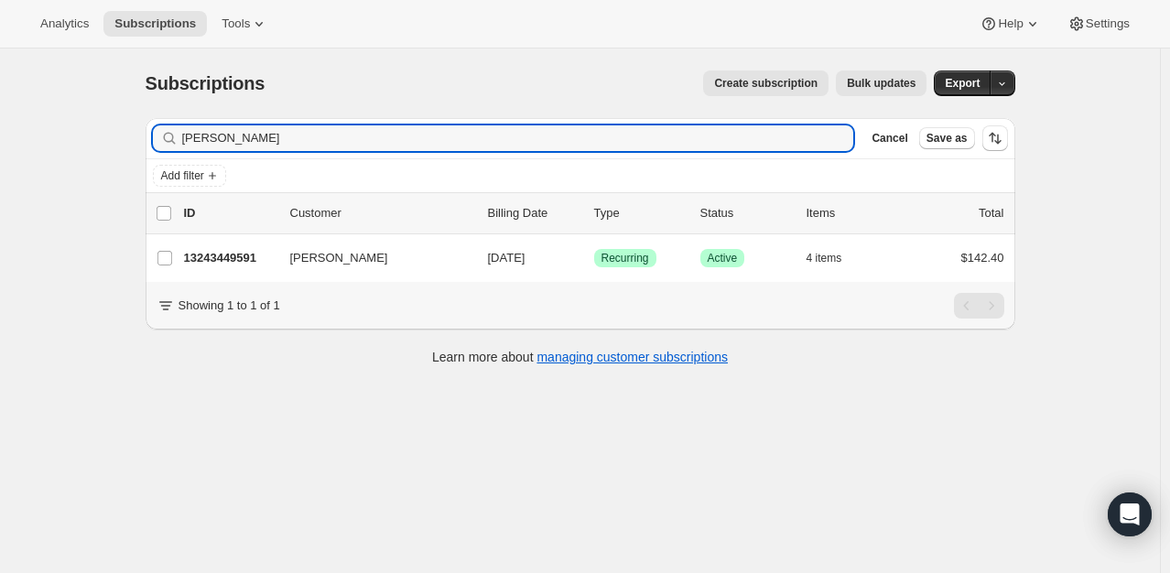
drag, startPoint x: 271, startPoint y: 137, endPoint x: -7, endPoint y: 159, distance: 279.3
click at [0, 159] on html "Analytics Subscriptions Tools Help Settings Skip to content Subscriptions. This…" at bounding box center [585, 286] width 1170 height 573
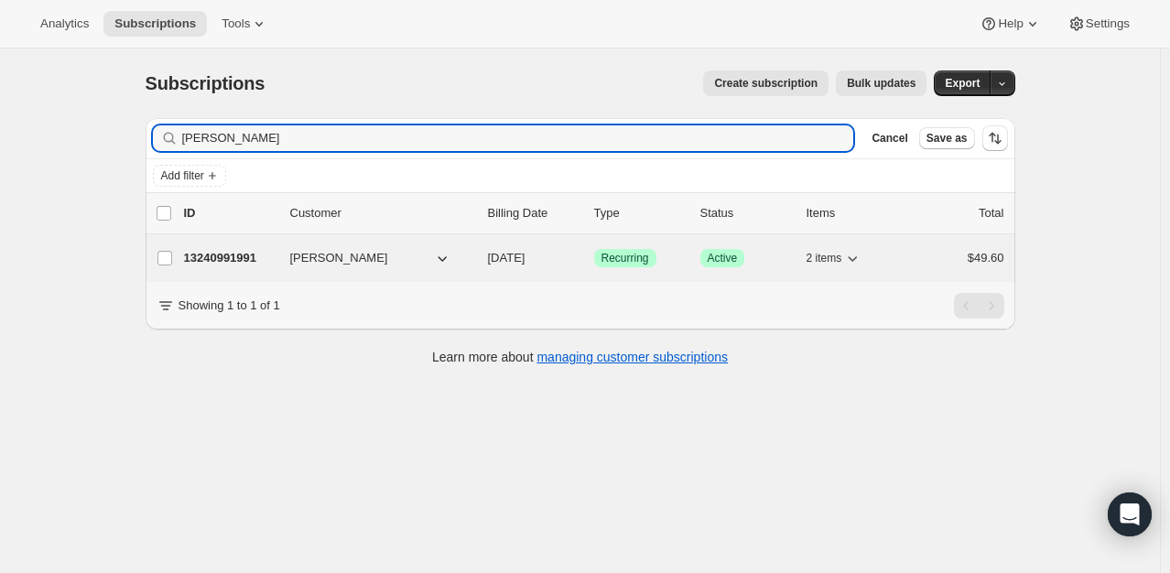
type input "[PERSON_NAME]"
click at [209, 255] on p "13240991991" at bounding box center [230, 258] width 92 height 18
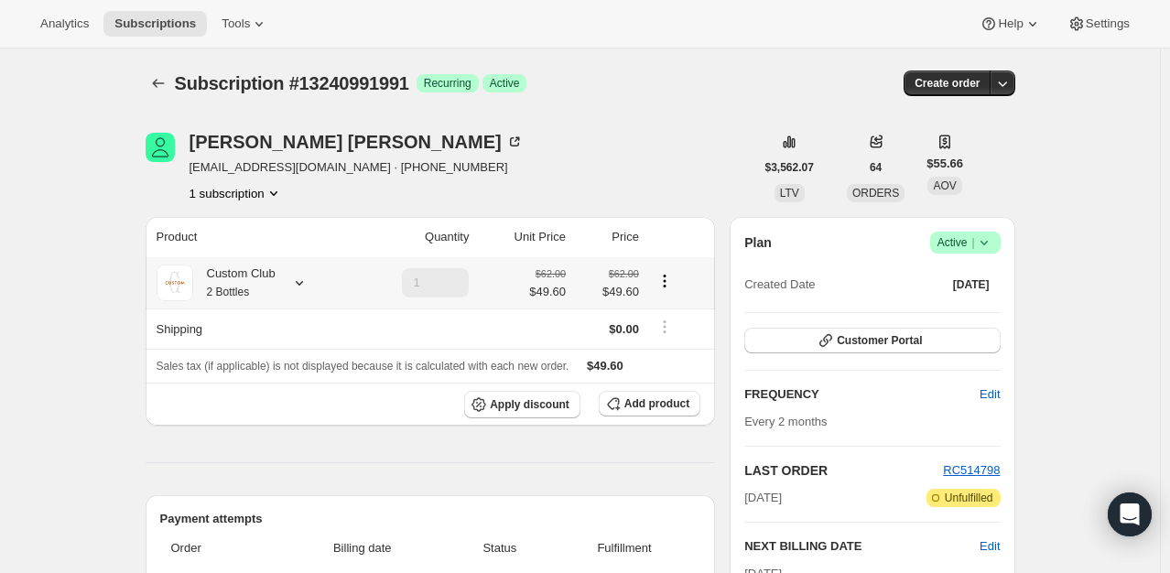
scroll to position [275, 0]
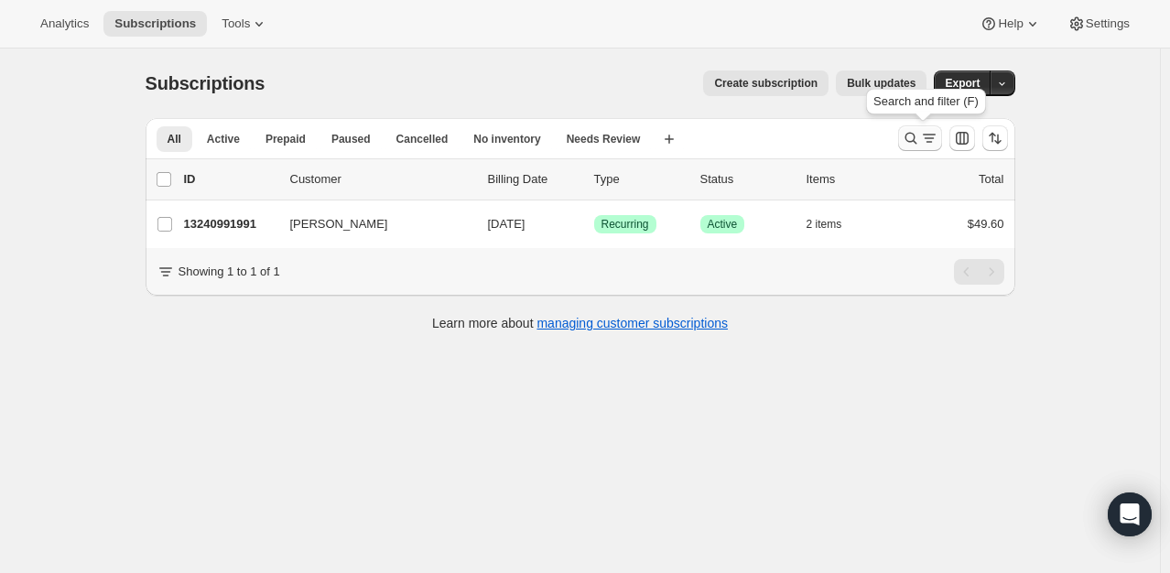
click at [914, 143] on icon "Search and filter results" at bounding box center [911, 138] width 18 height 18
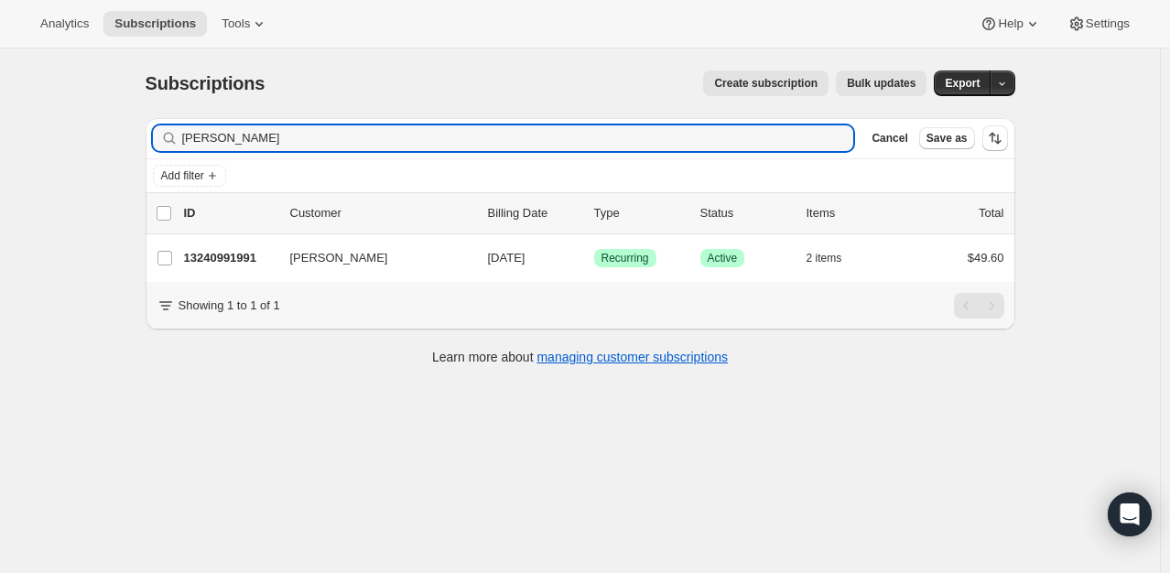
drag, startPoint x: 275, startPoint y: 137, endPoint x: -219, endPoint y: 155, distance: 493.9
click at [0, 155] on html "Analytics Subscriptions Tools Help Settings Skip to content Subscriptions. This…" at bounding box center [585, 286] width 1170 height 573
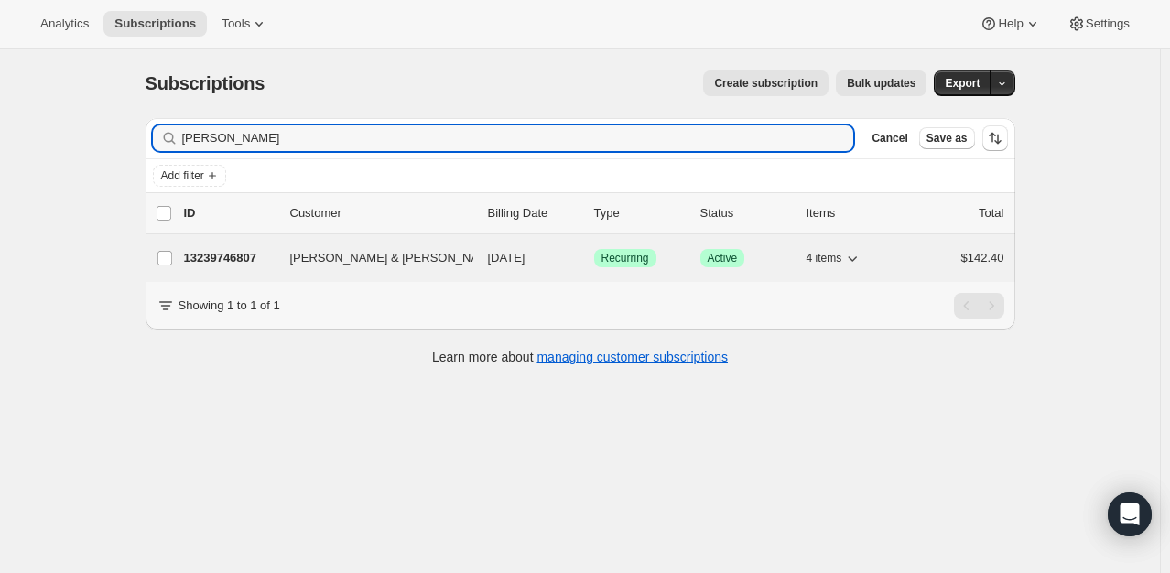
type input "[PERSON_NAME]"
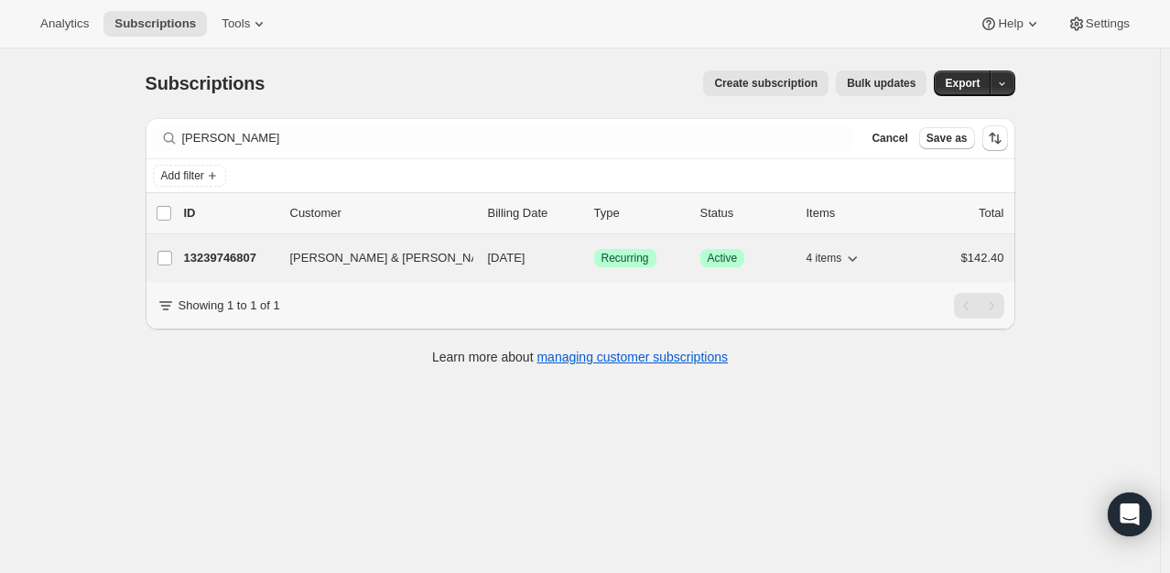
click at [259, 257] on p "13239746807" at bounding box center [230, 258] width 92 height 18
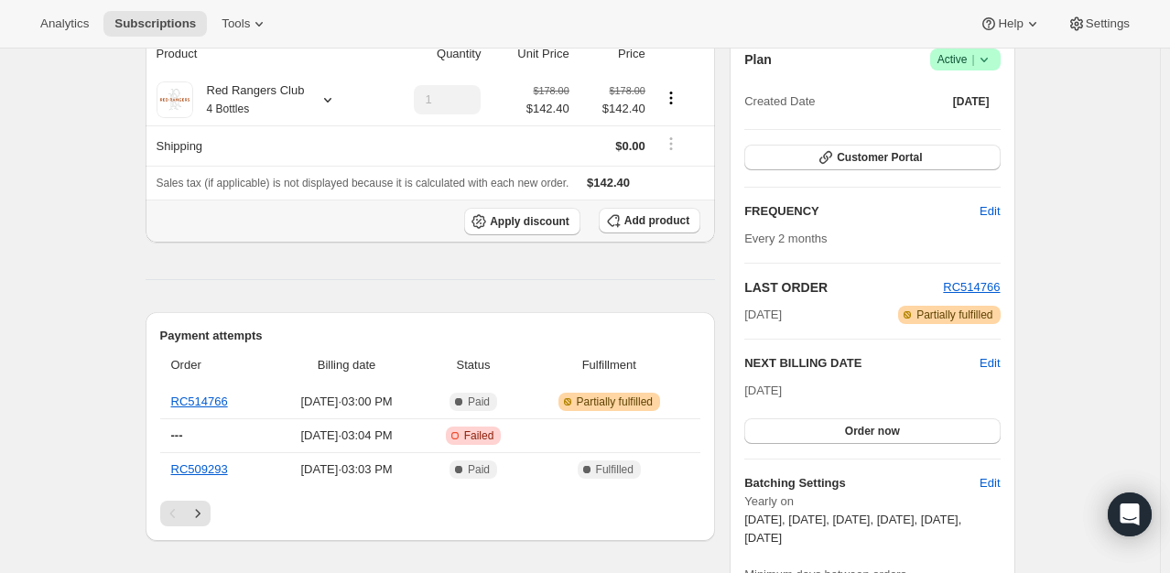
scroll to position [183, 0]
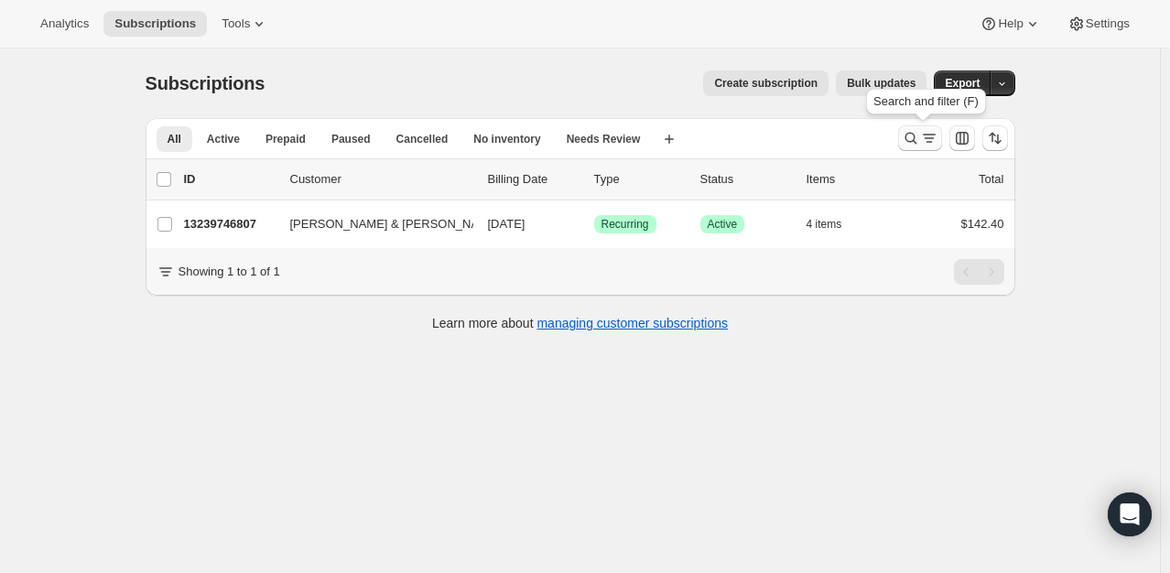
click at [908, 135] on icon "Search and filter results" at bounding box center [911, 138] width 18 height 18
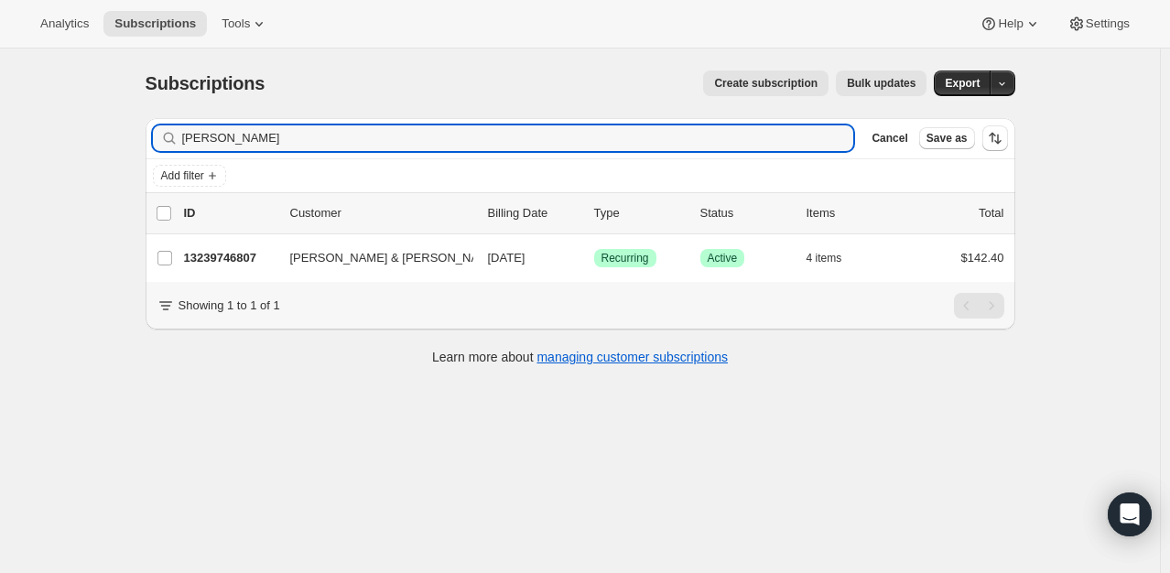
drag, startPoint x: 253, startPoint y: 147, endPoint x: -16, endPoint y: 148, distance: 268.3
click at [0, 148] on html "Analytics Subscriptions Tools Help Settings Skip to content Subscriptions. This…" at bounding box center [585, 286] width 1170 height 573
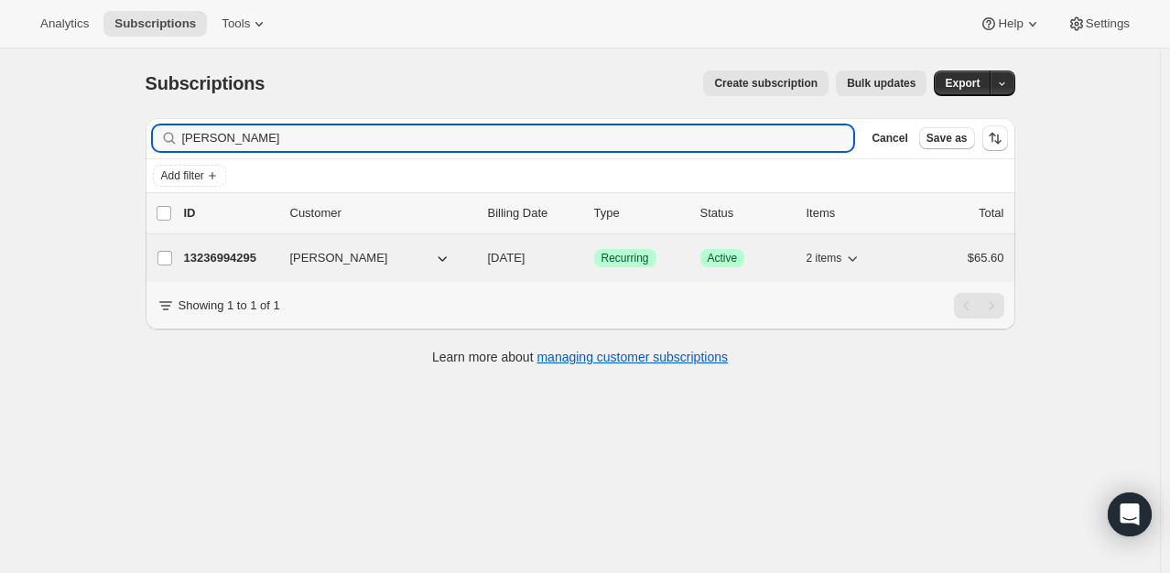
type input "[PERSON_NAME]"
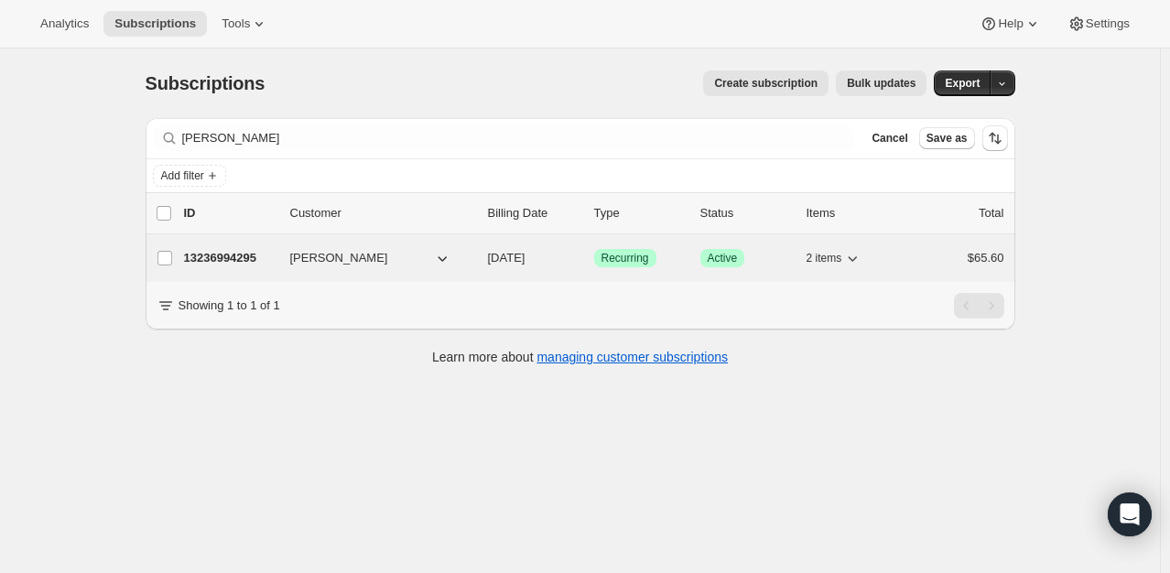
click at [220, 260] on p "13236994295" at bounding box center [230, 258] width 92 height 18
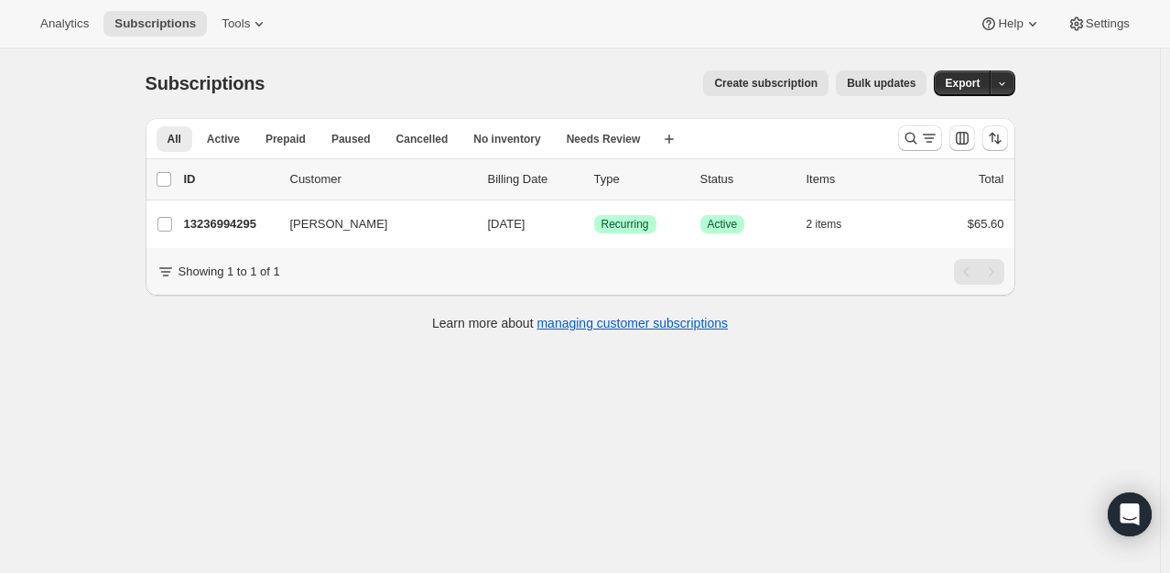
click at [901, 140] on button "Search and filter results" at bounding box center [920, 138] width 44 height 26
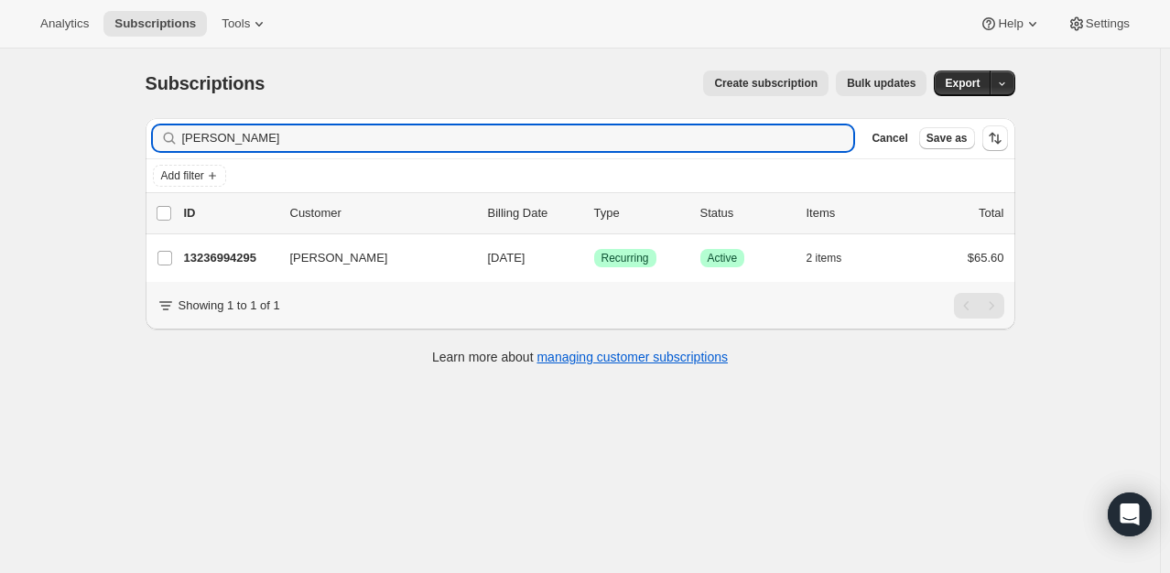
drag, startPoint x: 289, startPoint y: 138, endPoint x: -66, endPoint y: 167, distance: 356.4
click at [0, 167] on html "Analytics Subscriptions Tools Help Settings Skip to content Subscriptions. This…" at bounding box center [585, 286] width 1170 height 573
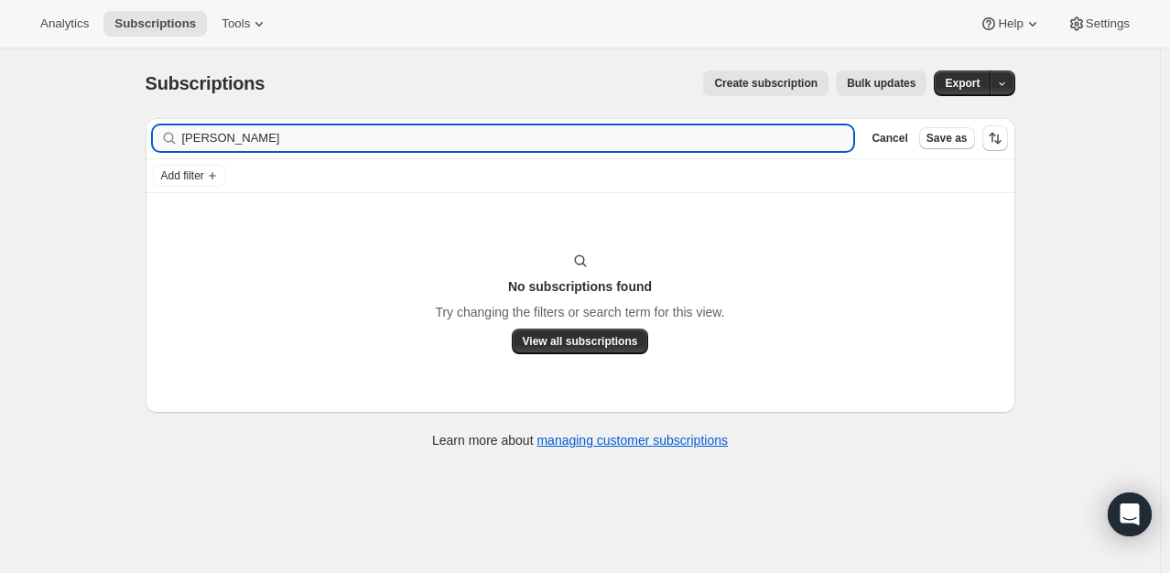
drag, startPoint x: 223, startPoint y: 137, endPoint x: 198, endPoint y: 134, distance: 25.9
click at [198, 134] on input "[PERSON_NAME]" at bounding box center [518, 138] width 672 height 26
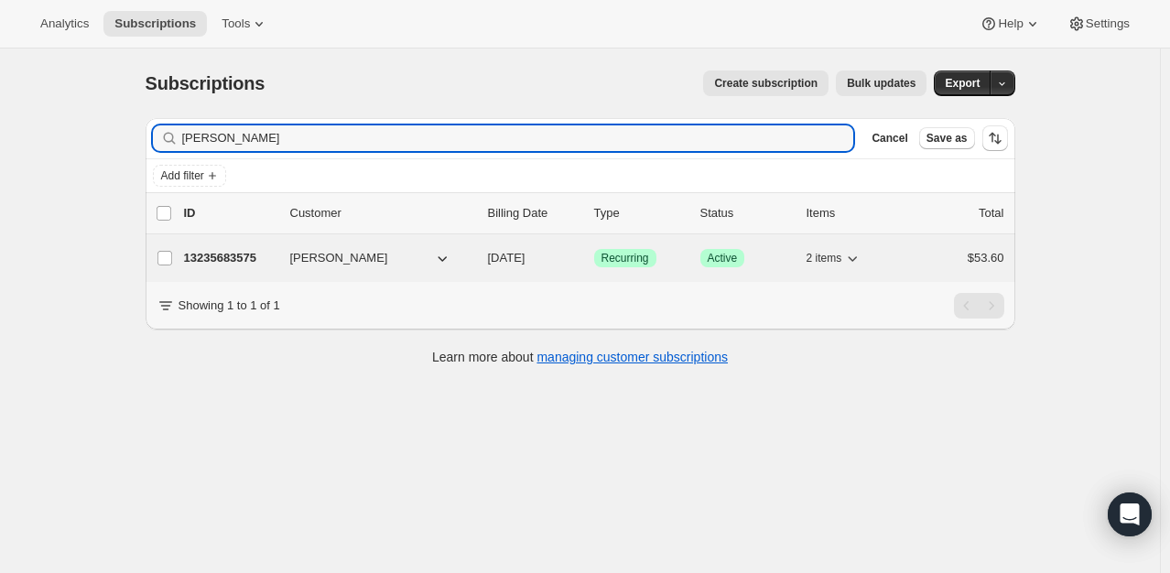
type input "[PERSON_NAME]"
click at [238, 251] on p "13235683575" at bounding box center [230, 258] width 92 height 18
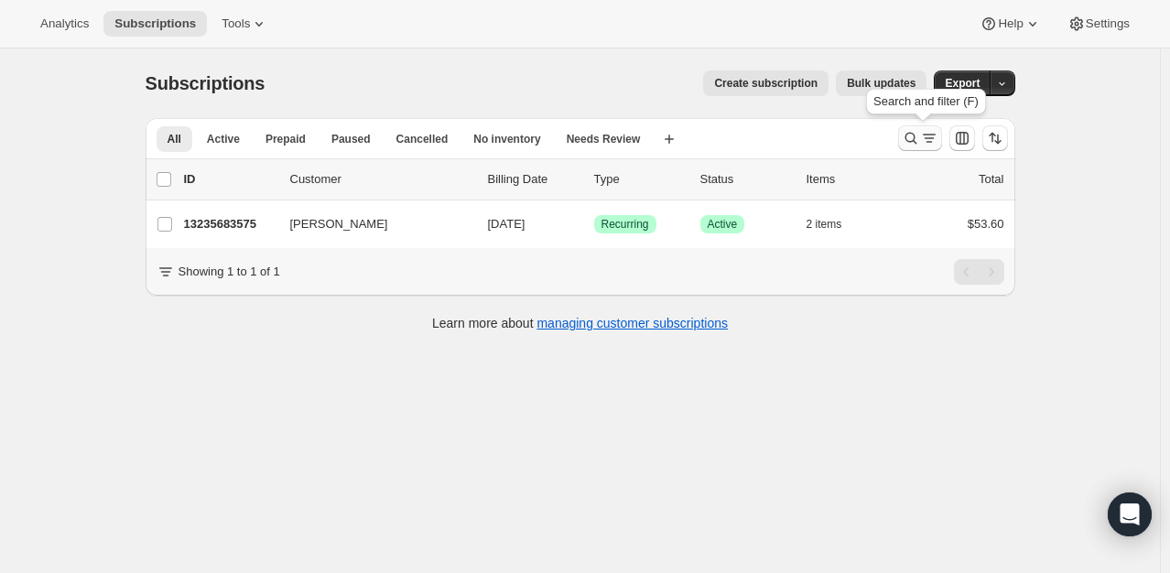
click at [917, 135] on icon "Search and filter results" at bounding box center [911, 138] width 18 height 18
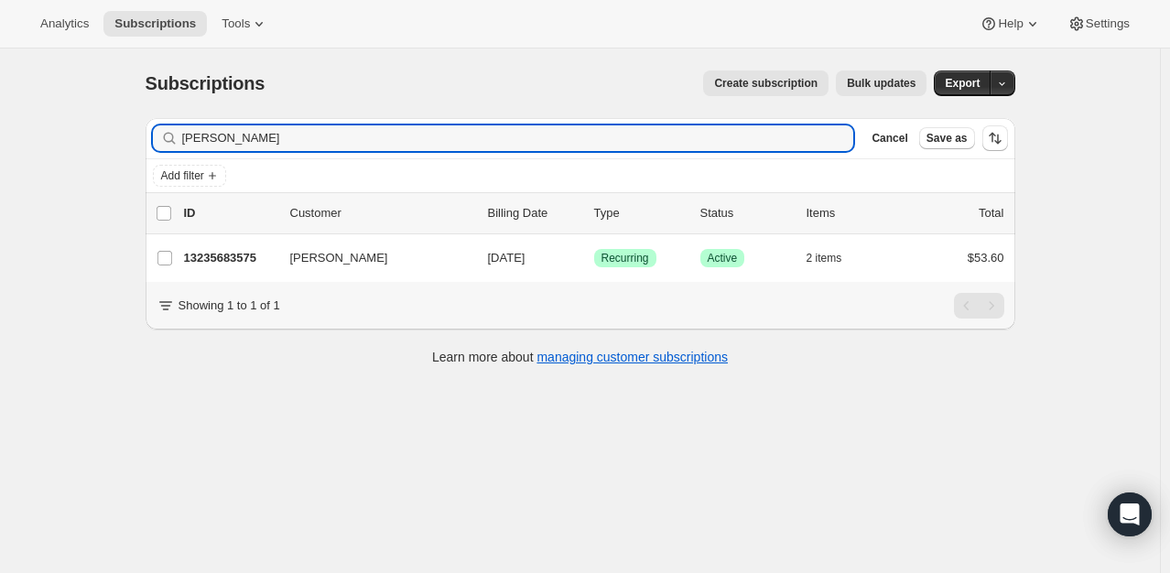
drag, startPoint x: 247, startPoint y: 134, endPoint x: -132, endPoint y: 169, distance: 380.8
click at [0, 169] on html "Analytics Subscriptions Tools Help Settings Skip to content Subscriptions. This…" at bounding box center [585, 286] width 1170 height 573
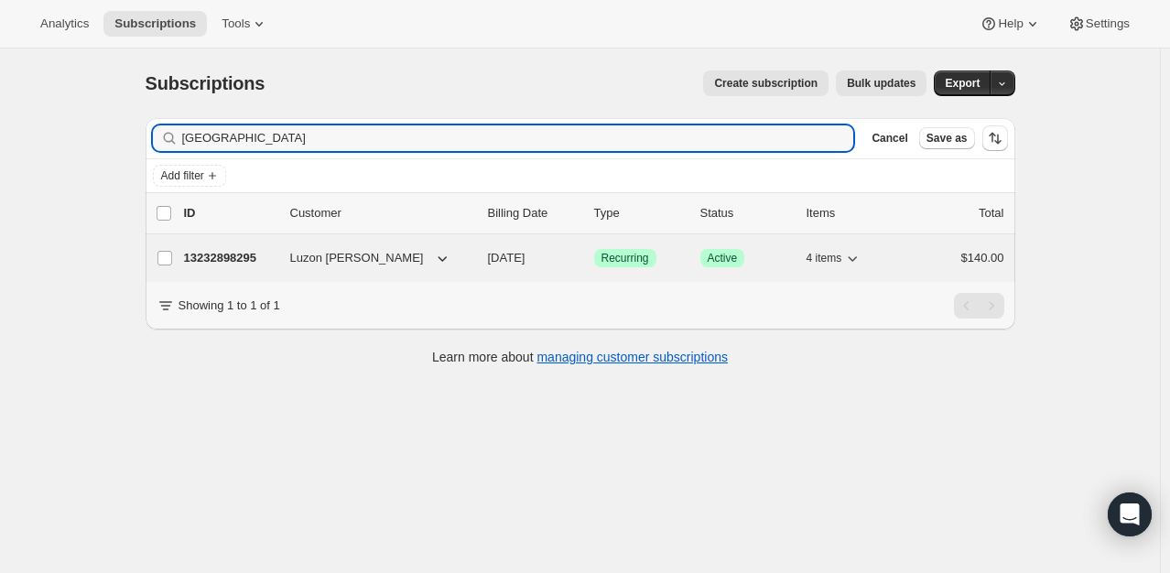
type input "[GEOGRAPHIC_DATA]"
click at [255, 249] on p "13232898295" at bounding box center [230, 258] width 92 height 18
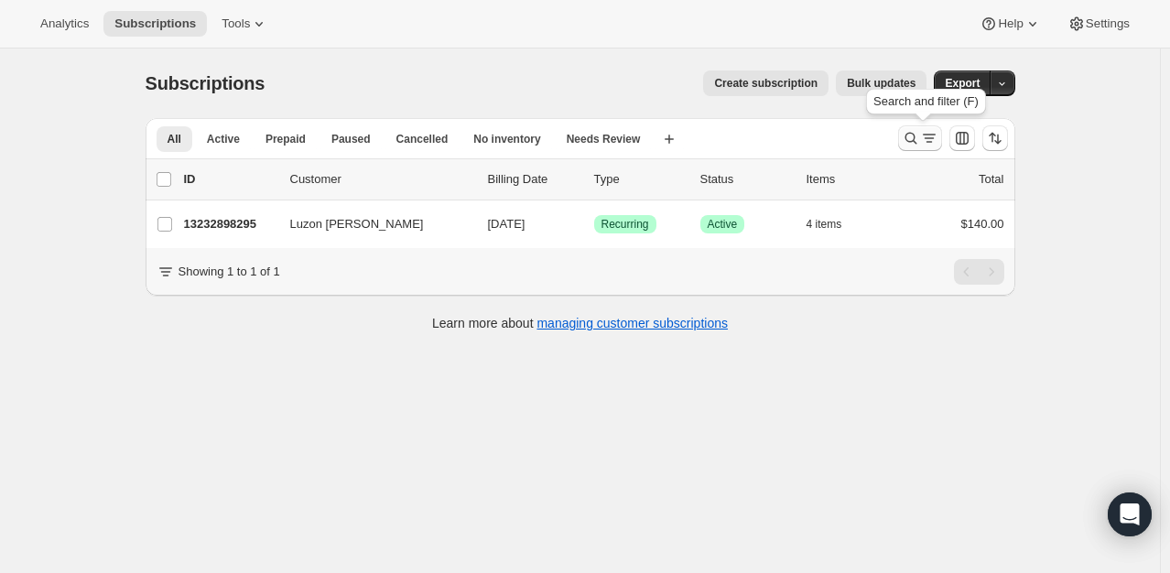
click at [913, 135] on icon "Search and filter results" at bounding box center [911, 138] width 18 height 18
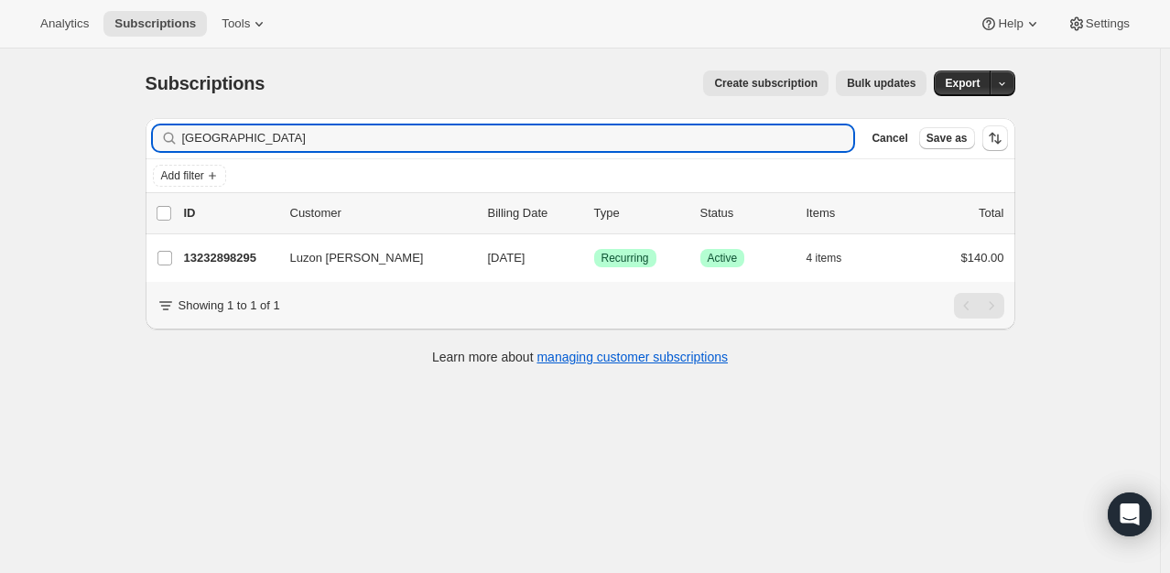
drag, startPoint x: 260, startPoint y: 145, endPoint x: -100, endPoint y: 173, distance: 361.0
click at [0, 173] on html "Analytics Subscriptions Tools Help Settings Skip to content Subscriptions. This…" at bounding box center [585, 286] width 1170 height 573
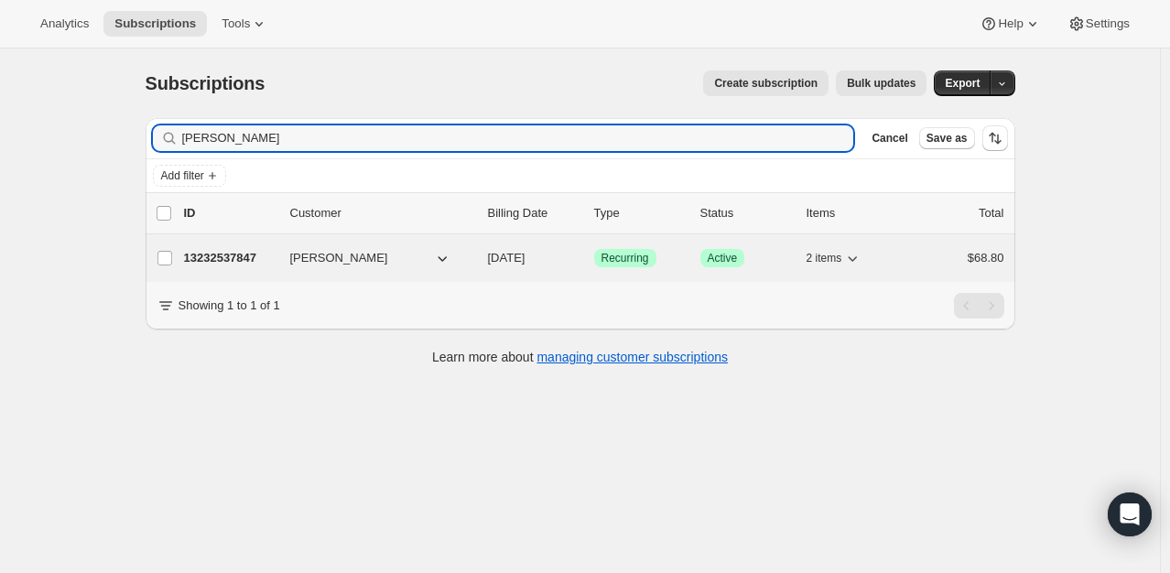
type input "[PERSON_NAME]"
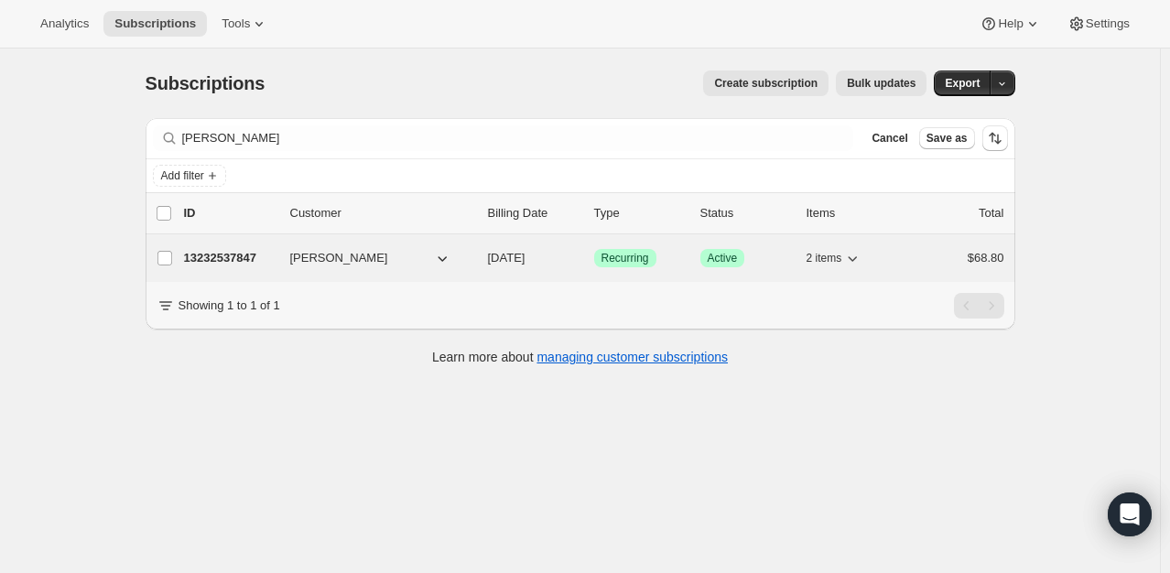
click at [245, 253] on p "13232537847" at bounding box center [230, 258] width 92 height 18
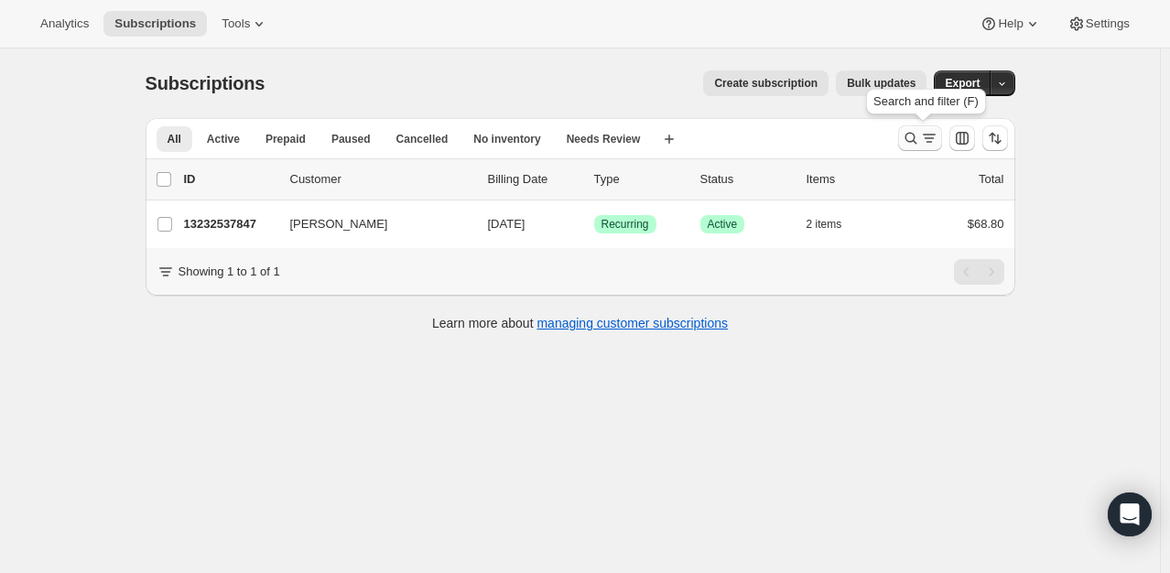
click at [911, 138] on icon "Search and filter results" at bounding box center [911, 138] width 18 height 18
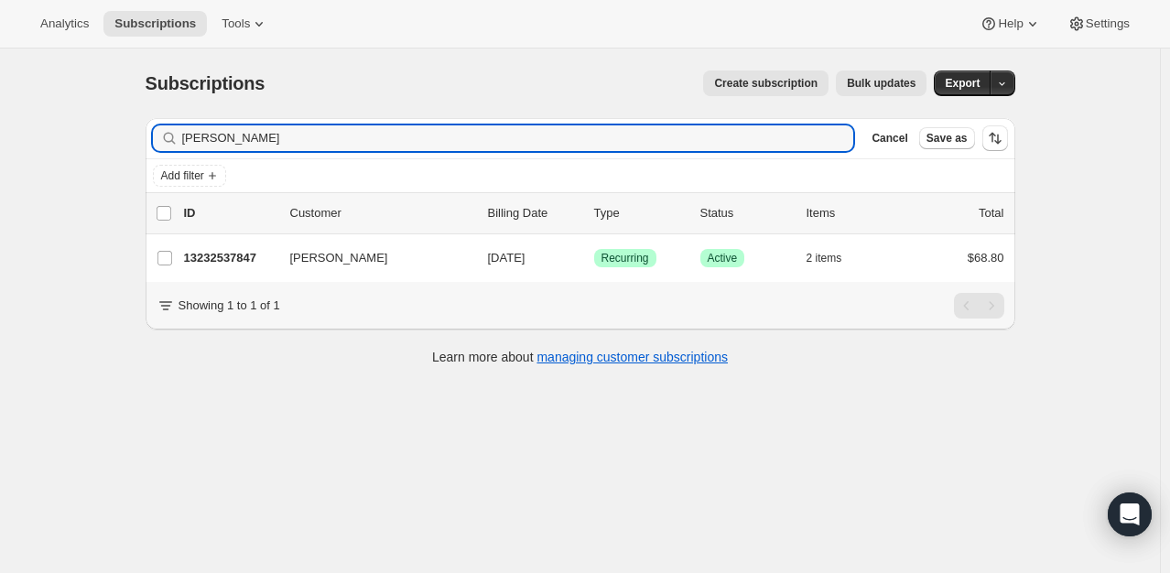
drag, startPoint x: 266, startPoint y: 130, endPoint x: -2, endPoint y: 143, distance: 268.6
click at [0, 143] on html "Analytics Subscriptions Tools Help Settings Skip to content Subscriptions. This…" at bounding box center [585, 286] width 1170 height 573
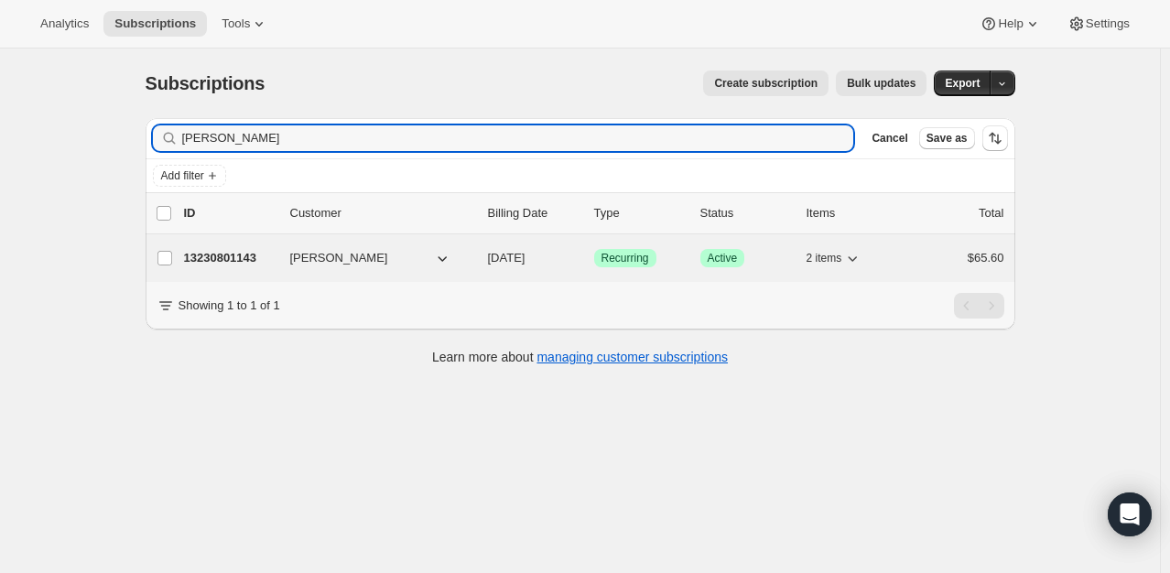
type input "[PERSON_NAME]"
click at [260, 255] on p "13230801143" at bounding box center [230, 258] width 92 height 18
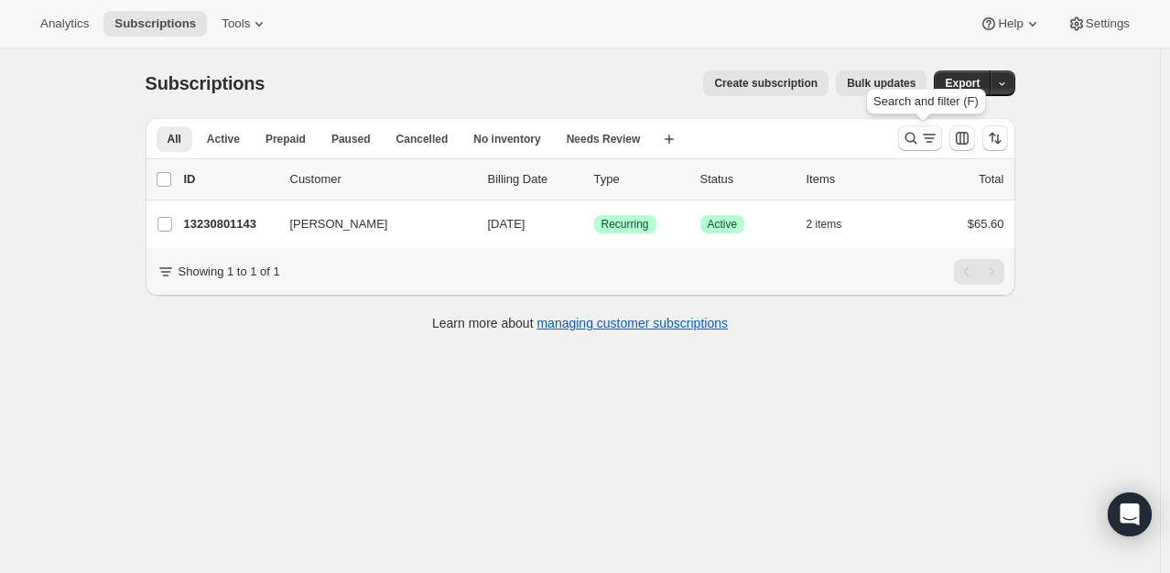
click at [911, 136] on icon "Search and filter results" at bounding box center [911, 138] width 18 height 18
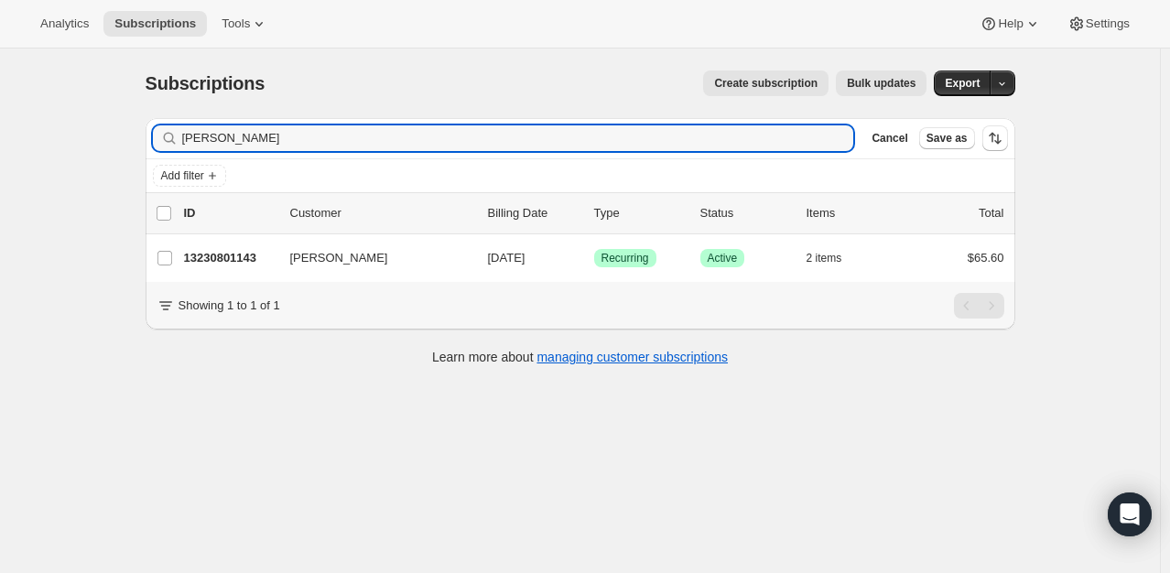
drag, startPoint x: 263, startPoint y: 132, endPoint x: 10, endPoint y: 119, distance: 253.1
click at [11, 119] on div "Subscriptions. This page is ready Subscriptions Create subscription Bulk update…" at bounding box center [580, 335] width 1160 height 573
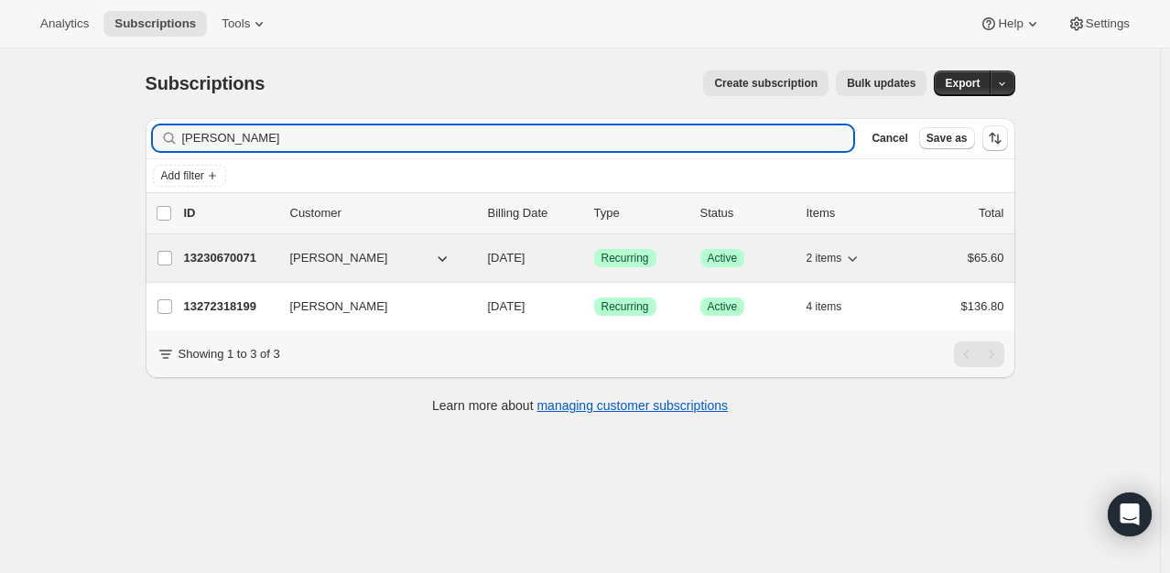
type input "[PERSON_NAME]"
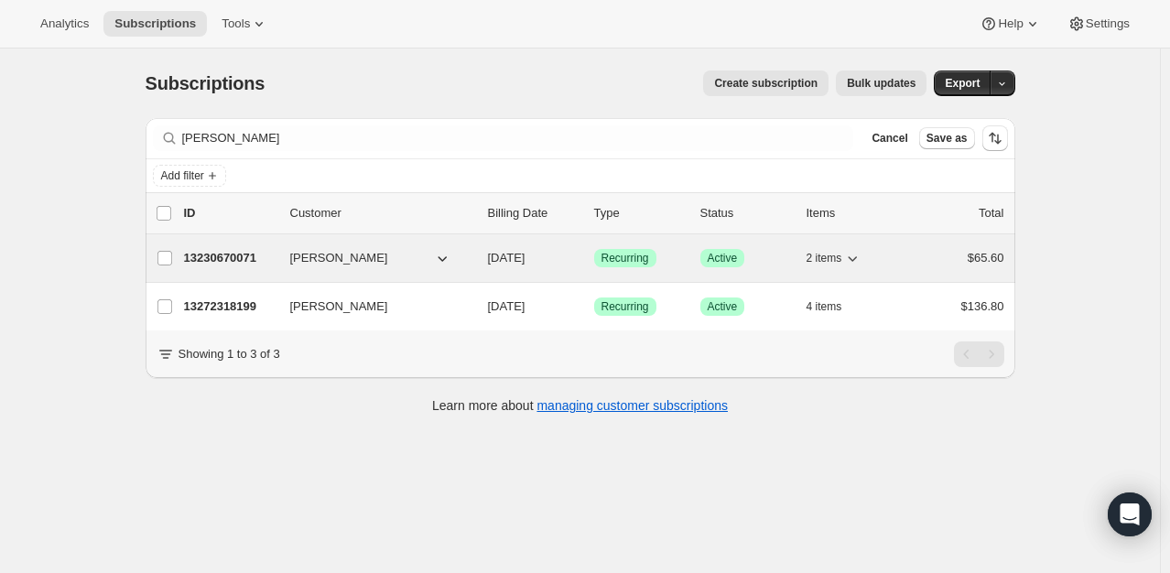
click at [266, 245] on div "13230670071 [PERSON_NAME] [DATE] Success Recurring Success Active 2 items $65.60" at bounding box center [594, 258] width 821 height 26
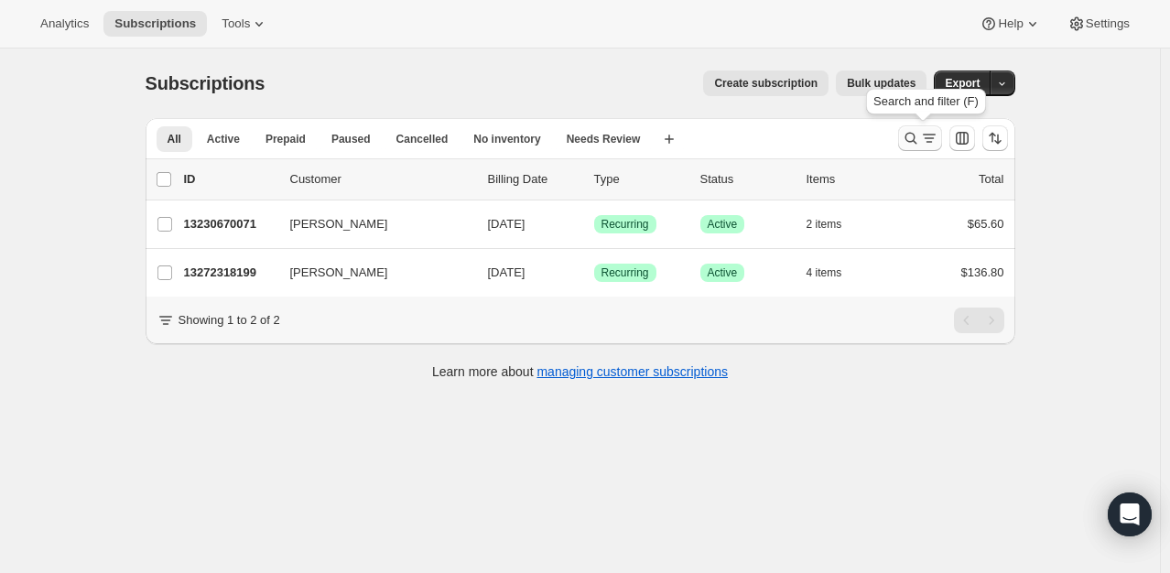
click at [912, 140] on icon "Search and filter results" at bounding box center [911, 138] width 18 height 18
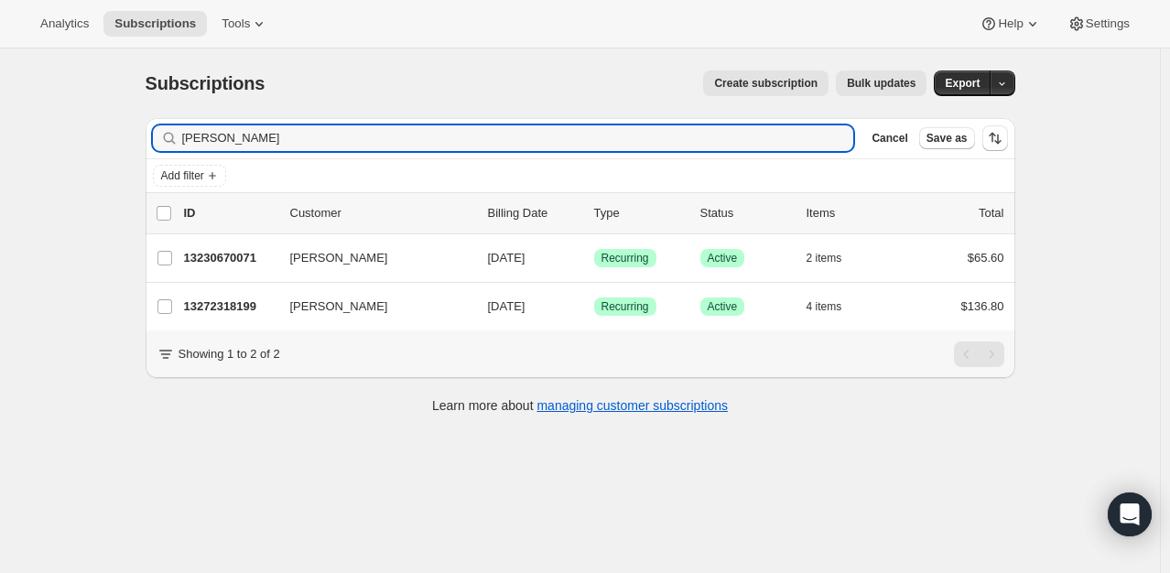
drag, startPoint x: 289, startPoint y: 145, endPoint x: 92, endPoint y: 155, distance: 197.1
click at [96, 156] on div "Subscriptions. This page is ready Subscriptions Create subscription Bulk update…" at bounding box center [580, 335] width 1160 height 573
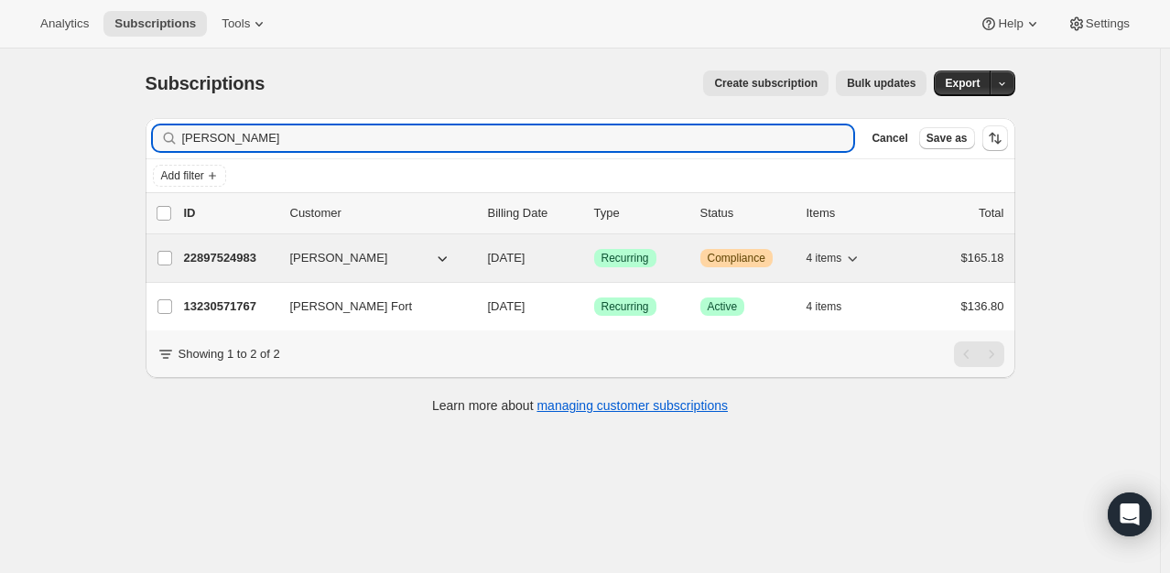
type input "[PERSON_NAME]"
click at [238, 257] on p "22897524983" at bounding box center [230, 258] width 92 height 18
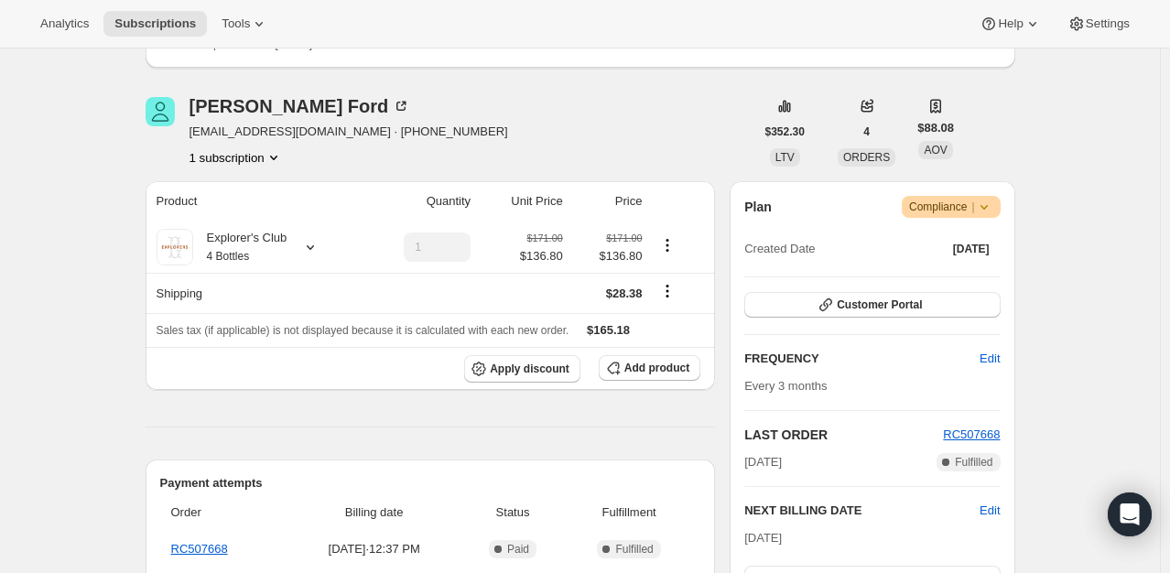
scroll to position [183, 0]
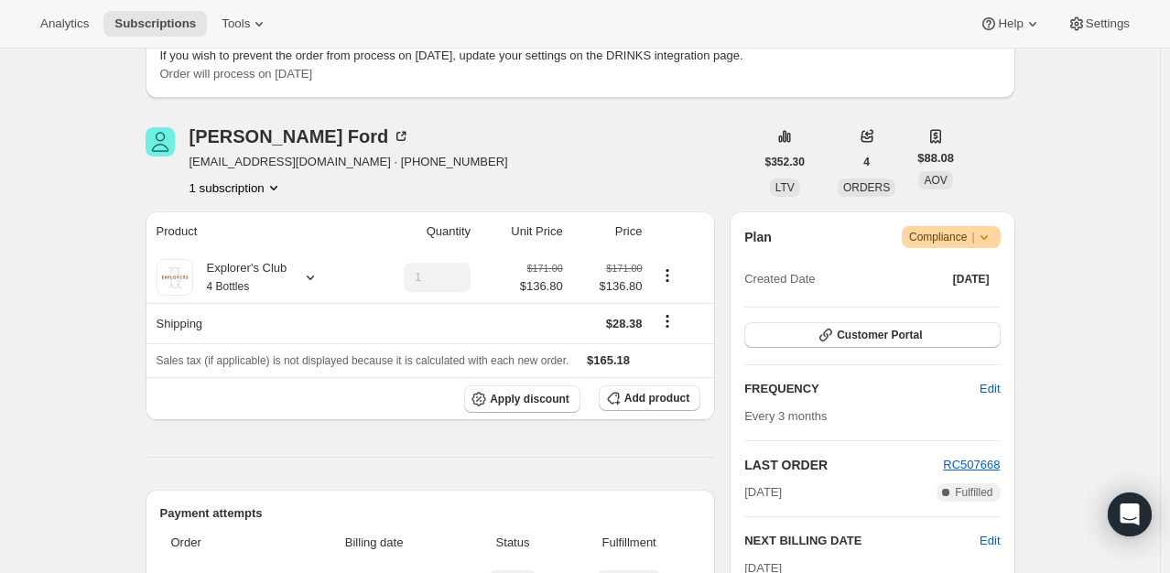
click at [989, 235] on icon at bounding box center [984, 237] width 18 height 18
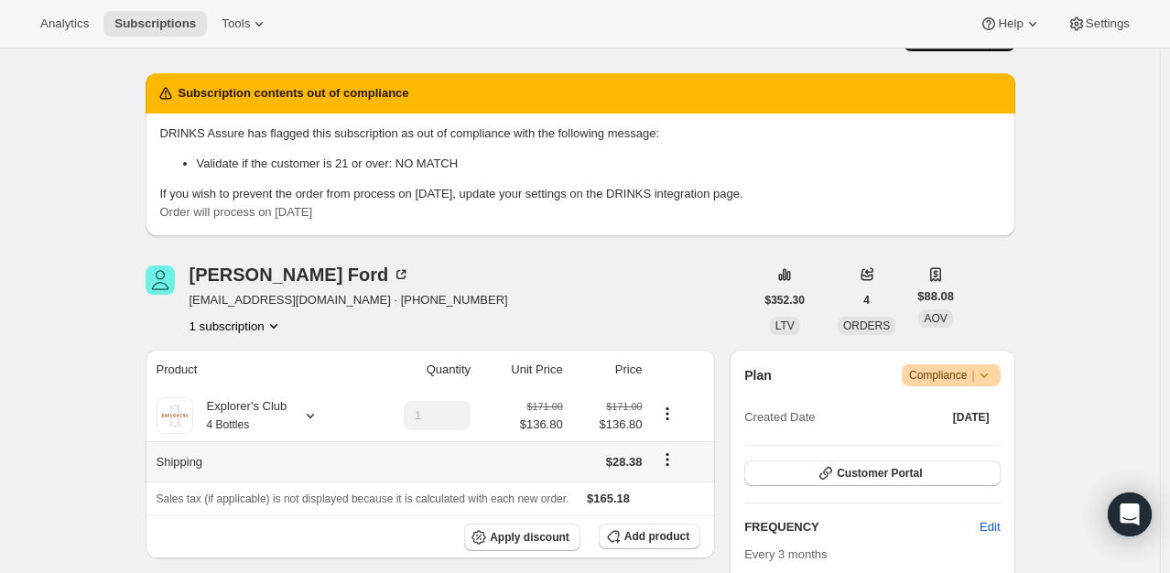
scroll to position [0, 0]
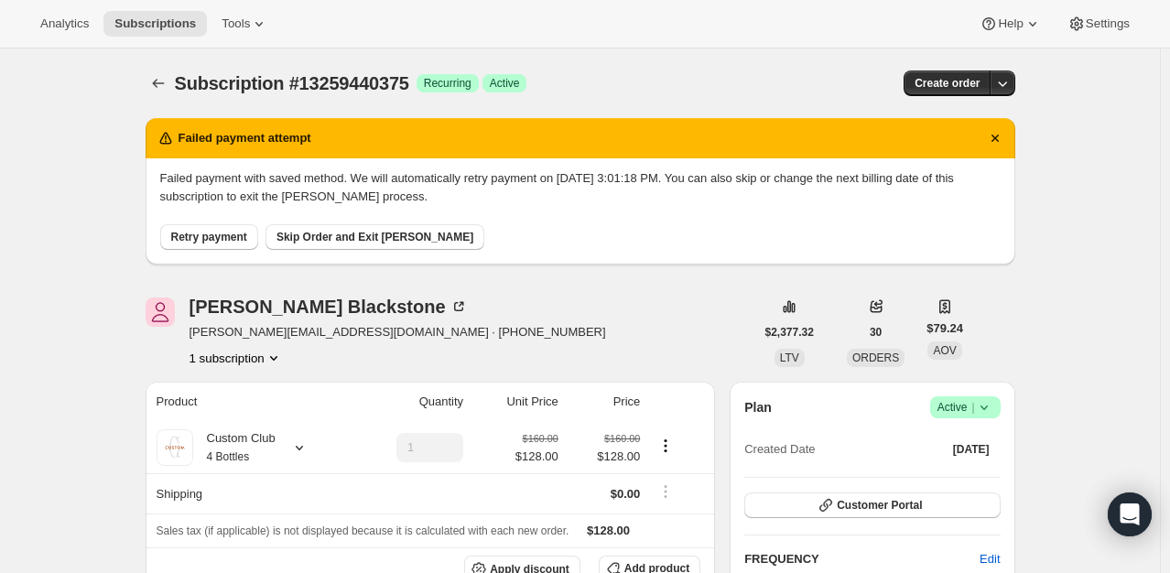
scroll to position [1007, 0]
